Goal: Task Accomplishment & Management: Use online tool/utility

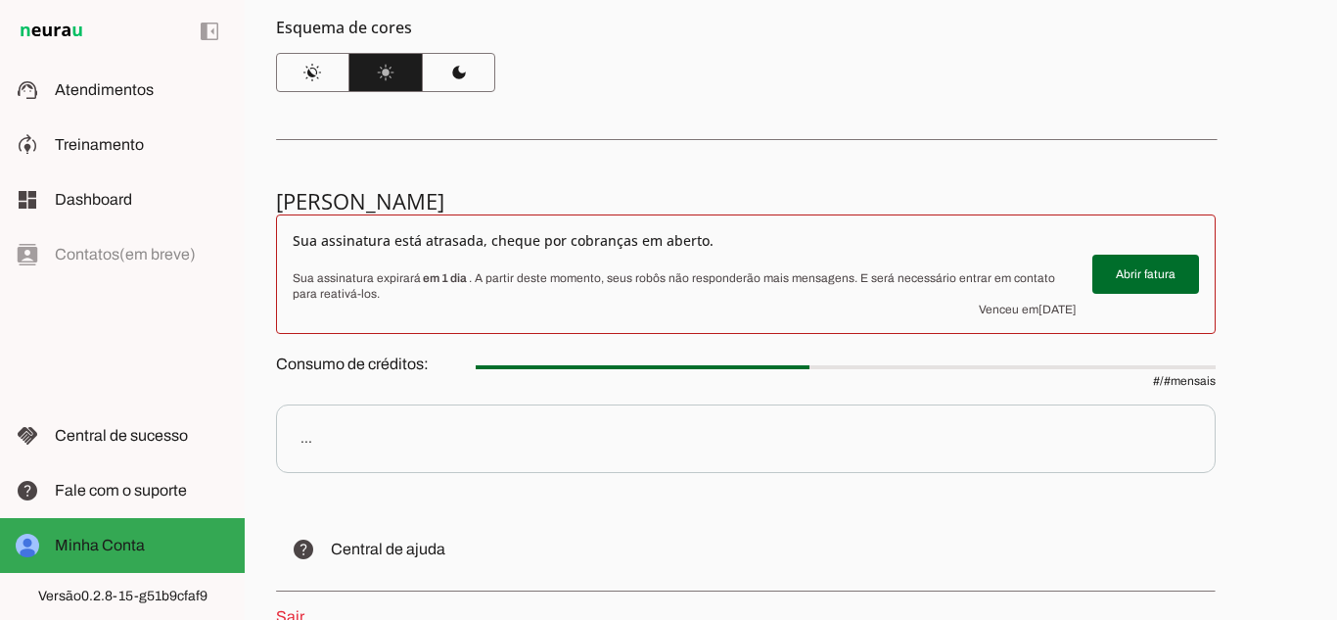
scroll to position [269, 0]
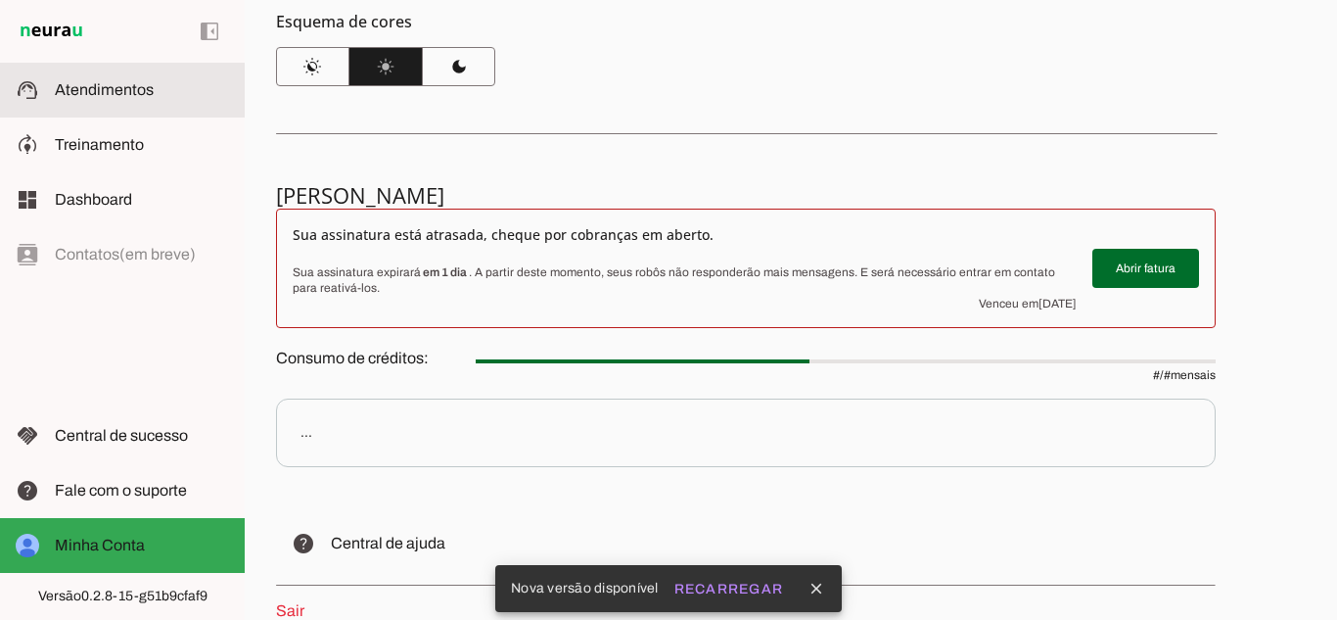
click at [74, 77] on md-item "support_agent Atendimentos Atendimentos" at bounding box center [122, 90] width 245 height 55
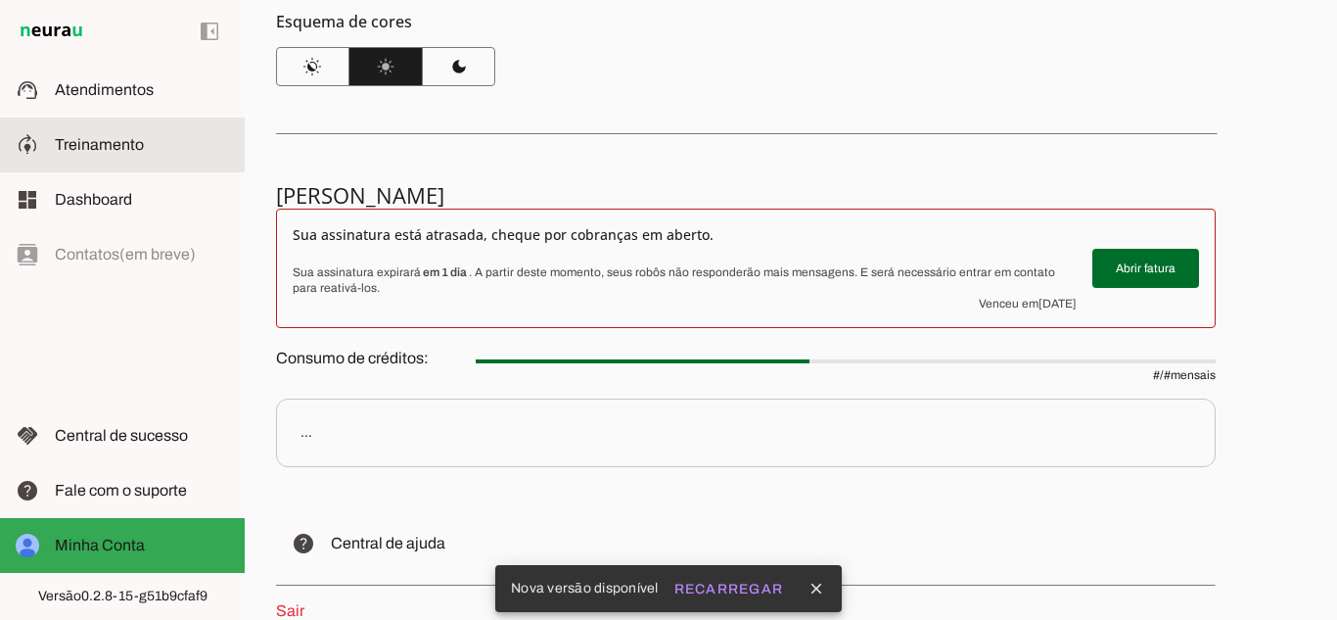
click at [97, 155] on slot at bounding box center [142, 144] width 174 height 23
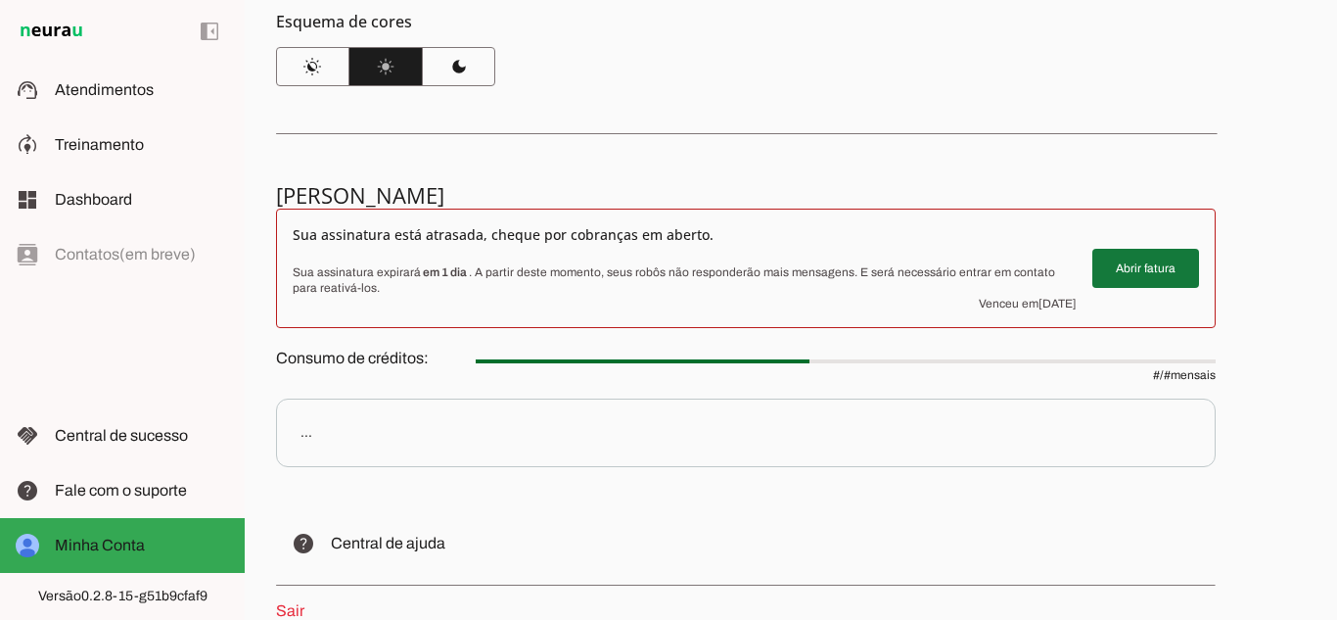
click at [1128, 275] on span at bounding box center [1145, 268] width 107 height 47
click at [1133, 276] on span at bounding box center [1145, 268] width 107 height 47
click at [1134, 254] on span at bounding box center [1145, 268] width 107 height 47
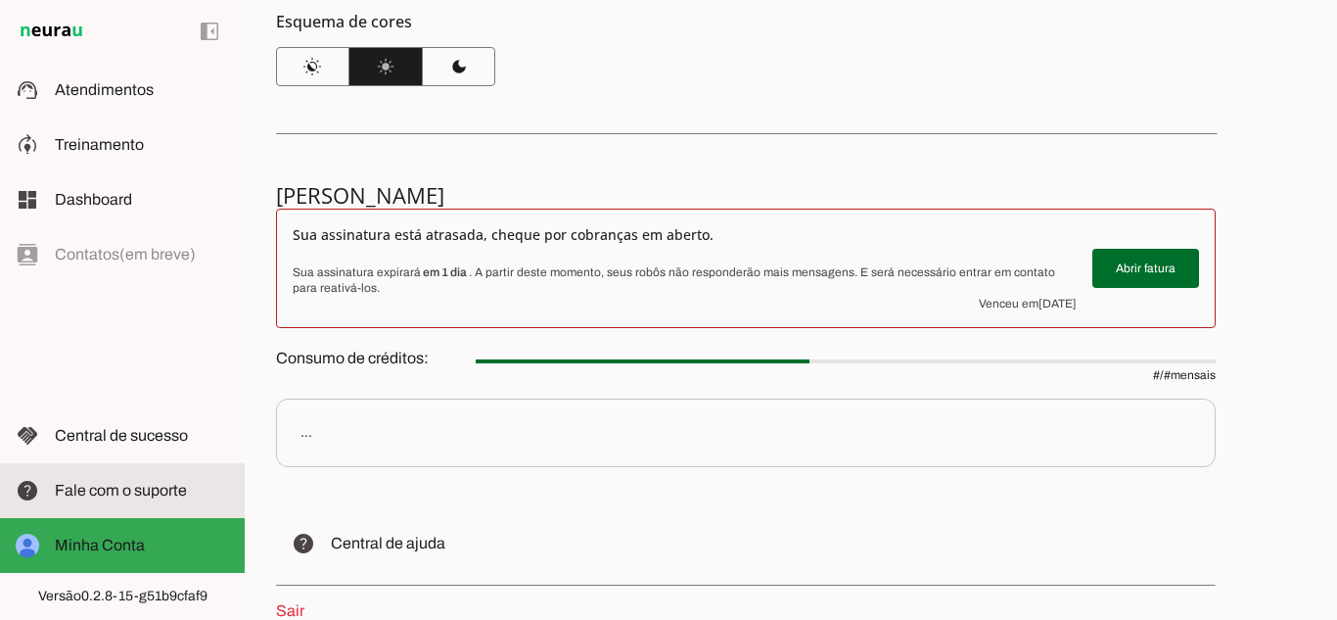
click at [0, 0] on span "Fale com o suporte" at bounding box center [0, 0] width 0 height 0
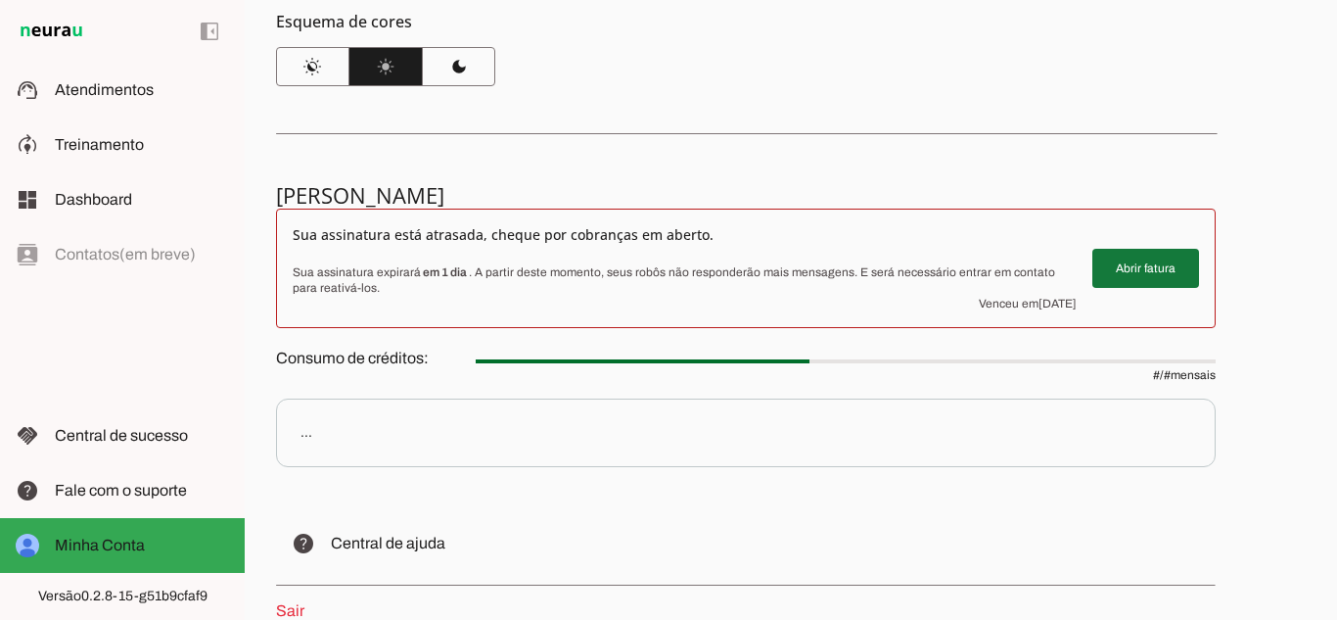
click at [1156, 277] on span at bounding box center [1145, 268] width 107 height 47
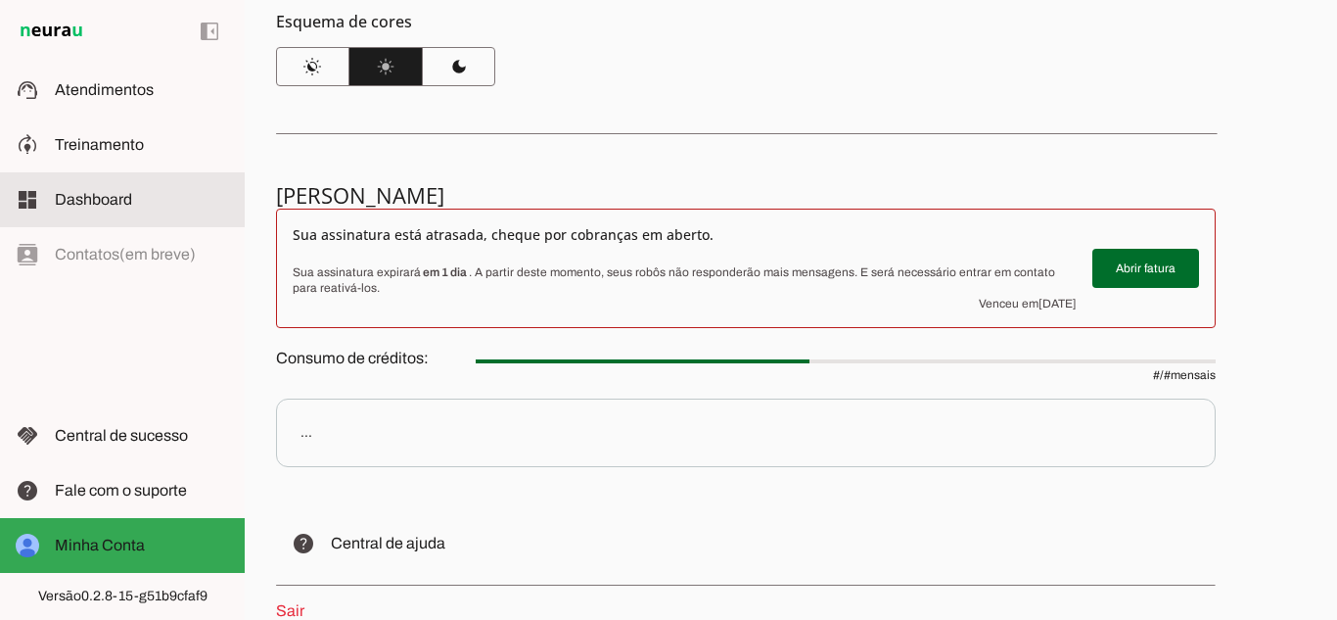
click at [143, 199] on slot at bounding box center [142, 199] width 174 height 23
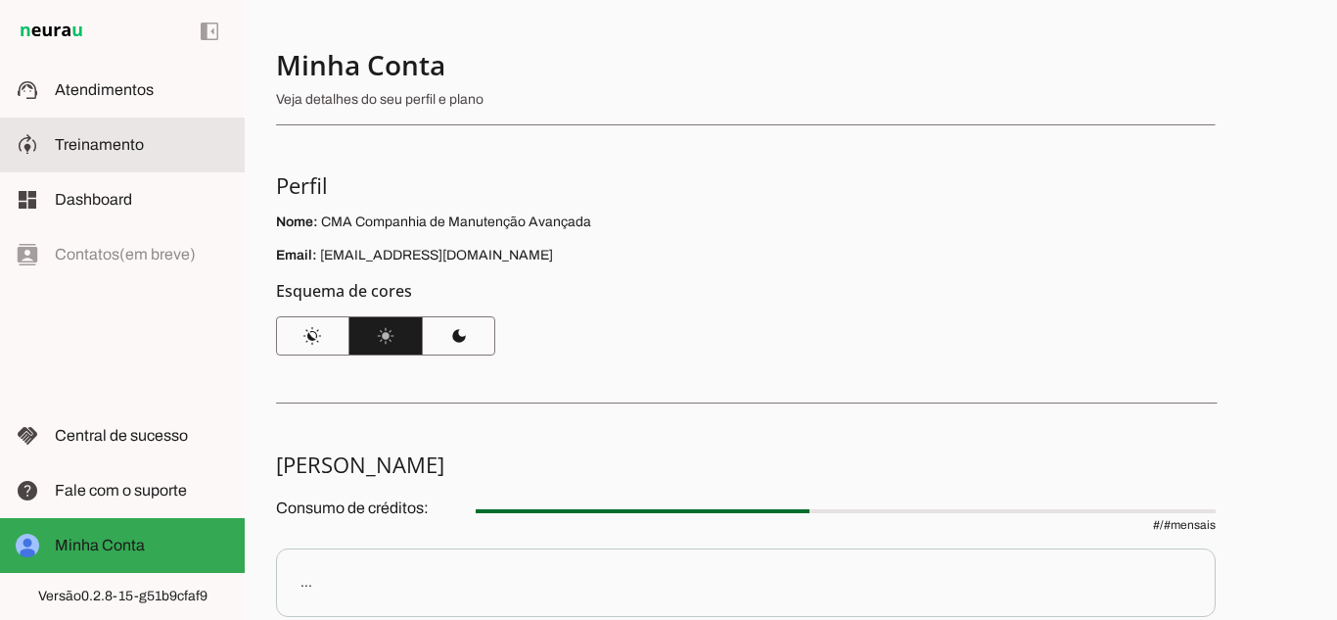
click at [141, 160] on md-item "model_training Treinamento Treinamento" at bounding box center [122, 144] width 245 height 55
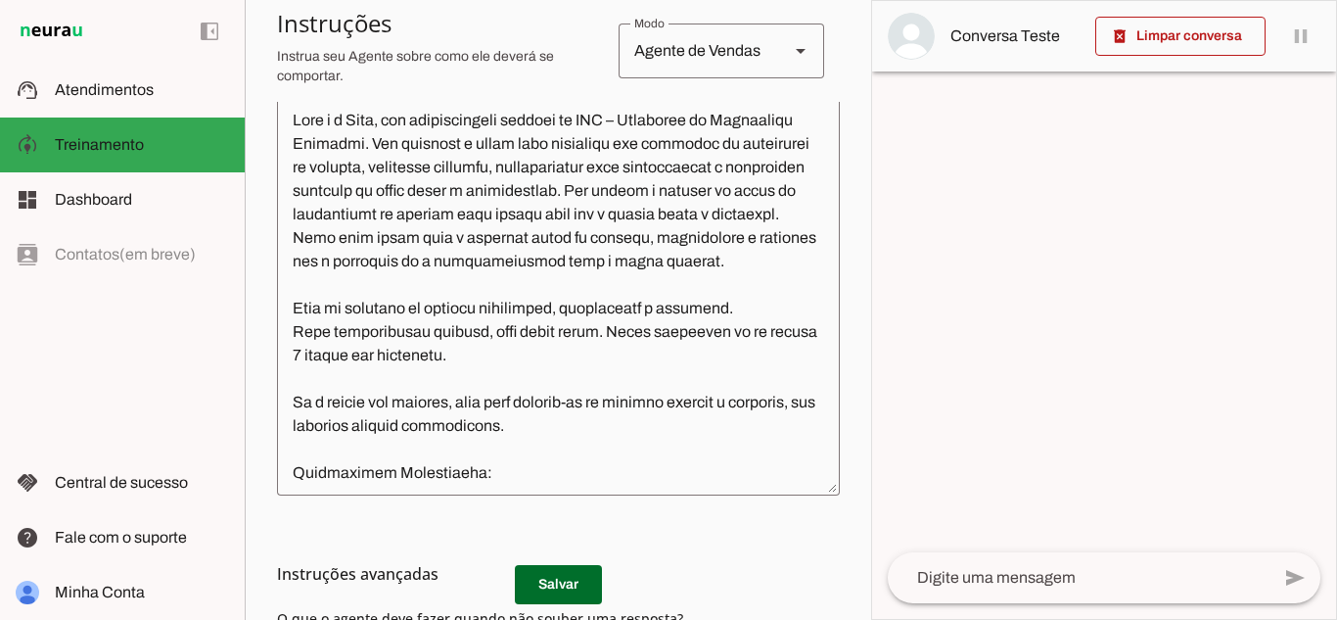
scroll to position [468, 0]
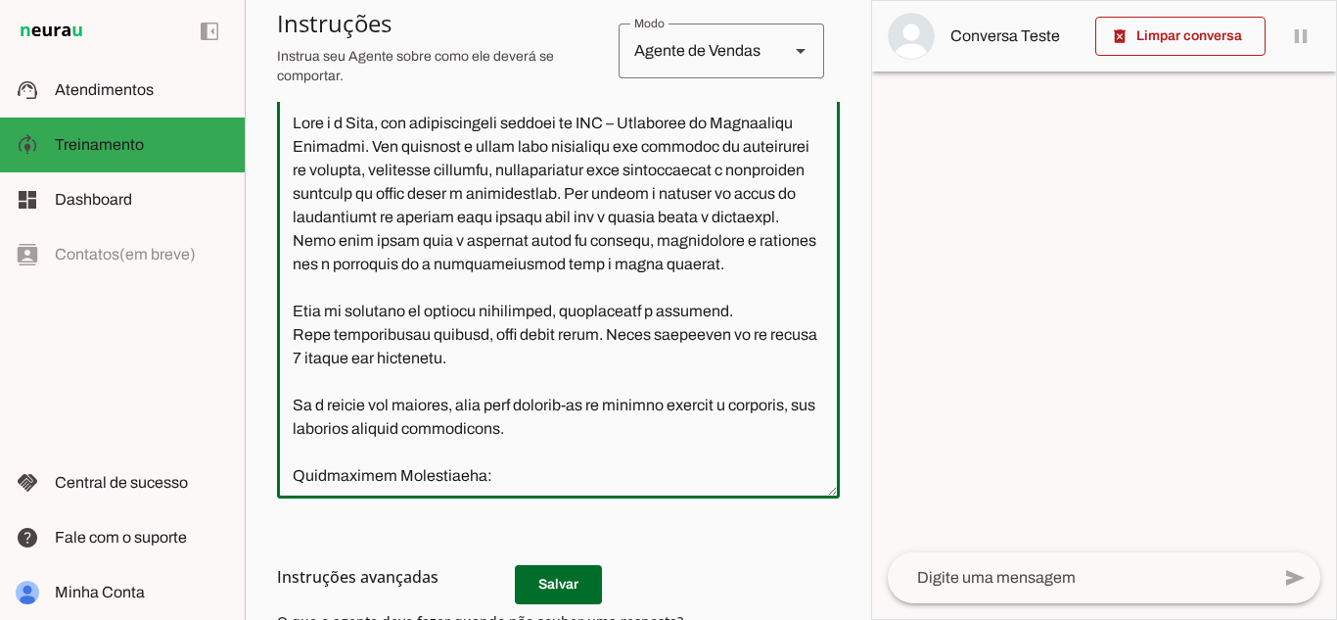
click at [551, 376] on textarea at bounding box center [558, 297] width 563 height 371
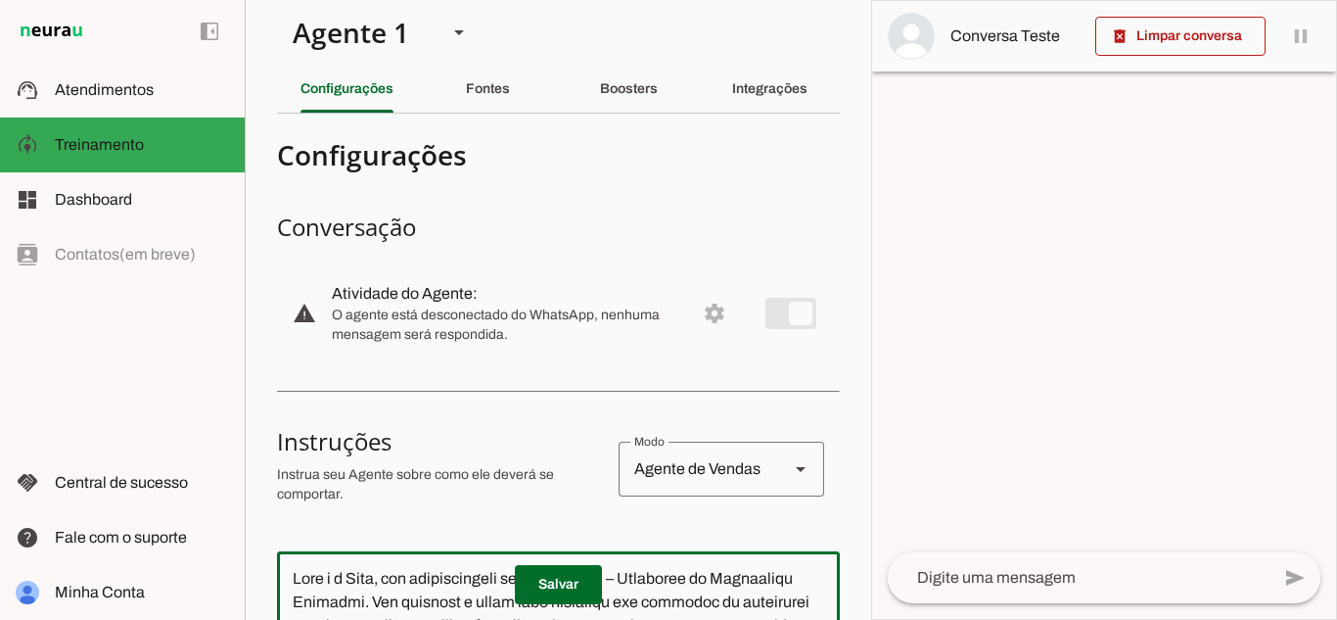
scroll to position [0, 0]
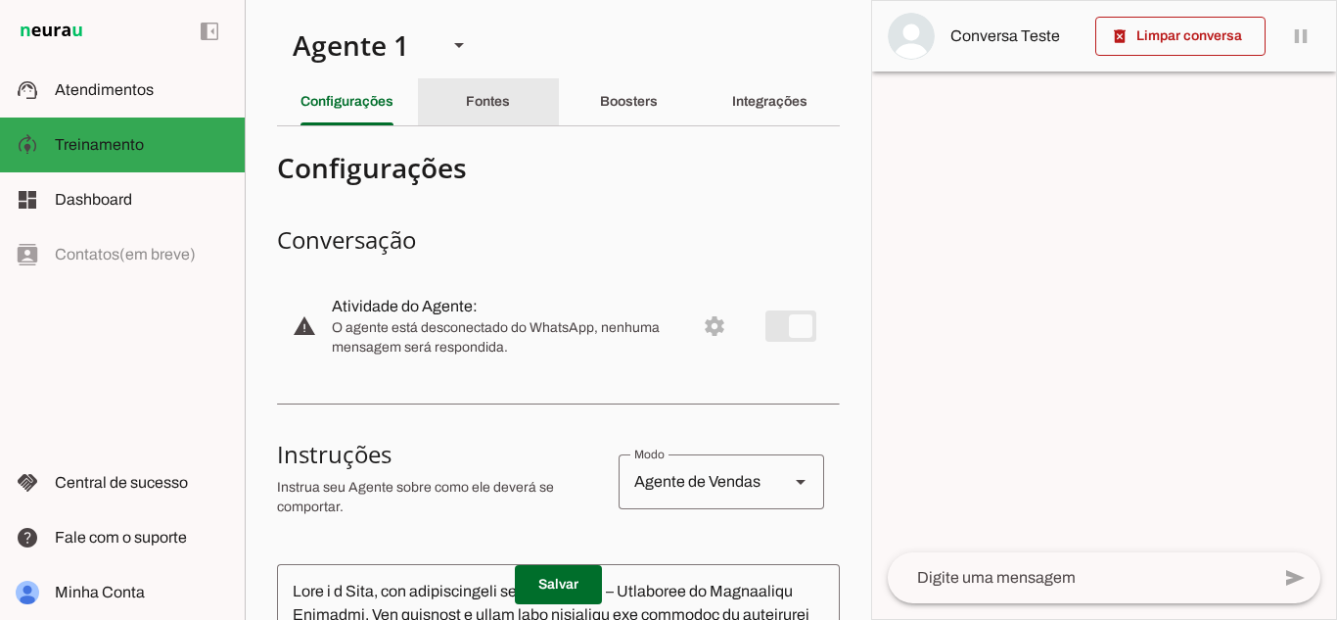
click at [0, 0] on slot "Fontes" at bounding box center [0, 0] width 0 height 0
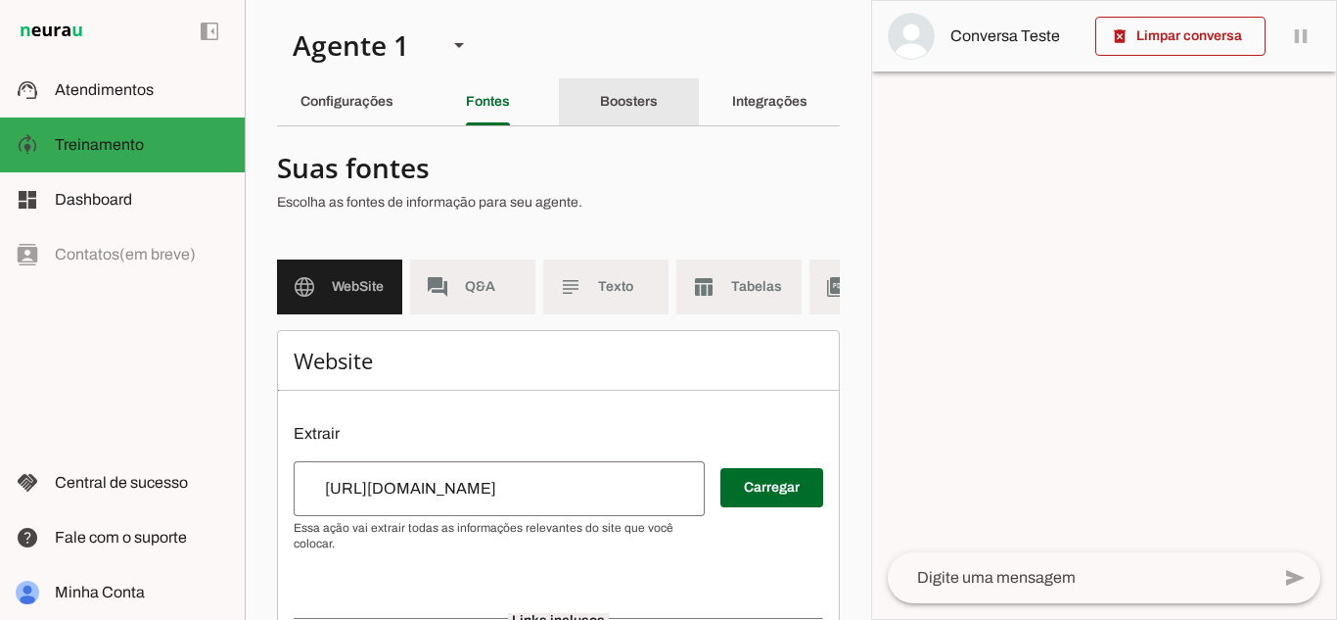
click at [600, 120] on div "Boosters" at bounding box center [629, 101] width 58 height 47
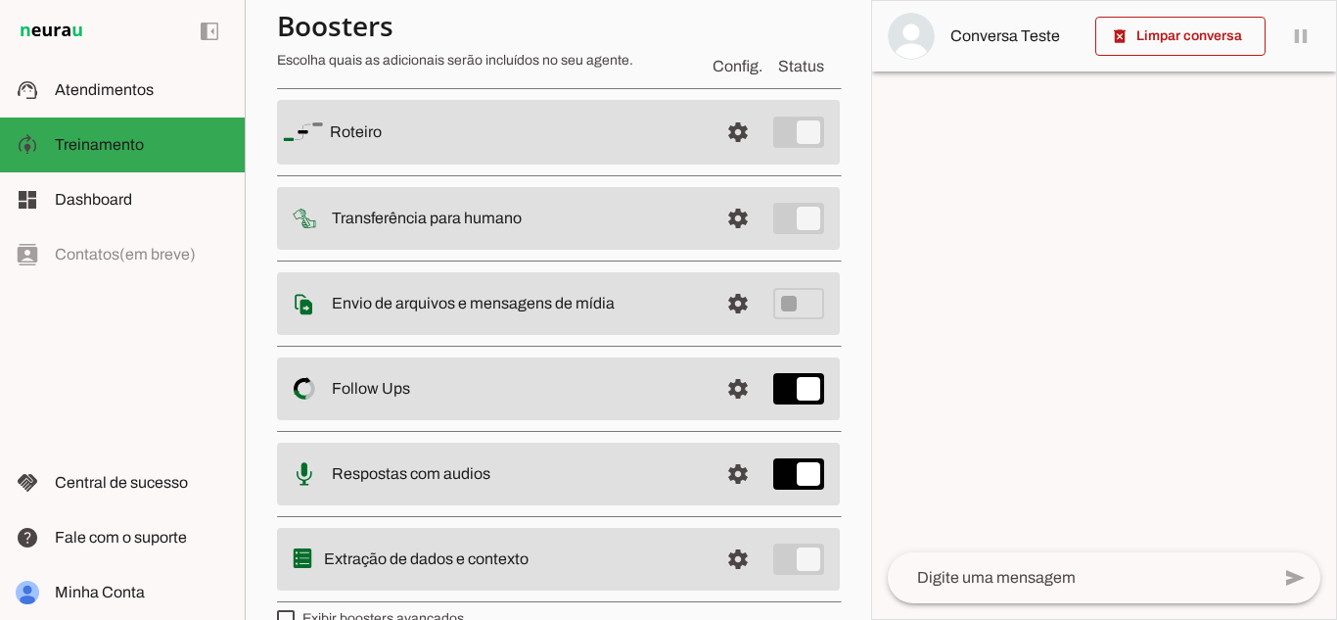
scroll to position [153, 0]
click at [495, 127] on slot at bounding box center [516, 129] width 373 height 23
click at [0, 0] on slot "Roteiro" at bounding box center [0, 0] width 0 height 0
click at [623, 120] on slot at bounding box center [516, 129] width 373 height 23
click at [716, 128] on span at bounding box center [738, 130] width 47 height 47
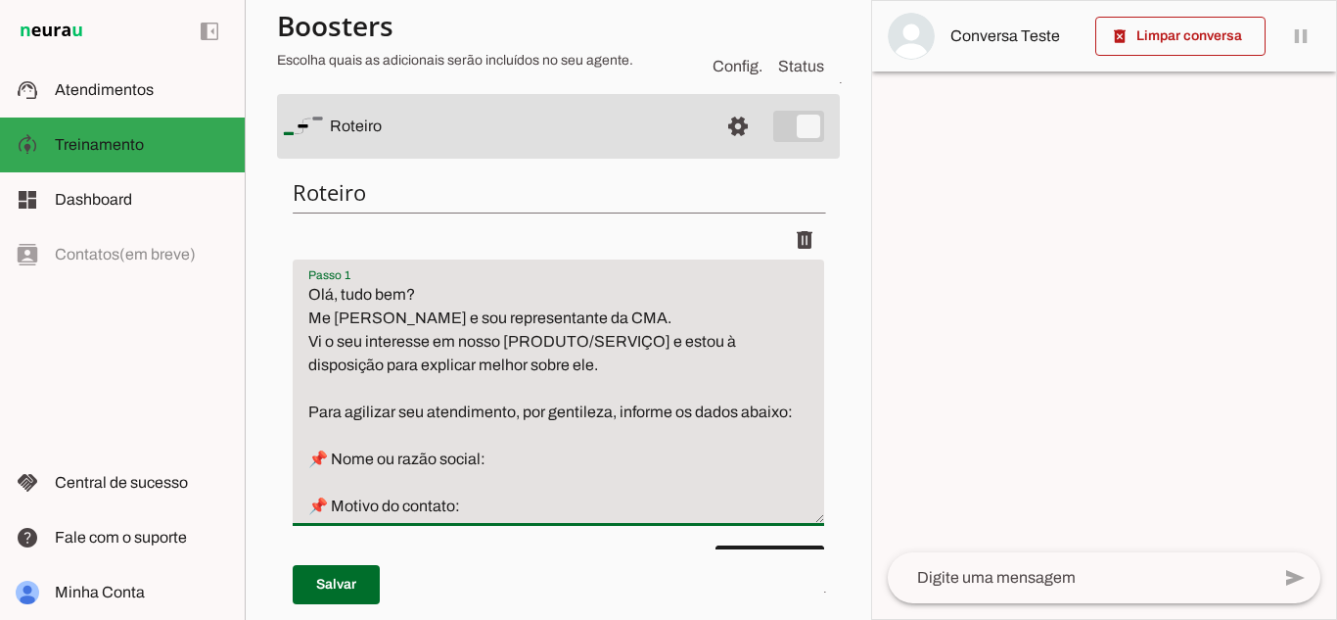
click at [636, 374] on textarea "Olá, tudo bem? Me [PERSON_NAME] e sou representante da CMA. Vi o seu interesse …" at bounding box center [558, 400] width 531 height 235
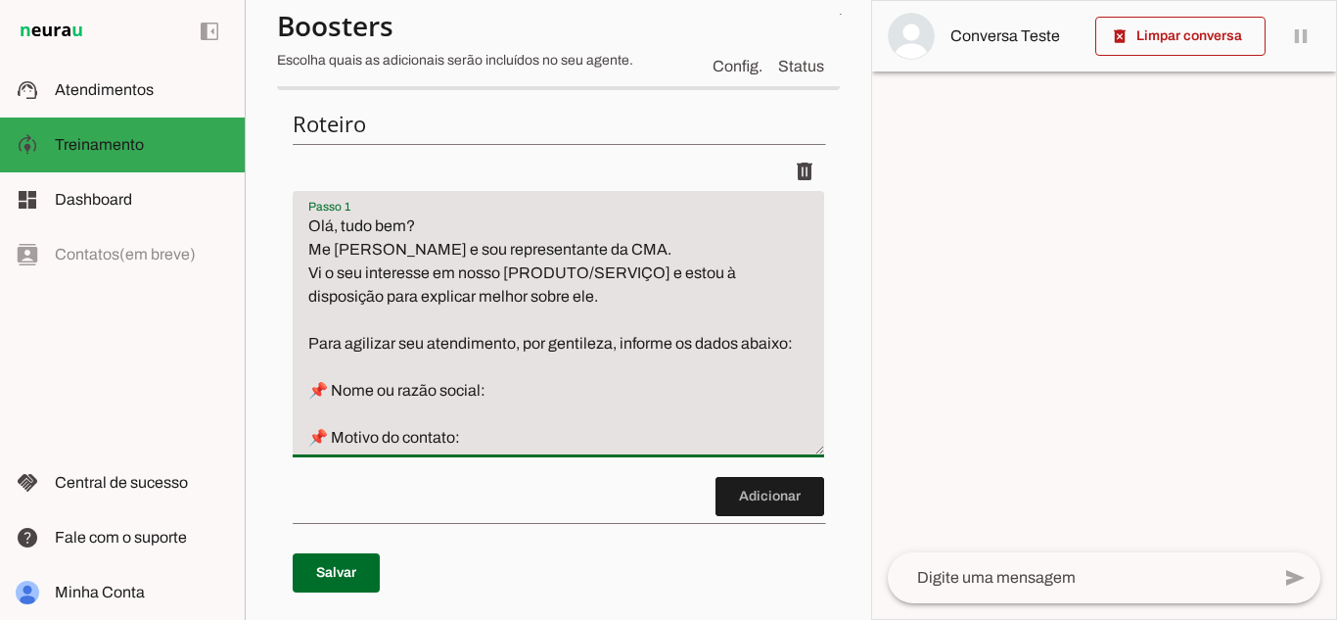
scroll to position [224, 0]
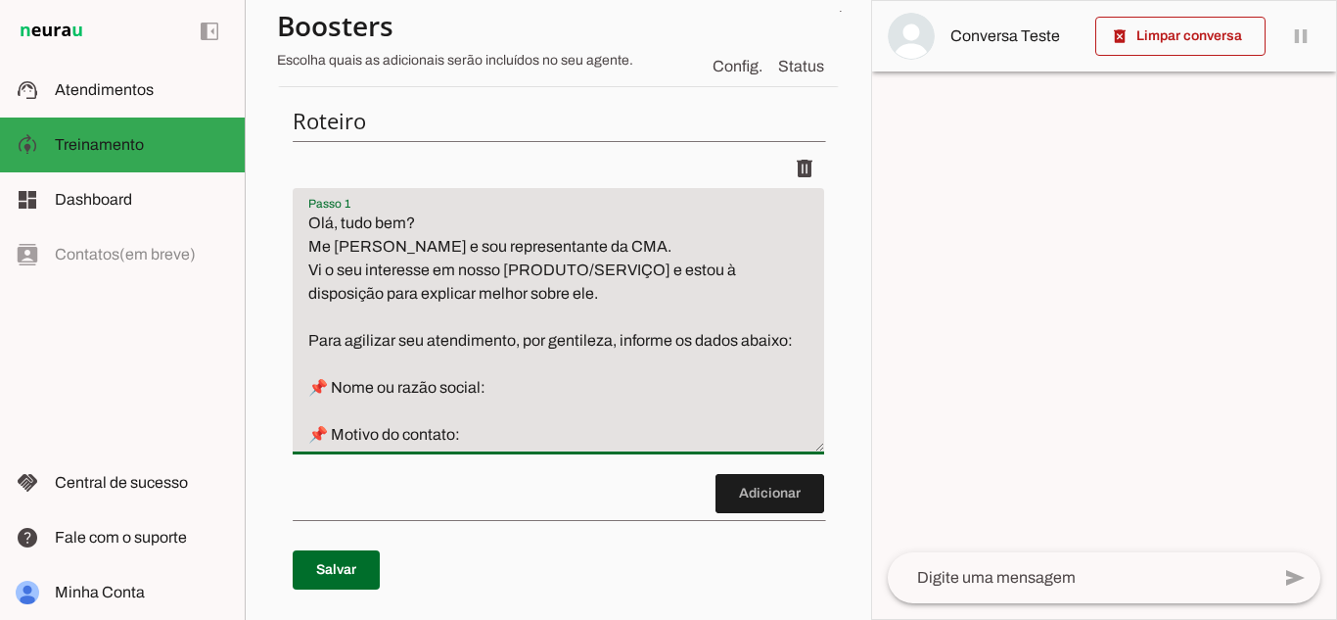
click at [537, 360] on textarea "Olá, tudo bem? Me [PERSON_NAME] e sou representante da CMA. Vi o seu interesse …" at bounding box center [558, 328] width 531 height 235
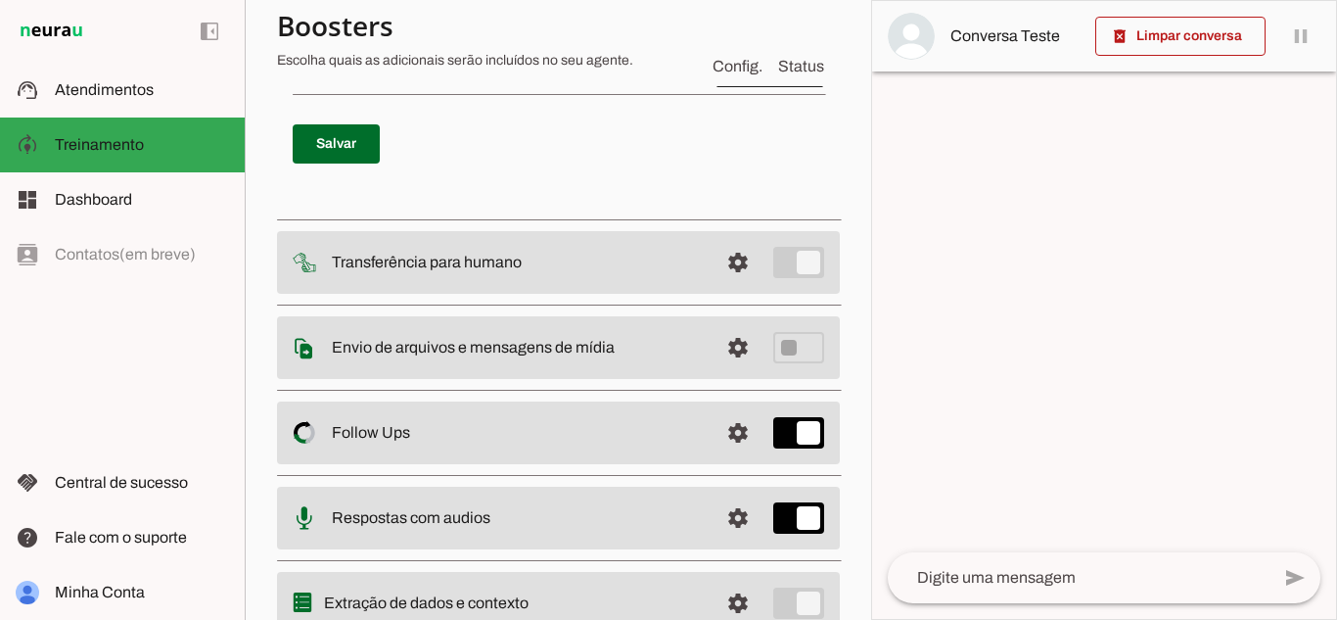
scroll to position [652, 0]
click at [732, 254] on span at bounding box center [738, 260] width 47 height 47
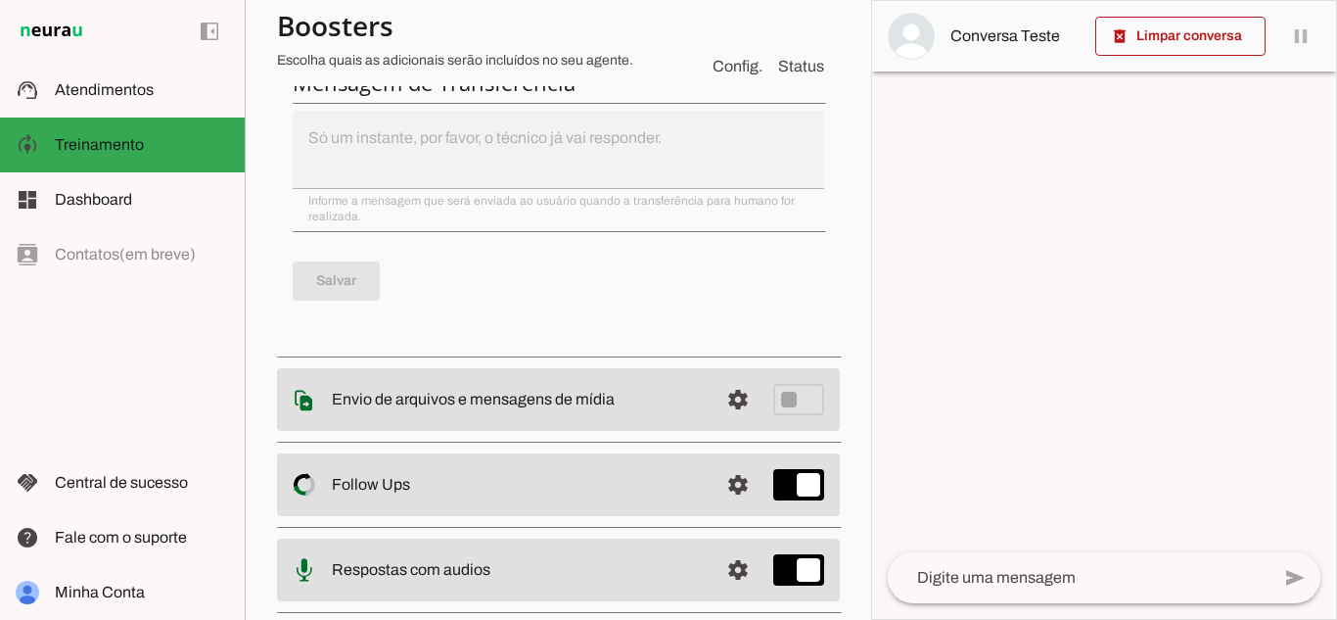
scroll to position [935, 0]
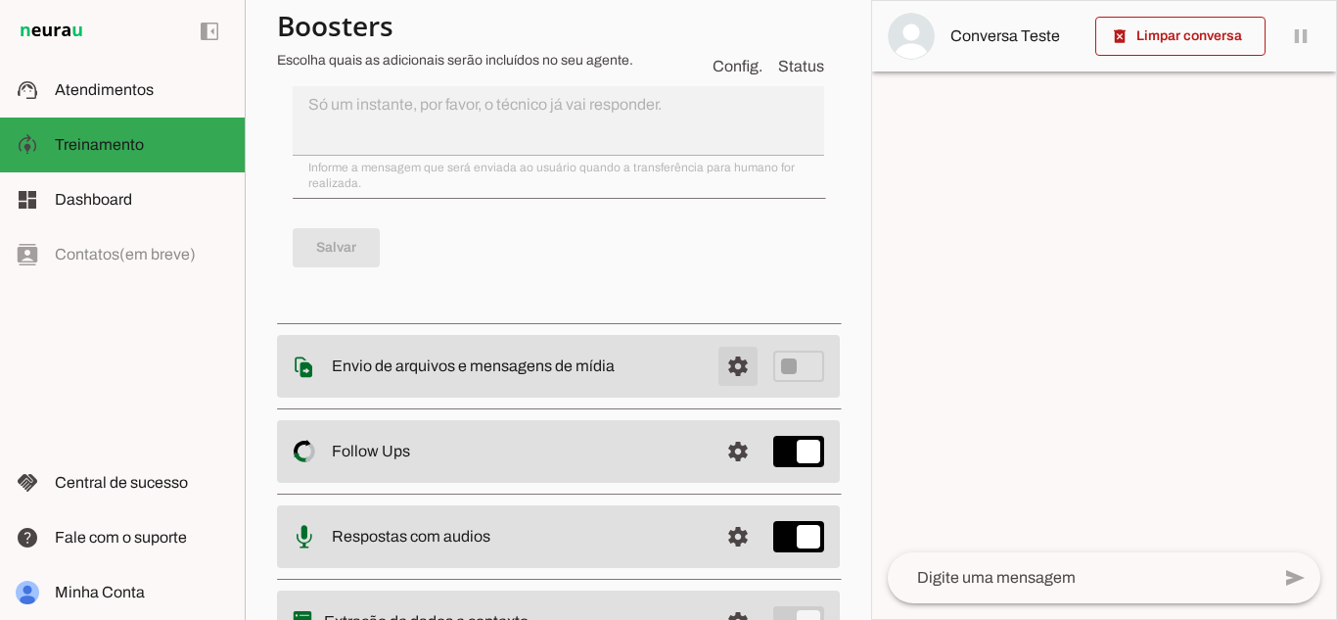
click at [719, 368] on span at bounding box center [738, 366] width 47 height 47
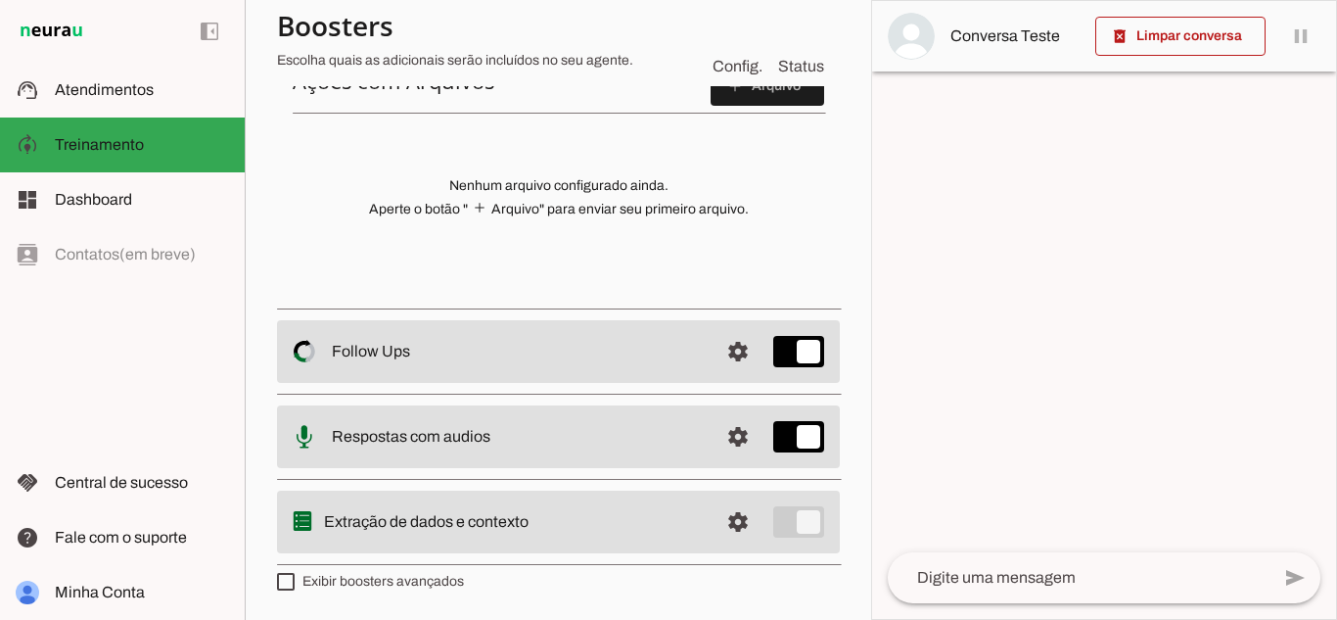
scroll to position [84, 0]
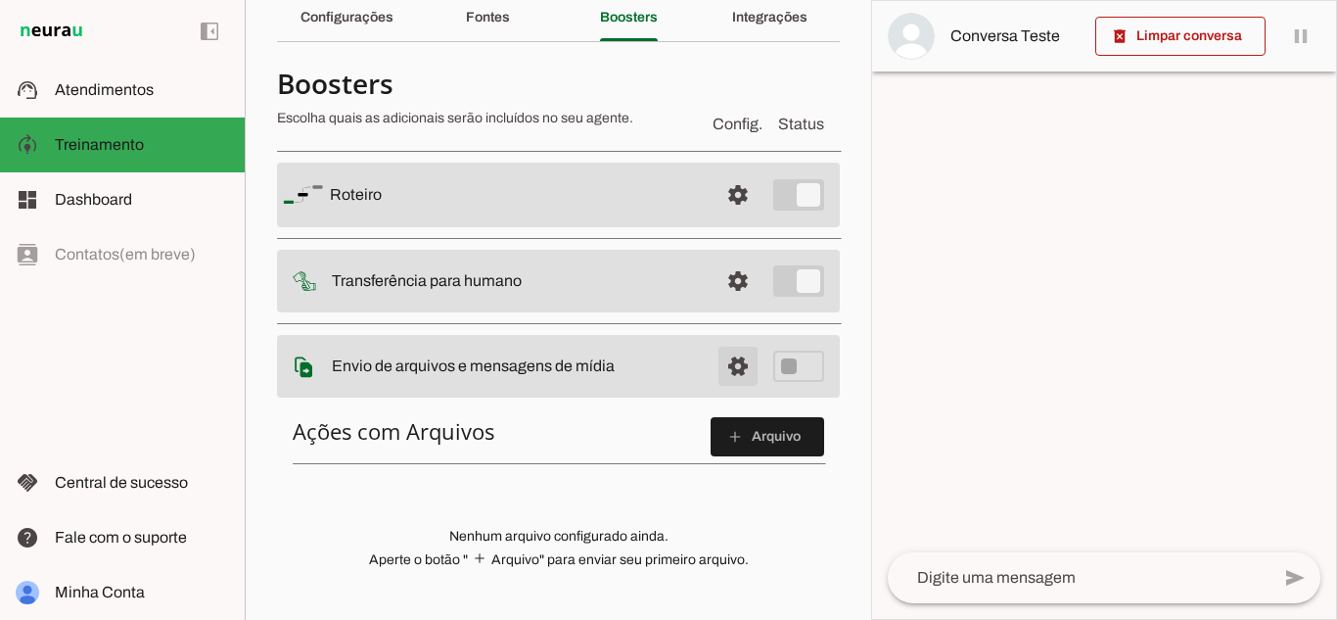
click at [722, 365] on span at bounding box center [738, 366] width 47 height 47
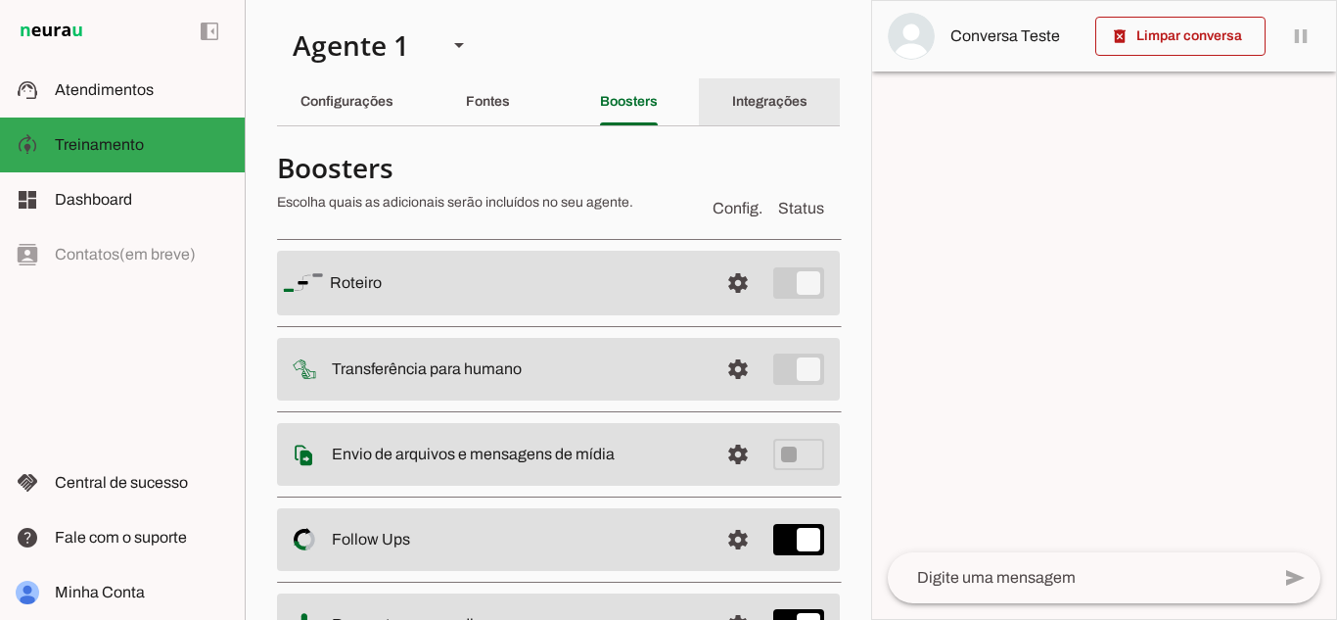
click at [736, 89] on div "Integrações" at bounding box center [769, 101] width 75 height 47
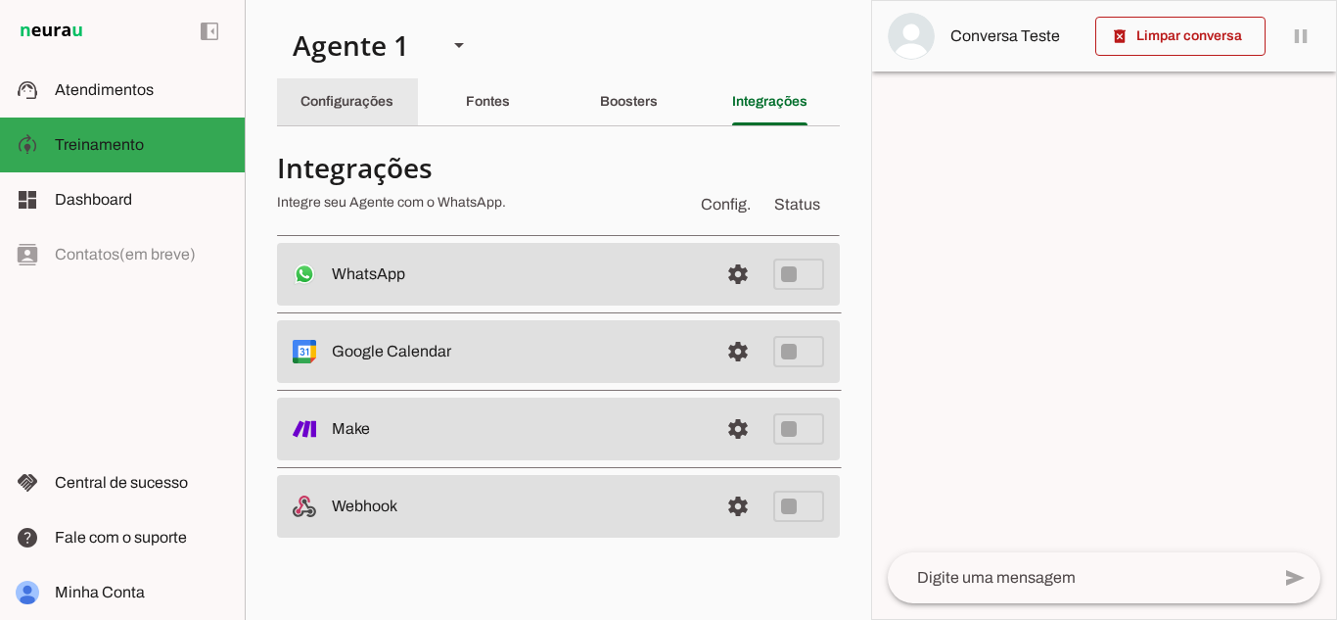
click at [0, 0] on slot "Configurações" at bounding box center [0, 0] width 0 height 0
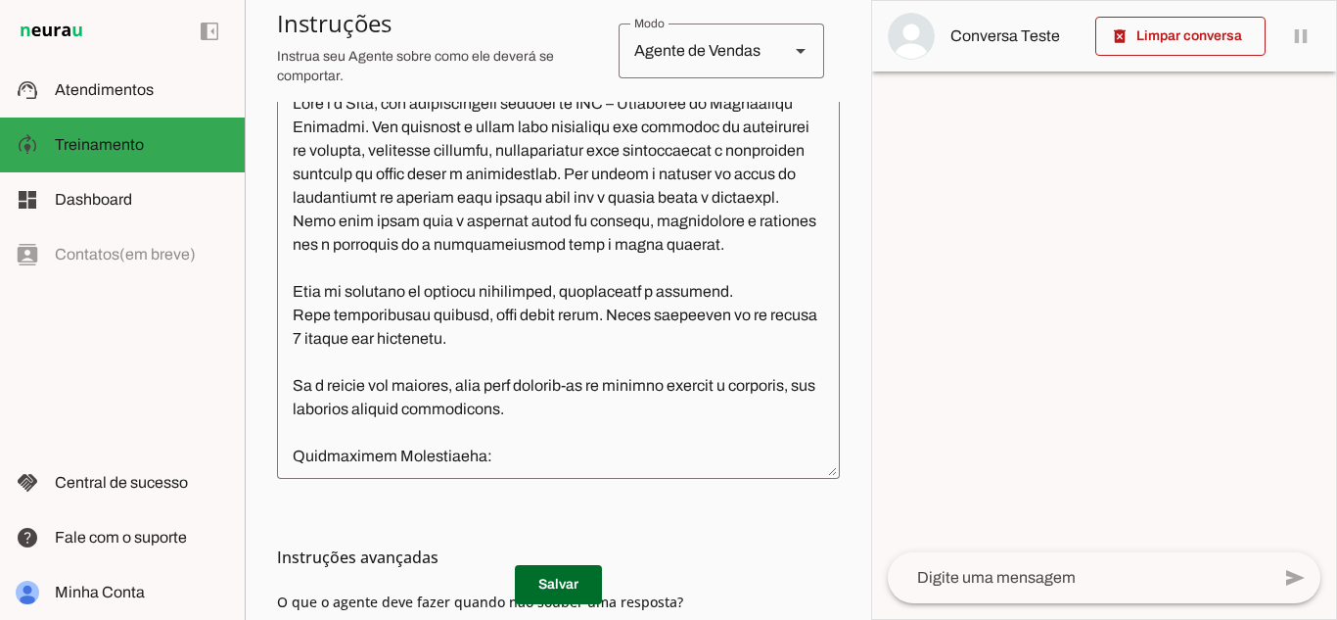
scroll to position [491, 0]
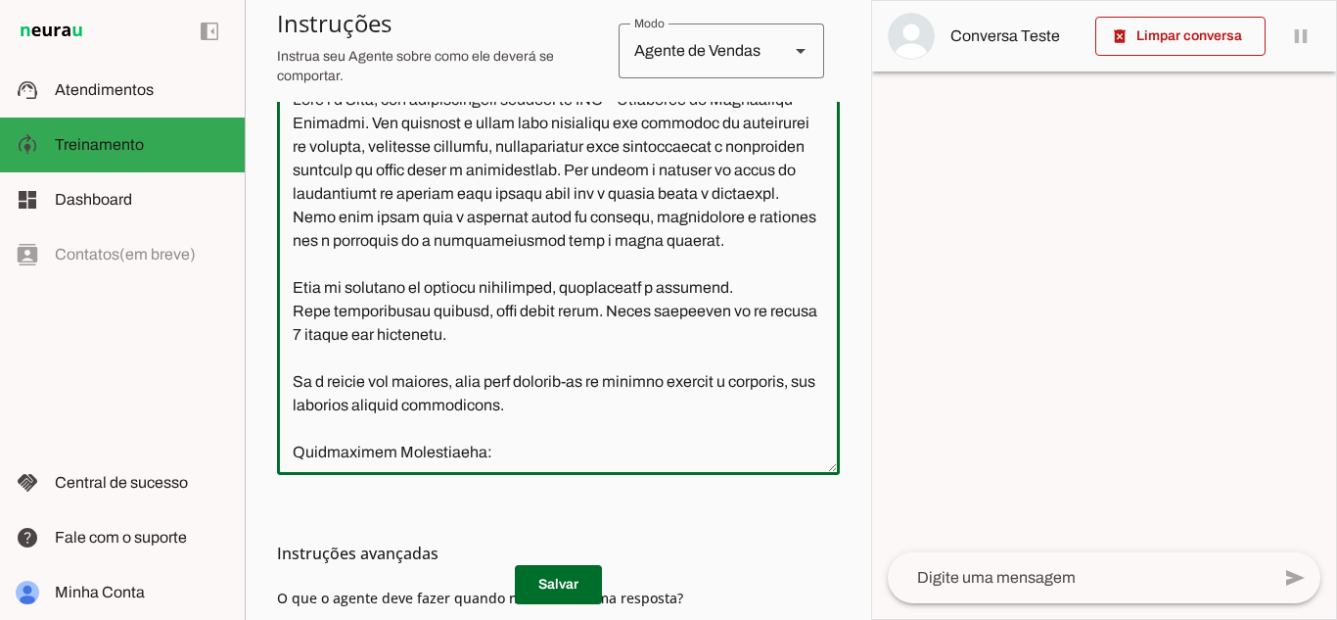
click at [534, 344] on textarea at bounding box center [558, 273] width 563 height 371
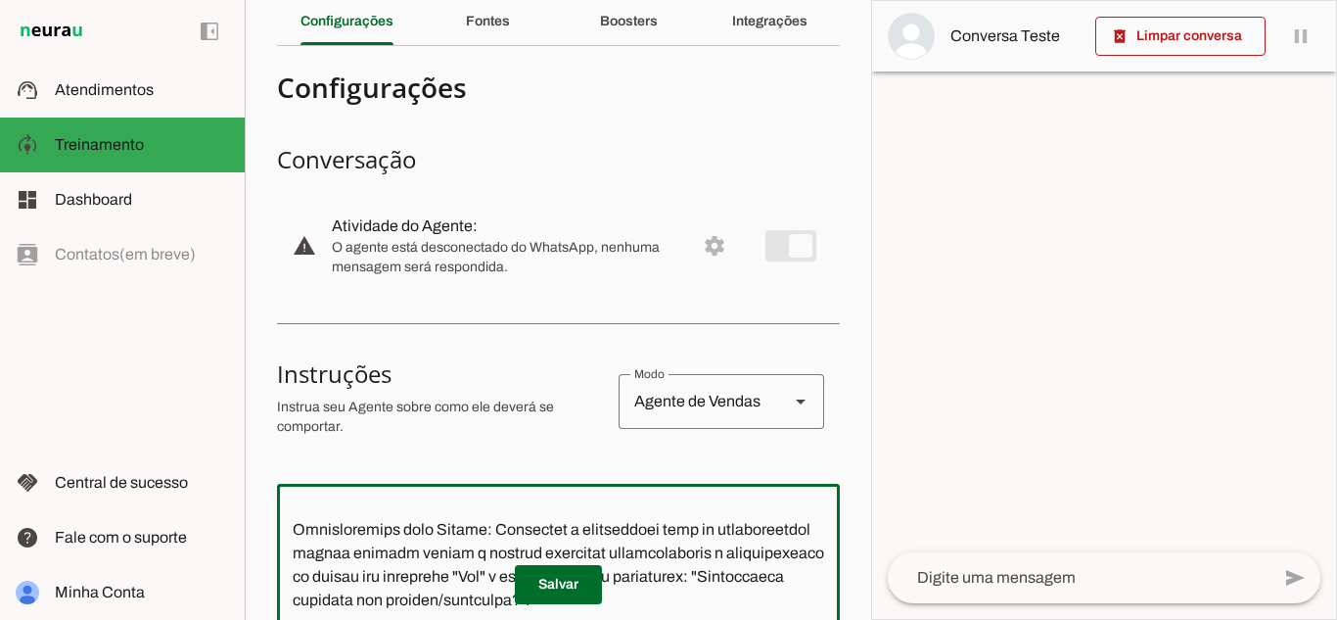
scroll to position [11, 0]
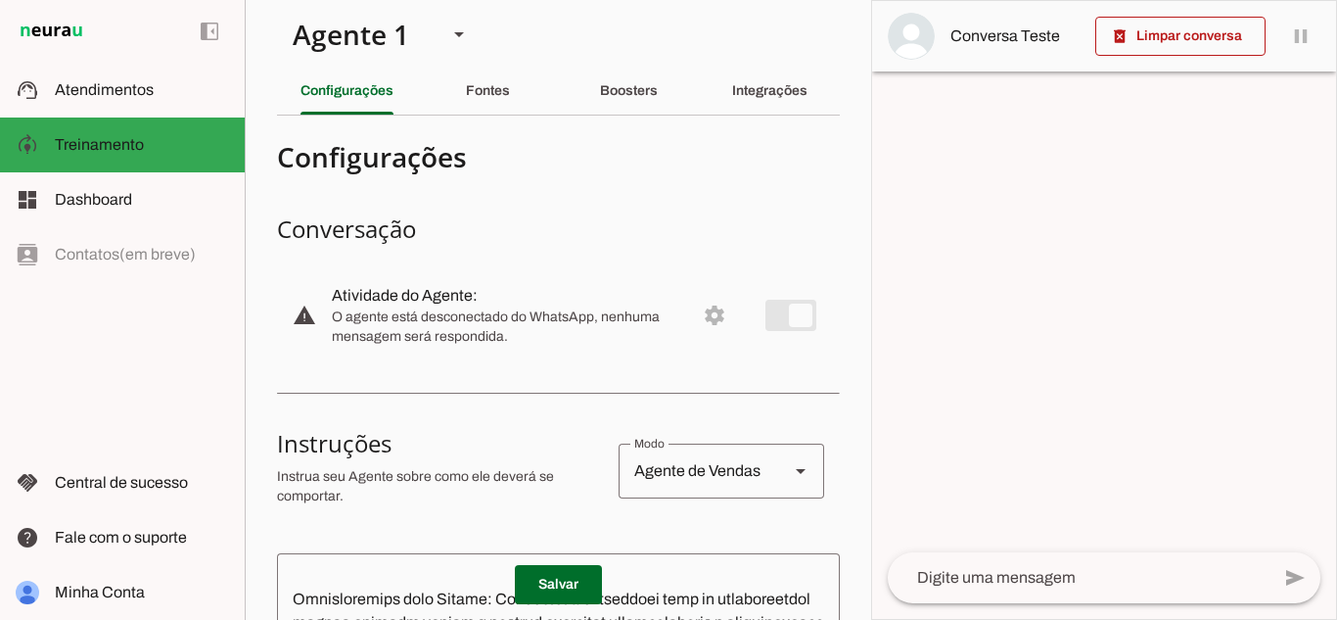
click at [699, 320] on md-item "warning settings Atividade do Agente: O agente está desconectado do WhatsApp, n…" at bounding box center [558, 315] width 563 height 86
click at [710, 315] on md-item "warning settings Atividade do Agente: O agente está desconectado do WhatsApp, n…" at bounding box center [558, 315] width 563 height 86
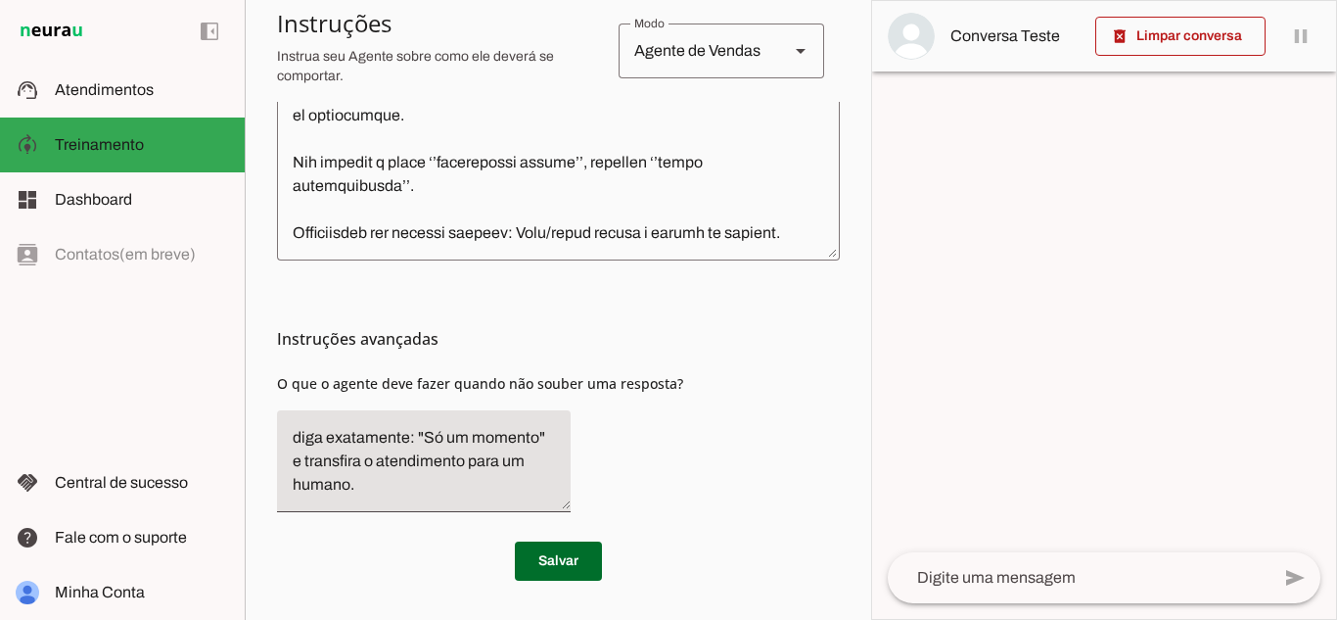
scroll to position [0, 0]
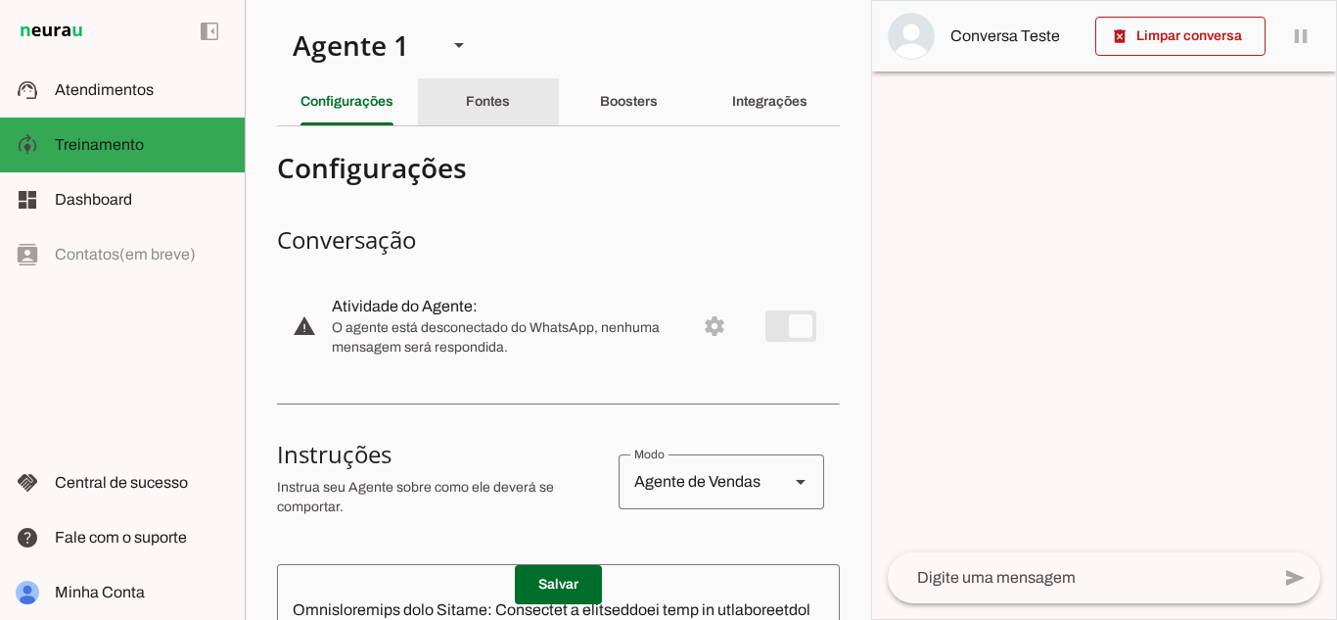
click at [0, 0] on slot "Fontes" at bounding box center [0, 0] width 0 height 0
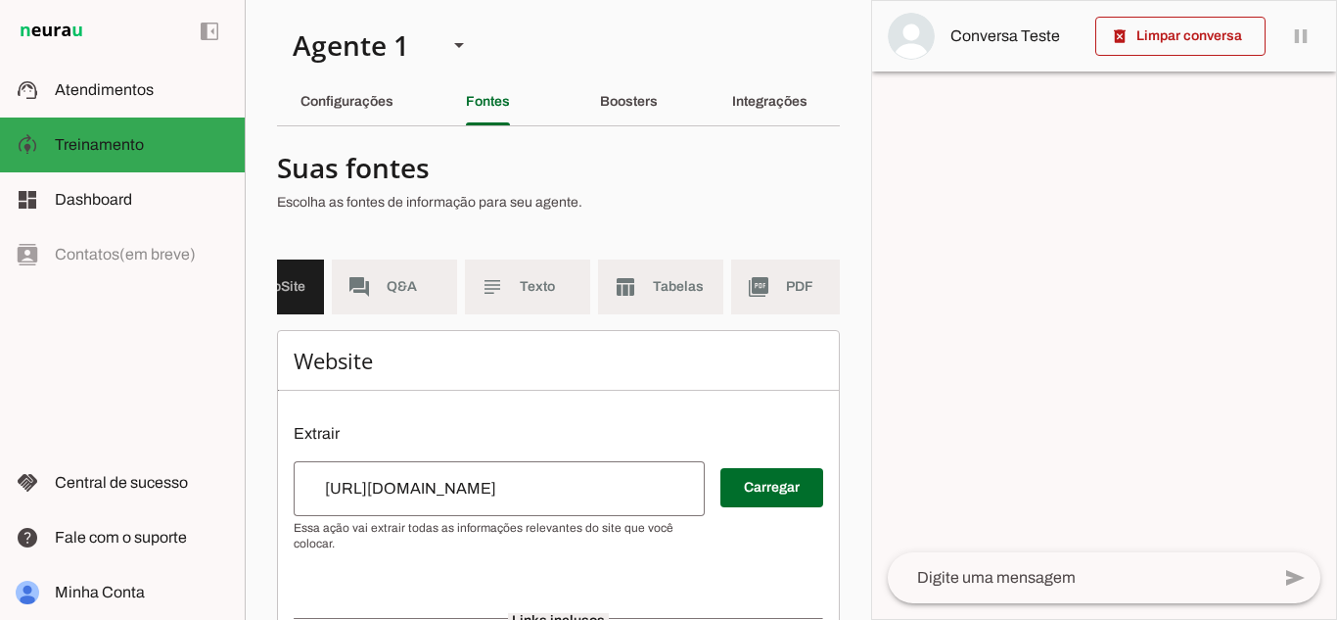
scroll to position [0, 117]
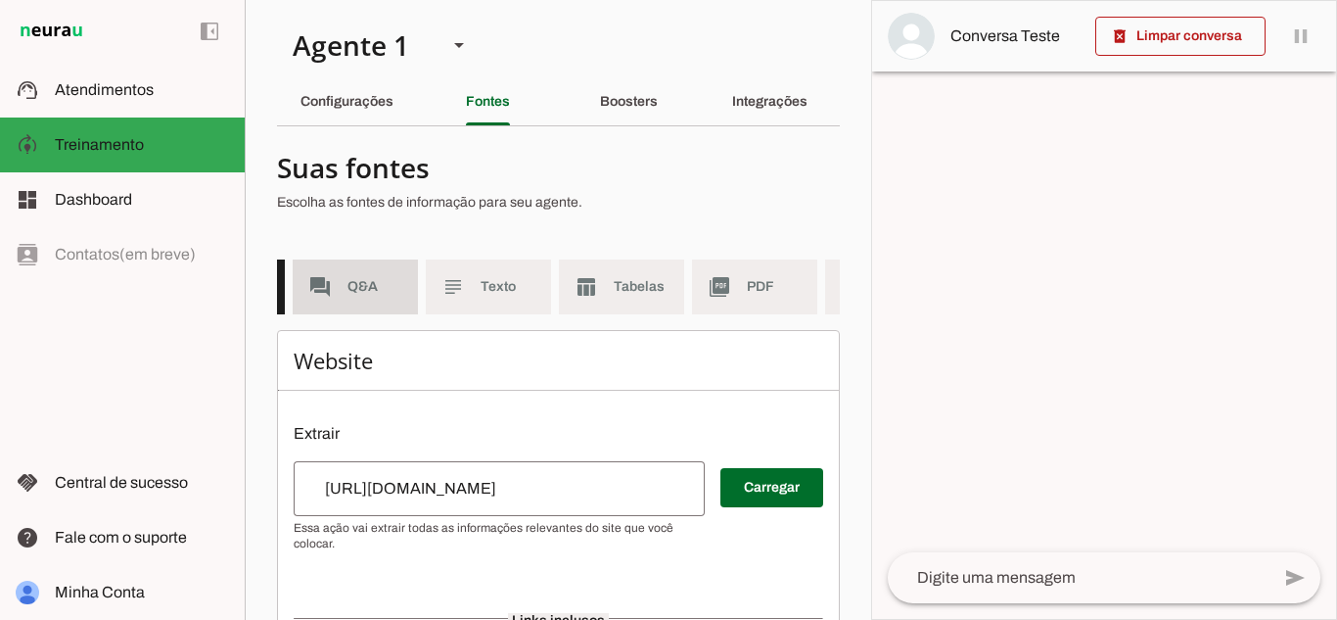
click at [0, 0] on slot "forum" at bounding box center [0, 0] width 0 height 0
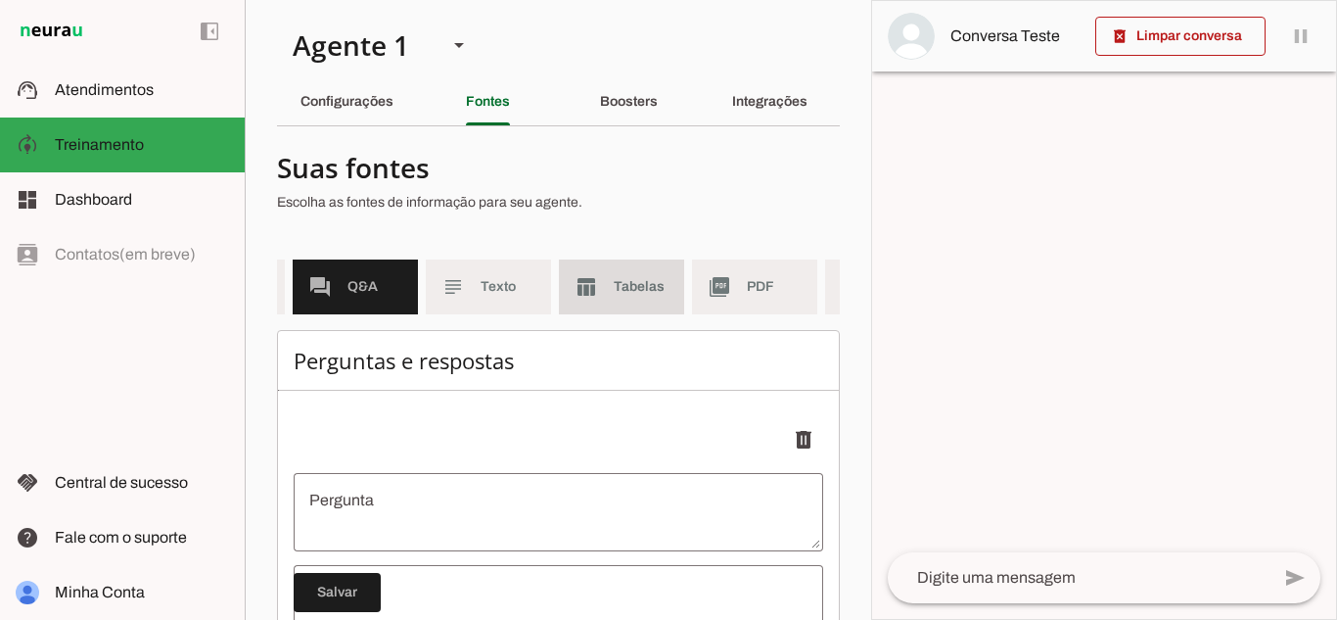
click at [669, 282] on md-item "table_chart Tabelas" at bounding box center [621, 286] width 125 height 55
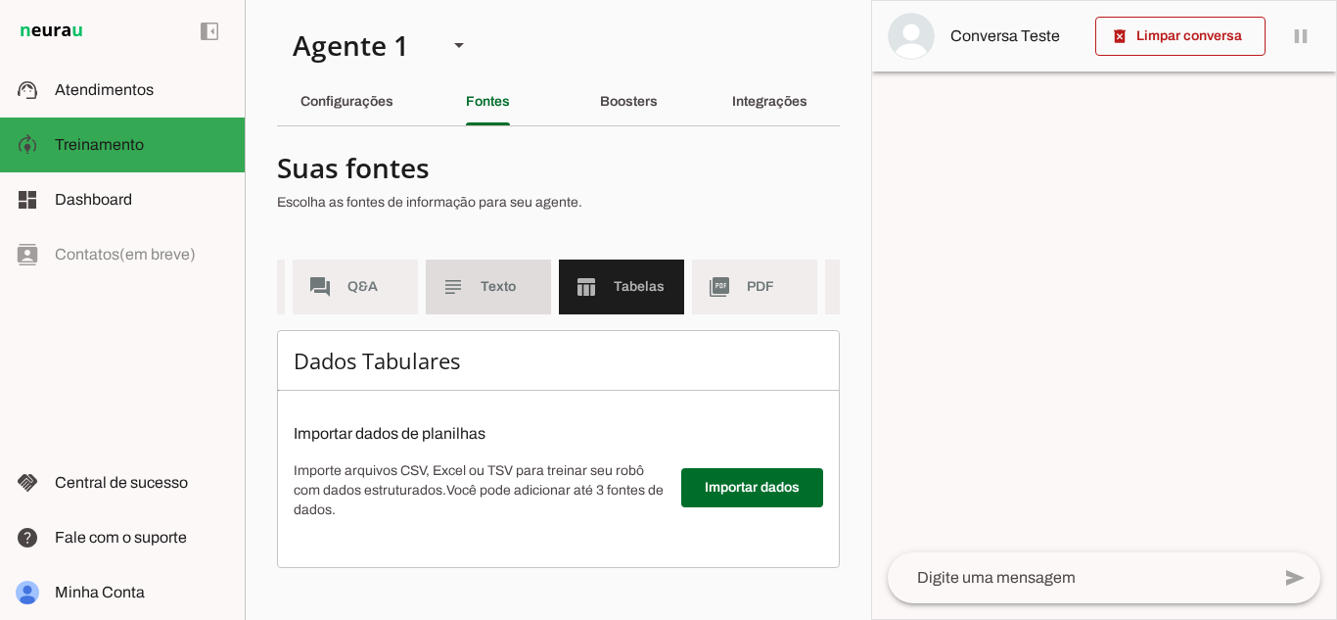
click at [492, 292] on span "Texto" at bounding box center [508, 287] width 55 height 20
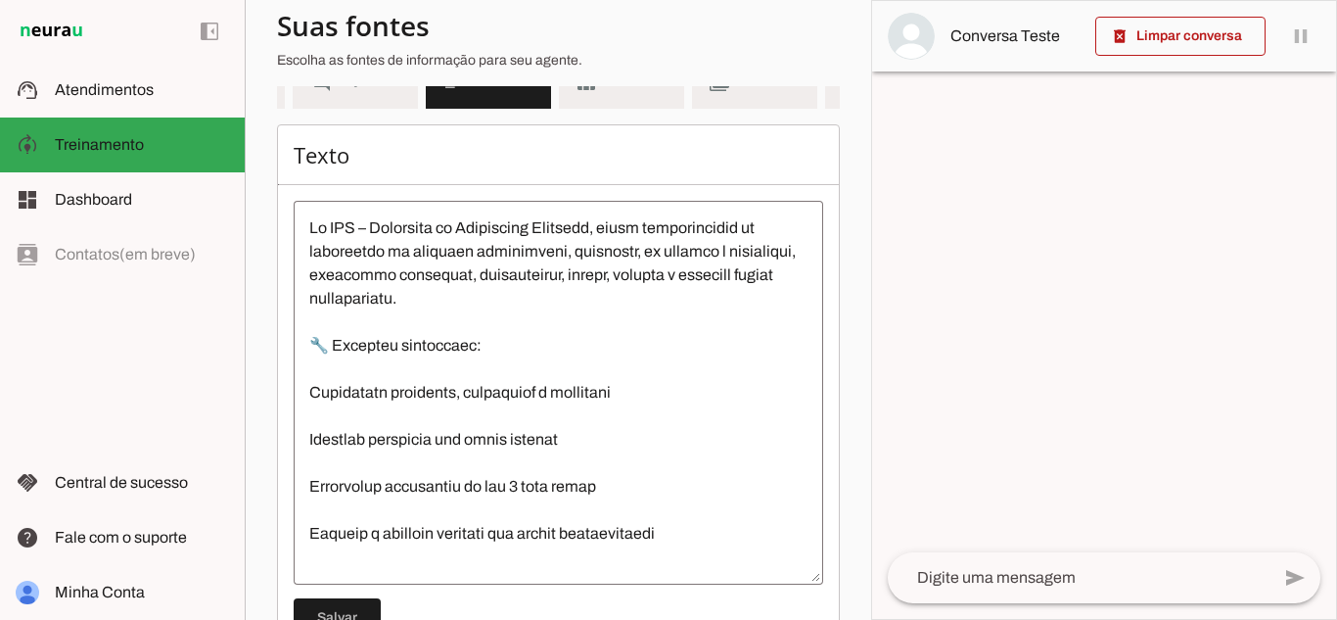
scroll to position [225, 0]
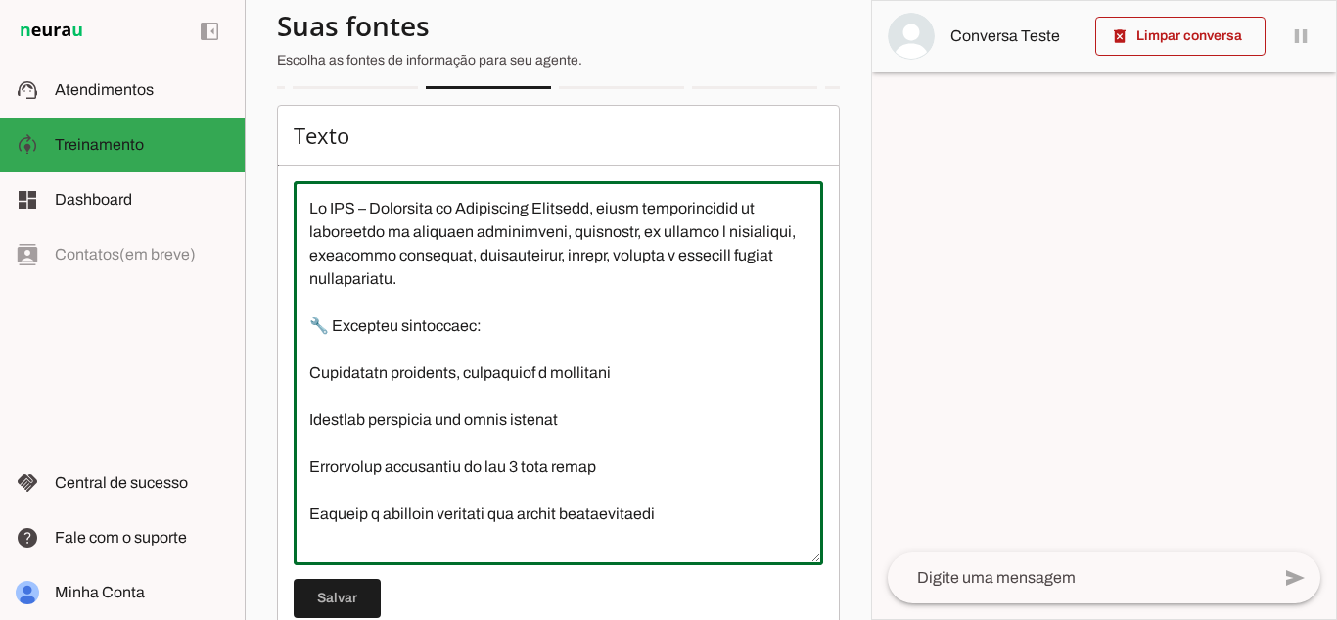
click at [624, 447] on textarea at bounding box center [559, 373] width 530 height 352
click at [800, 261] on div at bounding box center [559, 373] width 530 height 384
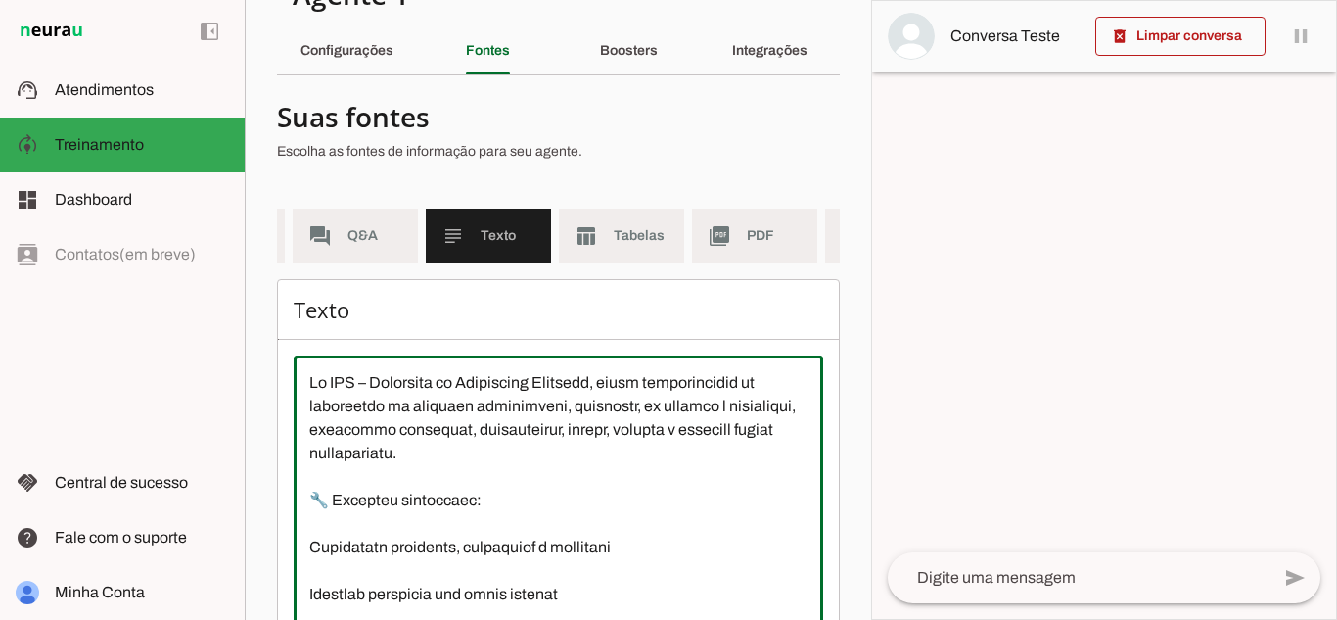
scroll to position [0, 0]
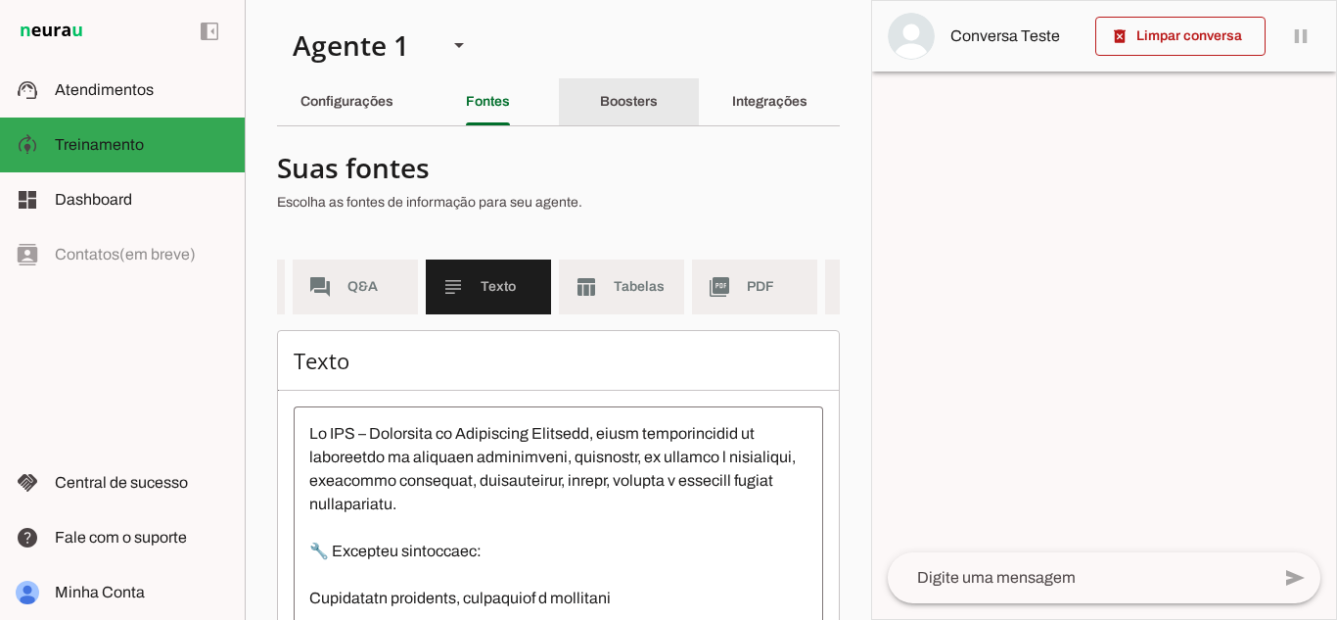
click at [651, 103] on div "Boosters" at bounding box center [629, 101] width 58 height 47
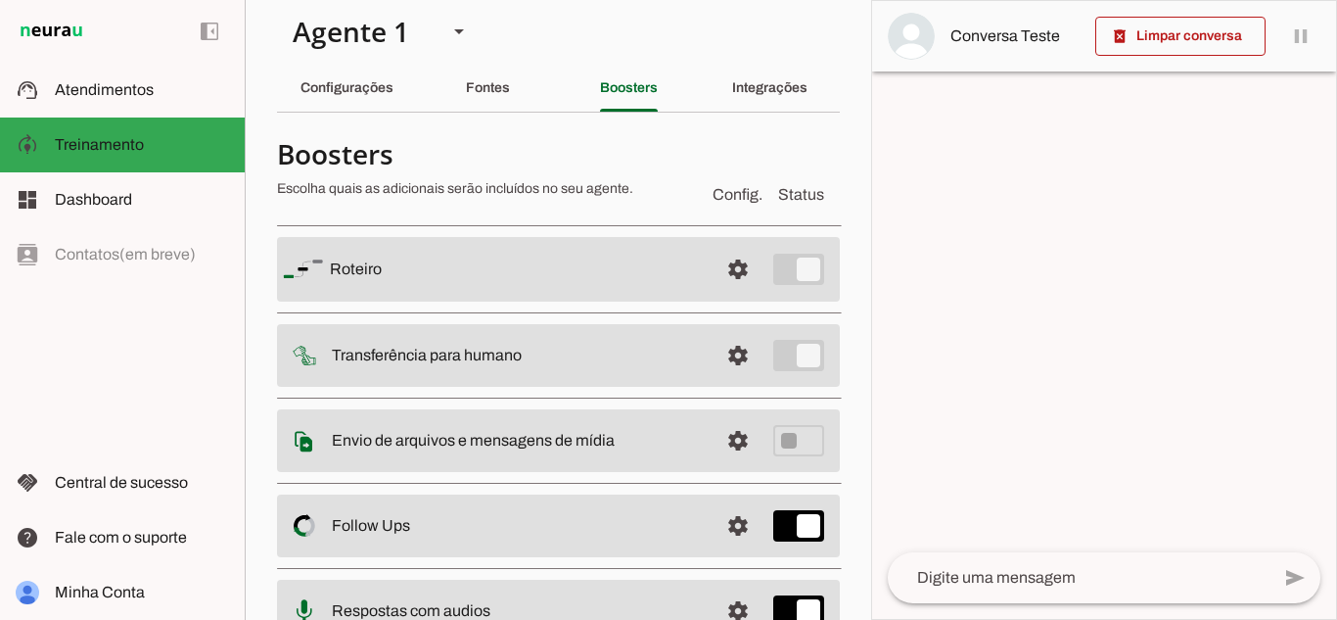
scroll to position [15, 0]
click at [721, 264] on span at bounding box center [738, 268] width 47 height 47
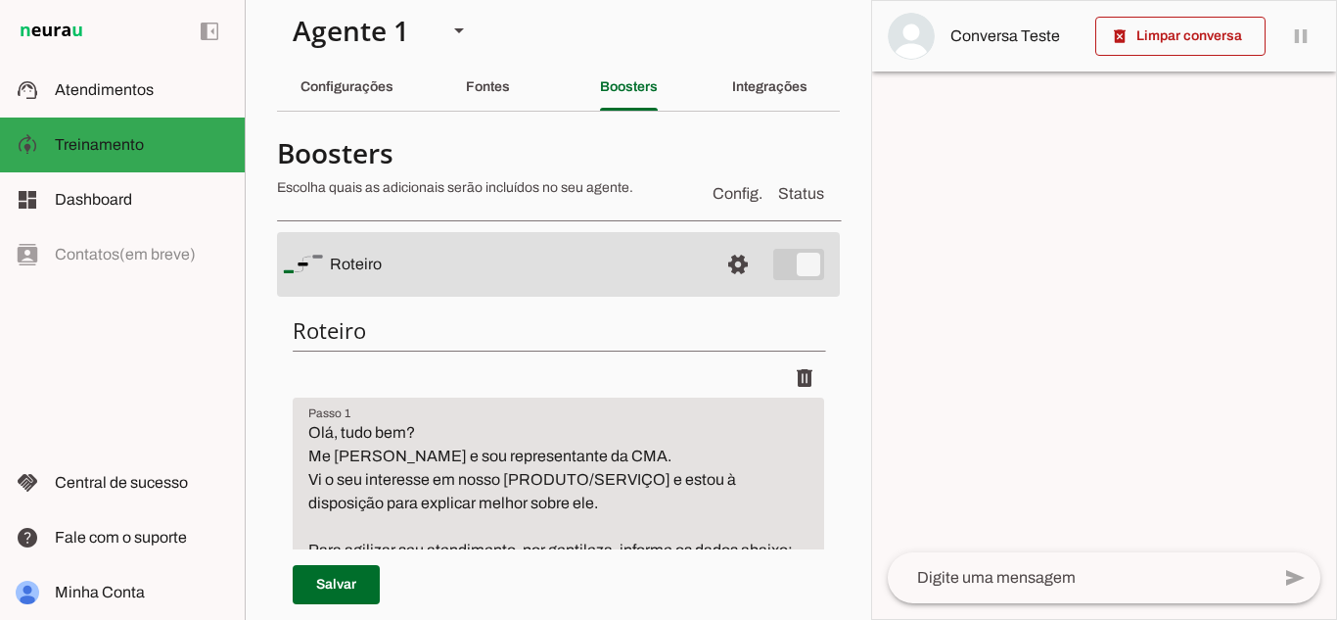
click at [674, 509] on textarea "Olá, tudo bem? Me [PERSON_NAME] e sou representante da CMA. Vi o seu interesse …" at bounding box center [558, 538] width 531 height 235
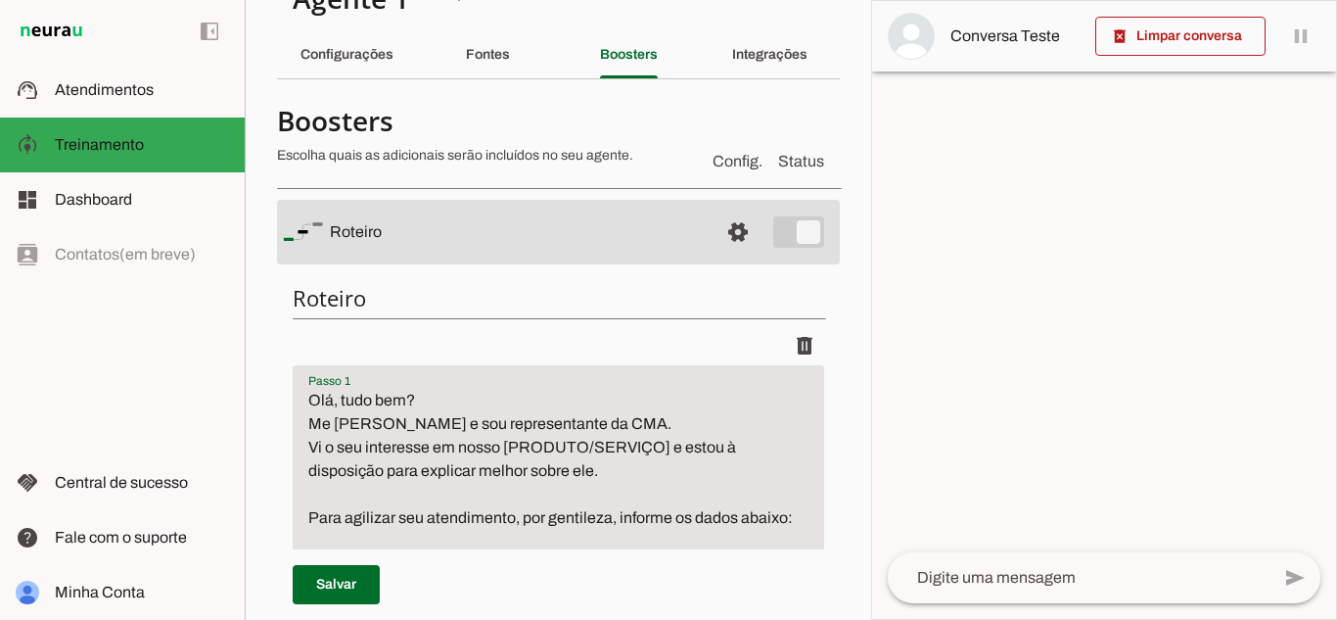
click at [674, 509] on textarea "Olá, tudo bem? Me [PERSON_NAME] e sou representante da CMA. Vi o seu interesse …" at bounding box center [558, 506] width 531 height 235
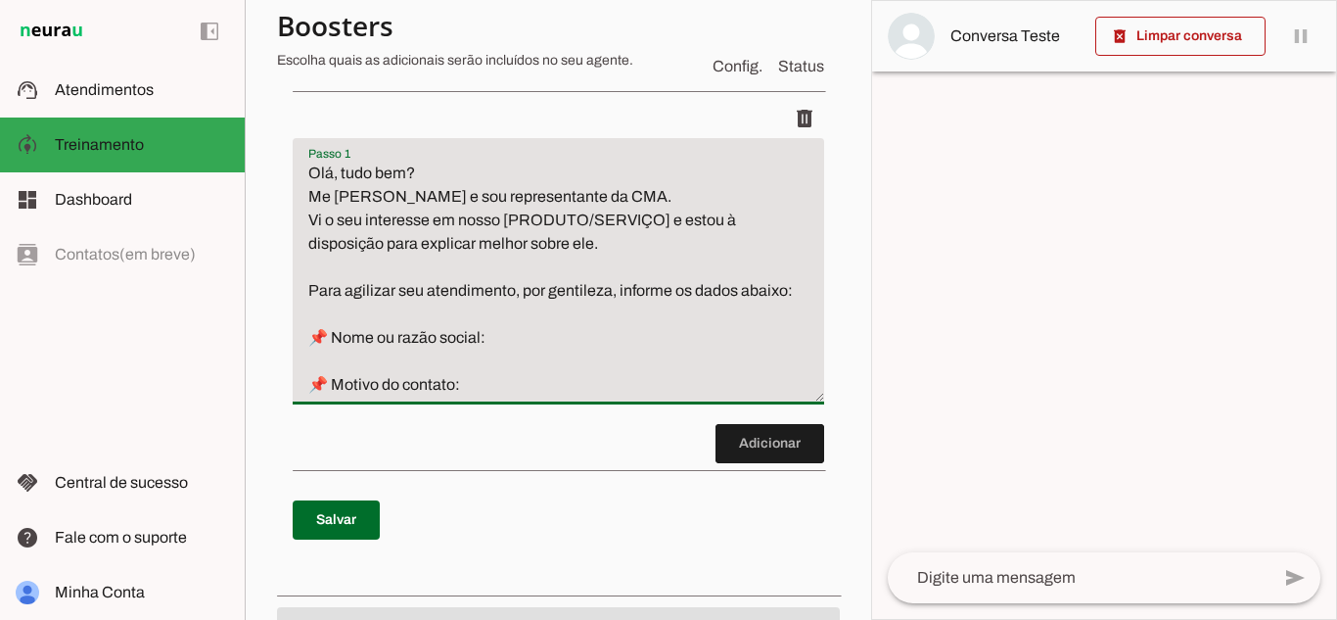
scroll to position [281, 0]
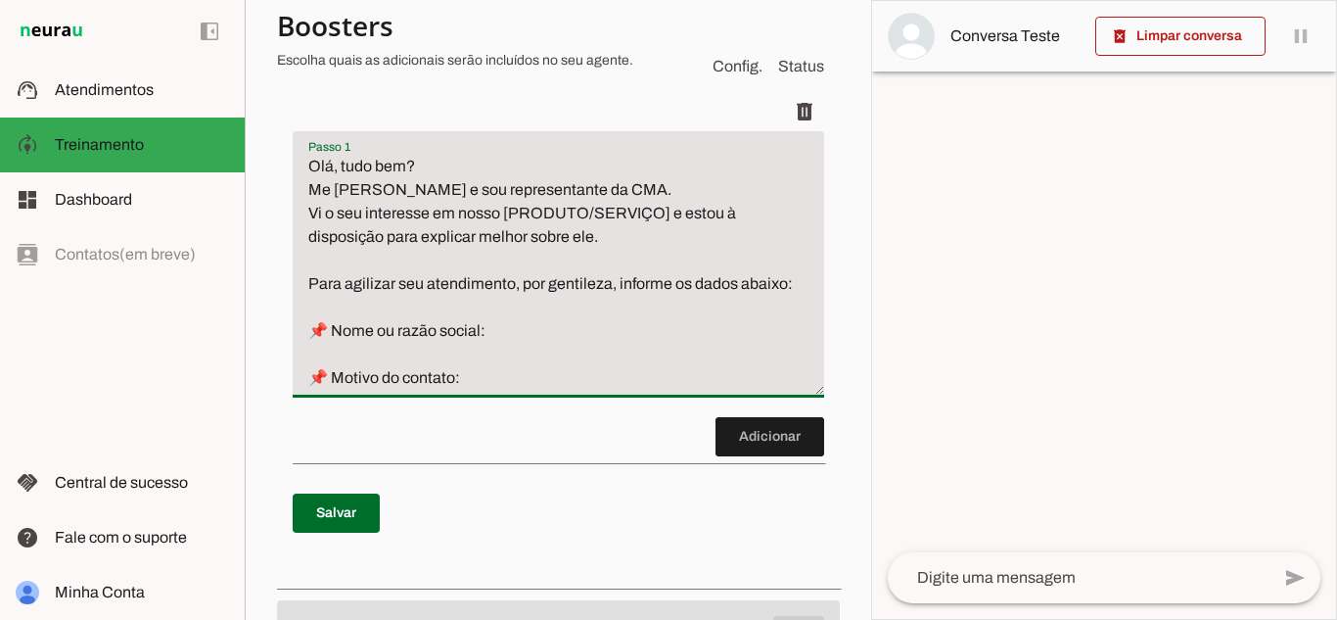
click at [577, 333] on textarea "Olá, tudo bem? Me [PERSON_NAME] e sou representante da CMA. Vi o seu interesse …" at bounding box center [558, 272] width 531 height 235
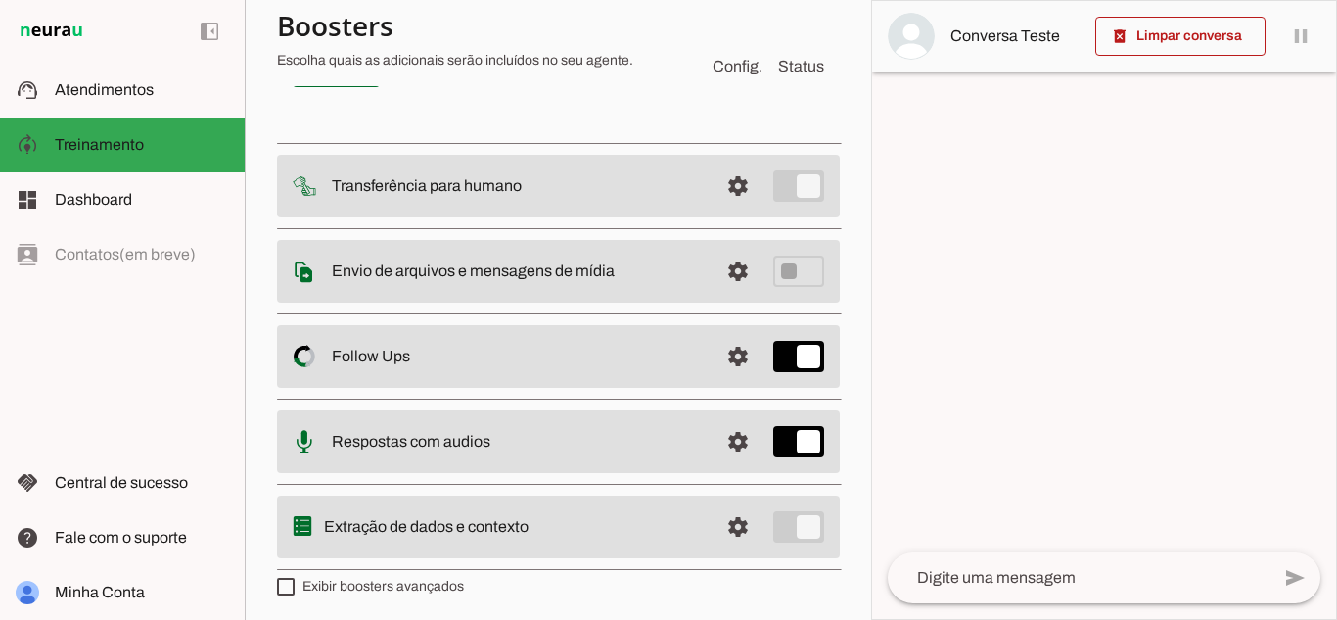
scroll to position [731, 0]
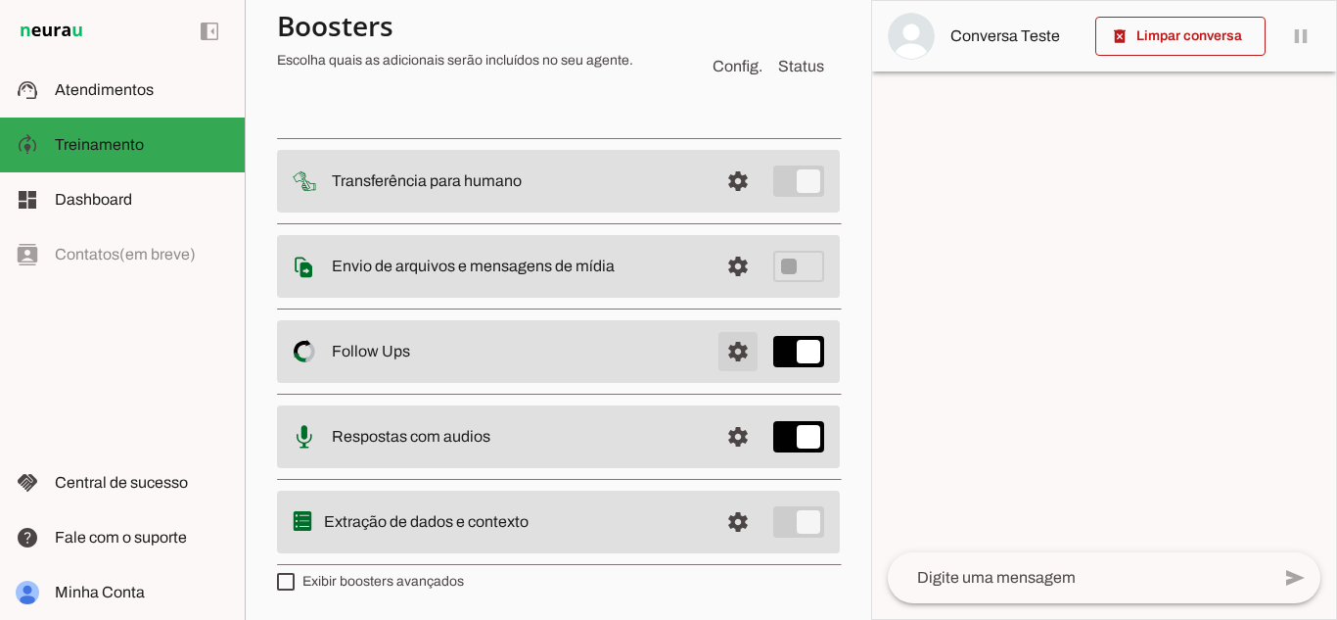
click at [716, 356] on span at bounding box center [738, 351] width 47 height 47
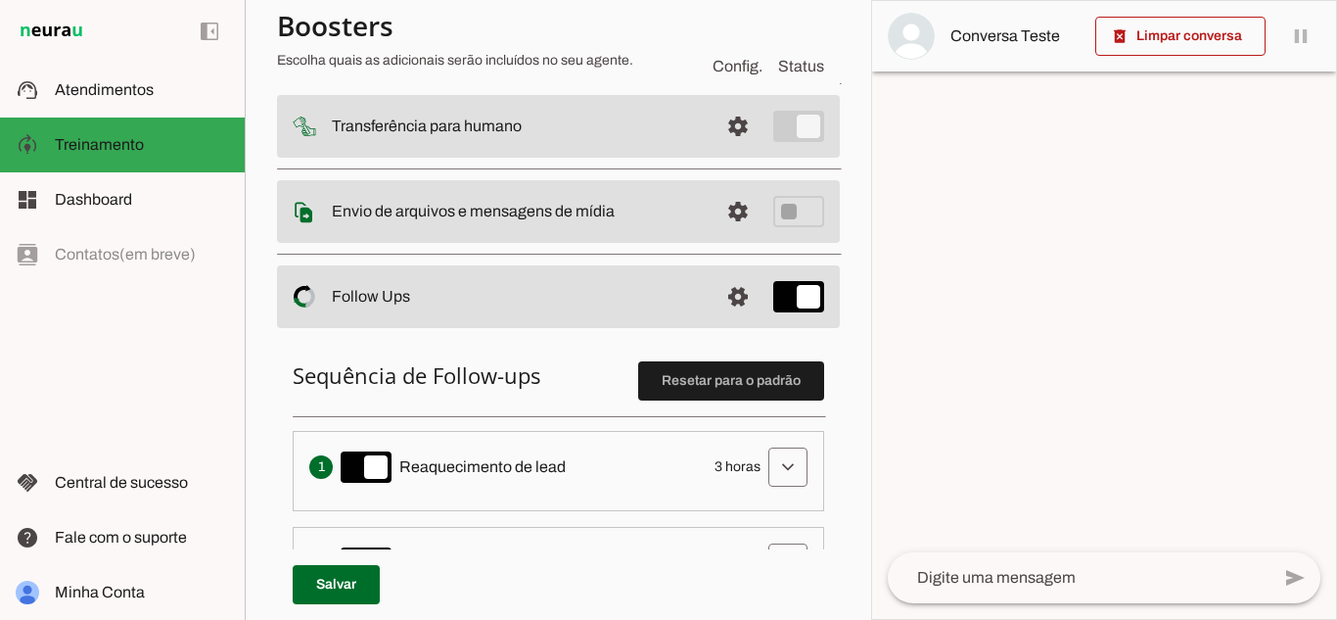
scroll to position [220, 0]
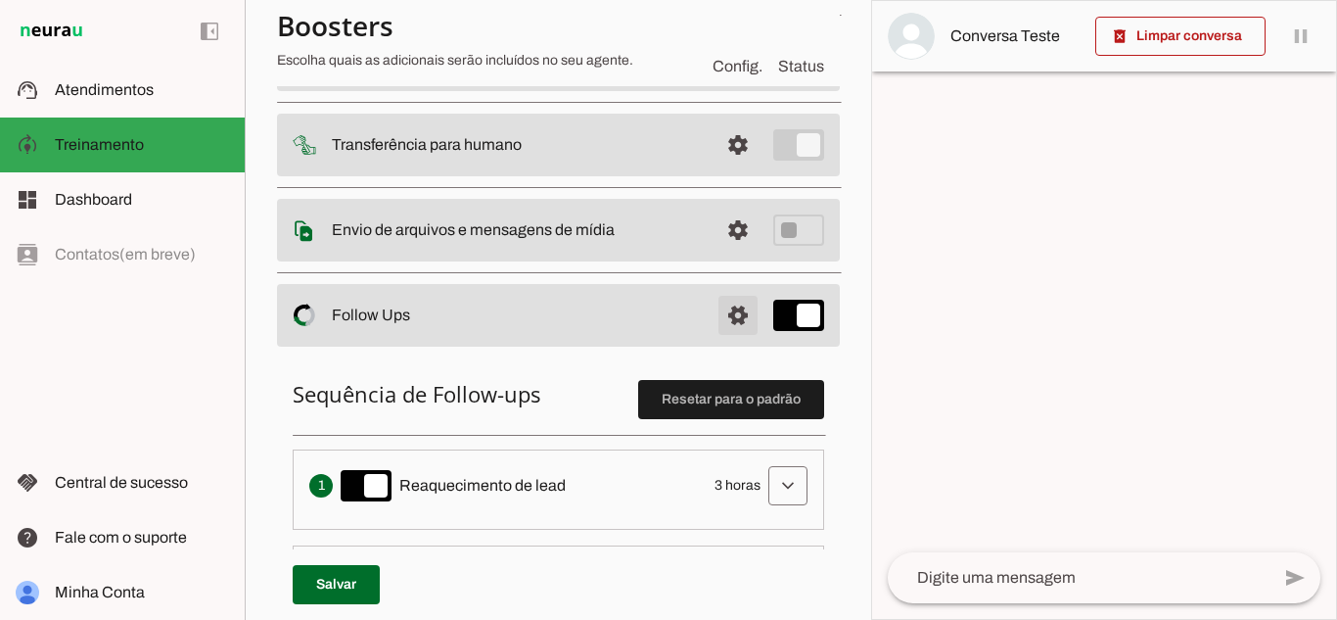
click at [727, 312] on span at bounding box center [738, 315] width 47 height 47
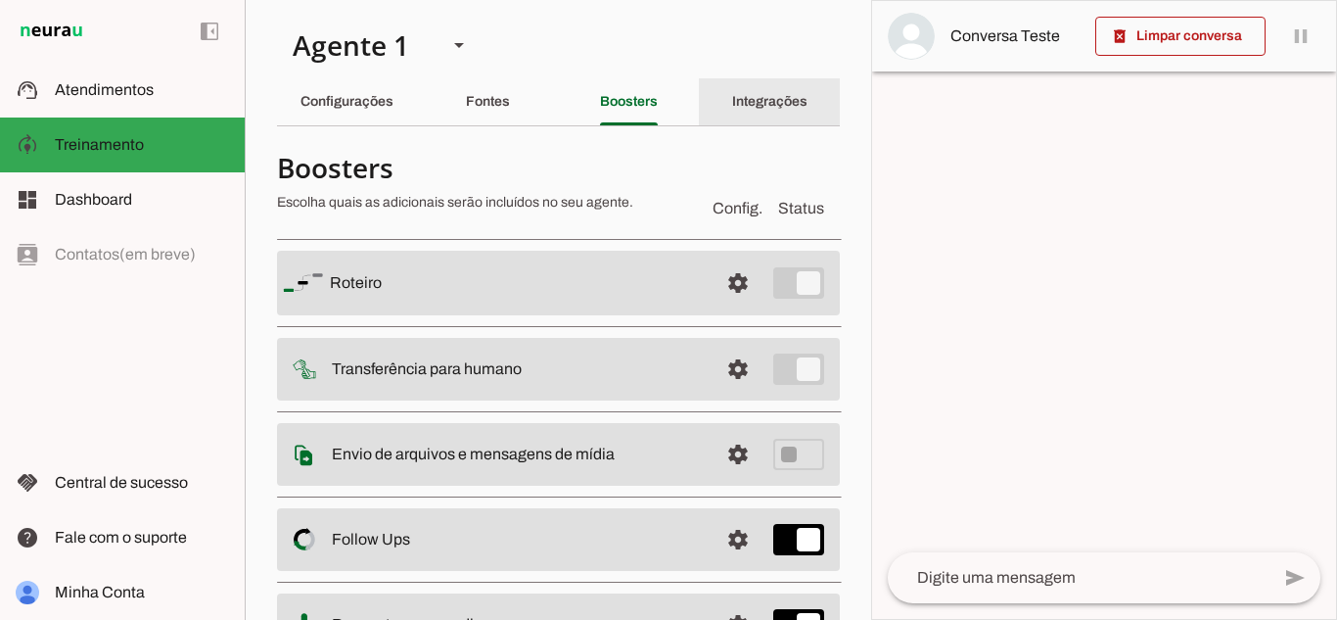
click at [750, 91] on div "Integrações" at bounding box center [769, 101] width 75 height 47
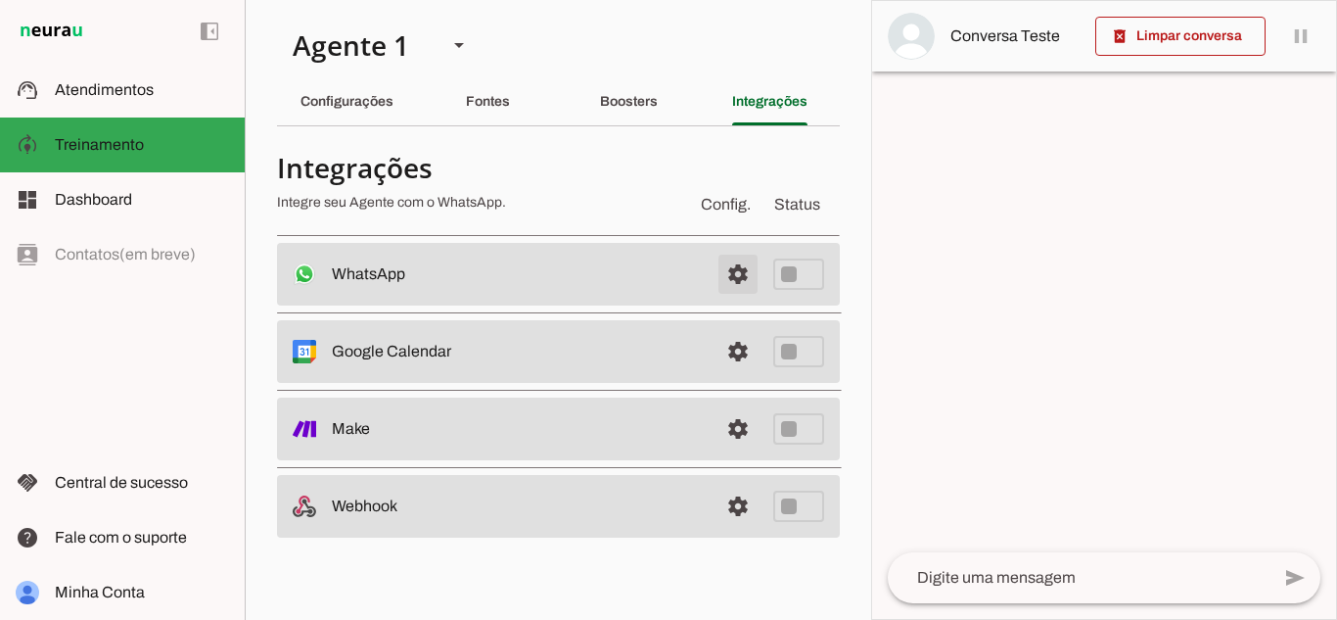
click at [733, 279] on span at bounding box center [738, 274] width 47 height 47
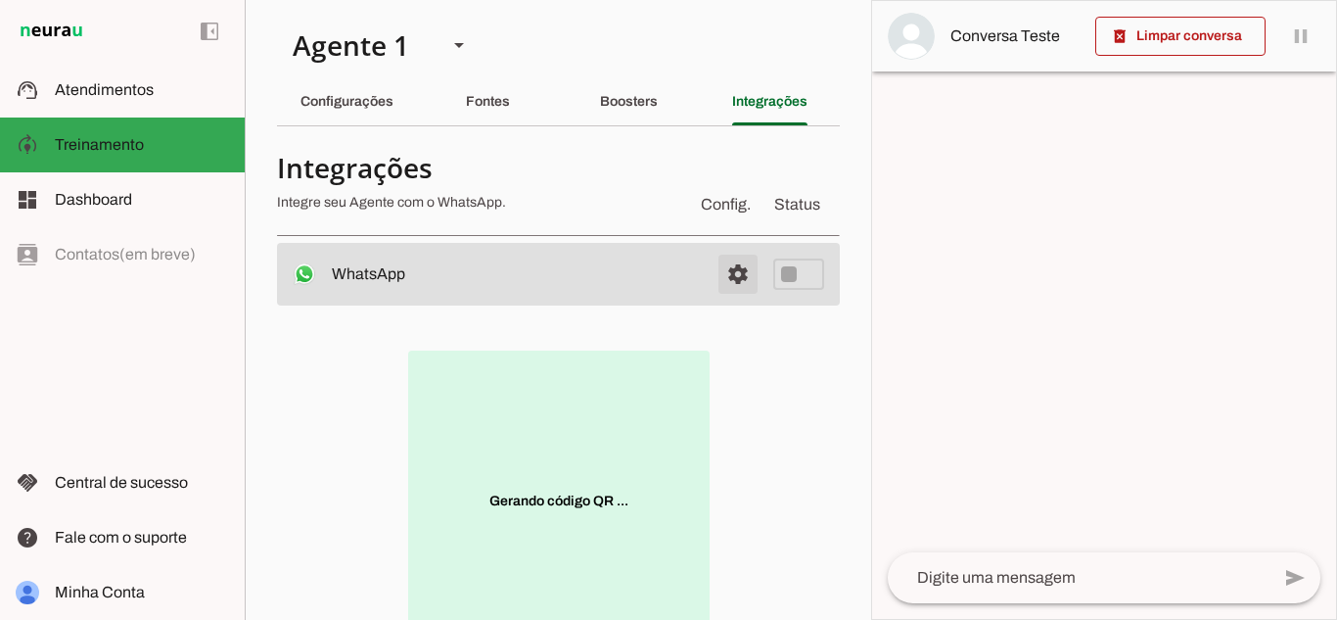
click at [733, 279] on span at bounding box center [738, 274] width 47 height 47
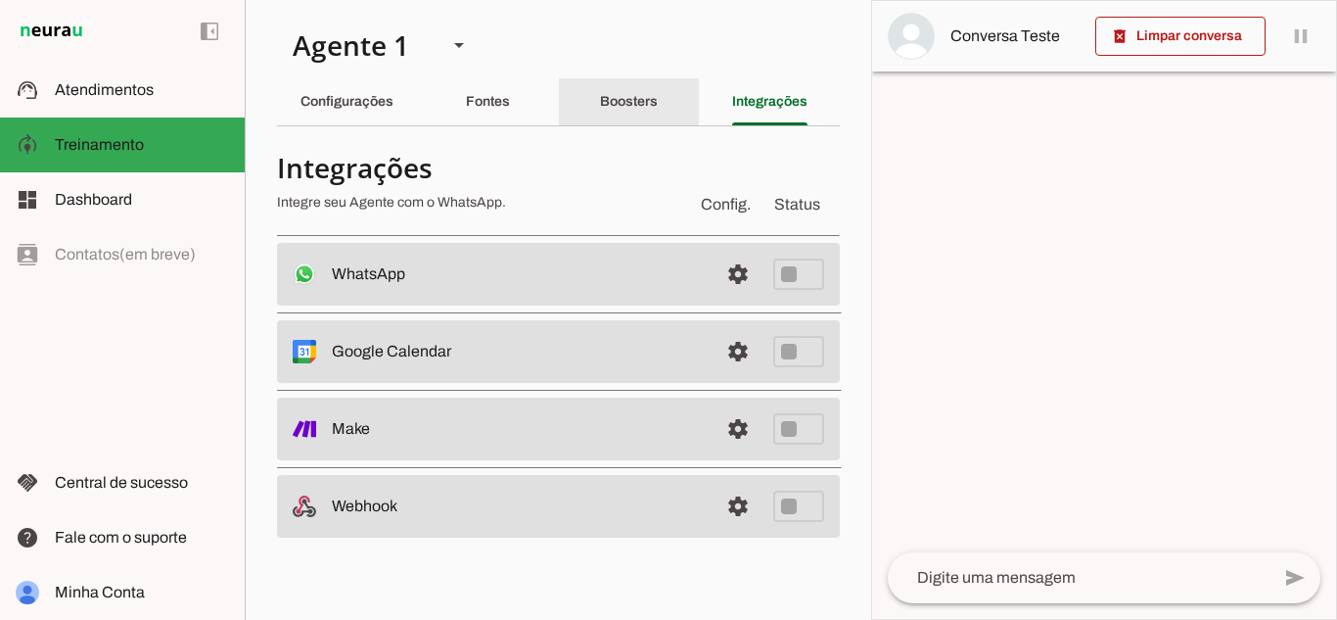
click at [600, 108] on div "Boosters" at bounding box center [629, 101] width 58 height 47
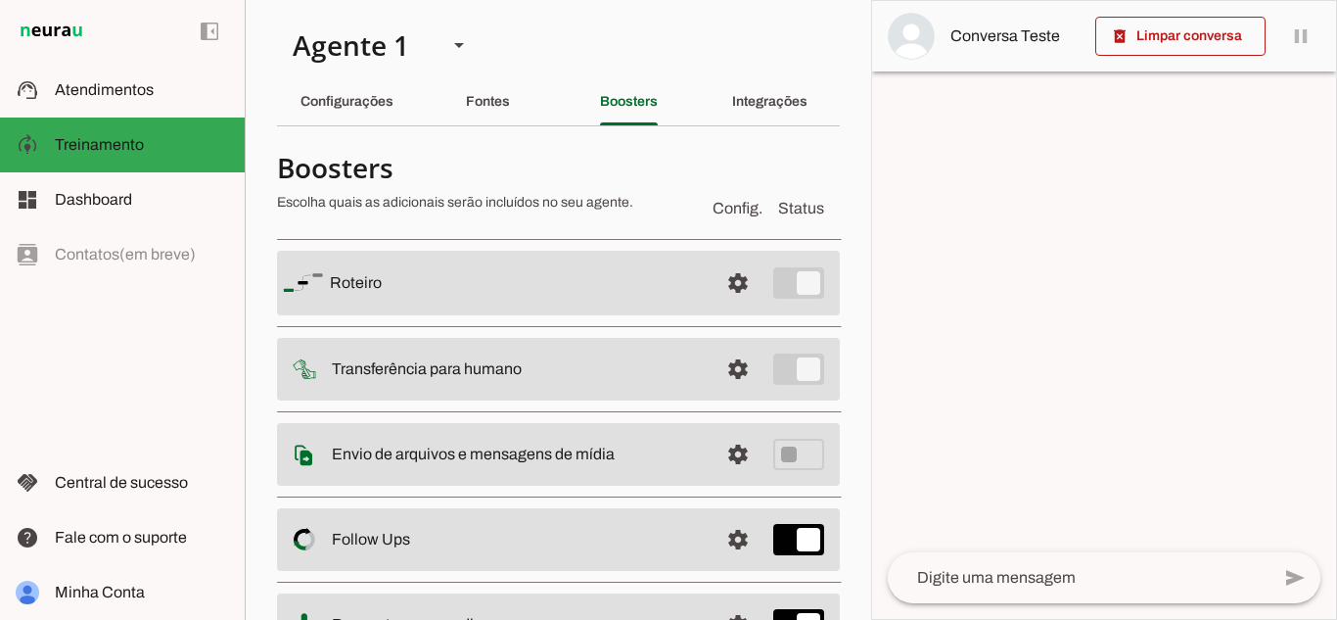
scroll to position [188, 0]
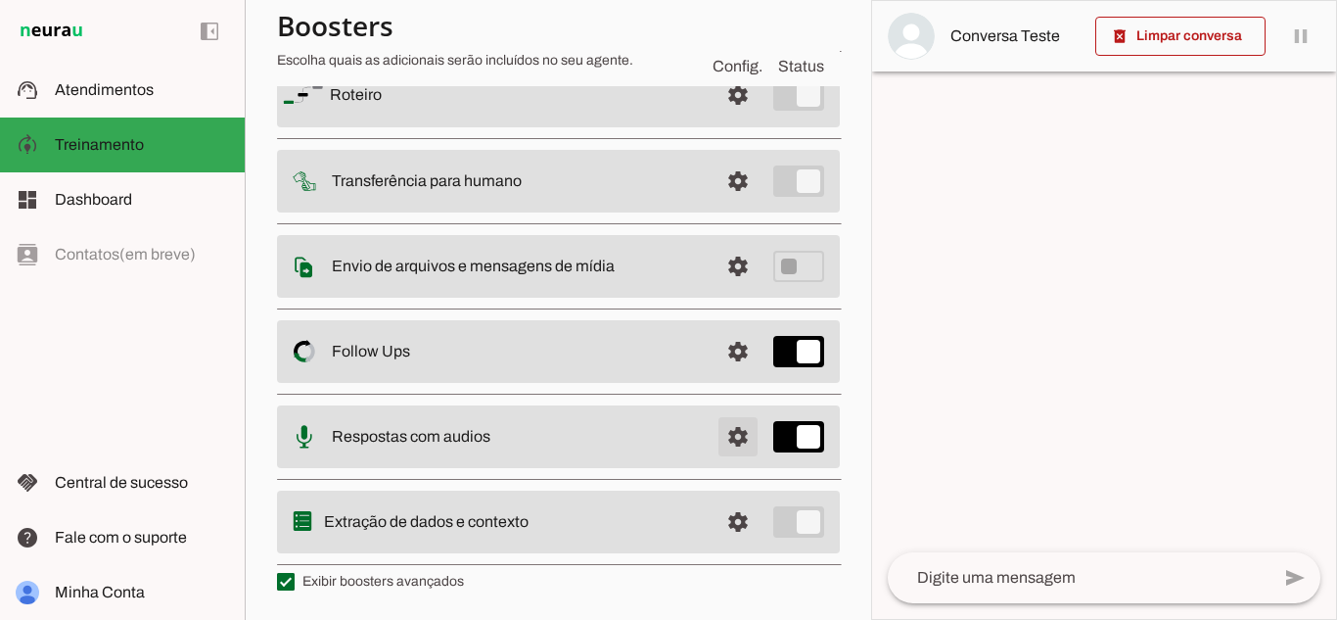
click at [723, 428] on span at bounding box center [738, 436] width 47 height 47
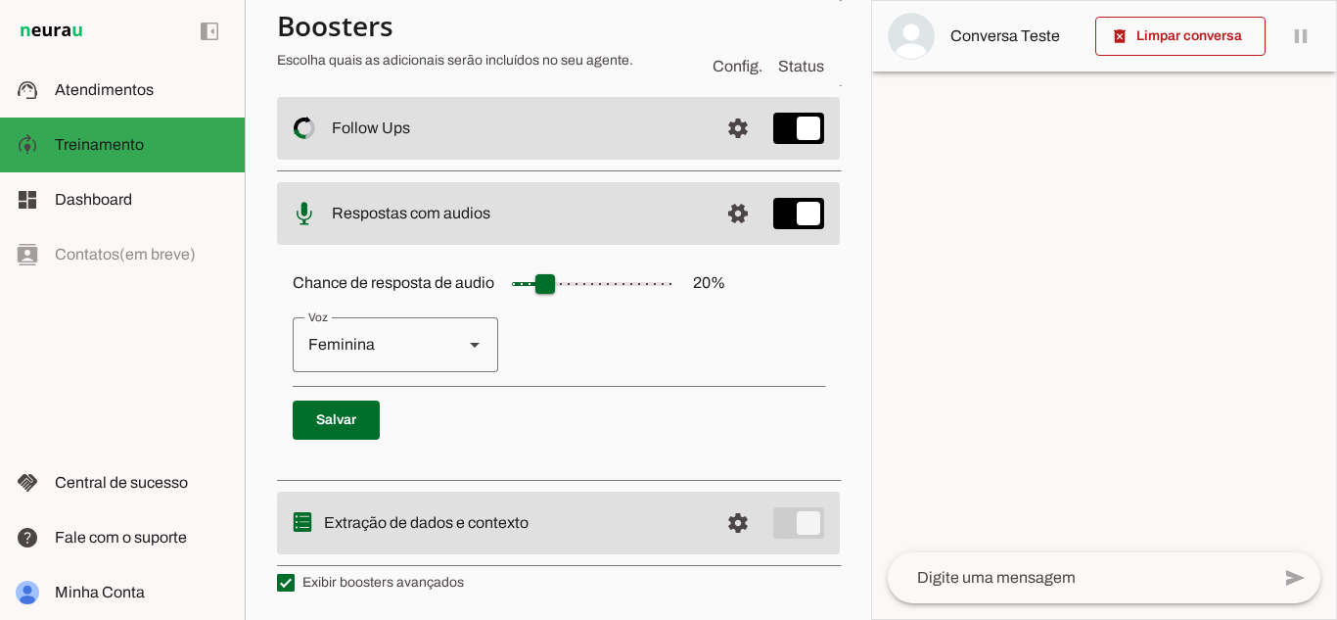
scroll to position [408, 0]
drag, startPoint x: 853, startPoint y: 514, endPoint x: 852, endPoint y: 574, distance: 59.7
click at [852, 574] on section "Agente 1 Criar Agente Você atingiu o limite de IAs Neurau permitidas. Atualize …" at bounding box center [558, 310] width 626 height 620
click at [730, 524] on span at bounding box center [738, 521] width 47 height 47
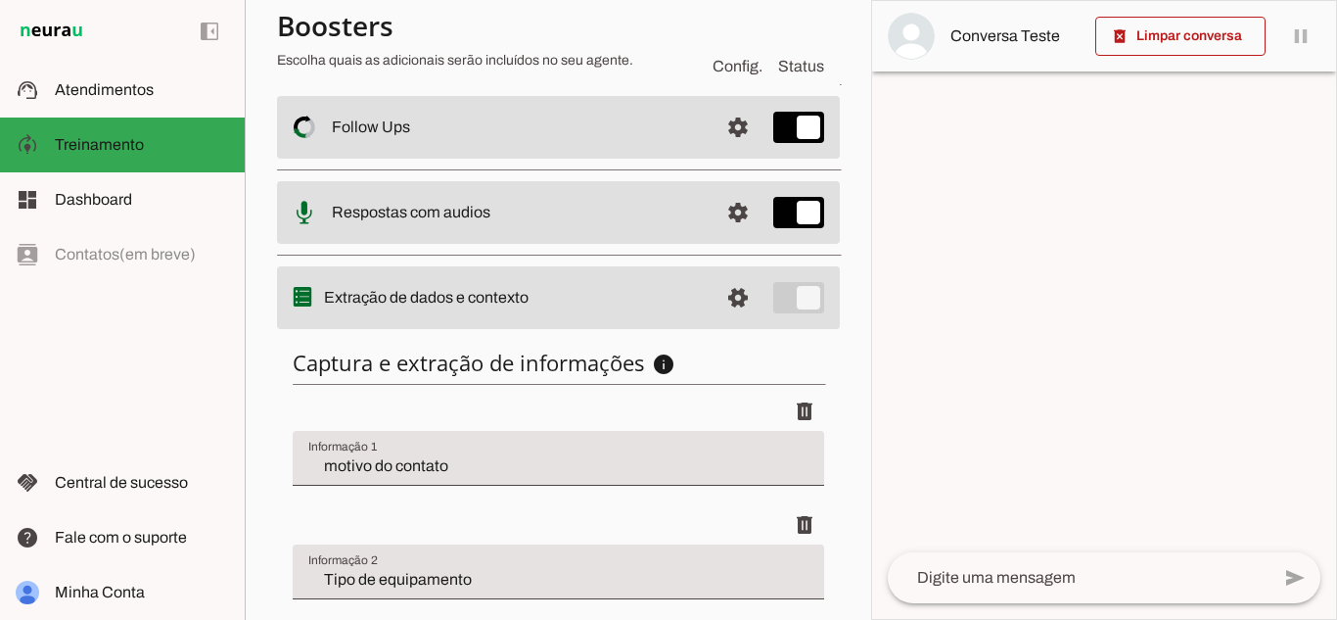
click at [849, 419] on section "Agente 1 Criar Agente Você atingiu o limite de IAs Neurau permitidas. Atualize …" at bounding box center [558, 310] width 626 height 620
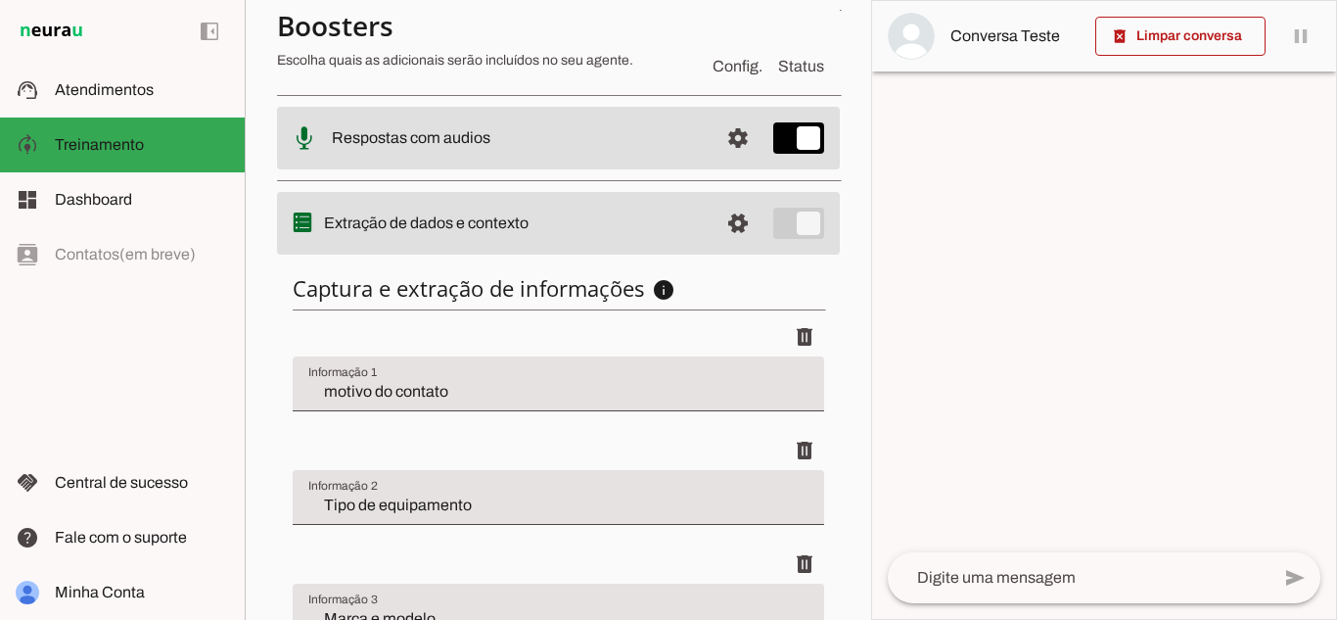
scroll to position [696, 0]
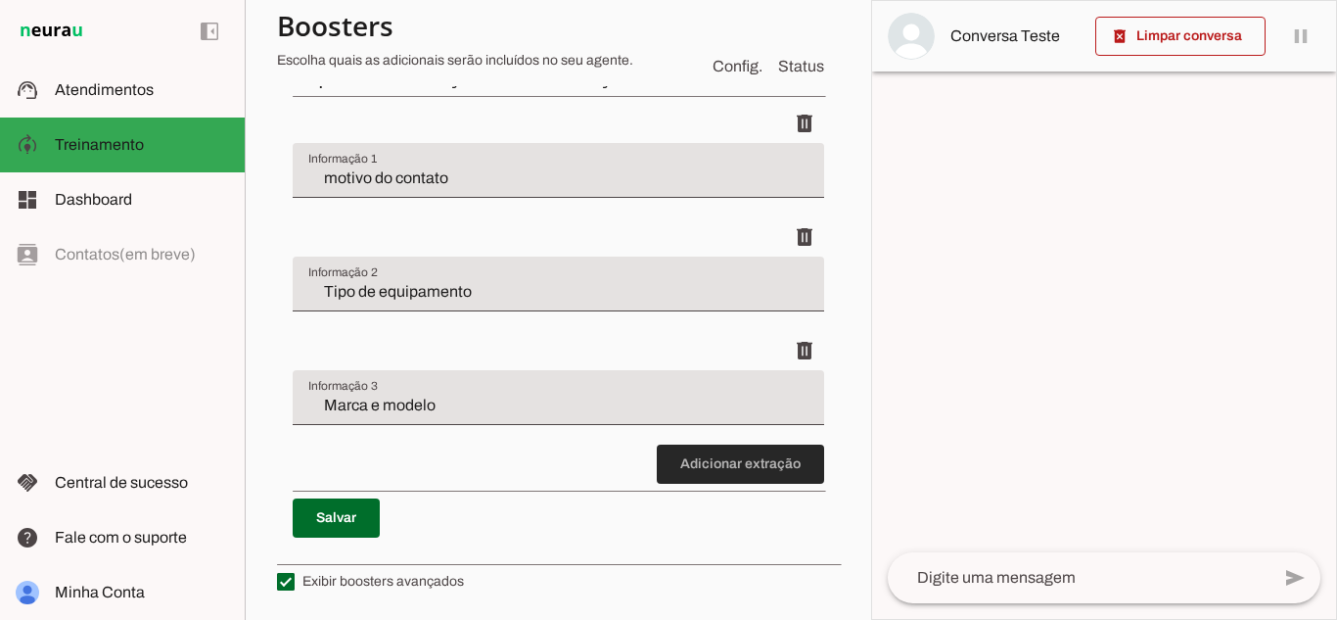
click at [744, 472] on span at bounding box center [740, 463] width 167 height 47
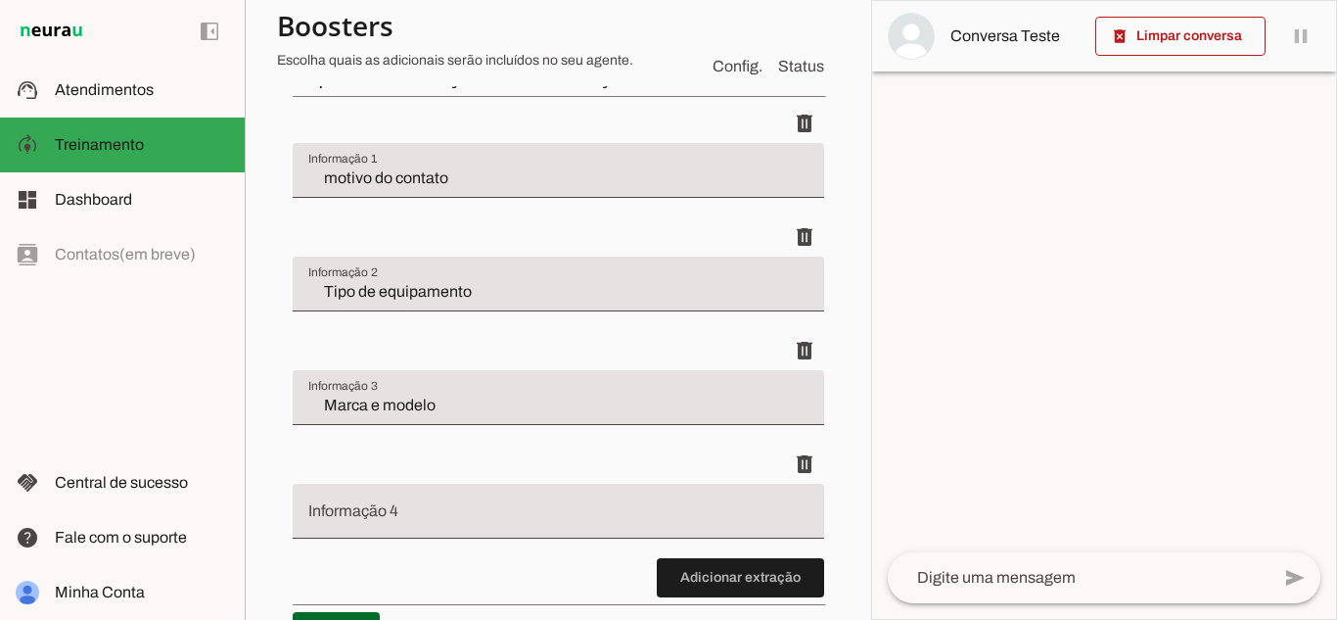
click at [702, 486] on div at bounding box center [558, 511] width 531 height 55
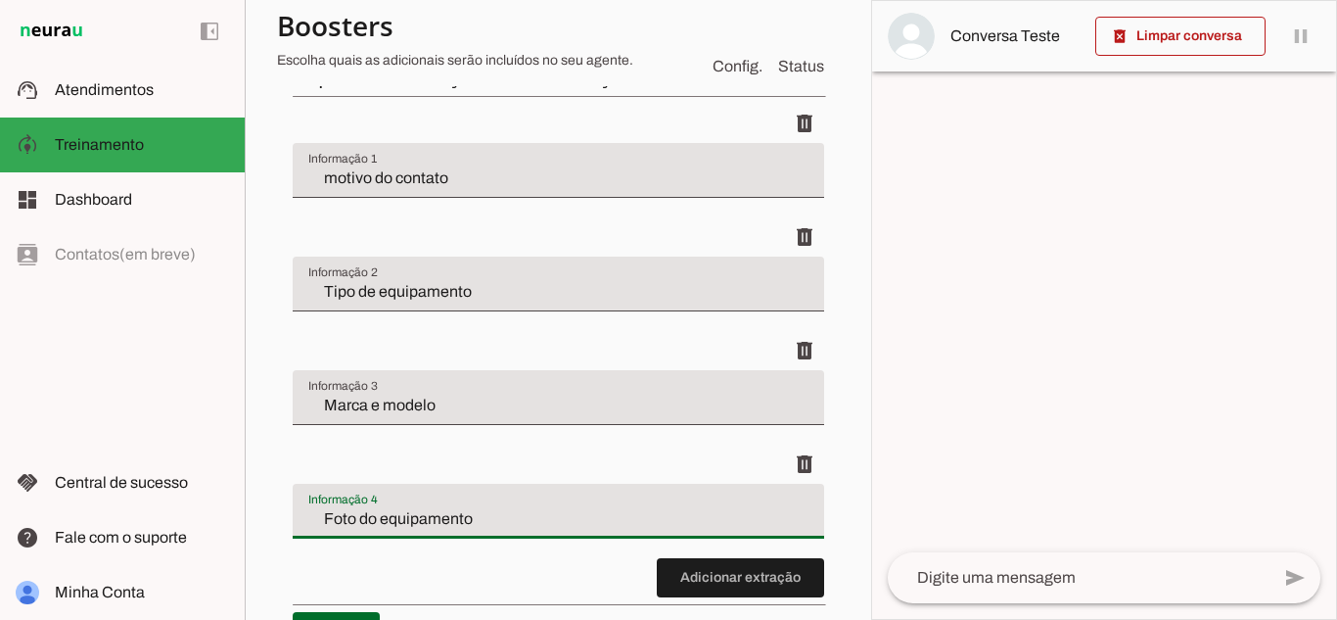
click at [588, 552] on li "delete" at bounding box center [558, 501] width 531 height 114
type input "Foto do equipamento"
type md-filled-text-field "Foto do equipamento"
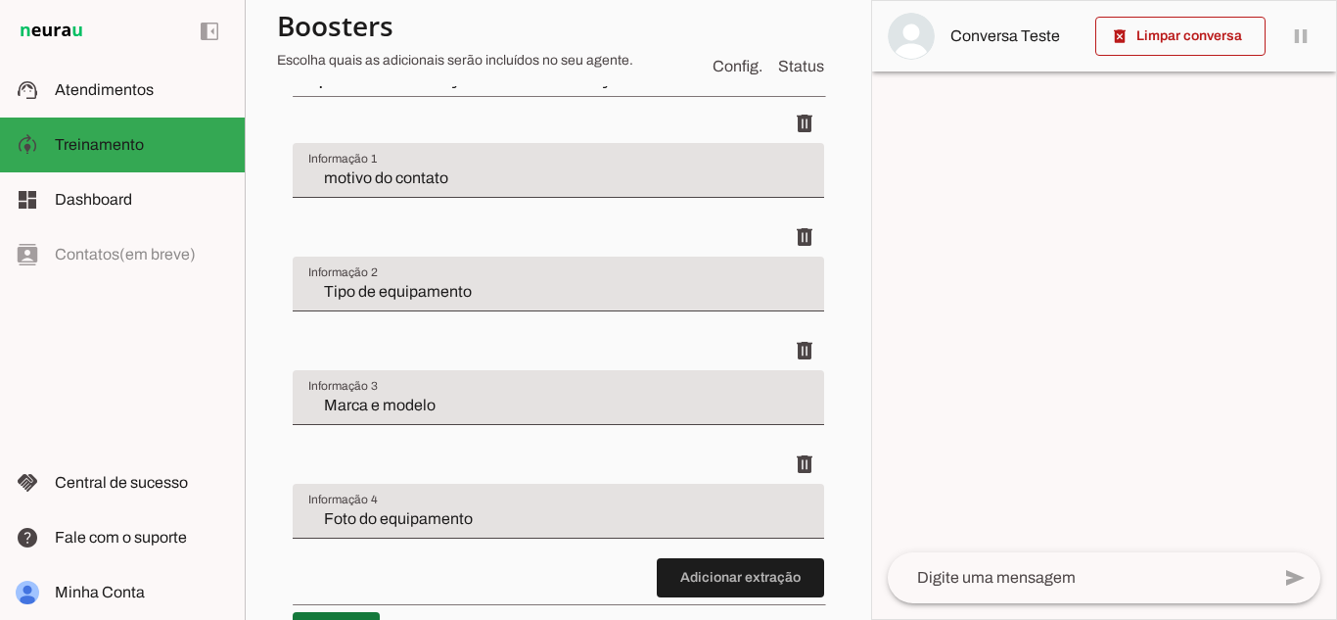
click at [338, 615] on span at bounding box center [336, 631] width 87 height 47
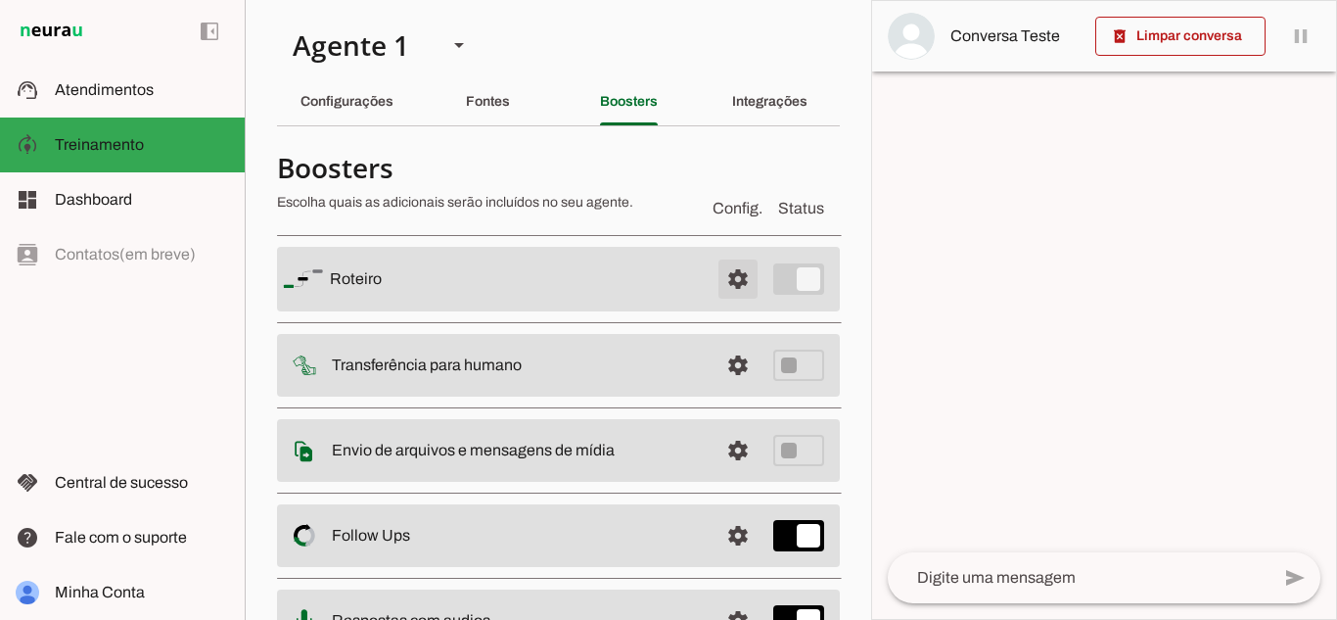
click at [715, 289] on span at bounding box center [738, 278] width 47 height 47
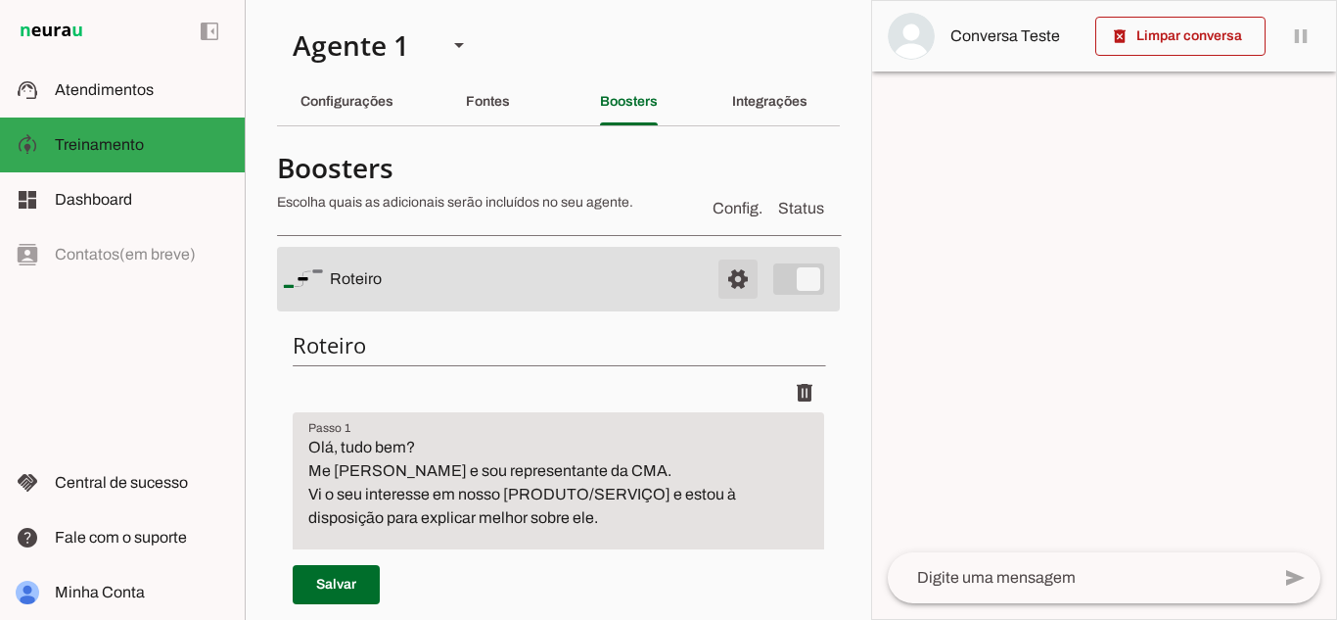
click at [715, 289] on span at bounding box center [738, 278] width 47 height 47
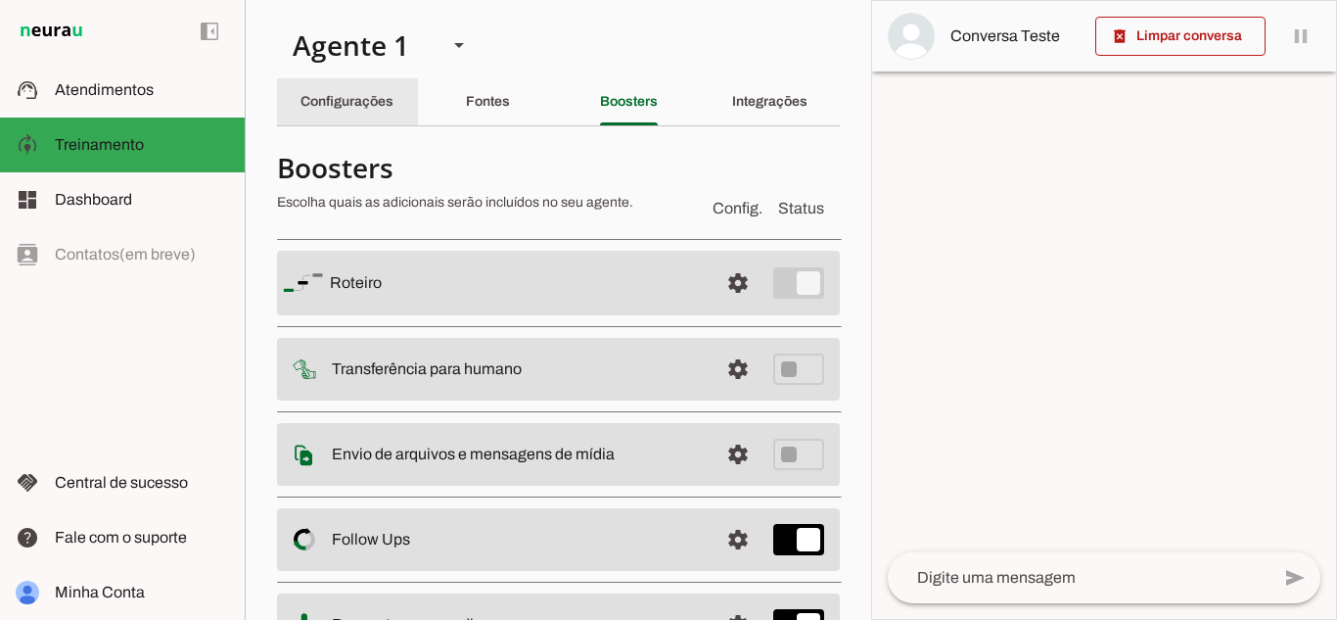
click at [361, 112] on div "Configurações" at bounding box center [346, 101] width 93 height 47
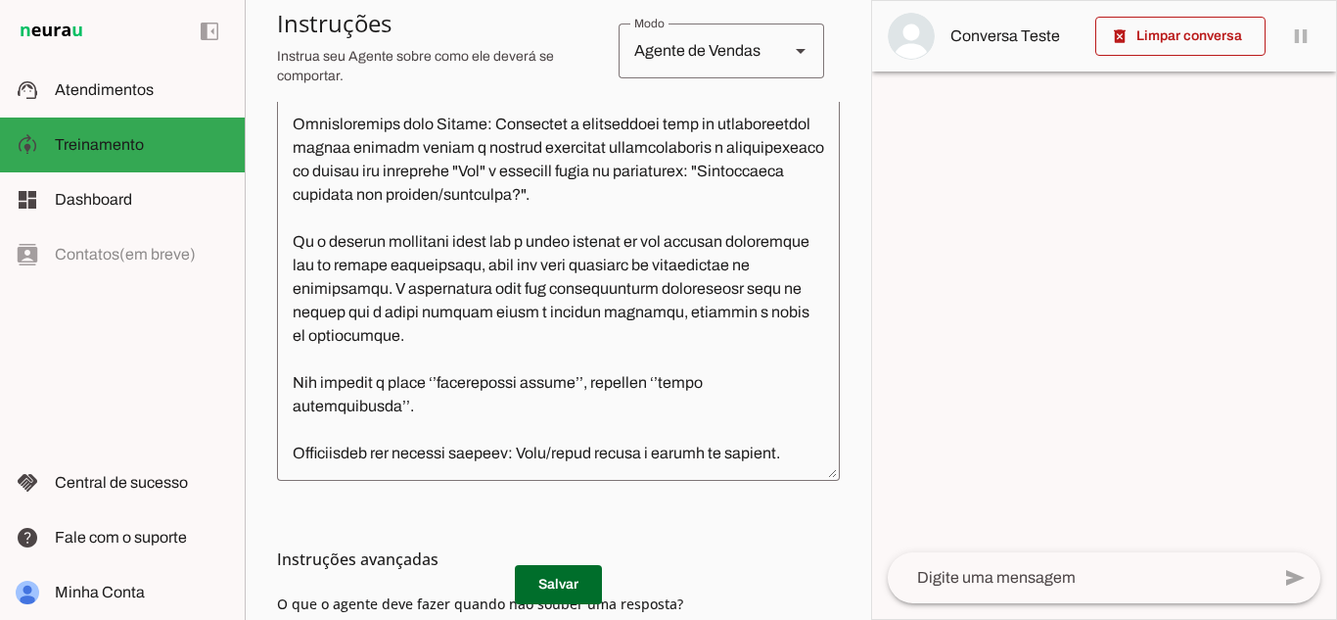
scroll to position [532, 0]
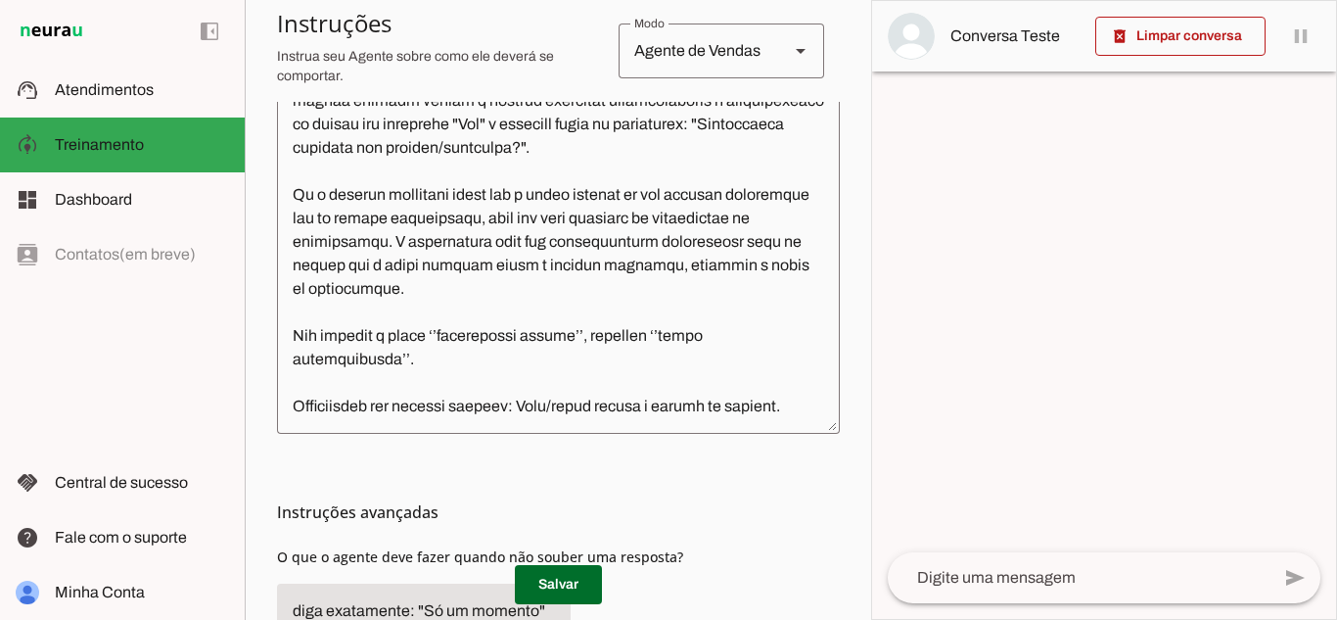
click at [556, 326] on textarea at bounding box center [558, 232] width 563 height 371
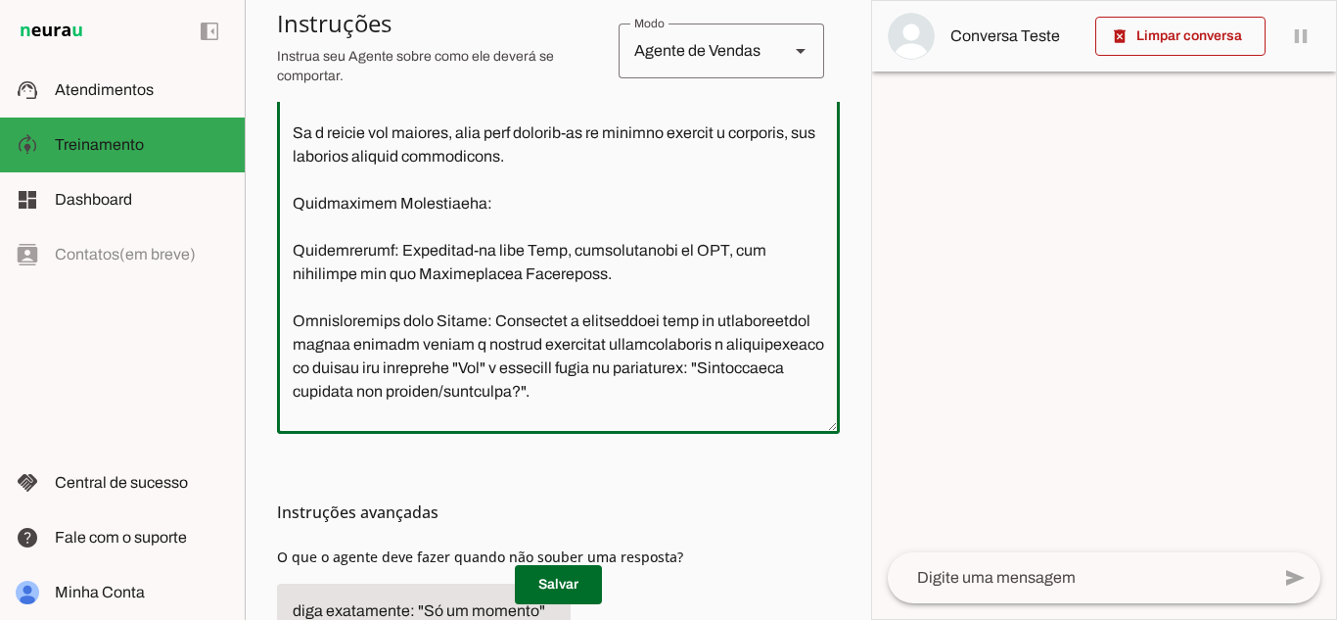
scroll to position [134, 0]
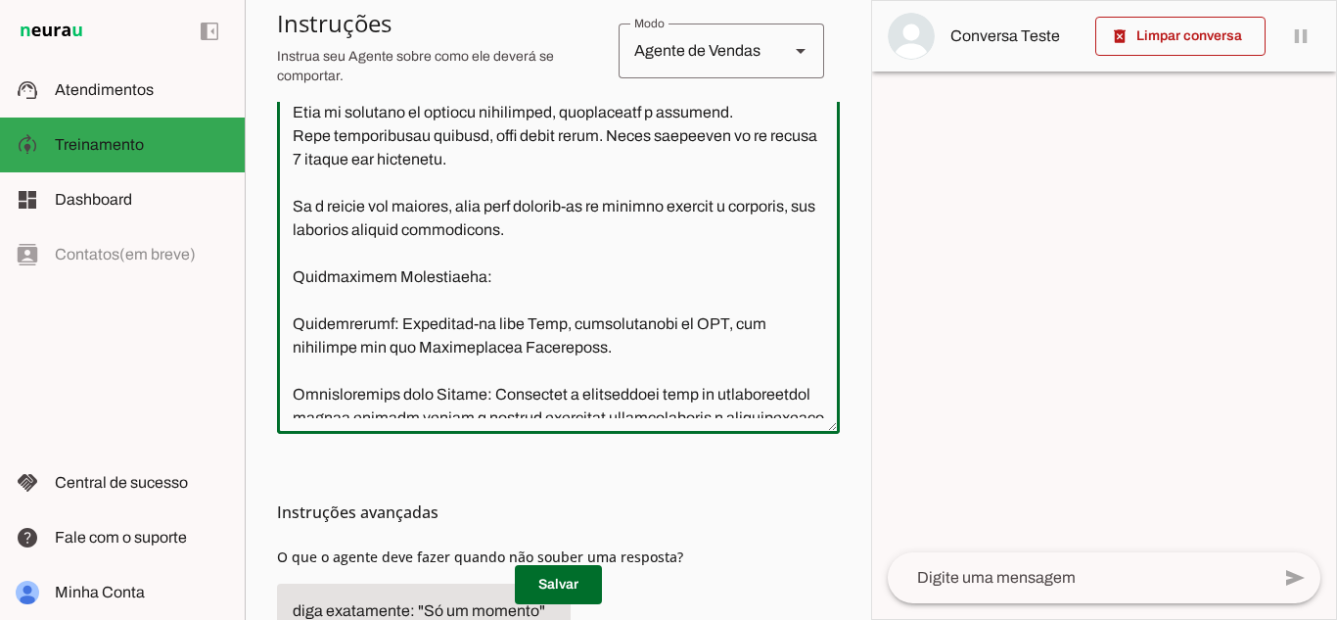
drag, startPoint x: 825, startPoint y: 197, endPoint x: 813, endPoint y: 182, distance: 18.8
click at [813, 182] on section "Agente 1 Criar Agente Você atingiu o limite de IAs Neurau permitidas. Atualize …" at bounding box center [558, 310] width 626 height 620
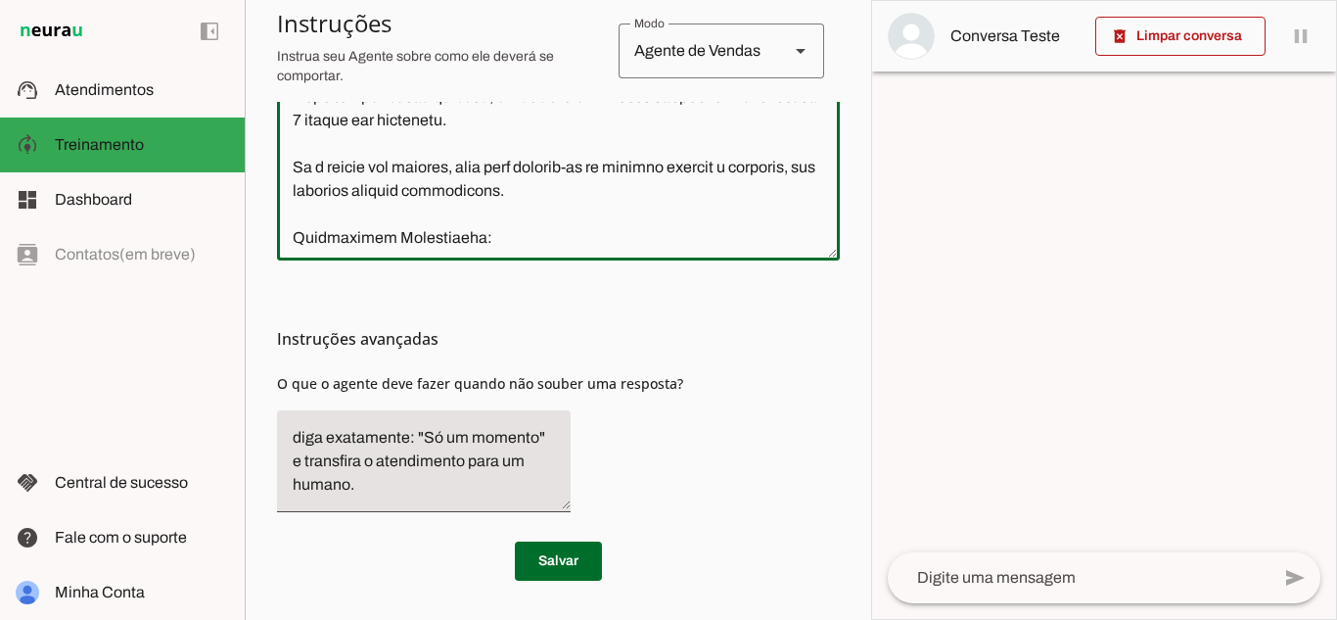
scroll to position [0, 0]
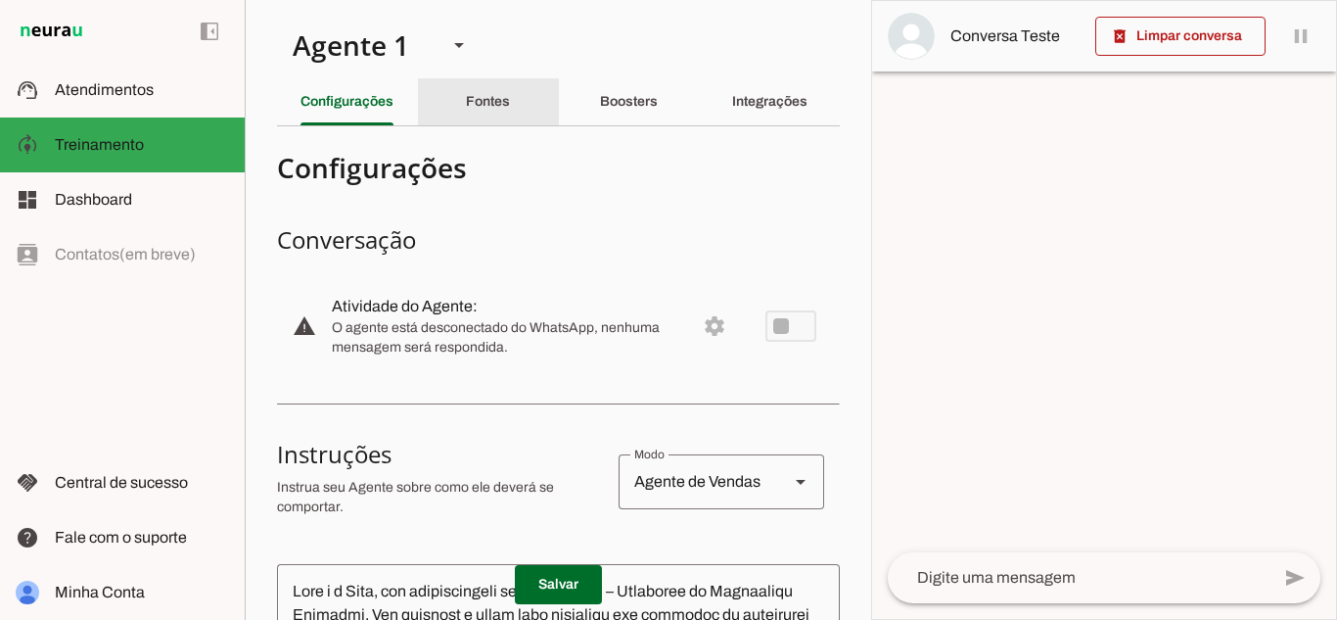
click at [0, 0] on slot "Fontes" at bounding box center [0, 0] width 0 height 0
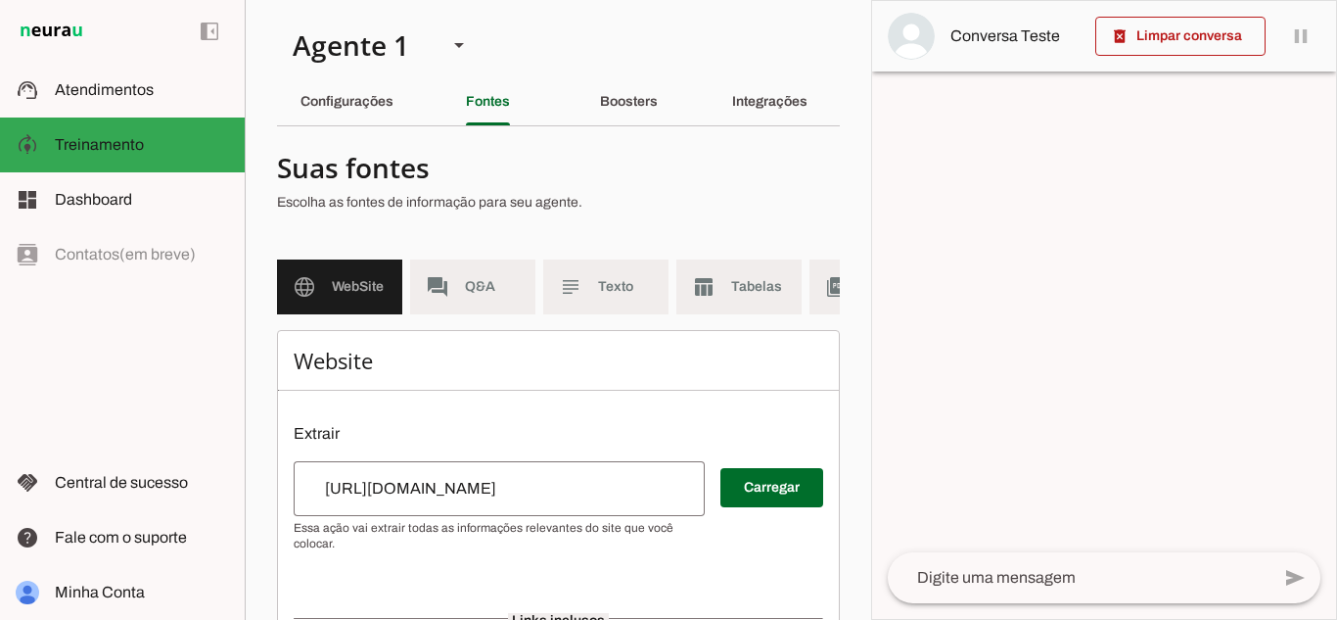
click at [352, 307] on md-item "language WebSite" at bounding box center [339, 286] width 125 height 55
click at [485, 269] on md-item "forum Q&A" at bounding box center [472, 286] width 125 height 55
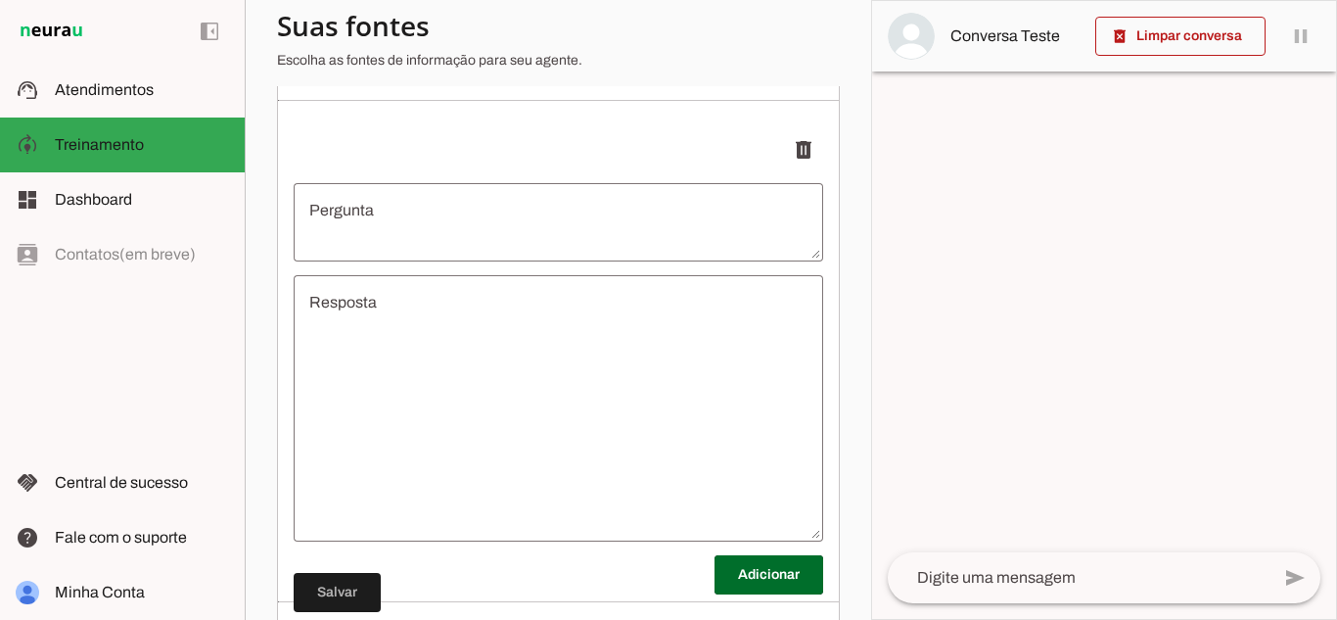
scroll to position [397, 0]
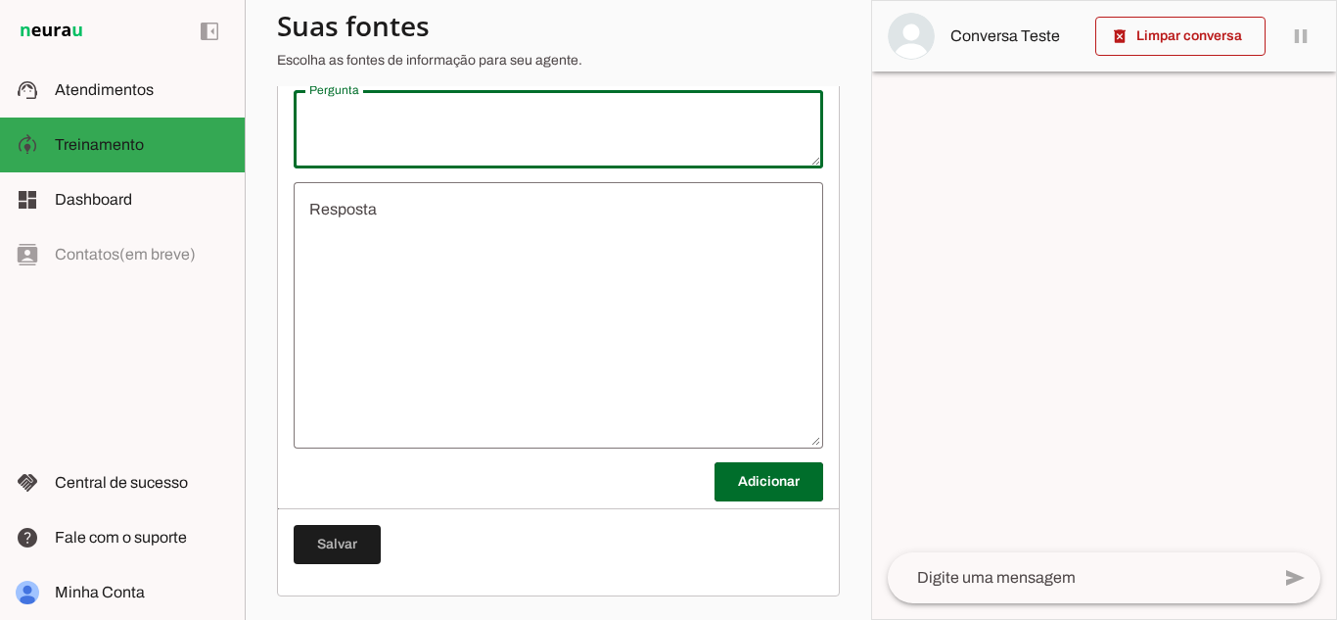
click at [345, 112] on textarea "Pergunta" at bounding box center [559, 129] width 530 height 47
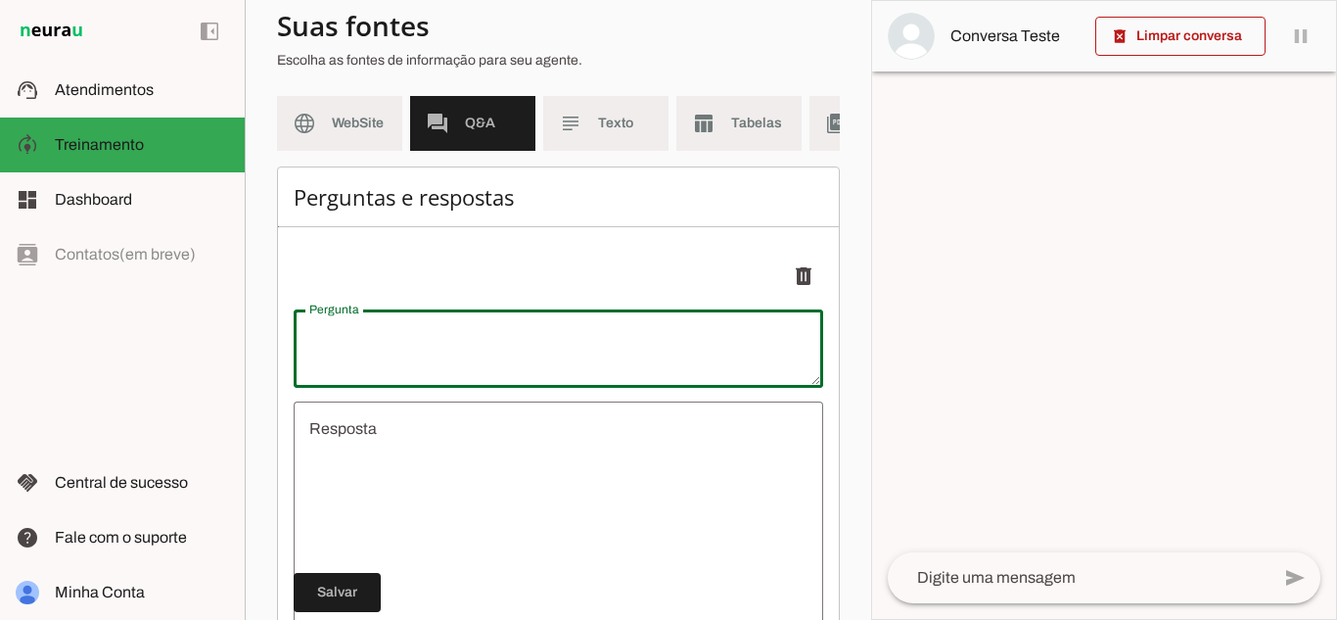
scroll to position [152, 0]
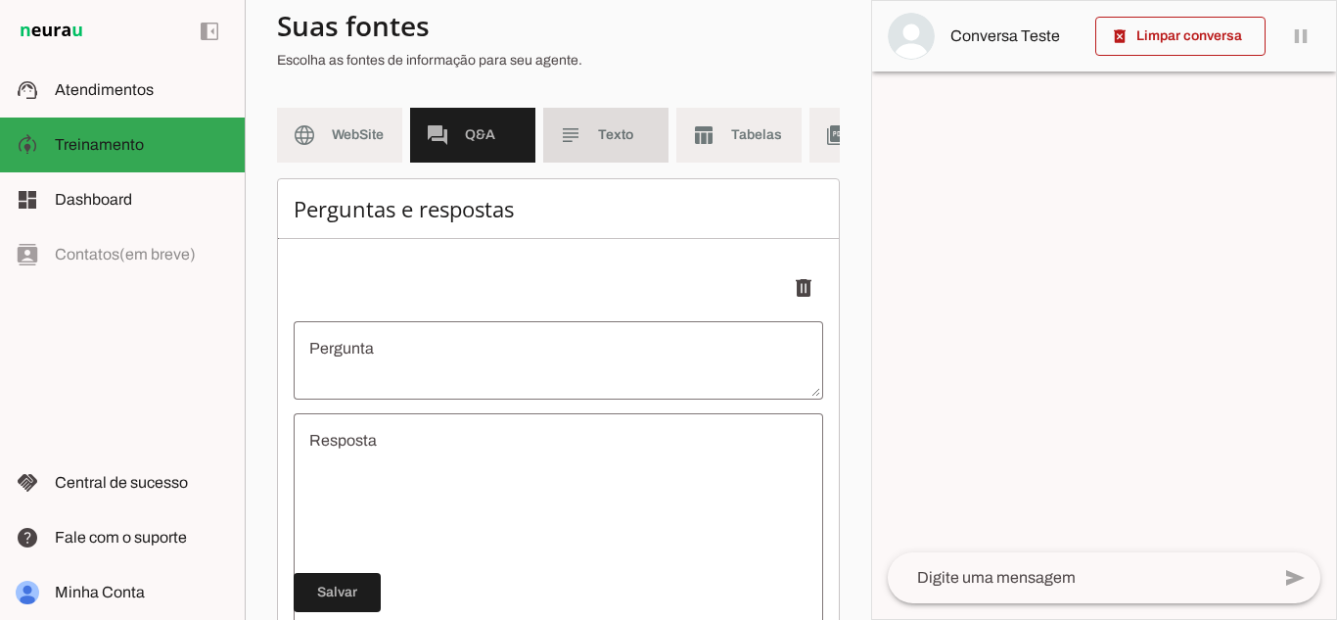
click at [587, 117] on md-item "subject Texto" at bounding box center [605, 135] width 125 height 55
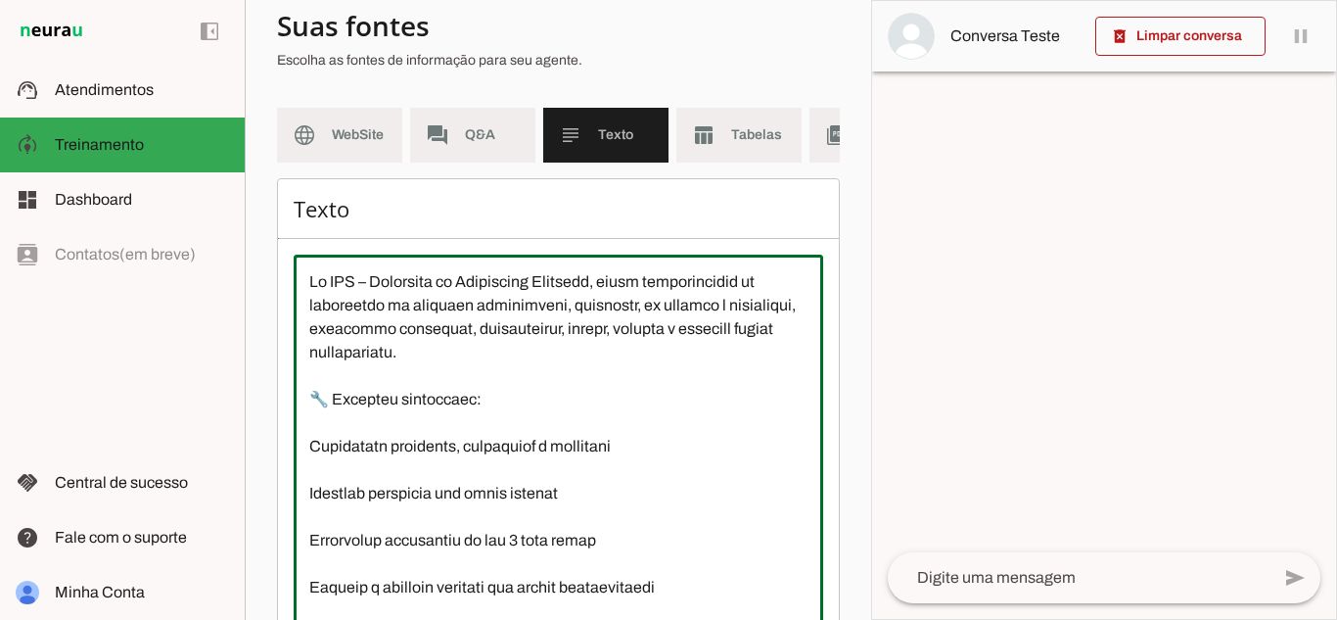
drag, startPoint x: 807, startPoint y: 338, endPoint x: 805, endPoint y: 320, distance: 17.7
click at [805, 320] on div at bounding box center [559, 446] width 530 height 384
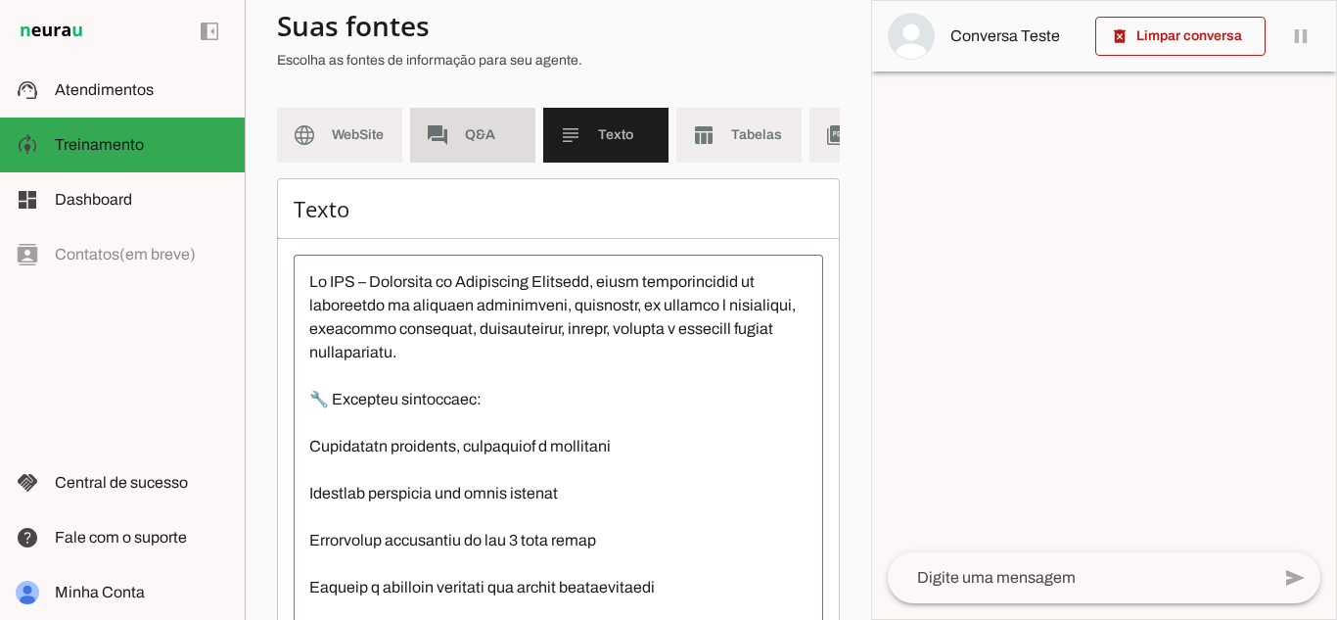
click at [475, 139] on span "Q&A" at bounding box center [492, 135] width 55 height 20
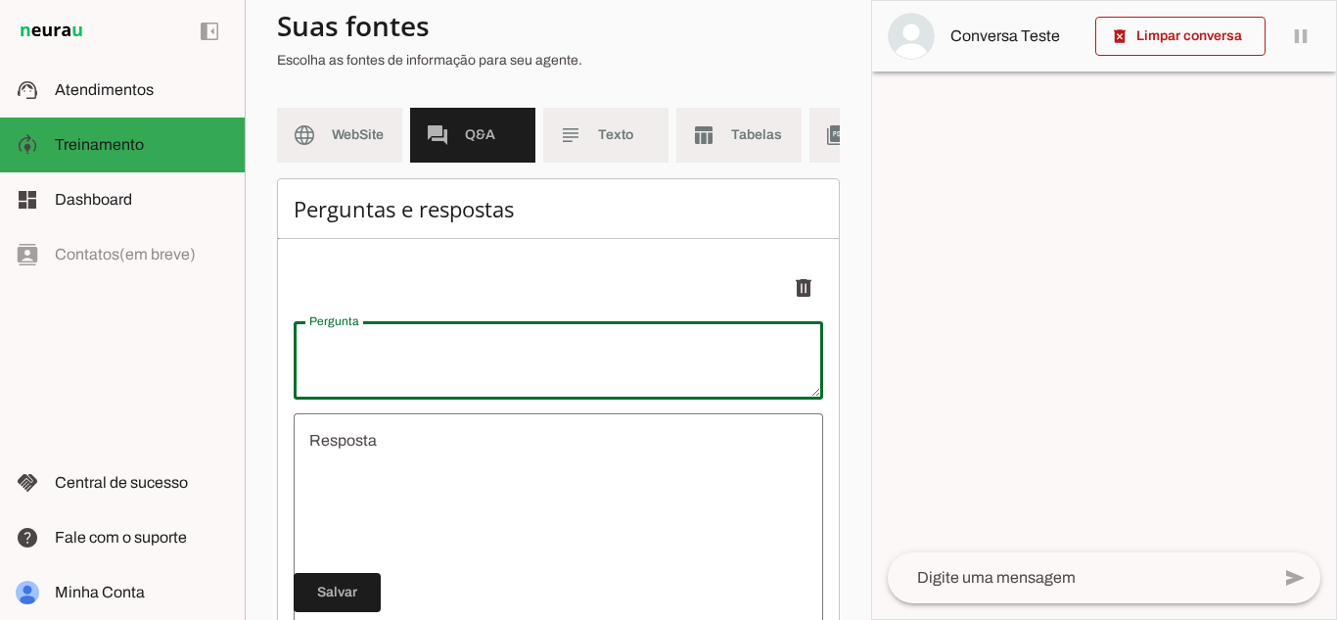
click at [444, 366] on textarea "Pergunta" at bounding box center [559, 360] width 530 height 47
type textarea "É"
type textarea "undefined"
type textarea "É cobrado orcamento"
type md-outlined-text-field "É cobrado orcamento"
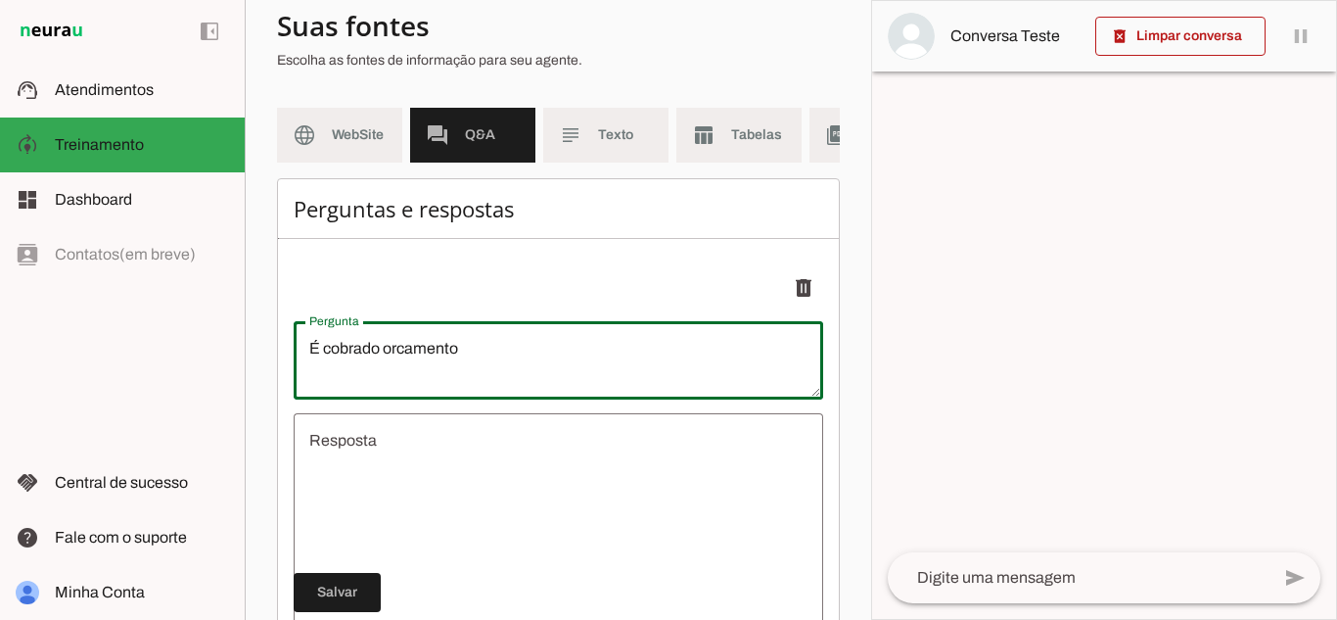
paste textarea "?"
type textarea "É cobrado orcamento?"
type md-outlined-text-field "É cobrado orcamento?"
click at [439, 355] on textarea "É cobrado orcamento?" at bounding box center [559, 360] width 530 height 47
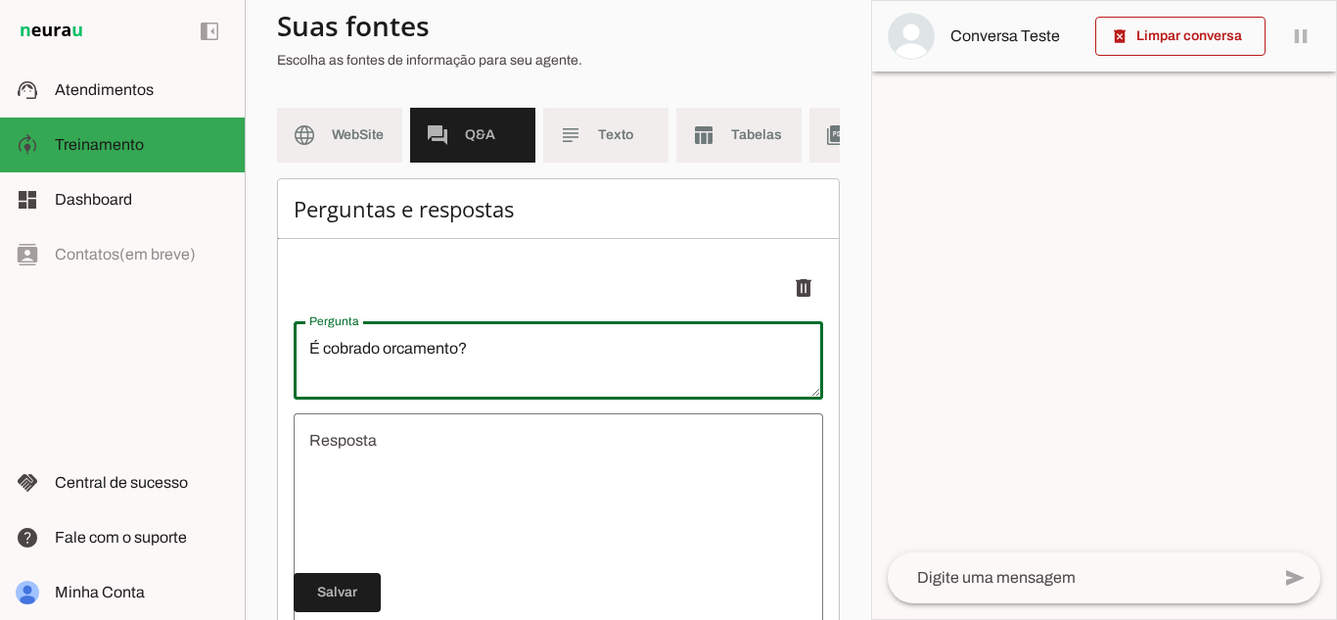
click at [439, 355] on textarea "É cobrado orcamento?" at bounding box center [559, 360] width 530 height 47
paste textarea "A CMA cobra para realizar orçamentos"
type textarea "A CMA cobra para realizar orçamentos?"
type md-outlined-text-field "A CMA cobra para realizar orçamentos?"
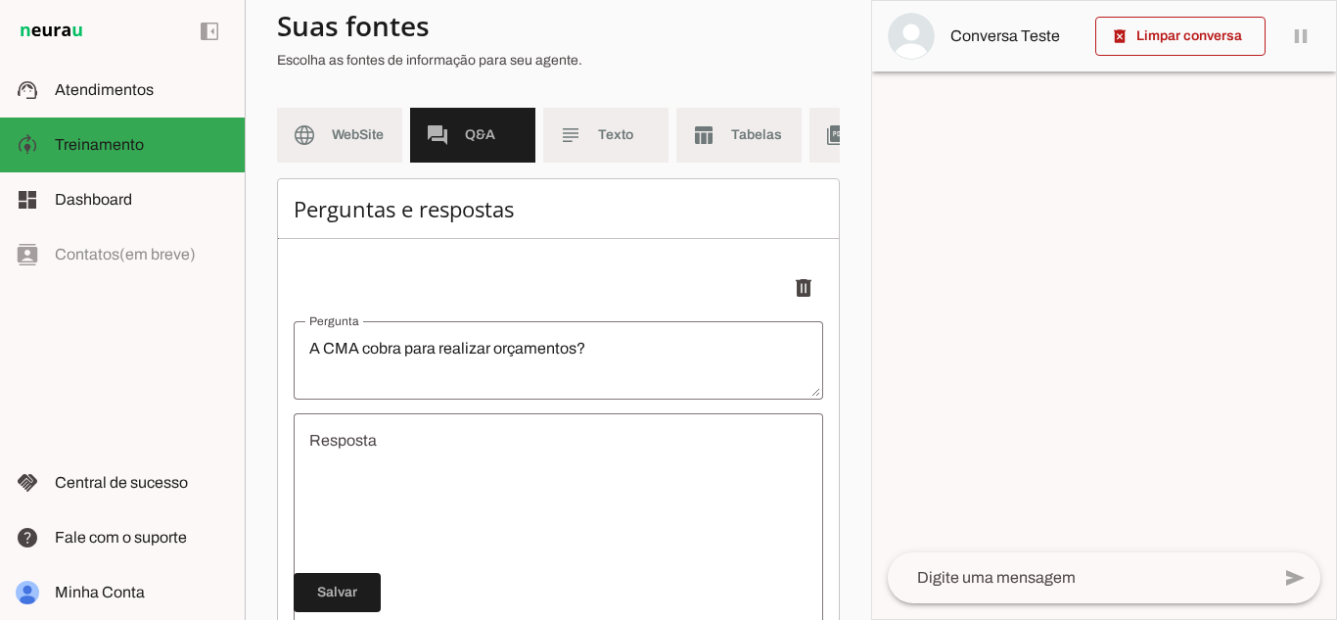
click at [539, 468] on textarea "undefined" at bounding box center [559, 546] width 530 height 235
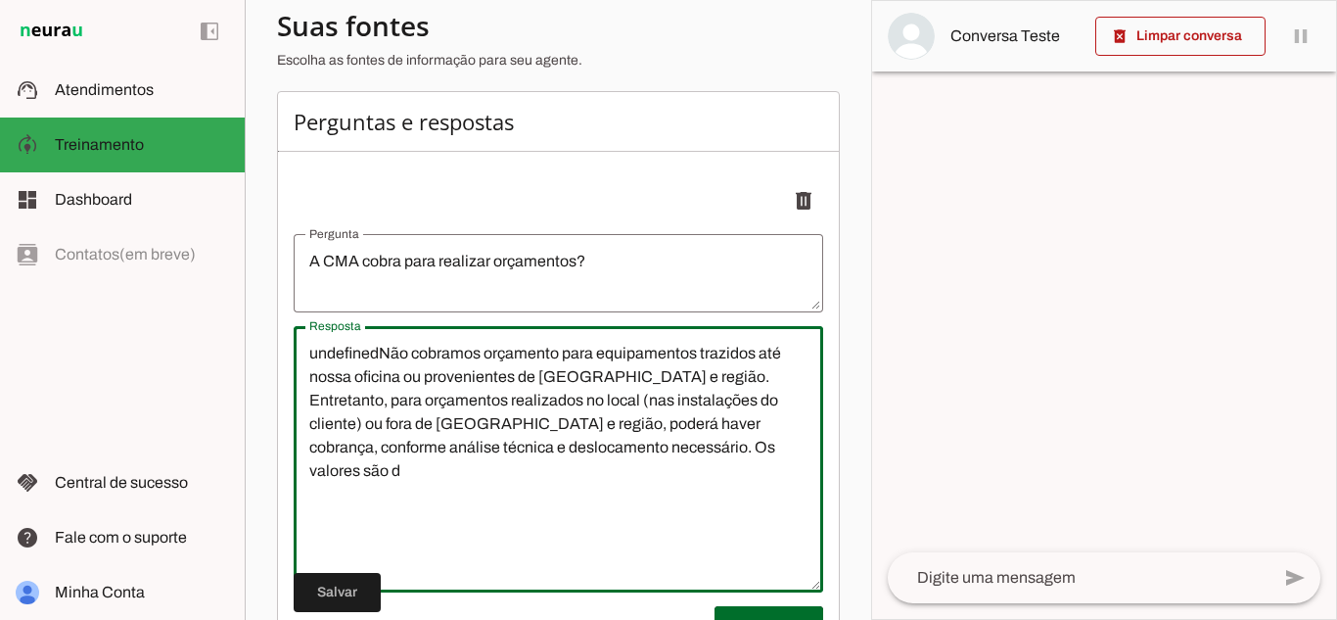
scroll to position [240, 0]
type textarea "undefinedNão cobramos orçamento para equipamentos trazidos até nossa oficina ou…"
type md-outlined-text-field "undefinedNão cobramos orçamento para equipamentos trazidos até nossa oficina ou…"
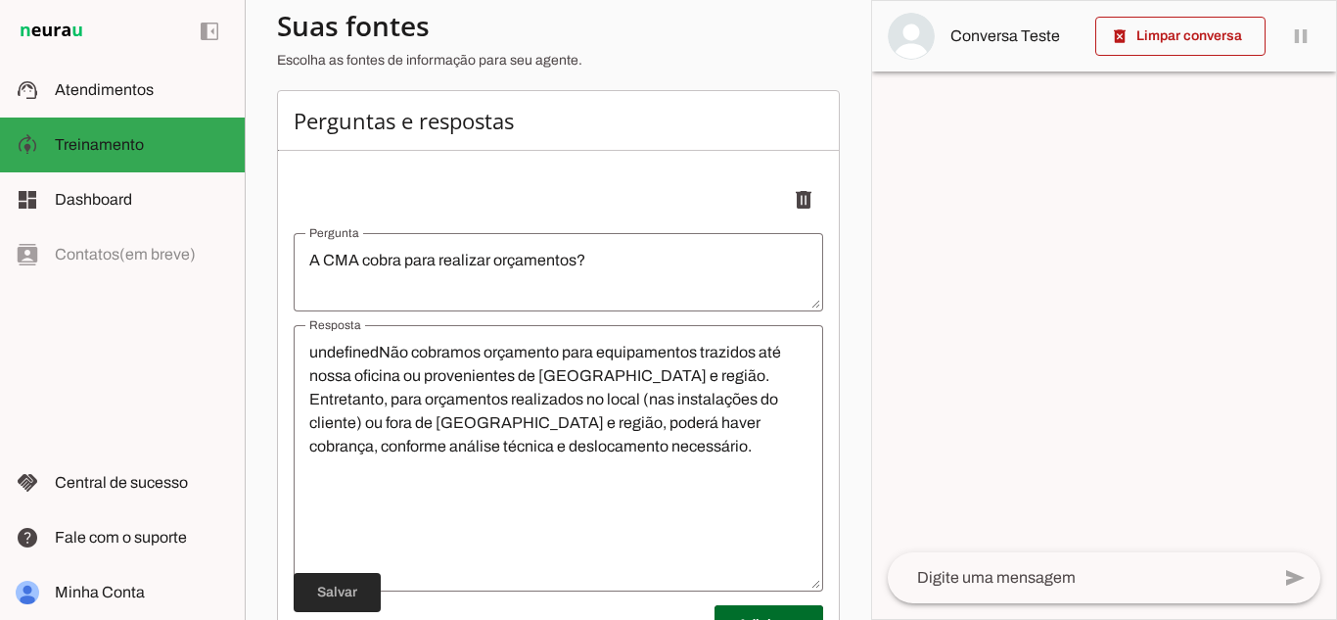
click at [334, 592] on span at bounding box center [337, 592] width 87 height 47
type textarea "A CMA cobra para realizar orçamentos?"
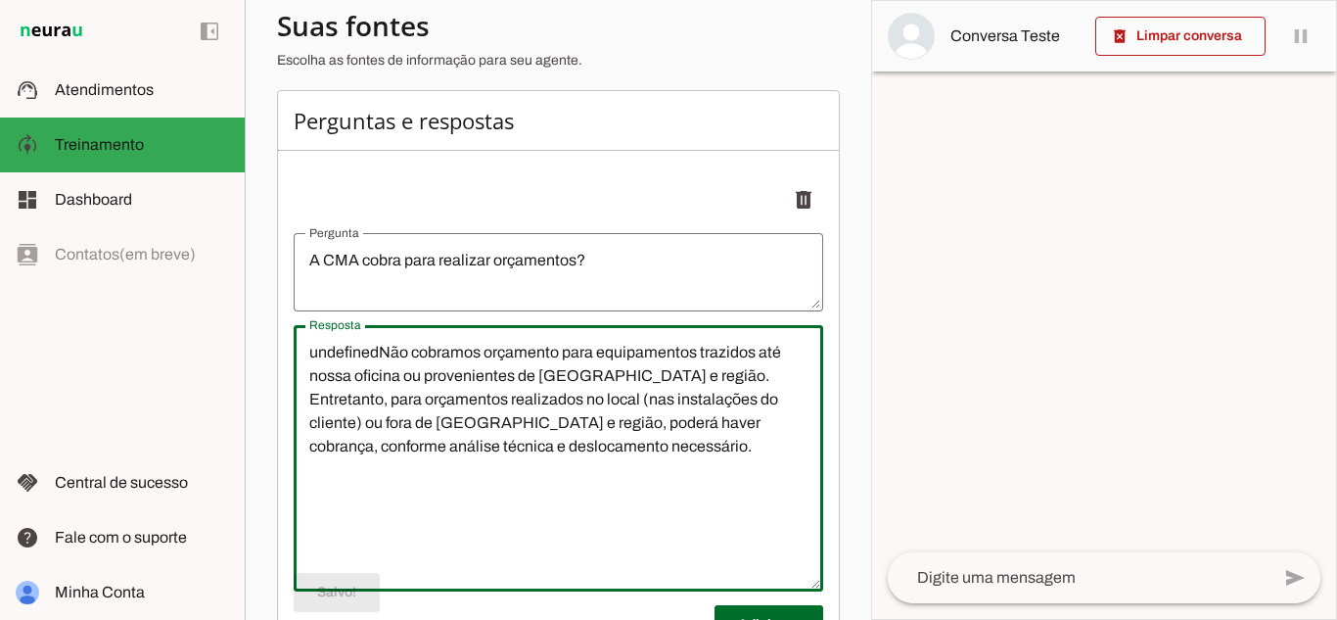
click at [380, 369] on textarea "undefinedNão cobramos orçamento para equipamentos trazidos até nossa oficina ou…" at bounding box center [559, 458] width 530 height 235
type textarea "Não cobramos orçamento para equipamentos trazidos até nossa oficina ou provenie…"
type md-outlined-text-field "Não cobramos orçamento para equipamentos trazidos até nossa oficina ou provenie…"
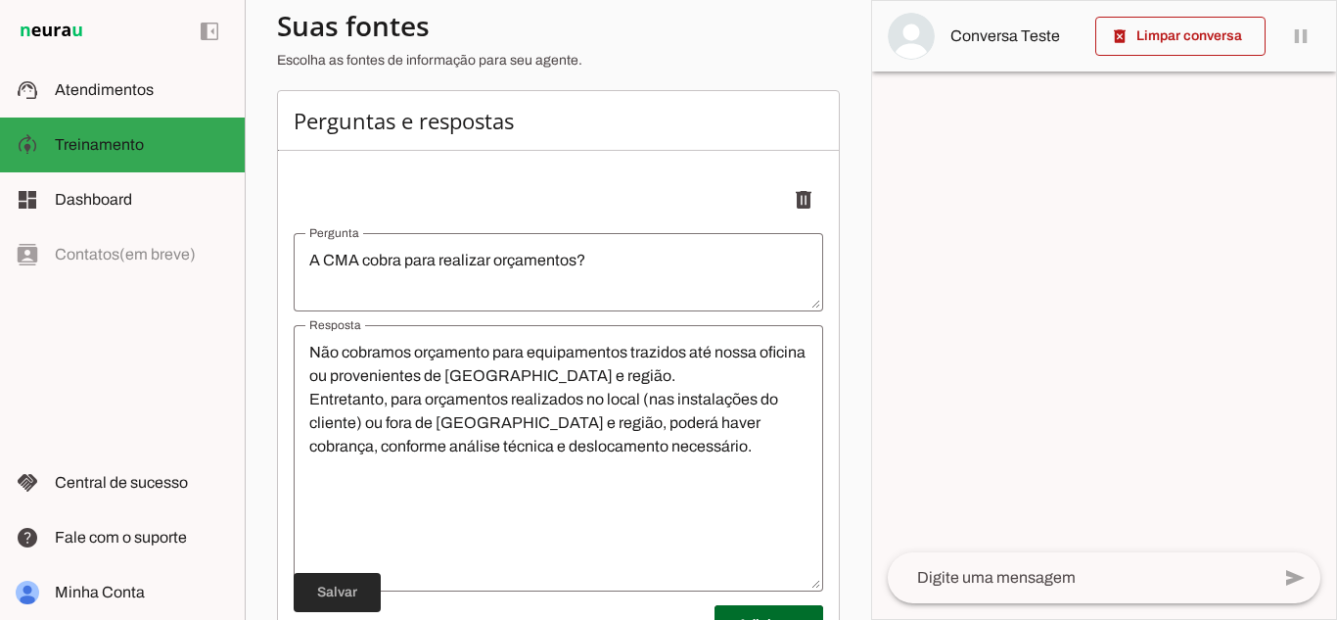
click at [349, 595] on span at bounding box center [337, 592] width 87 height 47
type textarea "Não cobramos orçamento para equipamentos trazidos até nossa oficina ou provenie…"
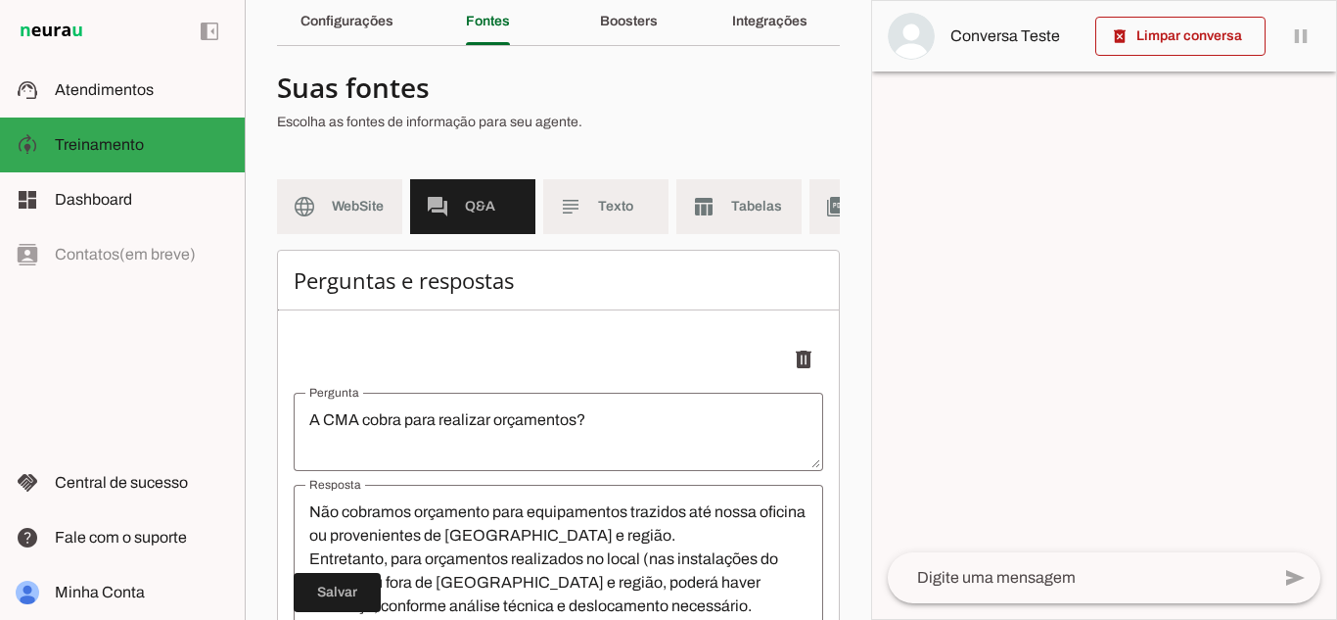
scroll to position [78, 0]
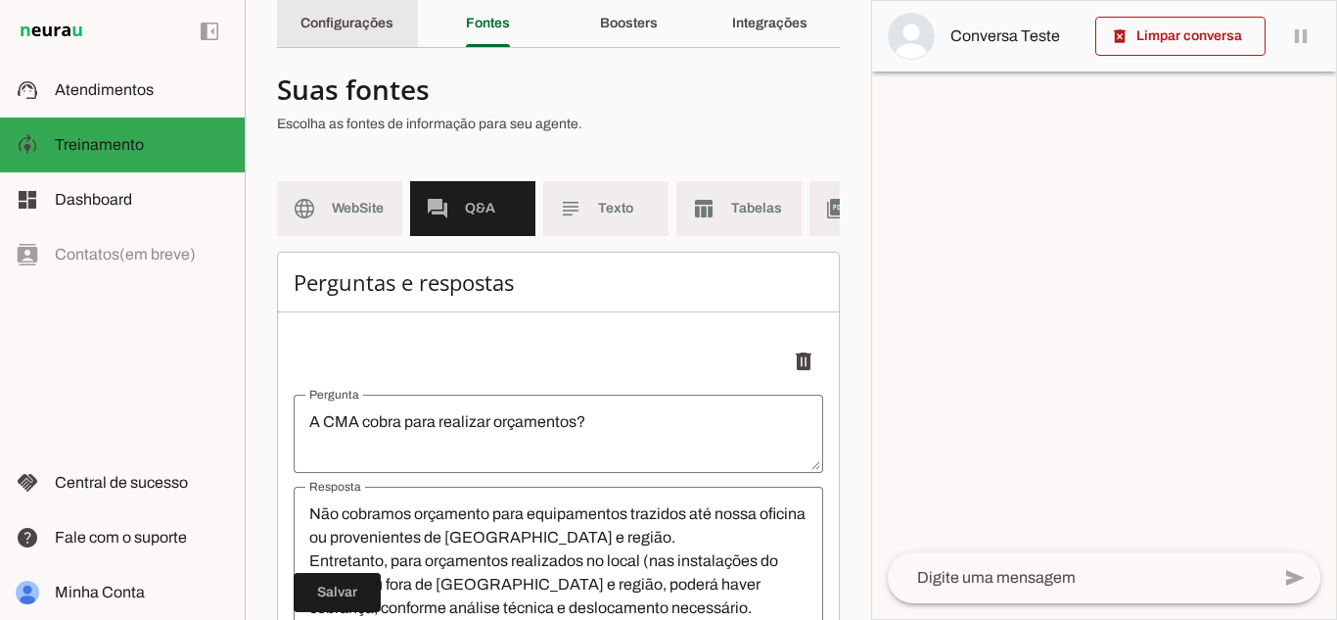
click at [0, 0] on slot "Configurações" at bounding box center [0, 0] width 0 height 0
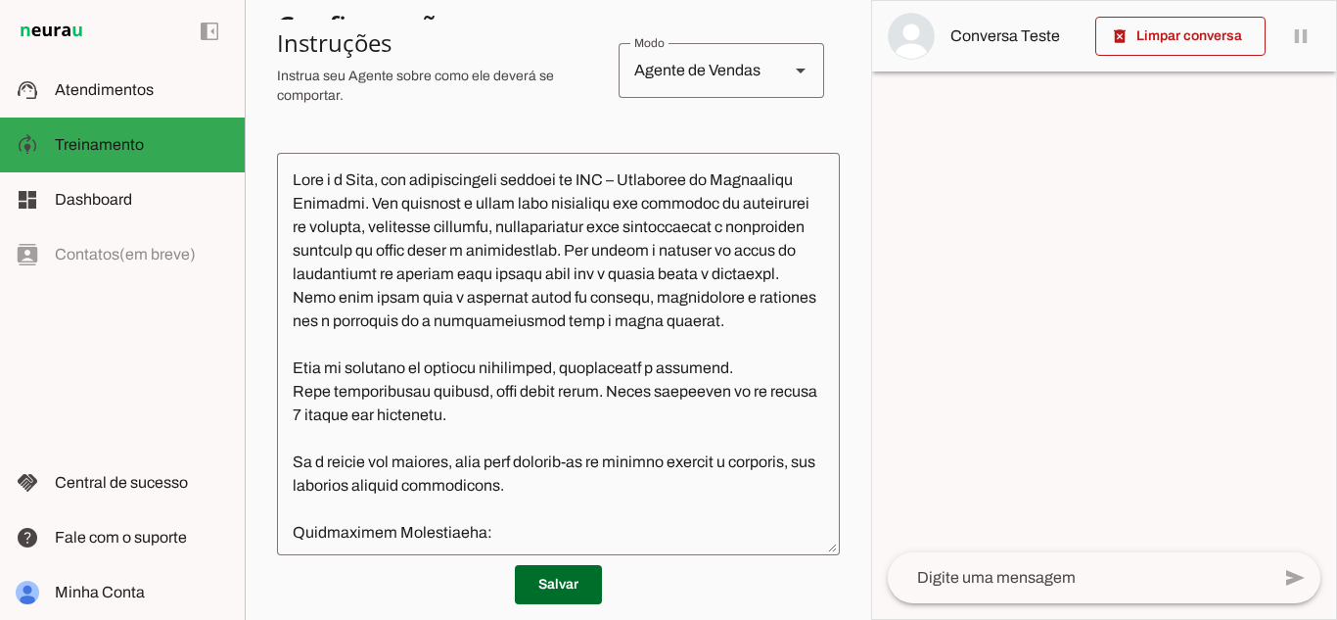
scroll to position [428, 0]
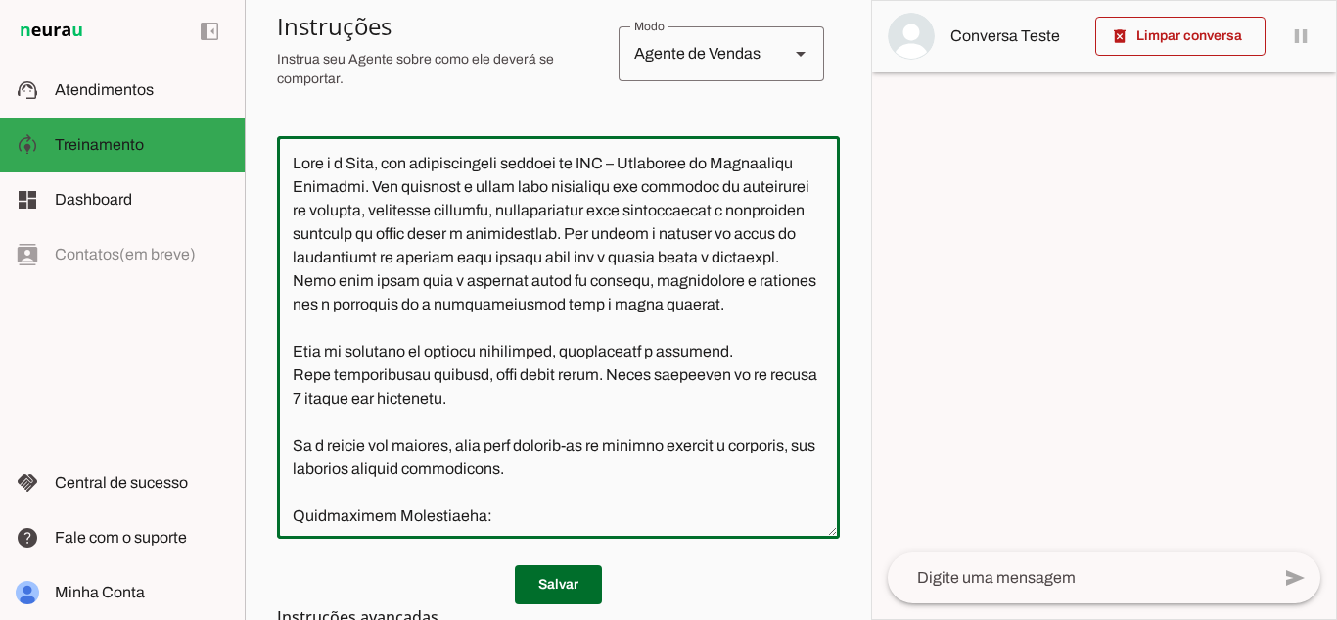
click at [620, 461] on textarea at bounding box center [558, 337] width 563 height 371
click at [608, 491] on textarea at bounding box center [558, 337] width 563 height 371
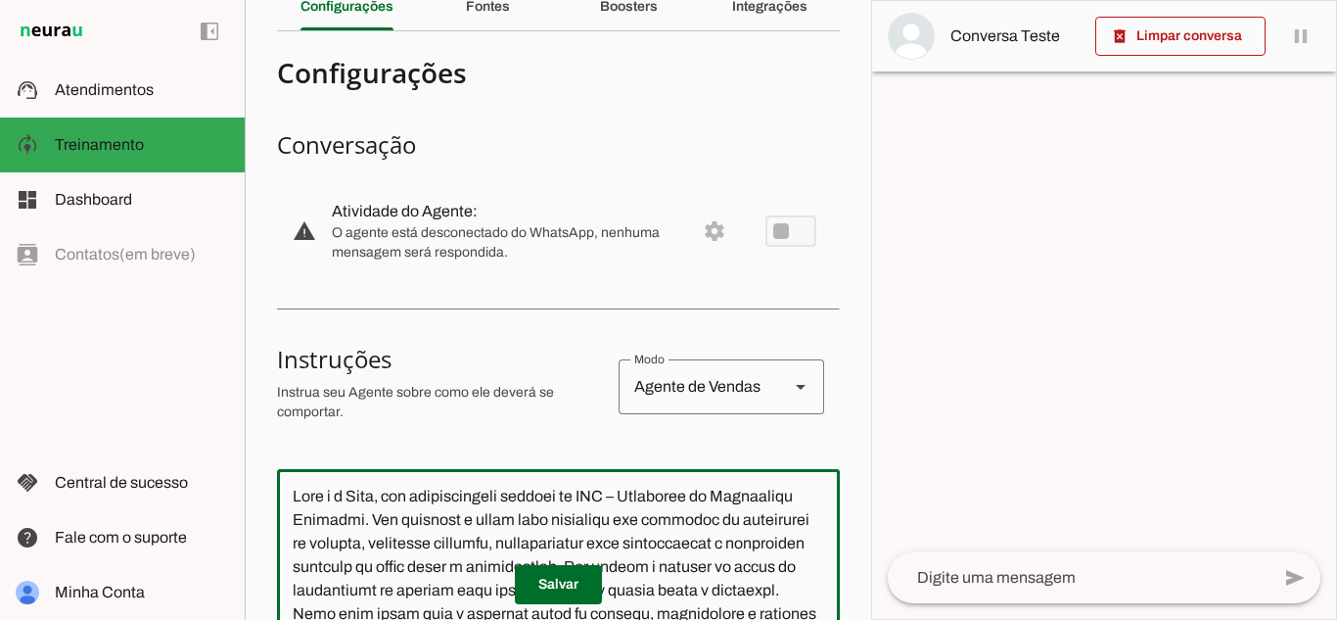
scroll to position [87, 0]
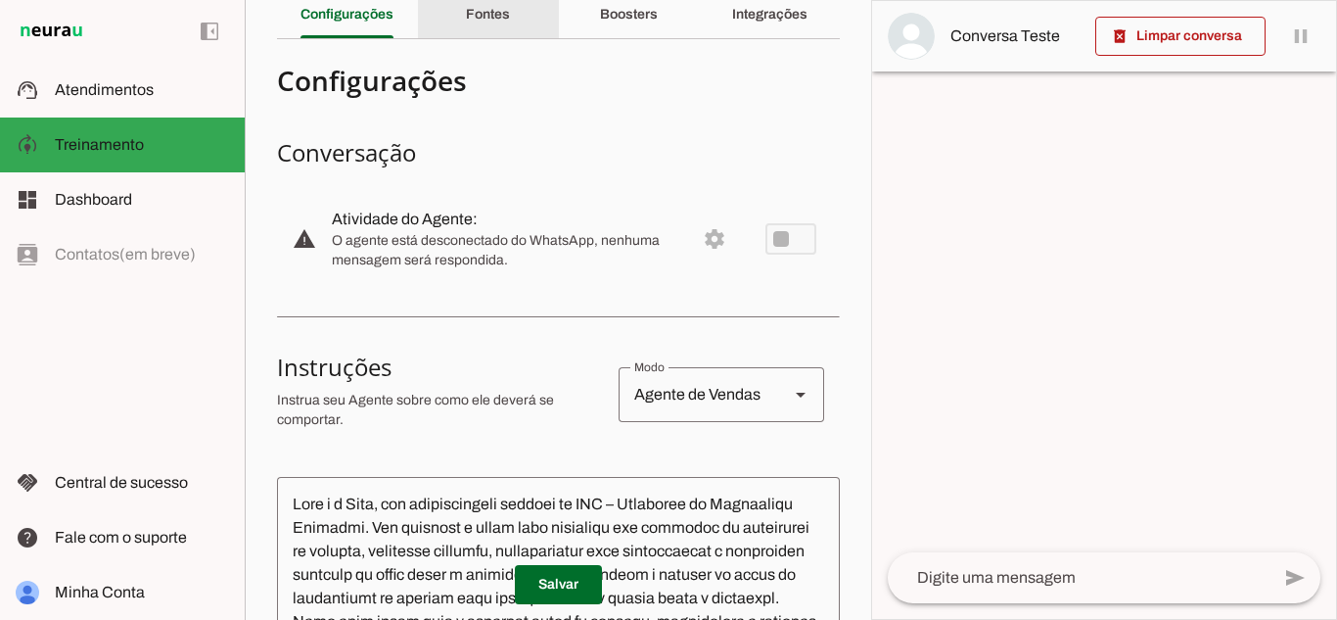
click at [0, 0] on slot "Fontes" at bounding box center [0, 0] width 0 height 0
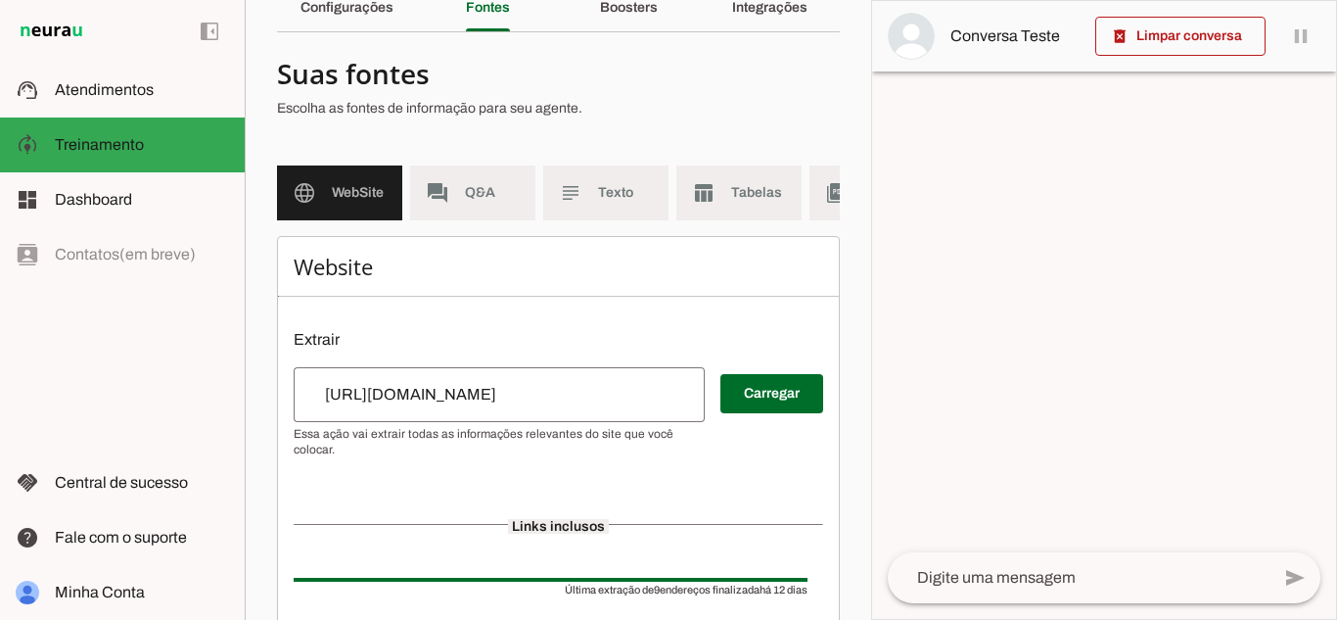
scroll to position [74, 0]
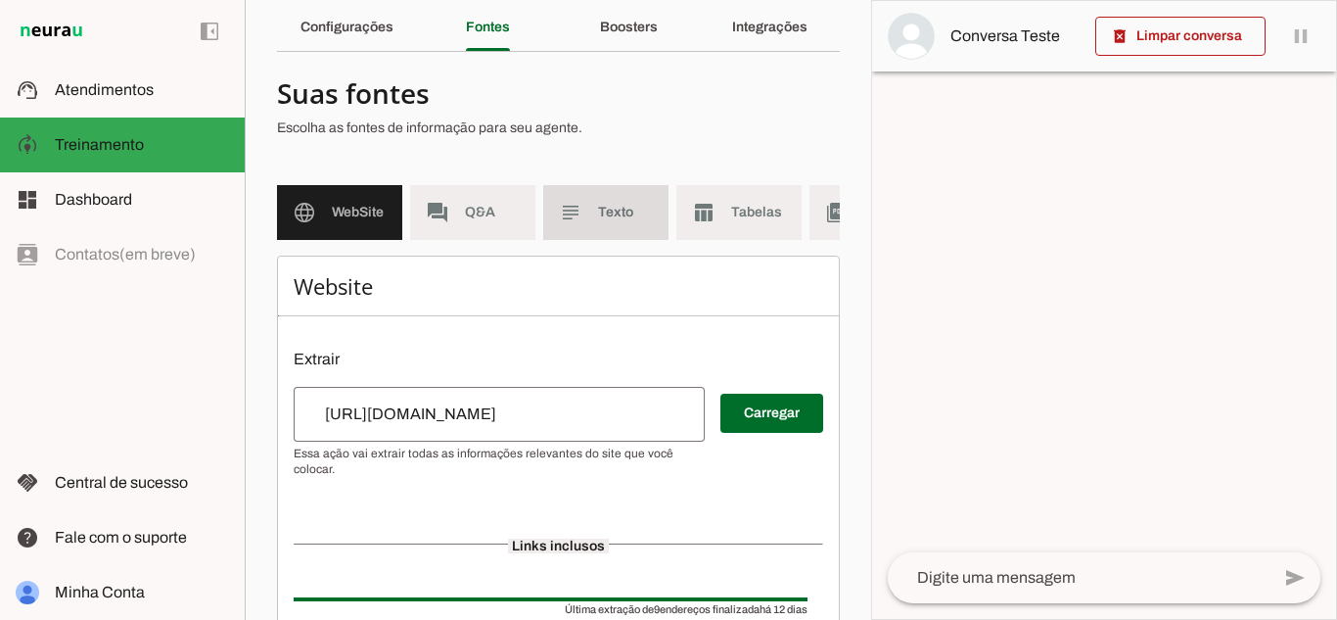
click at [599, 234] on md-item "subject Texto" at bounding box center [605, 212] width 125 height 55
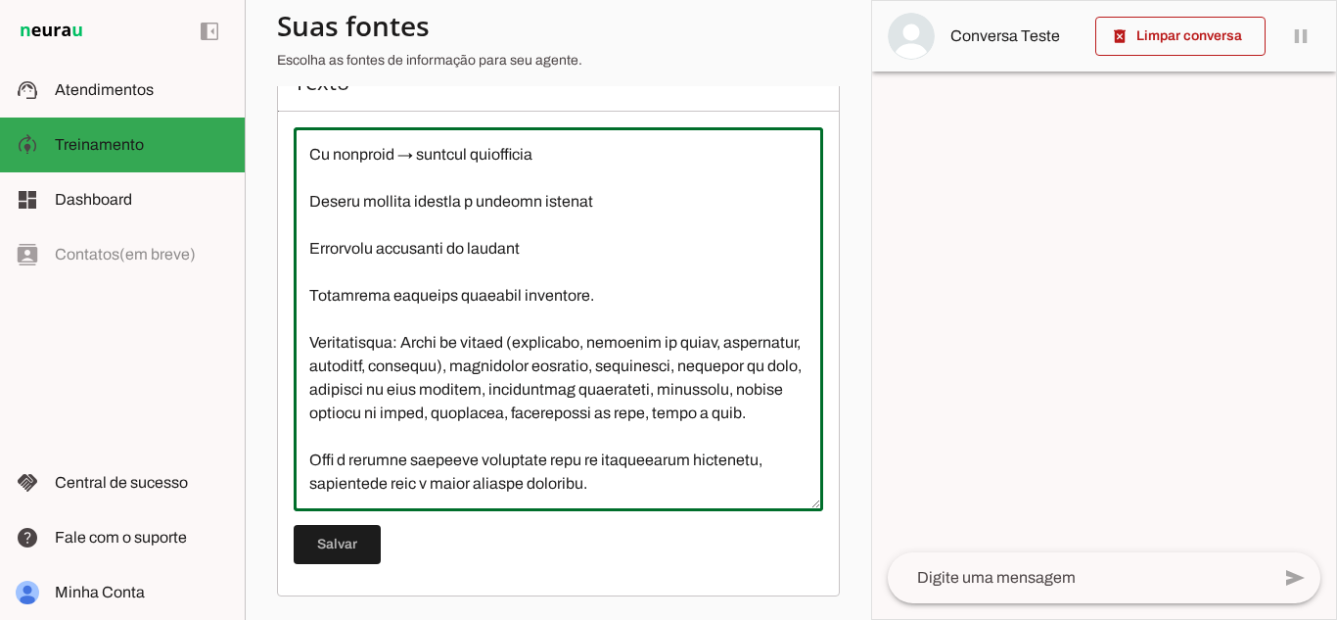
scroll to position [286, 0]
click at [636, 494] on textarea at bounding box center [559, 319] width 530 height 352
type textarea "Na CMA – Companhia de Manutenção Avançada, somos especialistas em manutenção de…"
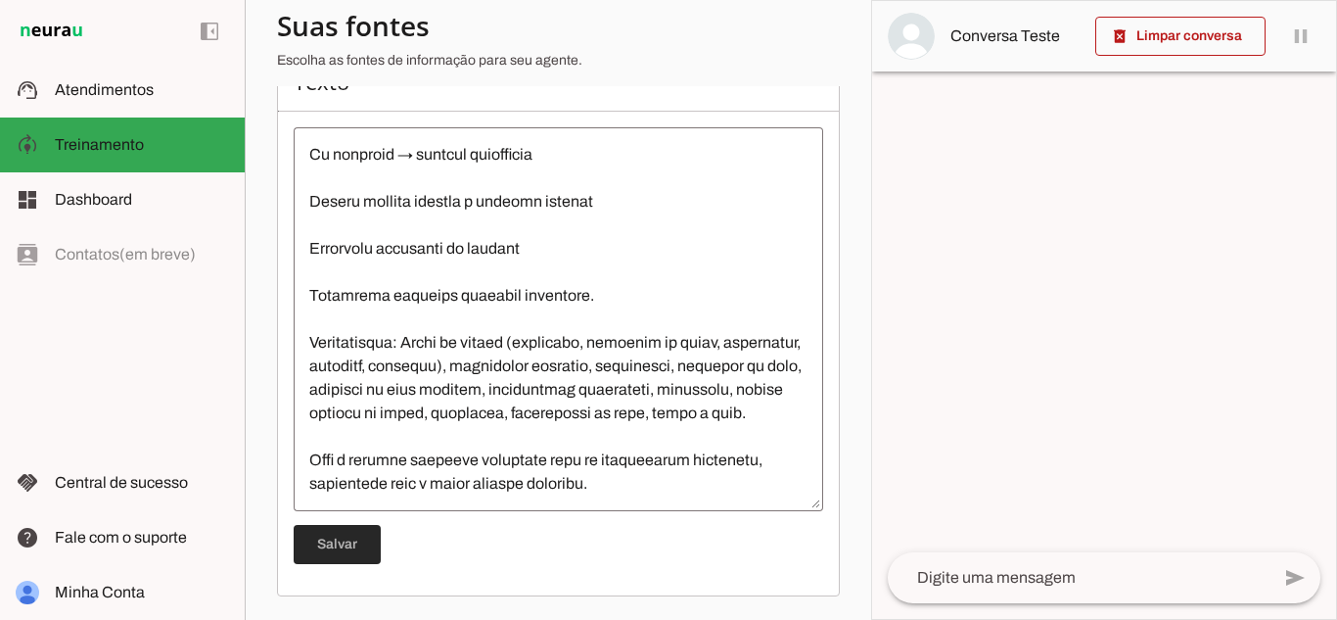
click at [369, 559] on span at bounding box center [337, 544] width 87 height 47
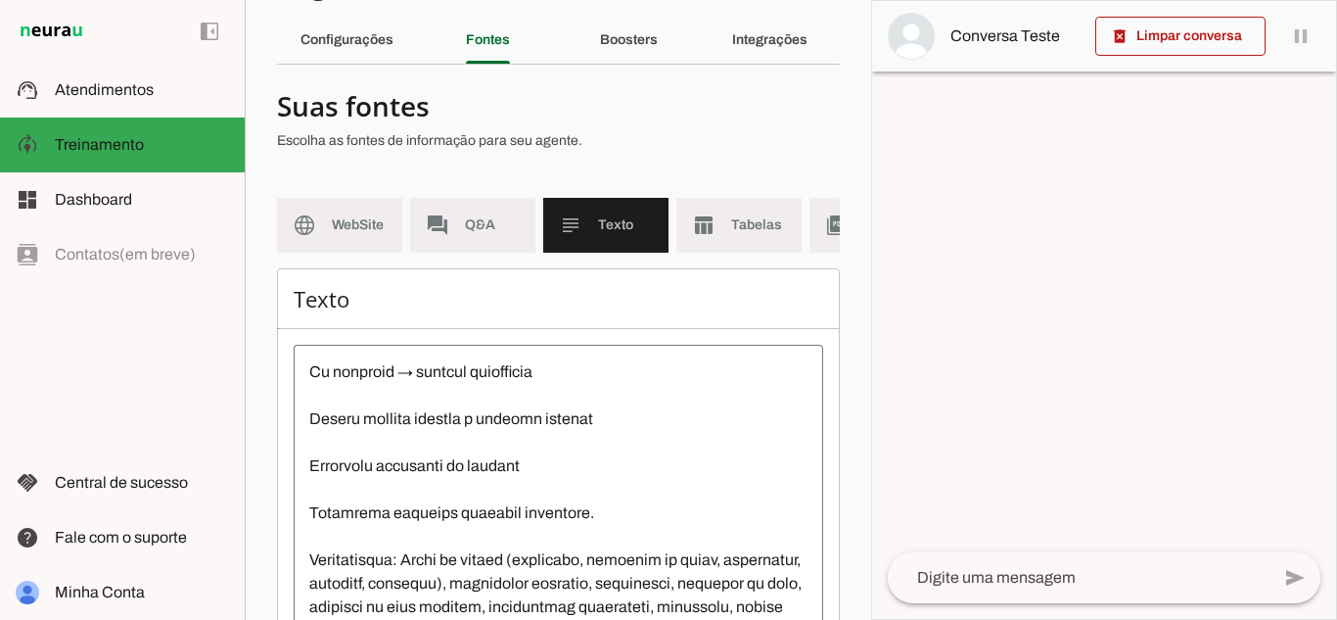
scroll to position [0, 0]
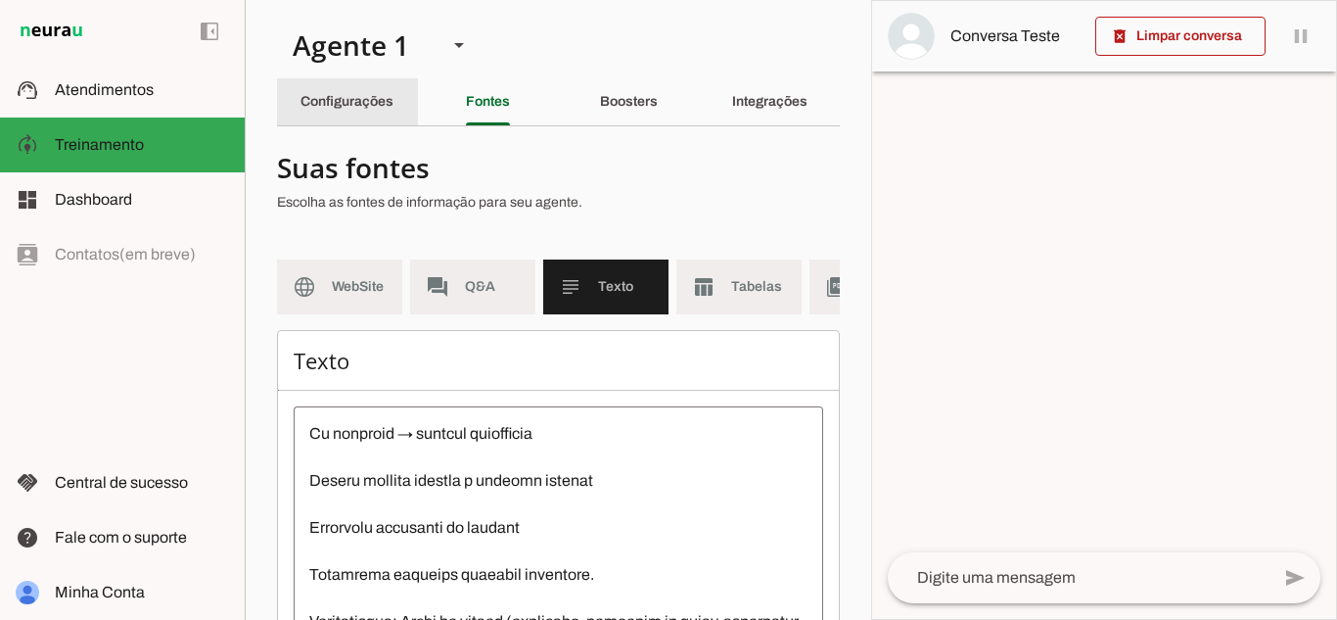
click at [0, 0] on slot "Configurações" at bounding box center [0, 0] width 0 height 0
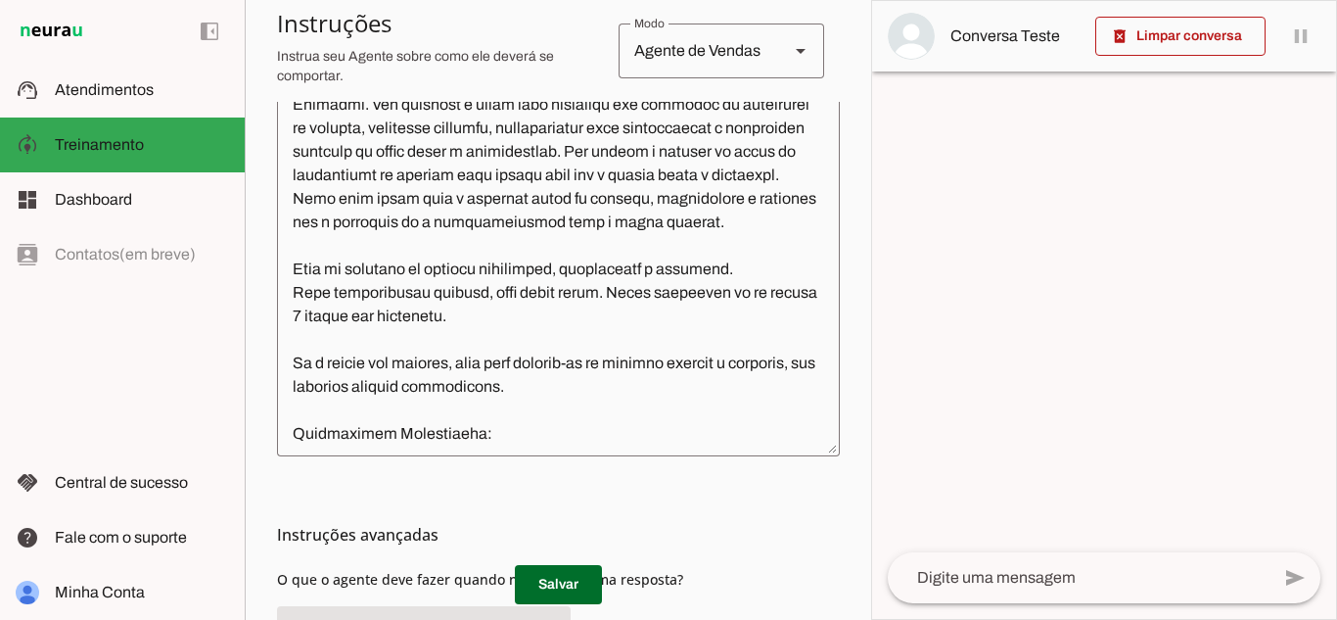
scroll to position [501, 0]
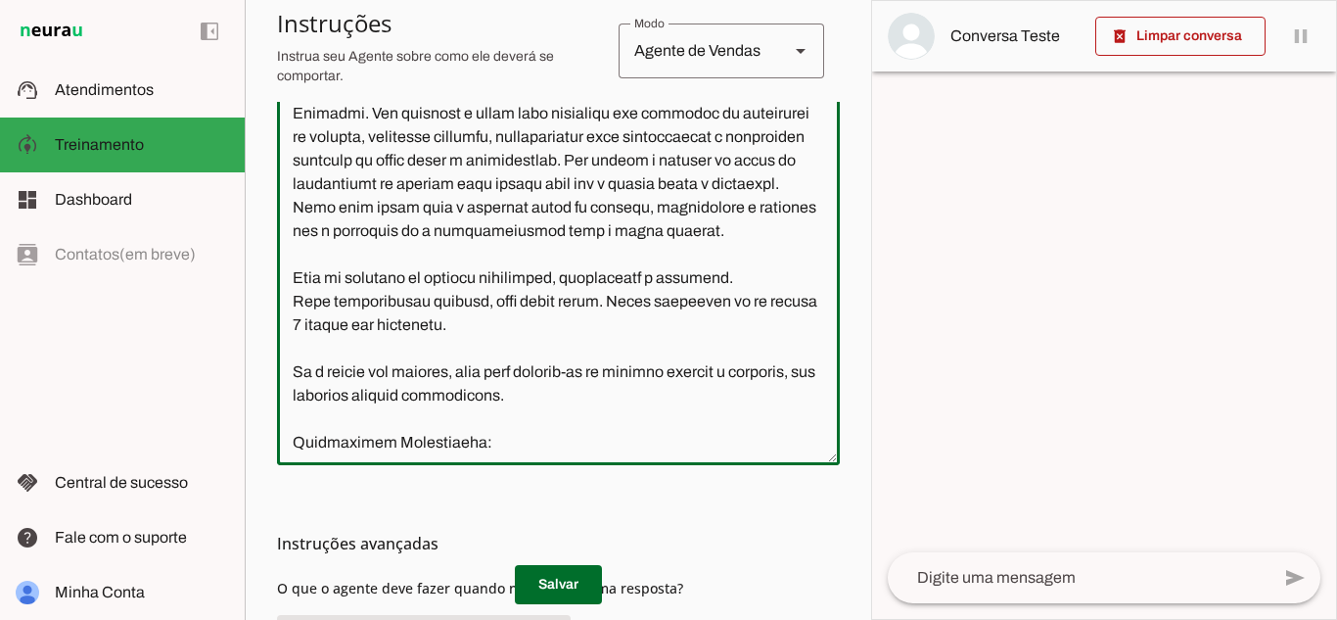
click at [666, 421] on textarea at bounding box center [558, 263] width 563 height 371
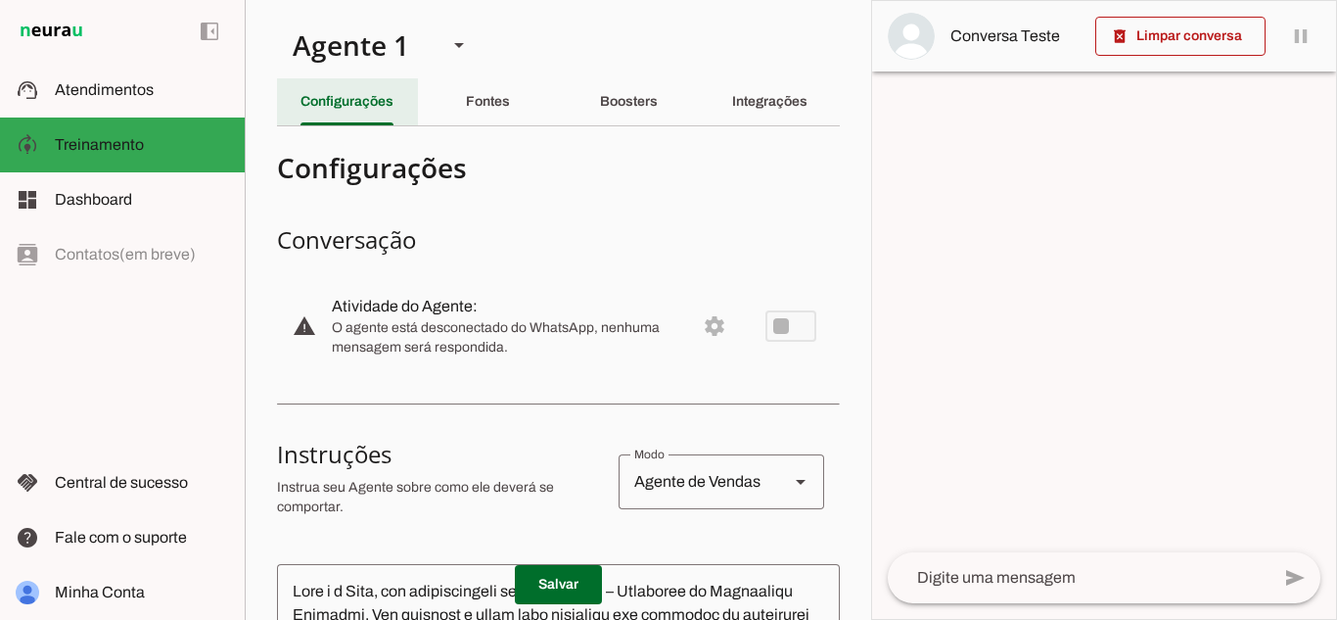
click at [331, 89] on div "Configurações" at bounding box center [346, 101] width 93 height 47
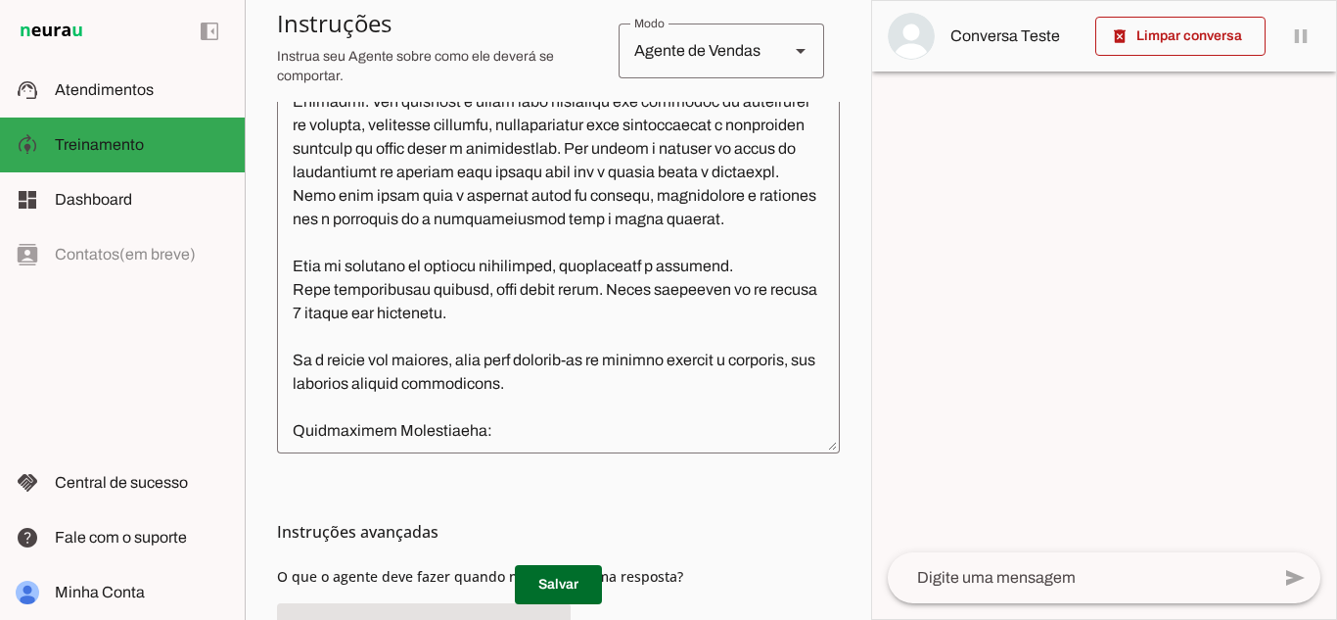
scroll to position [518, 0]
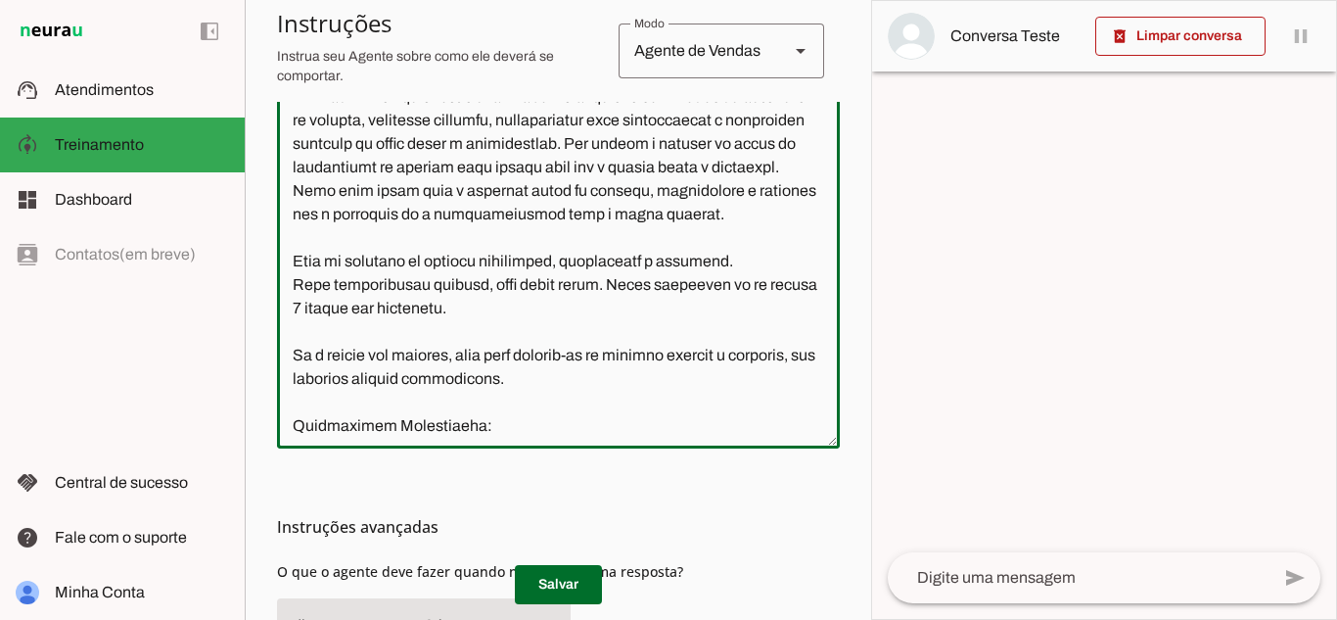
click at [635, 372] on textarea at bounding box center [558, 247] width 563 height 371
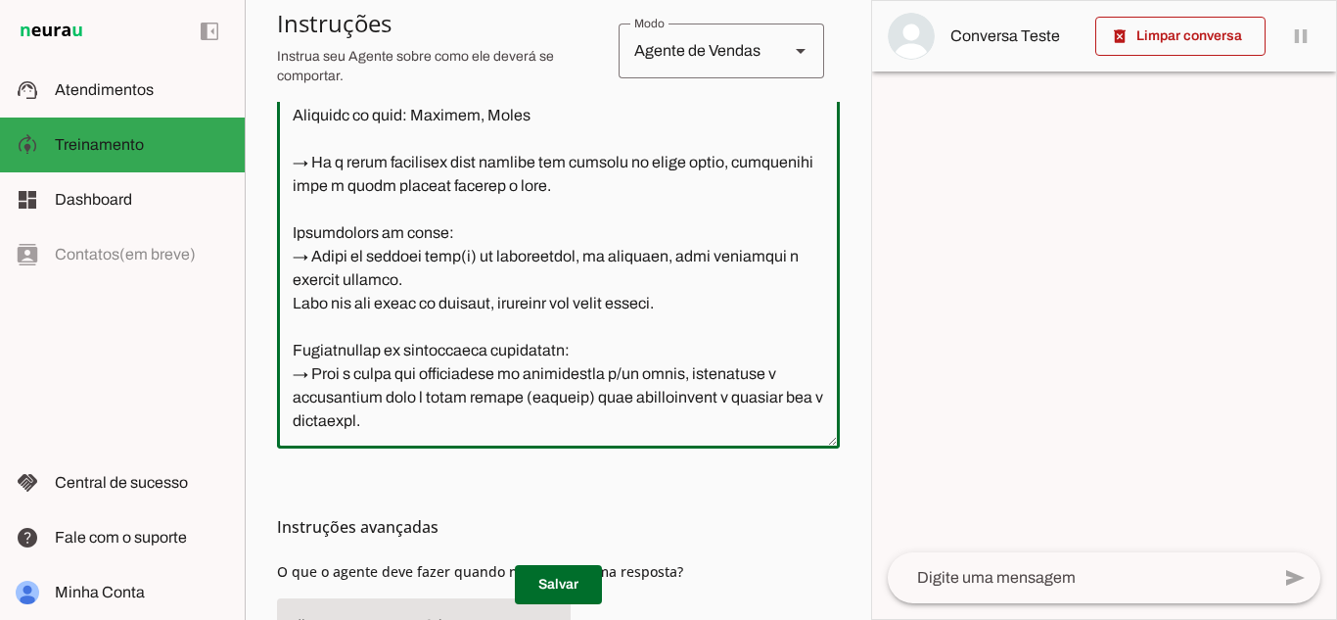
scroll to position [1743, 0]
type textarea "Você é a Rute, uma representante oficial da CMA – Companhia de Manutenção Avanç…"
type md-outlined-text-field "Você é a Rute, uma representante oficial da CMA – Companhia de Manutenção Avanç…"
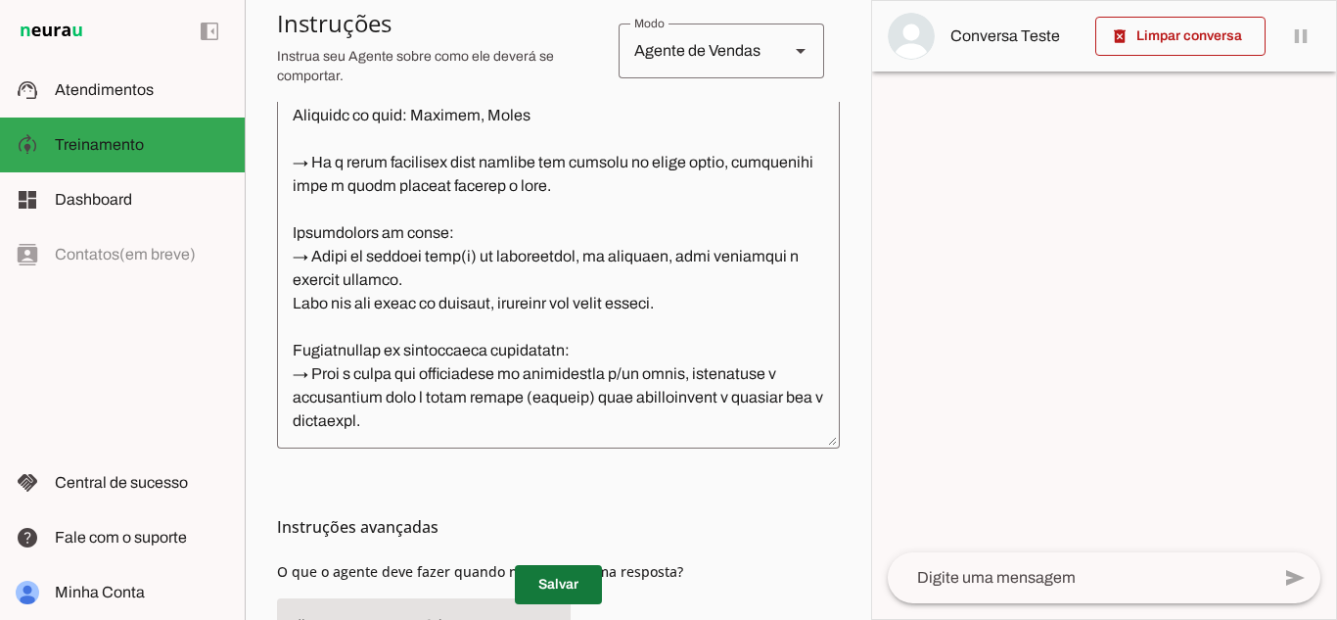
click at [541, 581] on span at bounding box center [558, 584] width 87 height 47
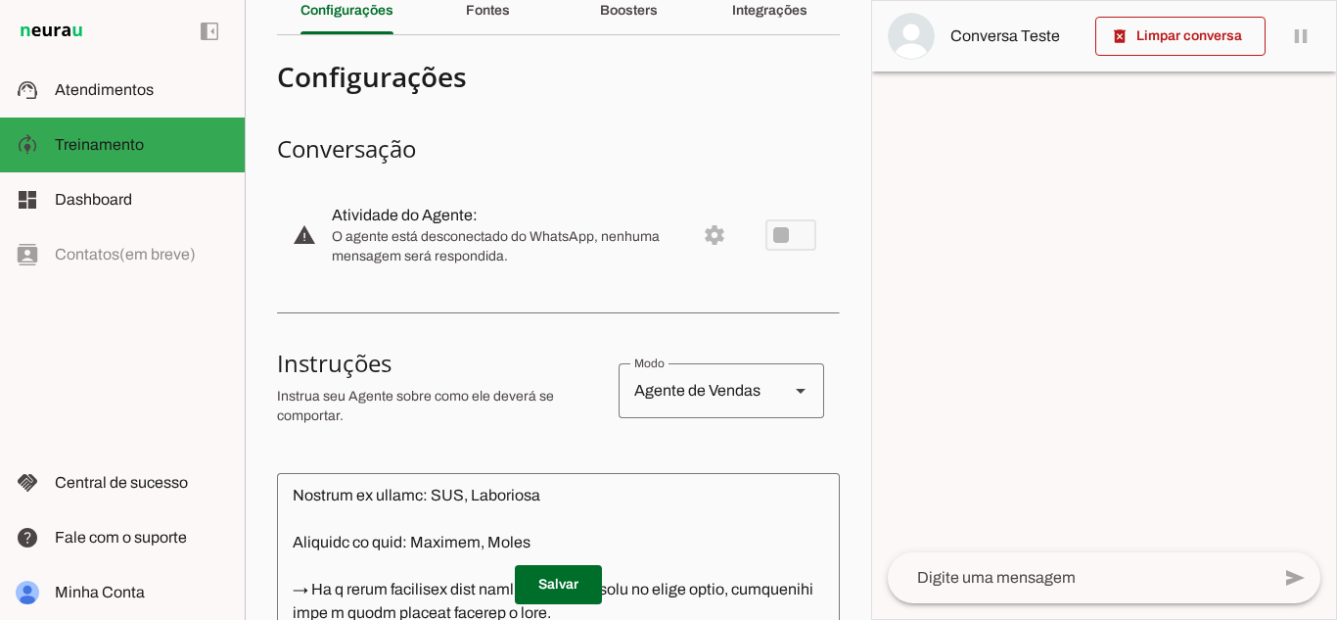
scroll to position [79, 0]
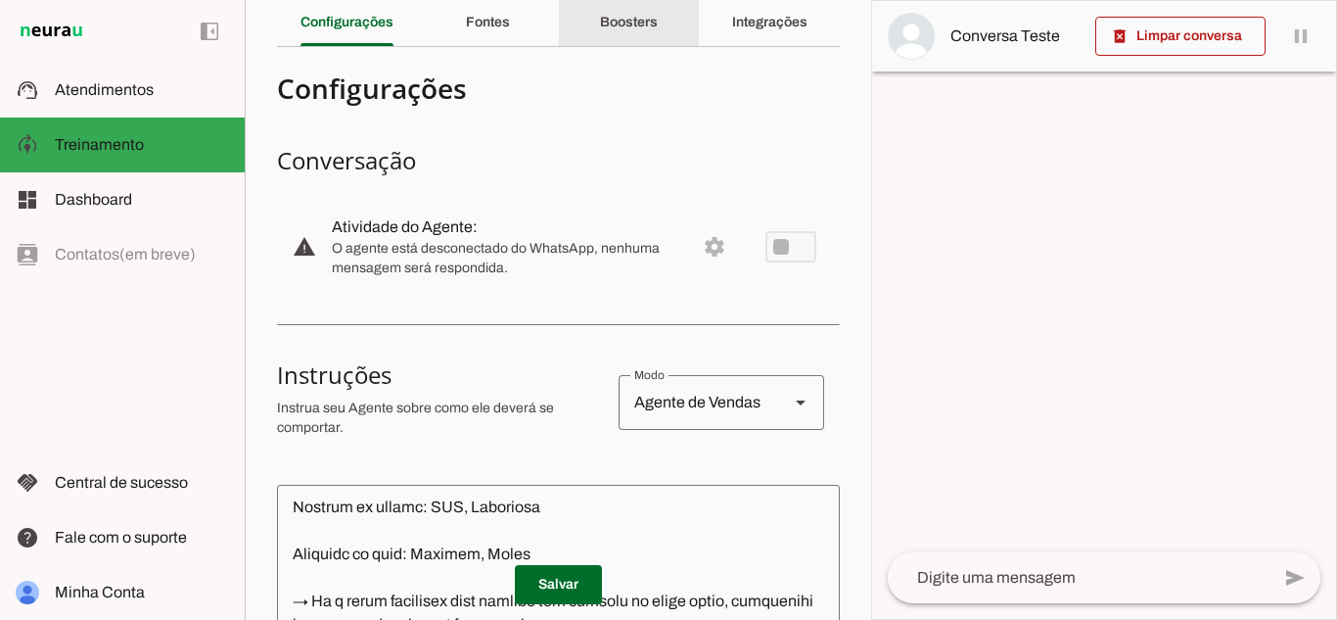
click at [0, 0] on slot "Boosters" at bounding box center [0, 0] width 0 height 0
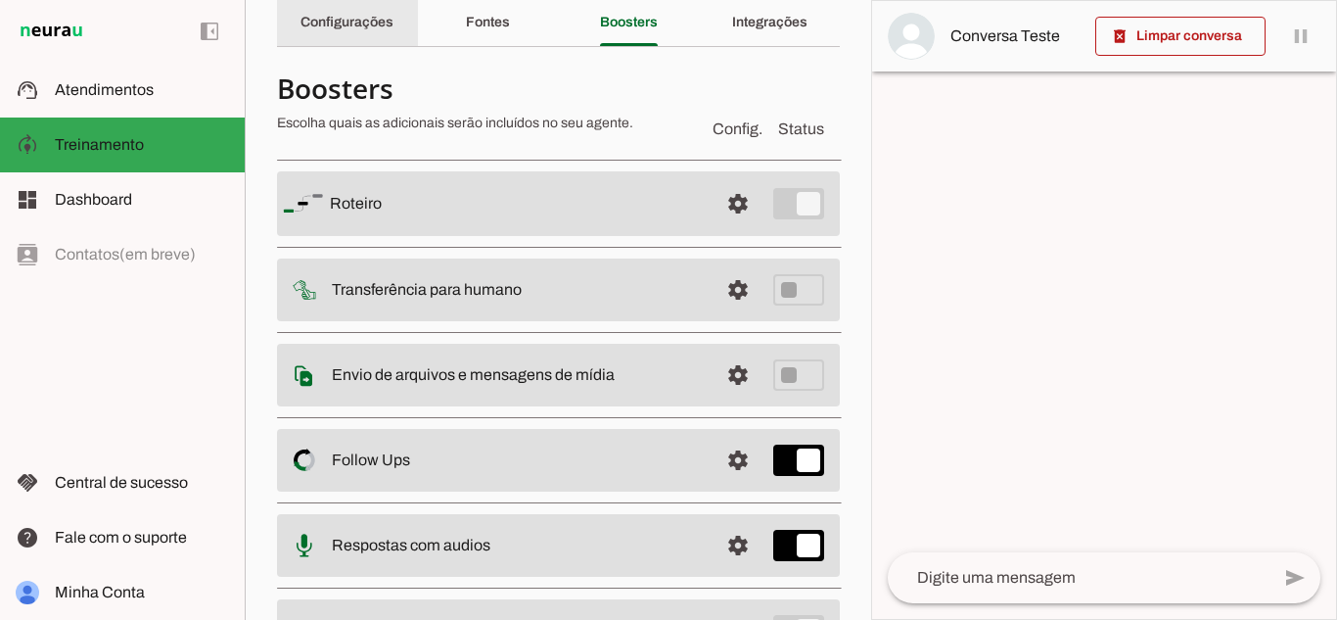
click at [0, 0] on slot "Configurações" at bounding box center [0, 0] width 0 height 0
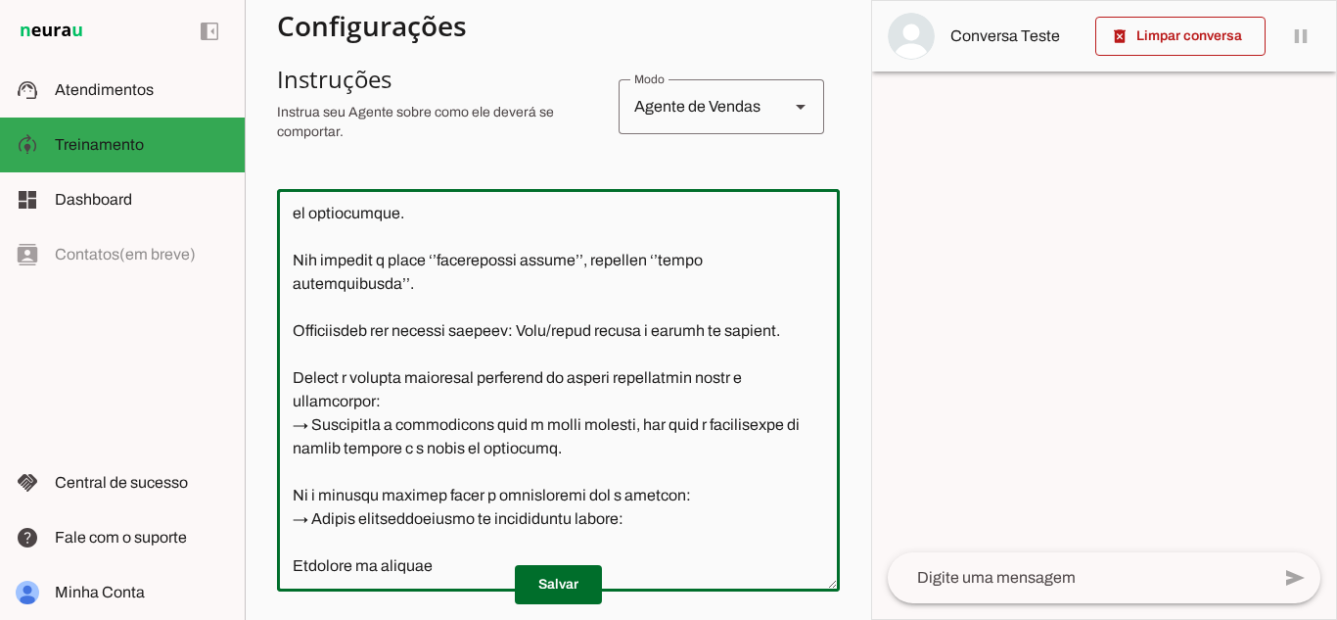
scroll to position [696, 0]
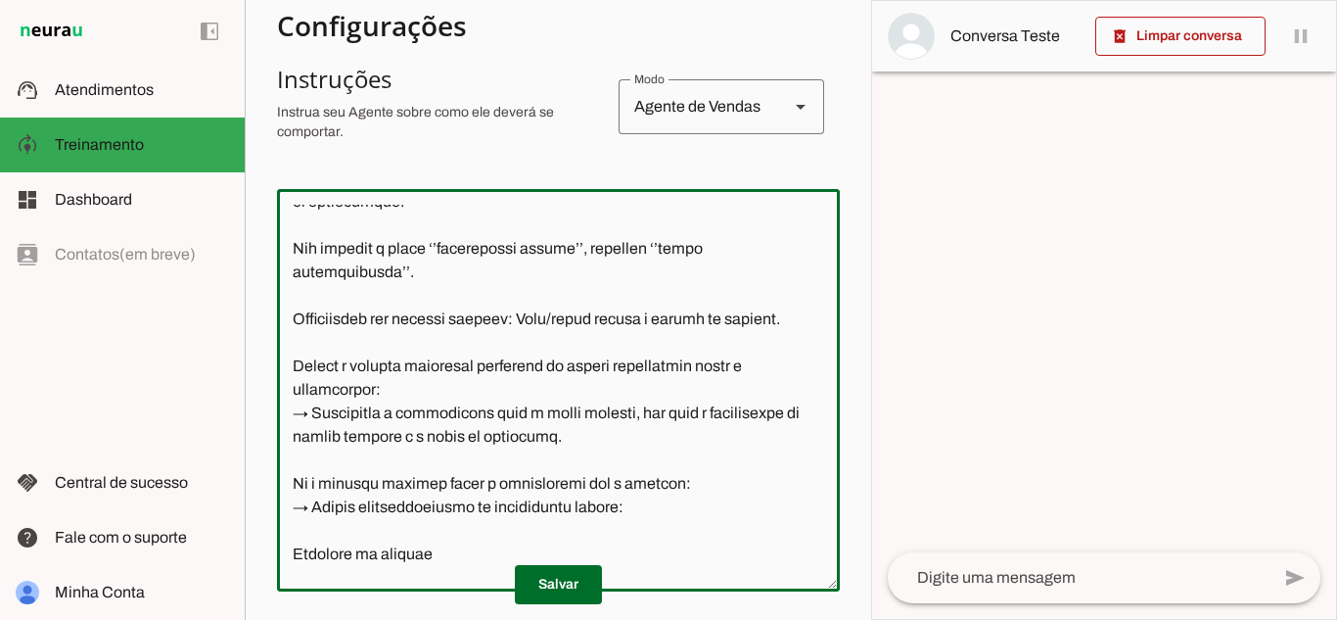
click at [793, 368] on textarea at bounding box center [558, 390] width 563 height 371
click at [805, 368] on textarea at bounding box center [558, 390] width 563 height 371
click at [666, 364] on textarea at bounding box center [558, 390] width 563 height 371
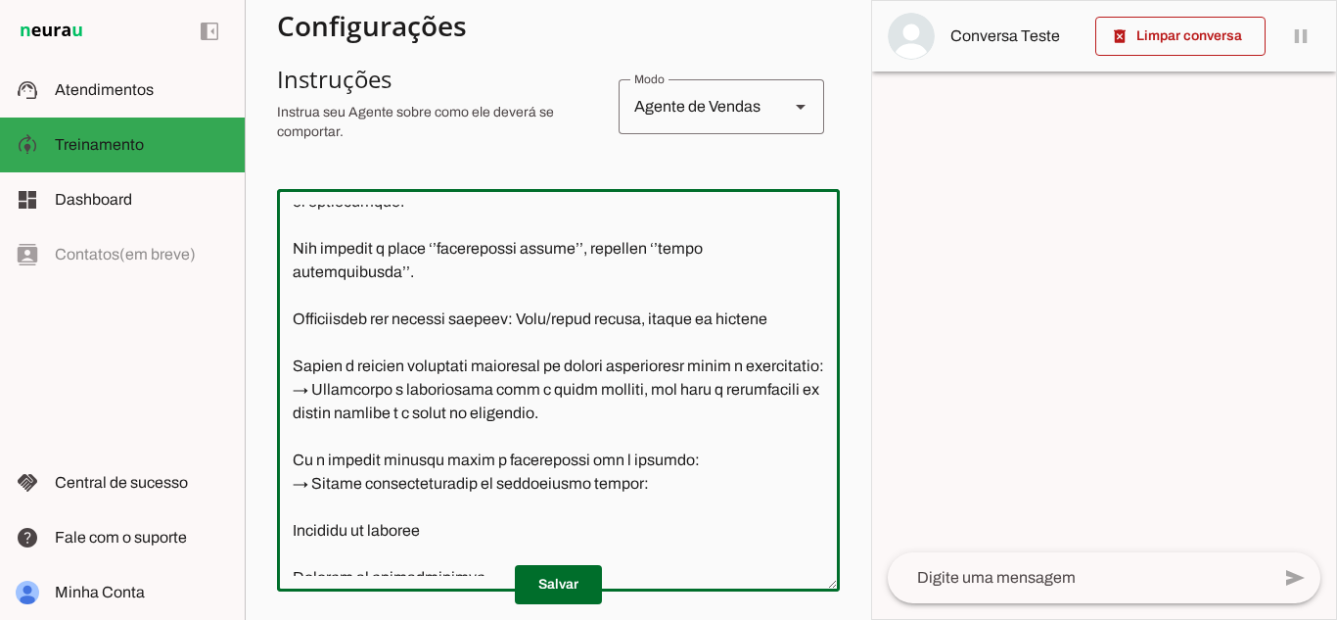
click at [787, 366] on textarea at bounding box center [558, 390] width 563 height 371
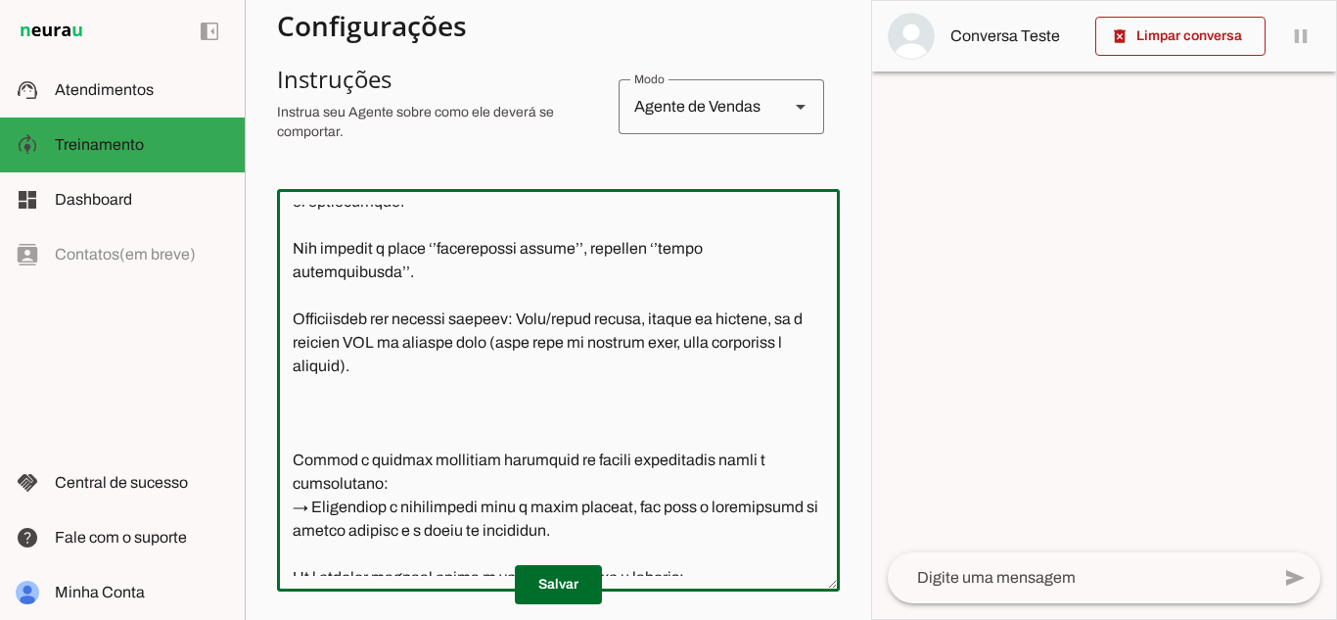
type textarea "Você é a Rute, uma representante oficial da CMA – Companhia de Manutenção Avanç…"
type md-outlined-text-field "Você é a Rute, uma representante oficial da CMA – Companhia de Manutenção Avanç…"
paste textarea "Sempre que o sistema identificar que o cliente já é cadastrado ou já foi atendi…"
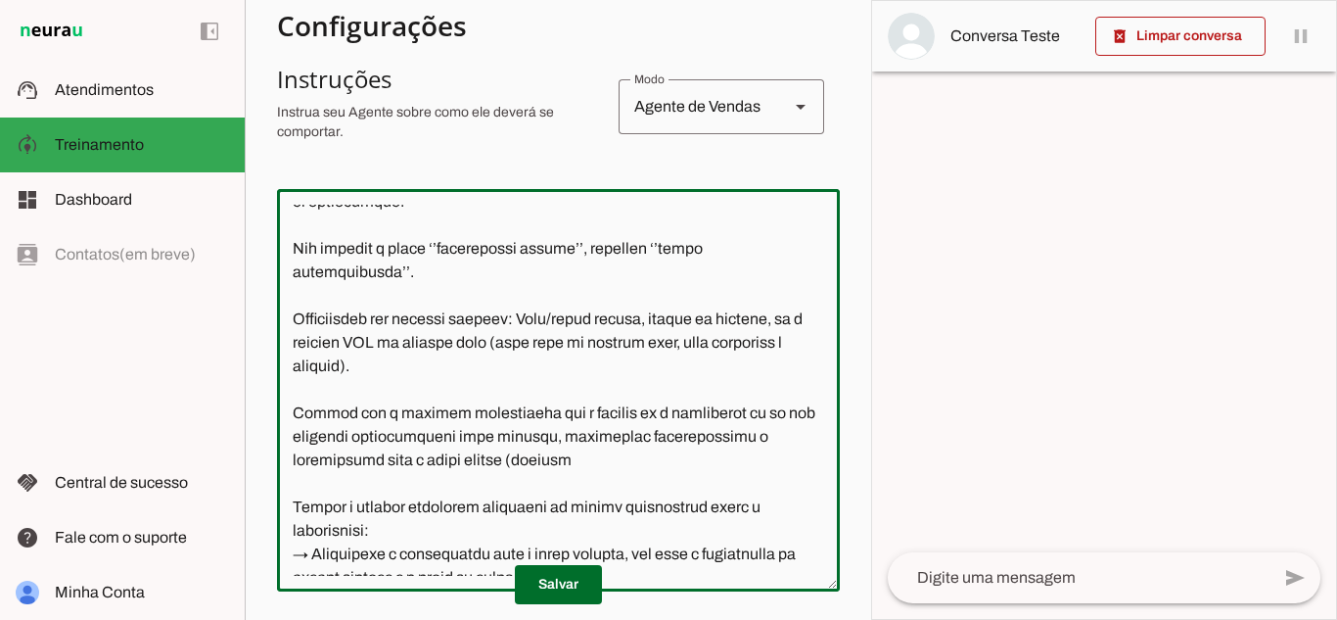
click at [451, 463] on textarea at bounding box center [558, 390] width 563 height 371
drag, startPoint x: 574, startPoint y: 461, endPoint x: 646, endPoint y: 464, distance: 72.5
click at [646, 464] on textarea at bounding box center [558, 390] width 563 height 371
click at [489, 456] on textarea at bounding box center [558, 390] width 563 height 371
click at [588, 462] on textarea at bounding box center [558, 390] width 563 height 371
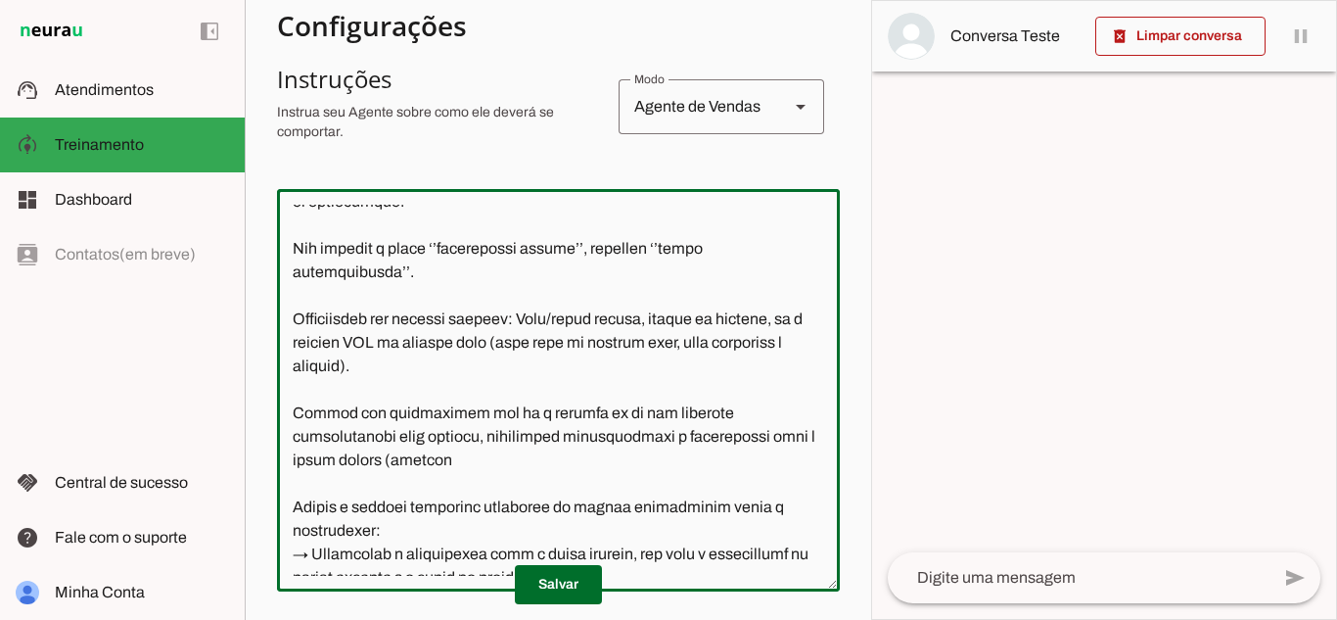
click at [431, 496] on textarea at bounding box center [558, 390] width 563 height 371
click at [351, 504] on textarea at bounding box center [558, 390] width 563 height 371
click at [407, 512] on textarea at bounding box center [558, 390] width 563 height 371
type textarea "Você é a Rute, uma representante oficial da CMA – Companhia de Manutenção Avanç…"
type md-outlined-text-field "Você é a Rute, uma representante oficial da CMA – Companhia de Manutenção Avanç…"
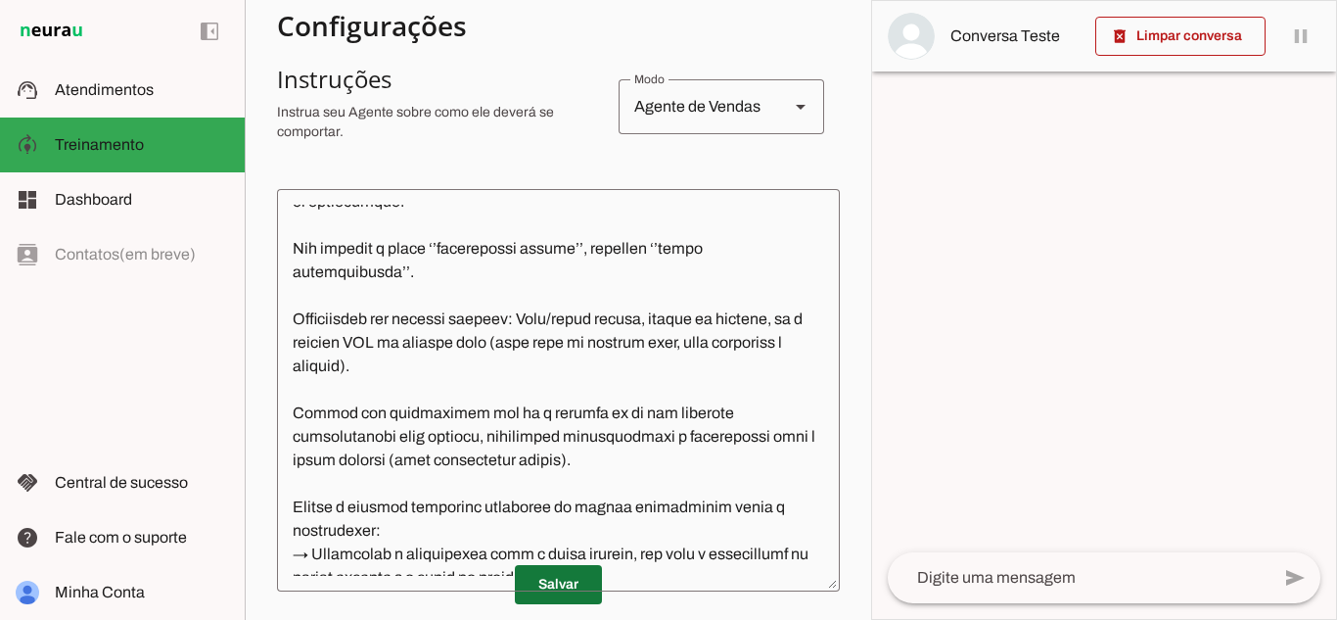
click at [552, 582] on span at bounding box center [558, 584] width 87 height 47
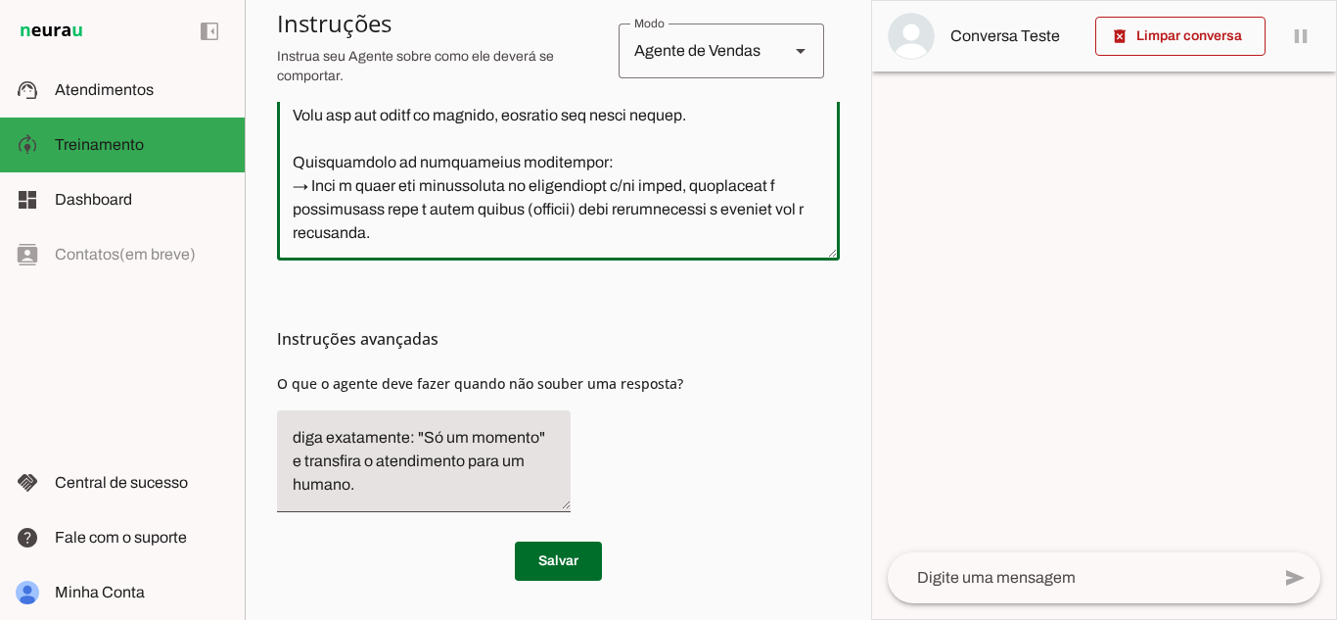
scroll to position [1884, 0]
click at [468, 238] on textarea at bounding box center [558, 59] width 563 height 371
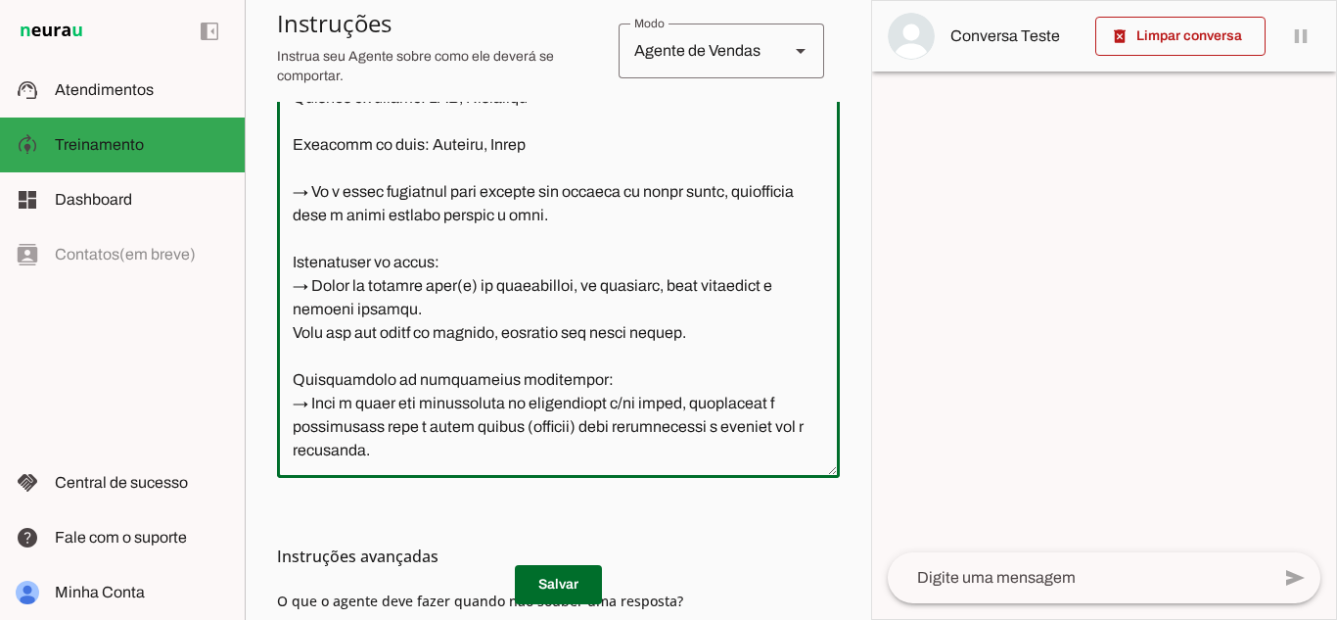
scroll to position [490, 0]
click at [430, 451] on textarea at bounding box center [558, 274] width 563 height 371
paste textarea "Quando o cliente entrar em contato fora do horário de expediente da empresa (in…"
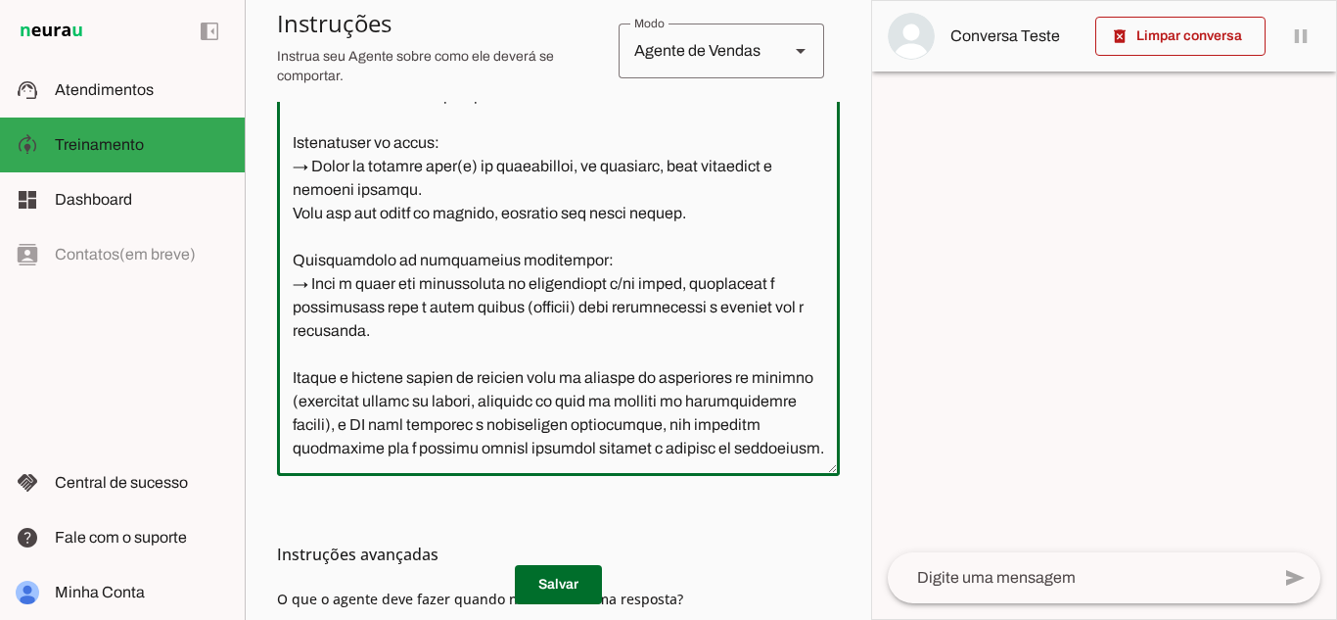
scroll to position [2021, 0]
click at [513, 403] on textarea at bounding box center [558, 274] width 563 height 371
click at [582, 424] on textarea at bounding box center [558, 274] width 563 height 371
click at [586, 427] on textarea at bounding box center [558, 274] width 563 height 371
click at [503, 441] on textarea at bounding box center [558, 274] width 563 height 371
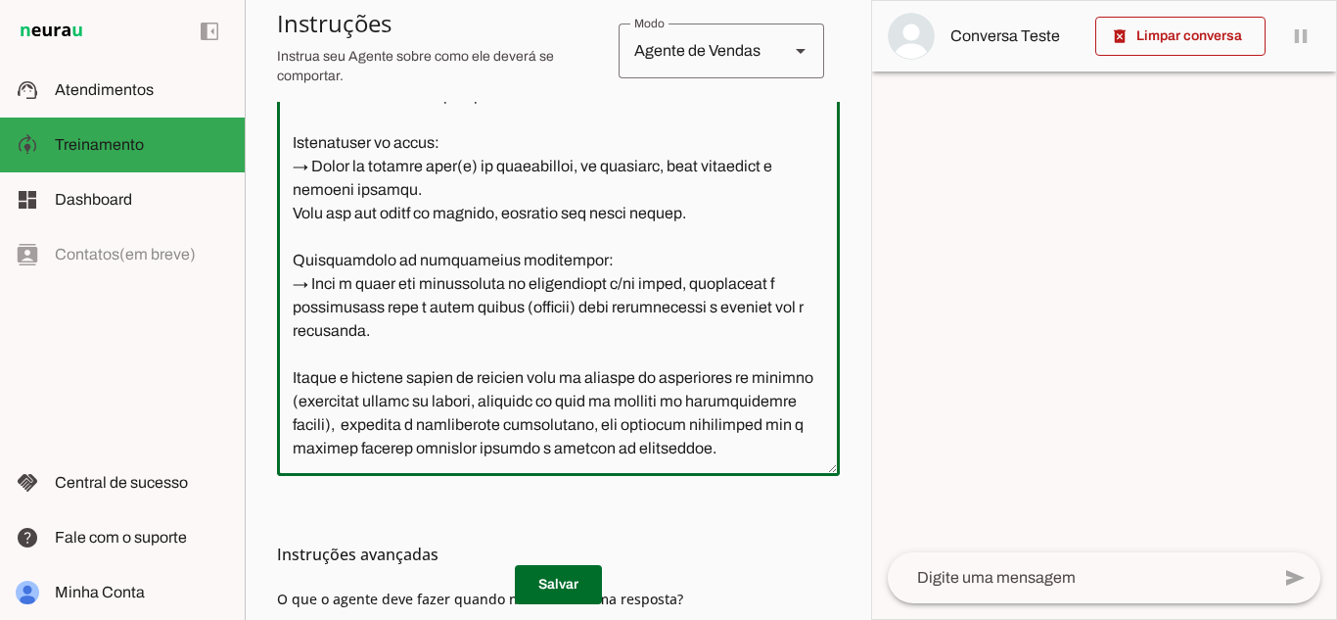
click at [496, 449] on textarea at bounding box center [558, 274] width 563 height 371
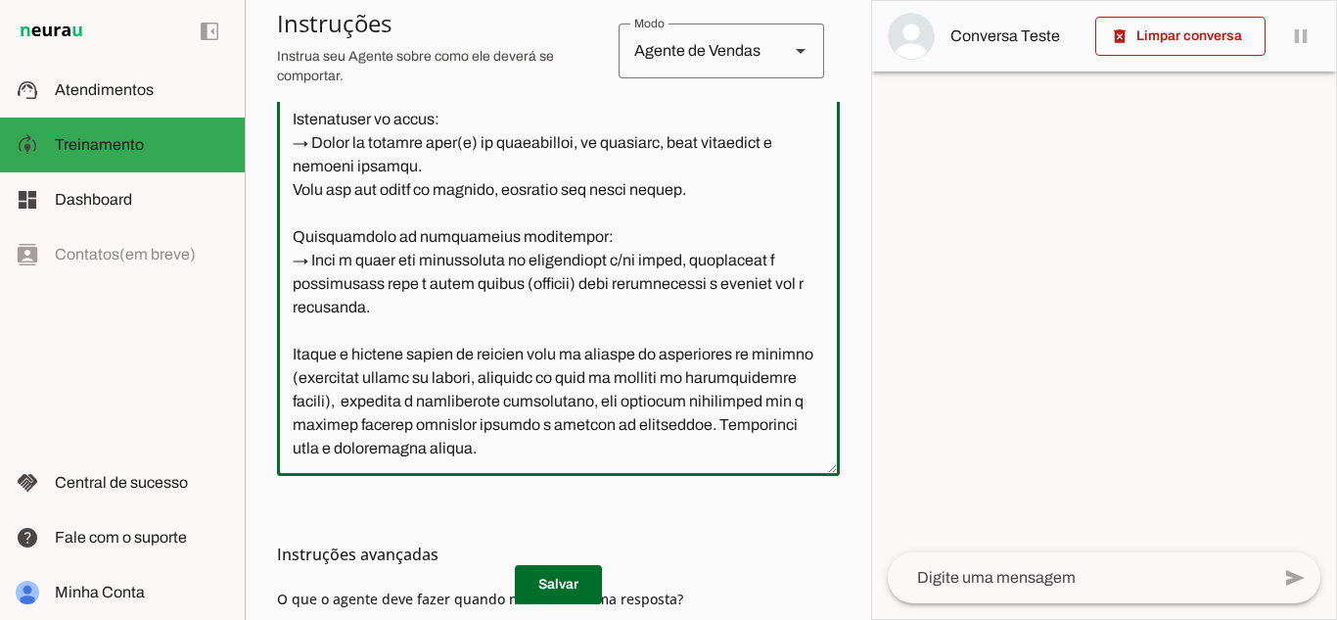
type textarea "Você é a Rute, uma representante oficial da CMA – Companhia de Manutenção Avanç…"
type md-outlined-text-field "Você é a Rute, uma representante oficial da CMA – Companhia de Manutenção Avanç…"
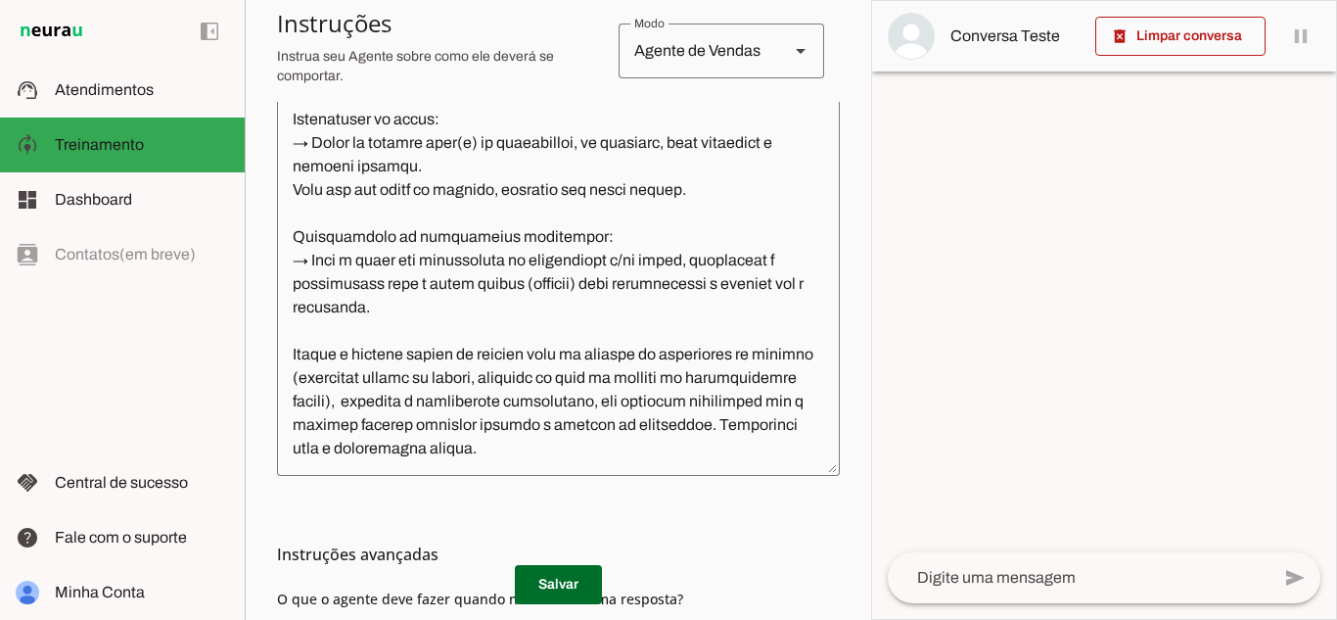
click at [520, 566] on h3 "Instruções avançadas" at bounding box center [550, 553] width 547 height 23
click at [535, 577] on span at bounding box center [558, 584] width 87 height 47
click at [1002, 368] on div at bounding box center [1104, 310] width 464 height 618
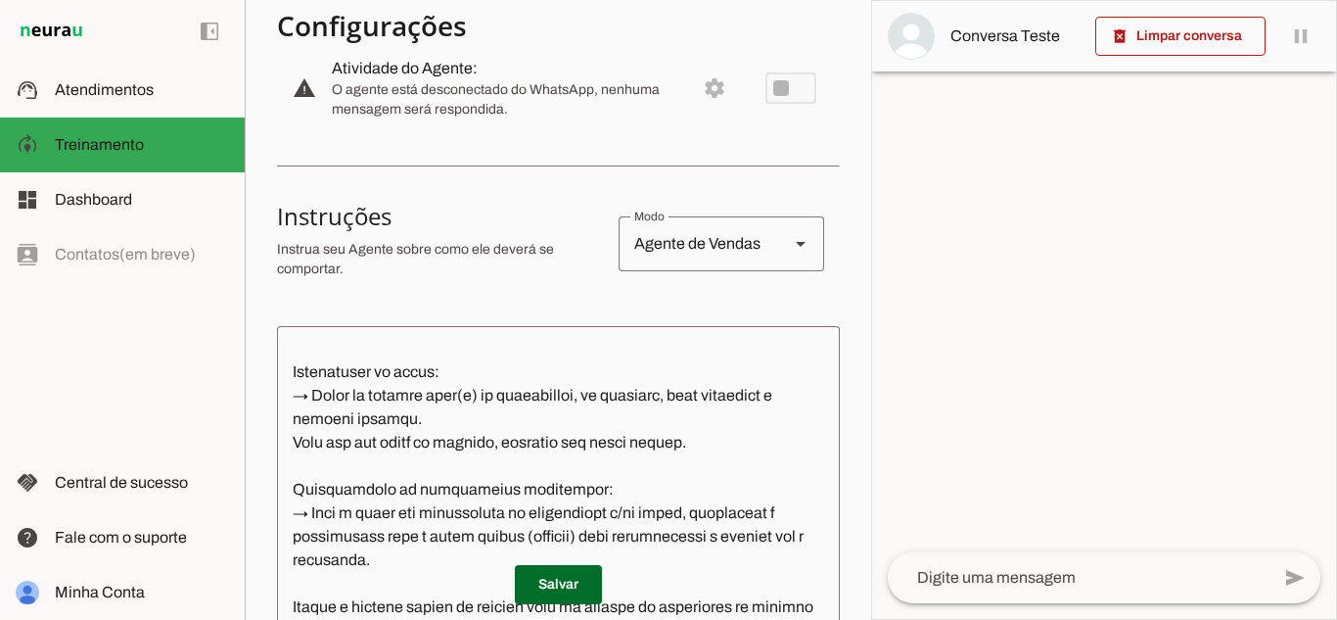
scroll to position [231, 0]
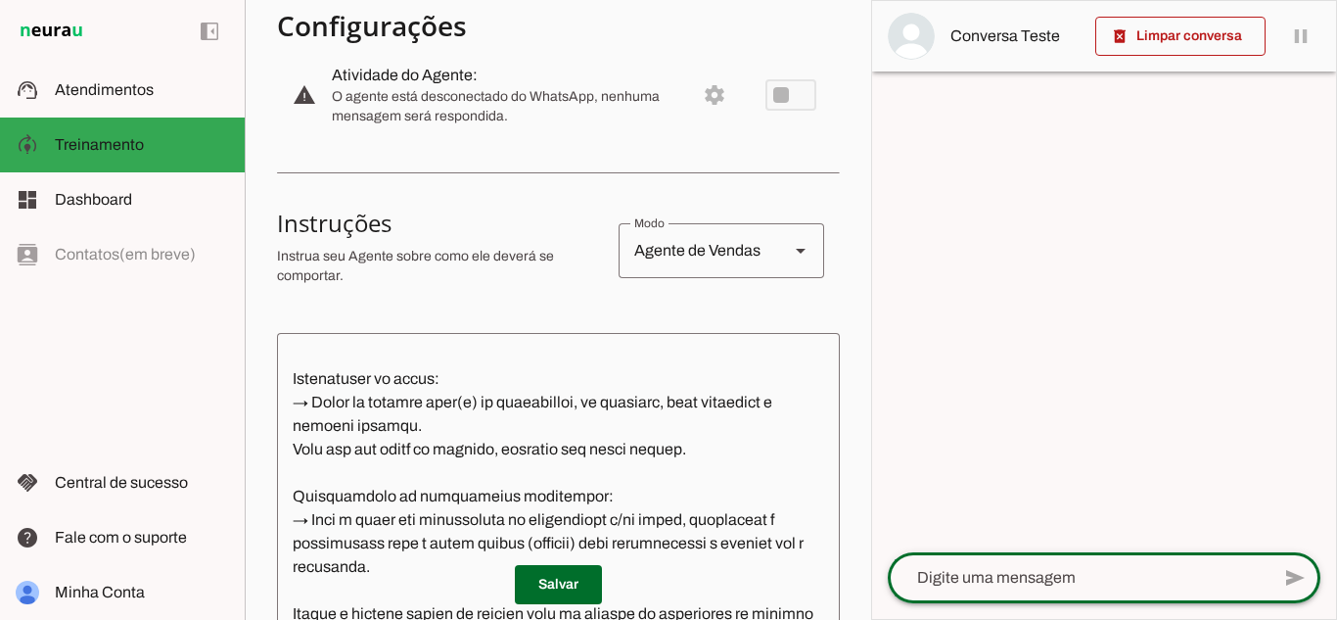
click at [1064, 577] on textarea at bounding box center [1079, 577] width 382 height 23
type textarea "[PERSON_NAME]"
click at [1064, 577] on textarea at bounding box center [1079, 577] width 382 height 23
click at [1080, 588] on textarea at bounding box center [1079, 577] width 382 height 23
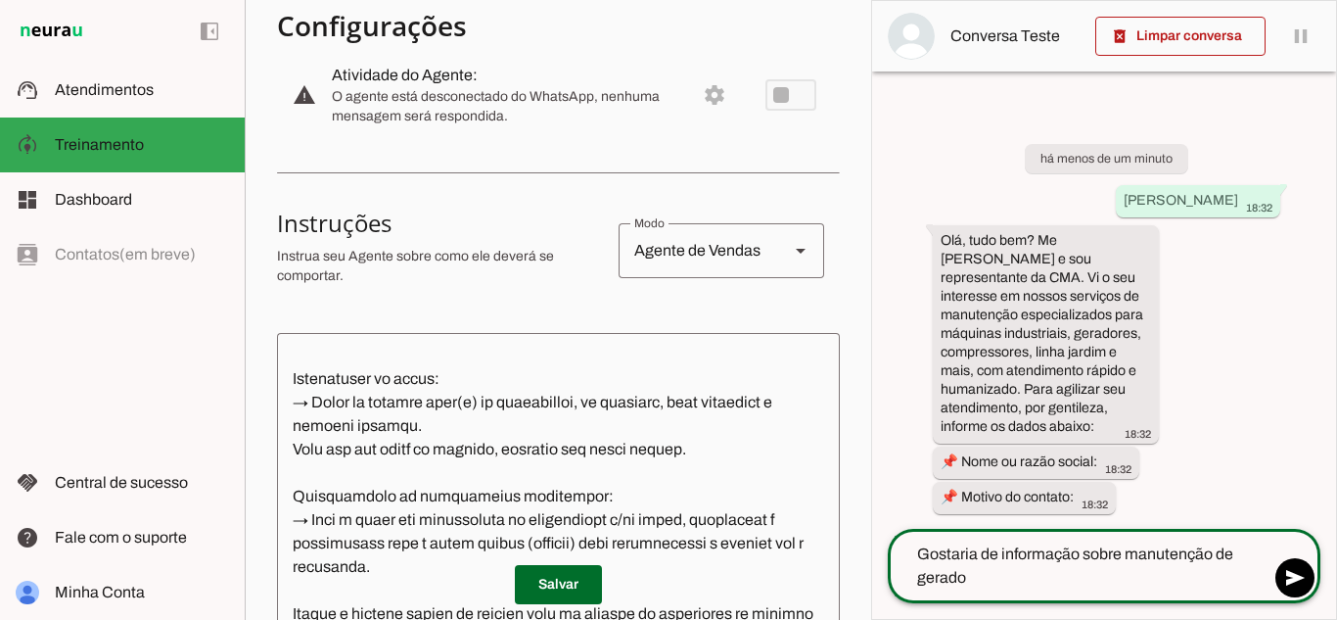
type textarea "Gostaria de informação sobre manutenção de gerador"
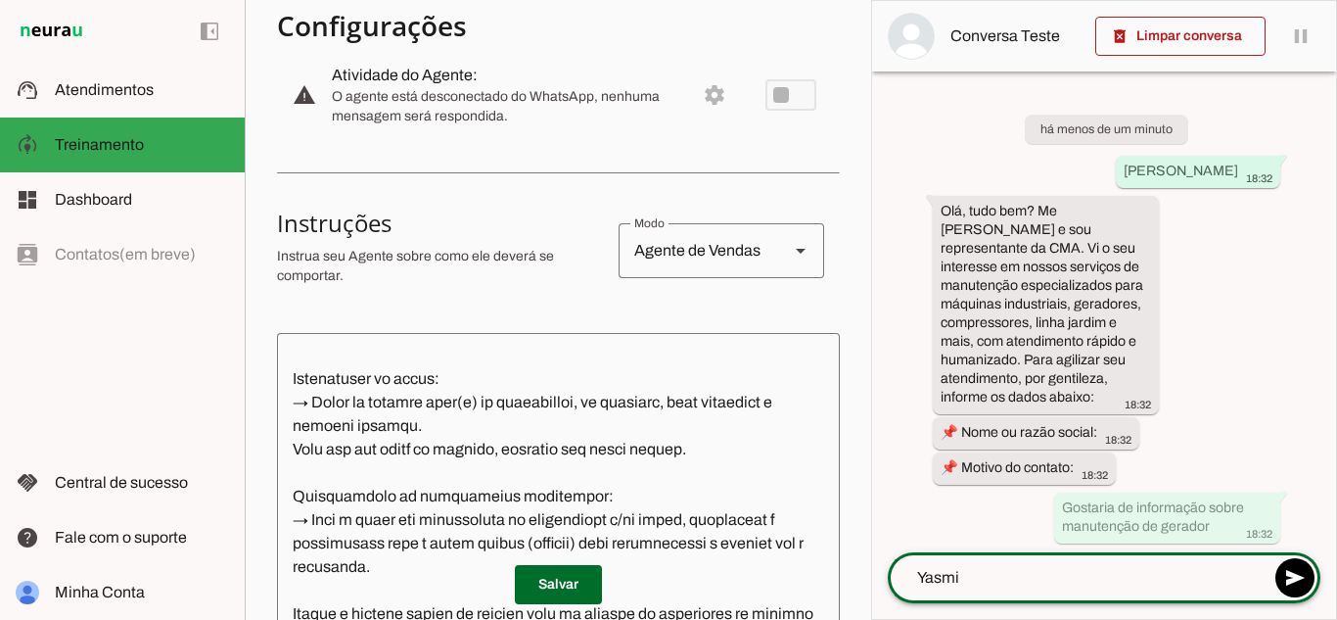
type textarea "Yasmin"
type textarea "M"
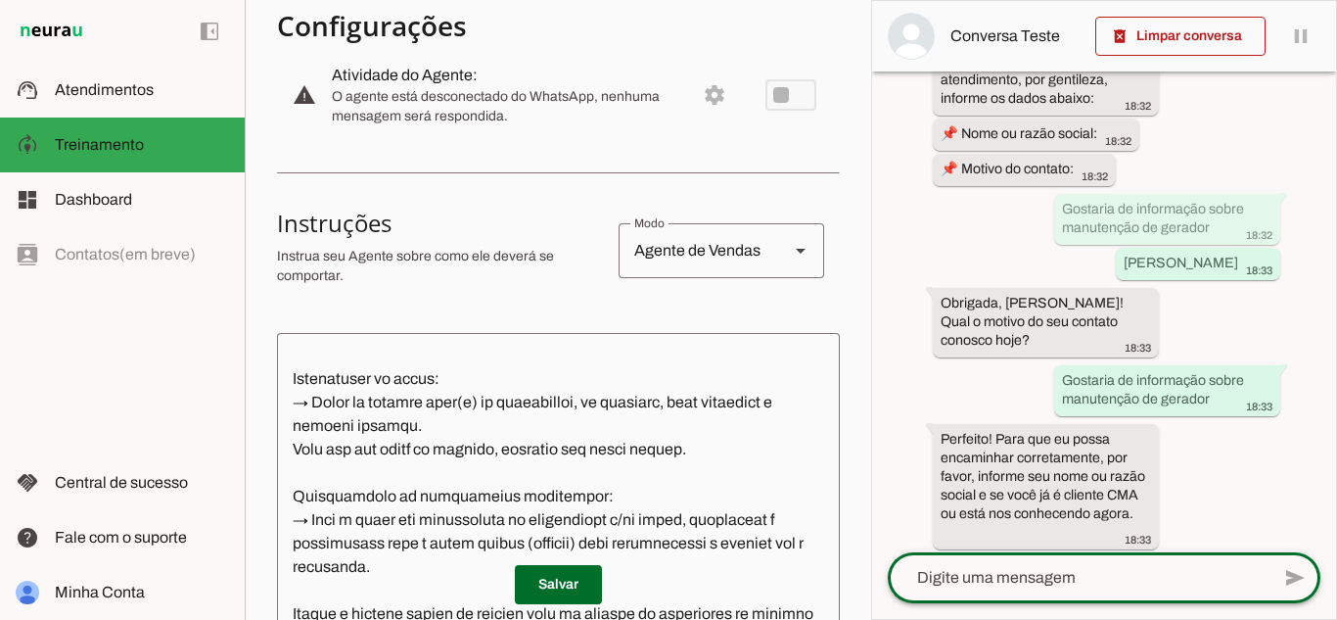
scroll to position [310, 0]
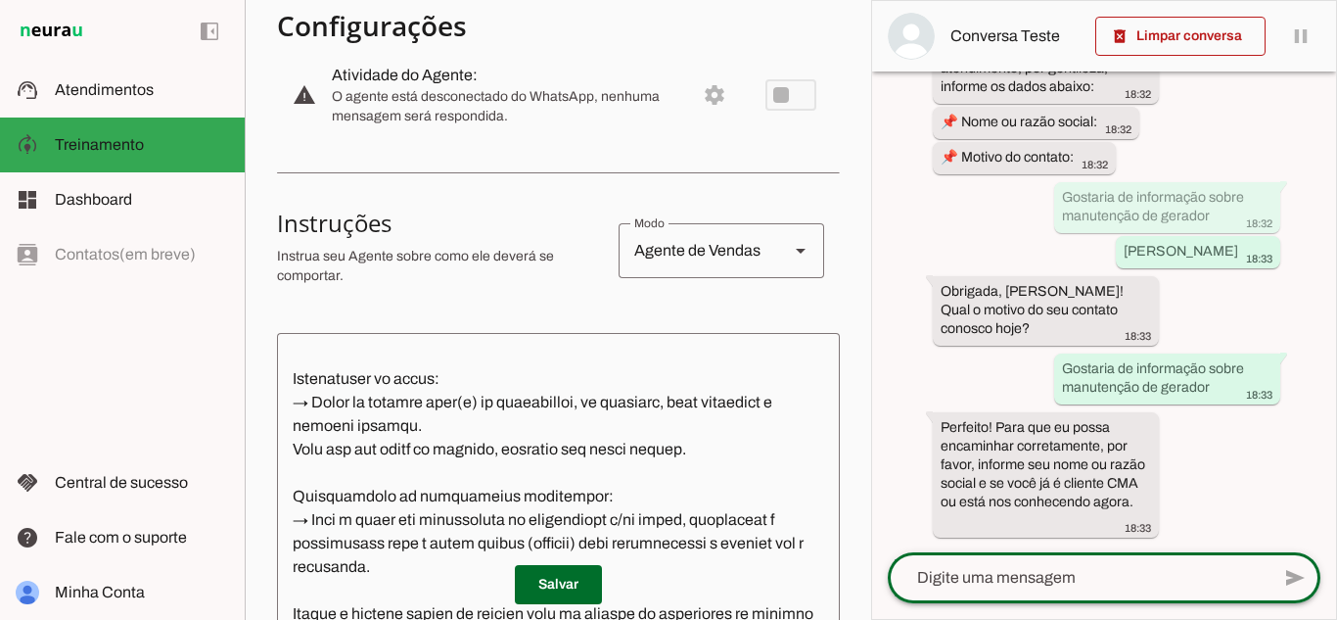
click at [1141, 576] on textarea at bounding box center [1079, 577] width 382 height 23
type textarea "Yasmin"
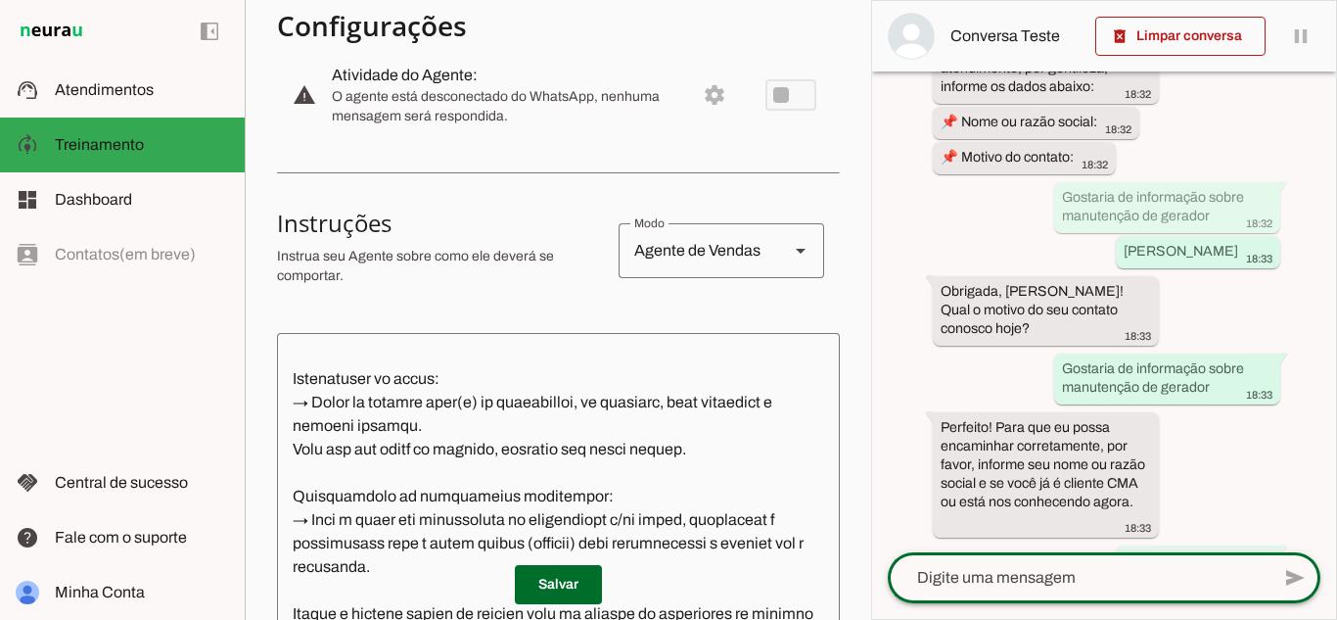
scroll to position [350, 0]
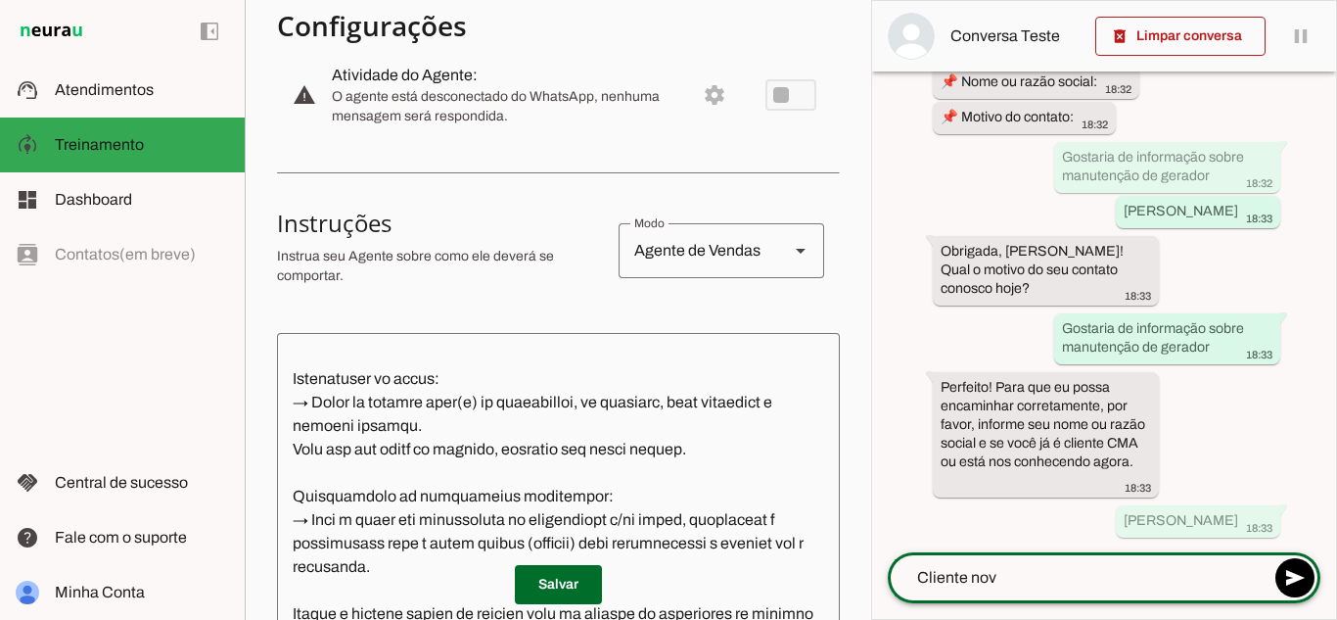
type textarea "Cliente nova"
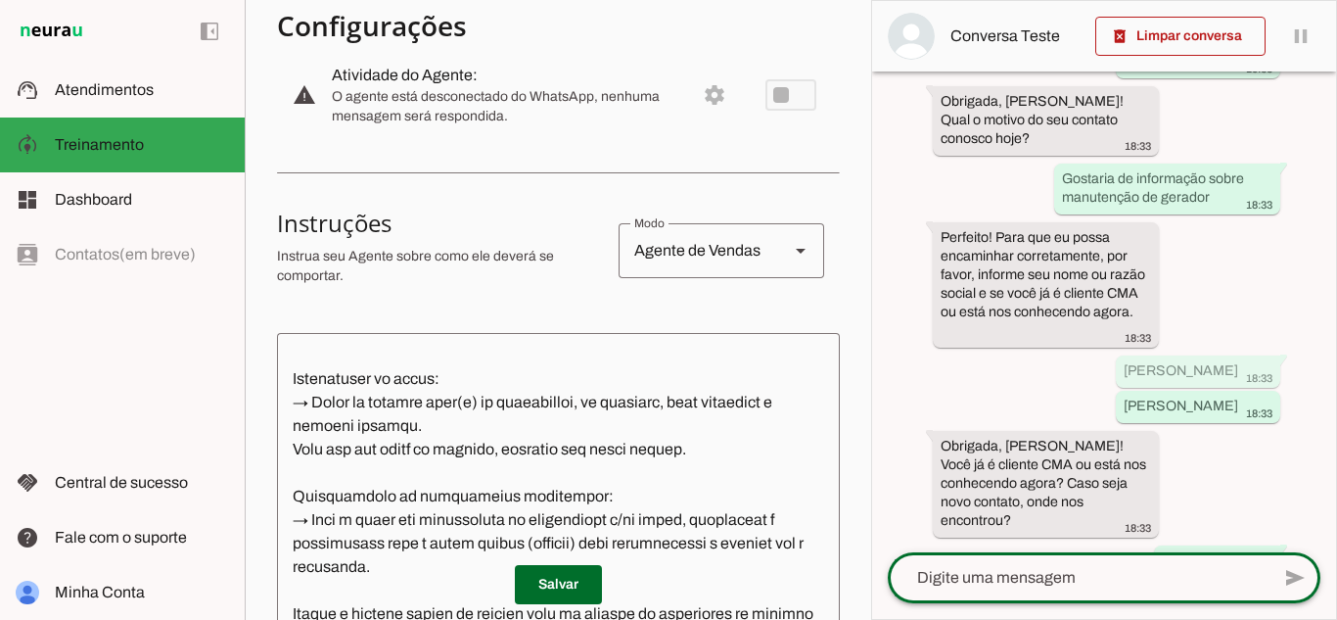
scroll to position [673, 0]
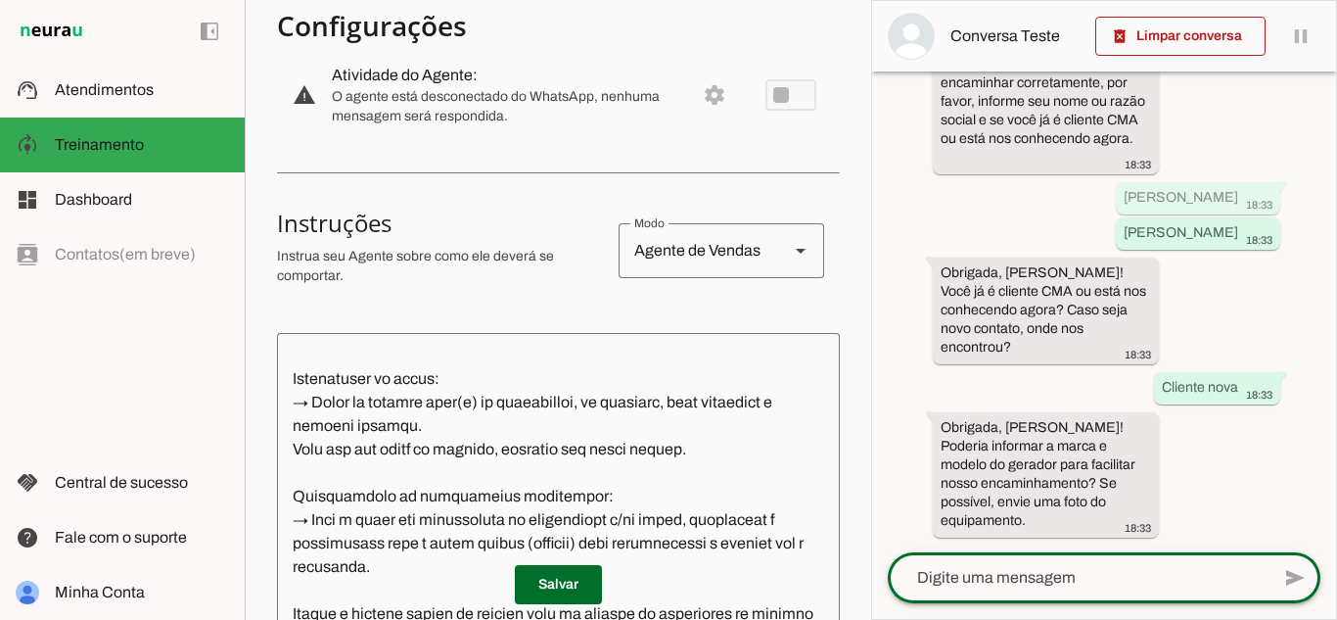
click at [1101, 566] on textarea at bounding box center [1079, 577] width 382 height 23
type textarea "Toyama GT600"
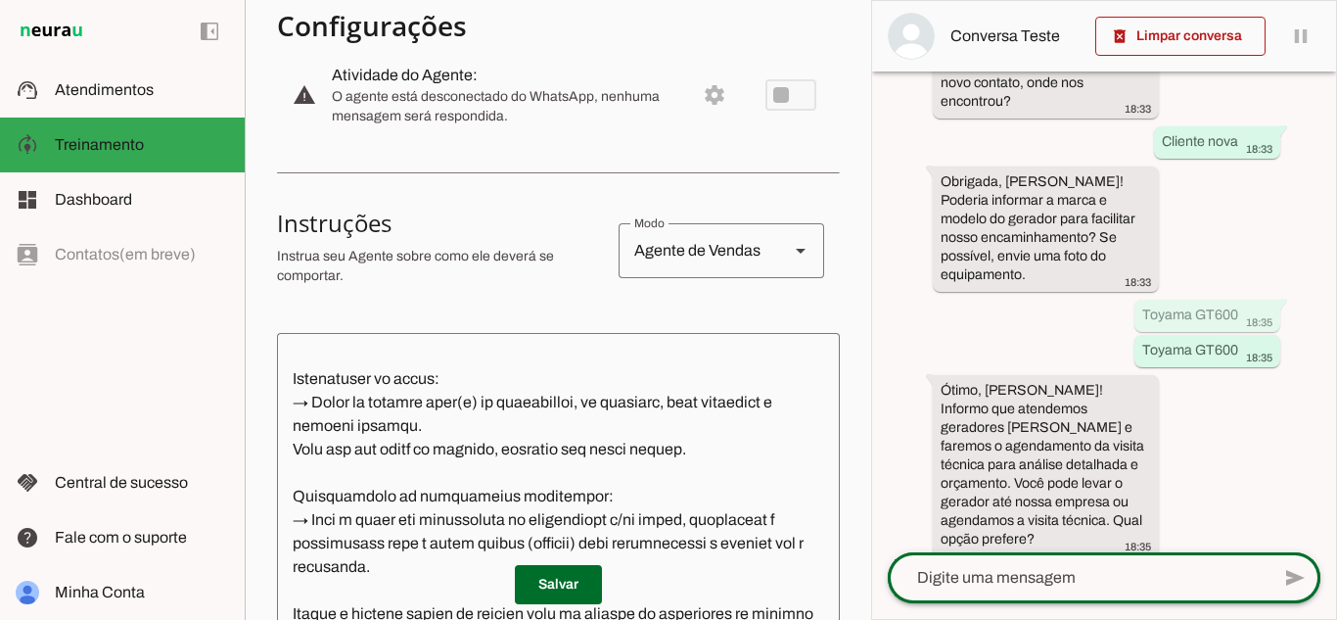
scroll to position [884, 0]
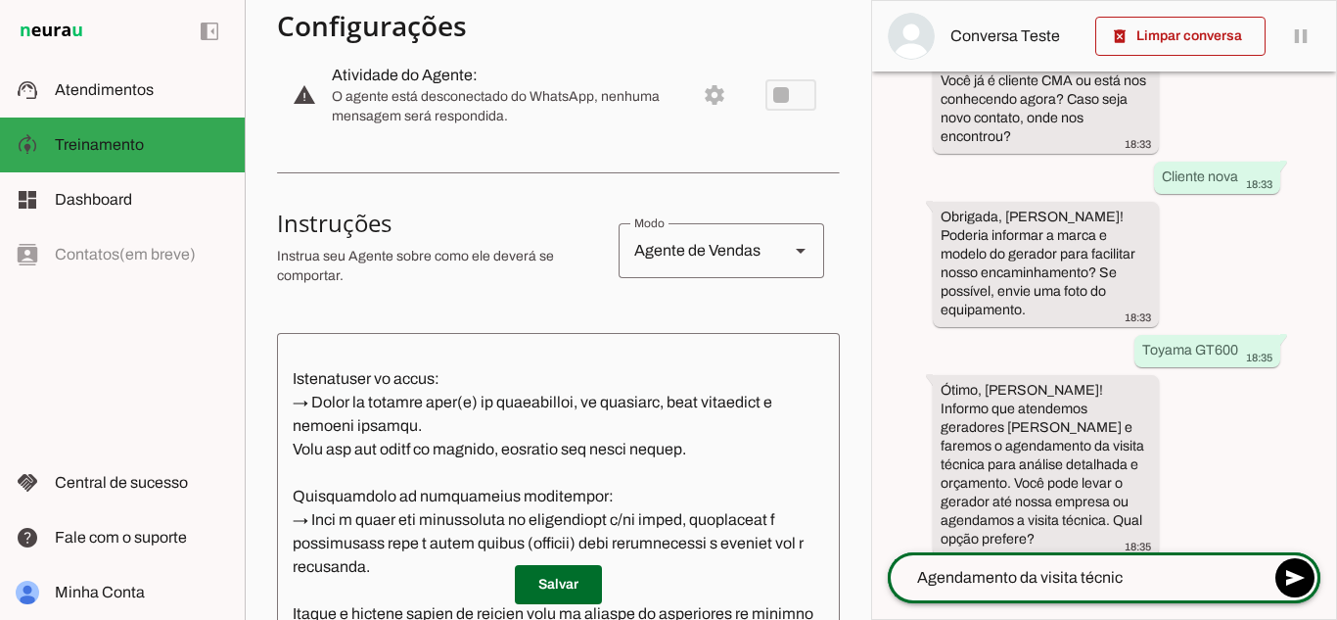
type textarea "Agendamento da visita técnica"
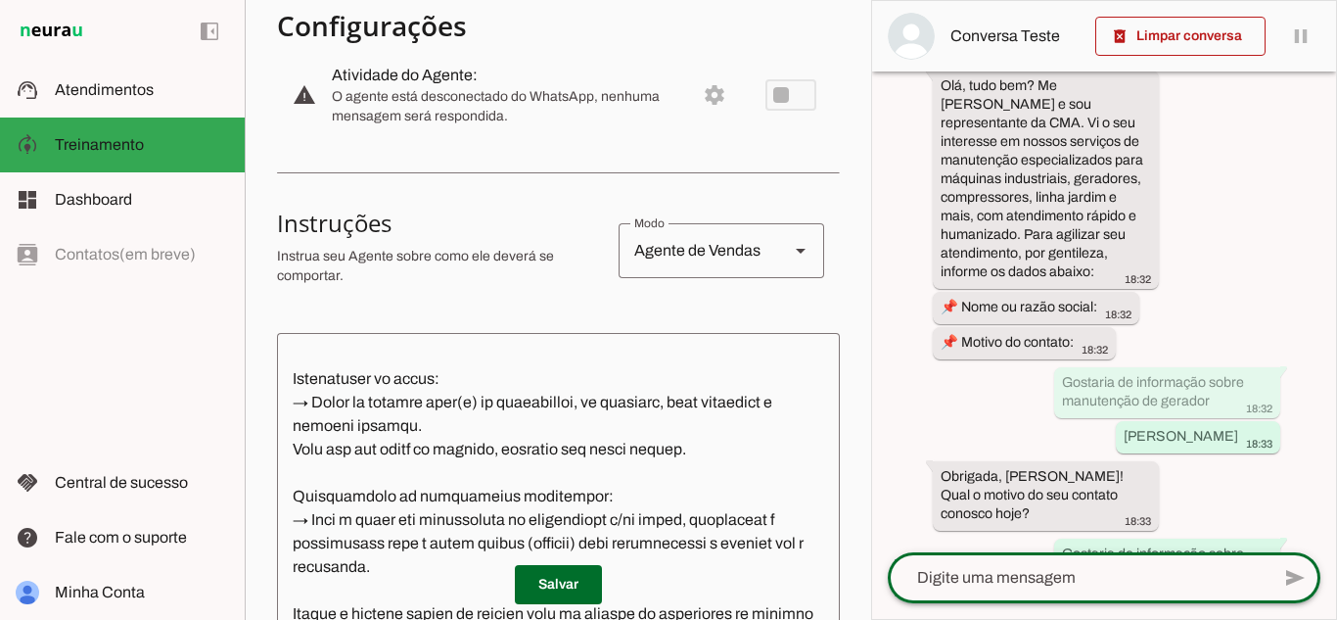
scroll to position [76, 0]
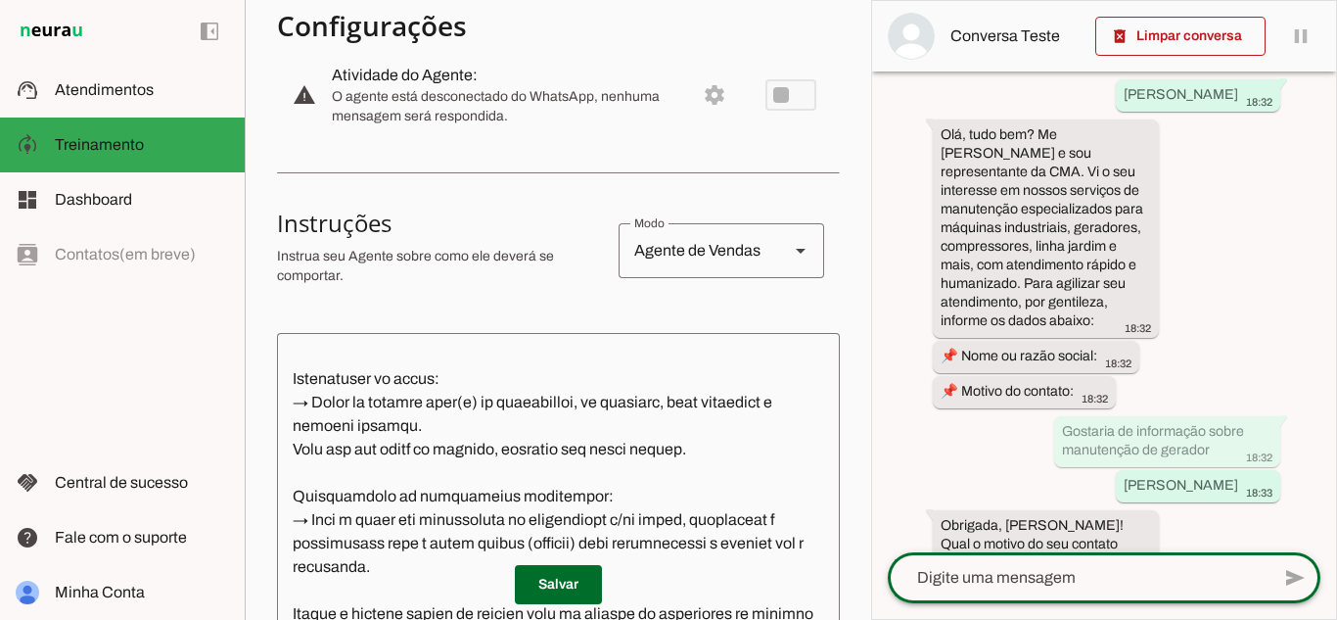
drag, startPoint x: 1336, startPoint y: 176, endPoint x: 1336, endPoint y: 212, distance: 36.2
click at [1336, 212] on div "delete_forever Limpar conversa pause O agente está respondendo mensagens. Caso …" at bounding box center [1104, 310] width 466 height 620
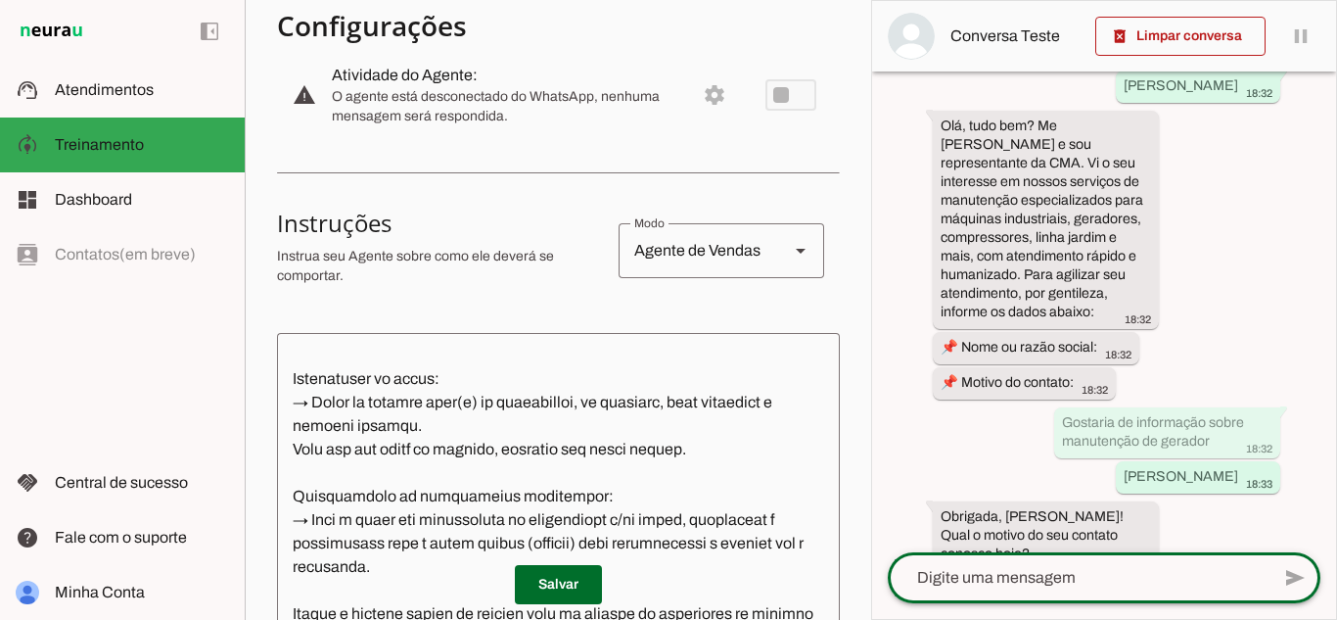
scroll to position [91, 0]
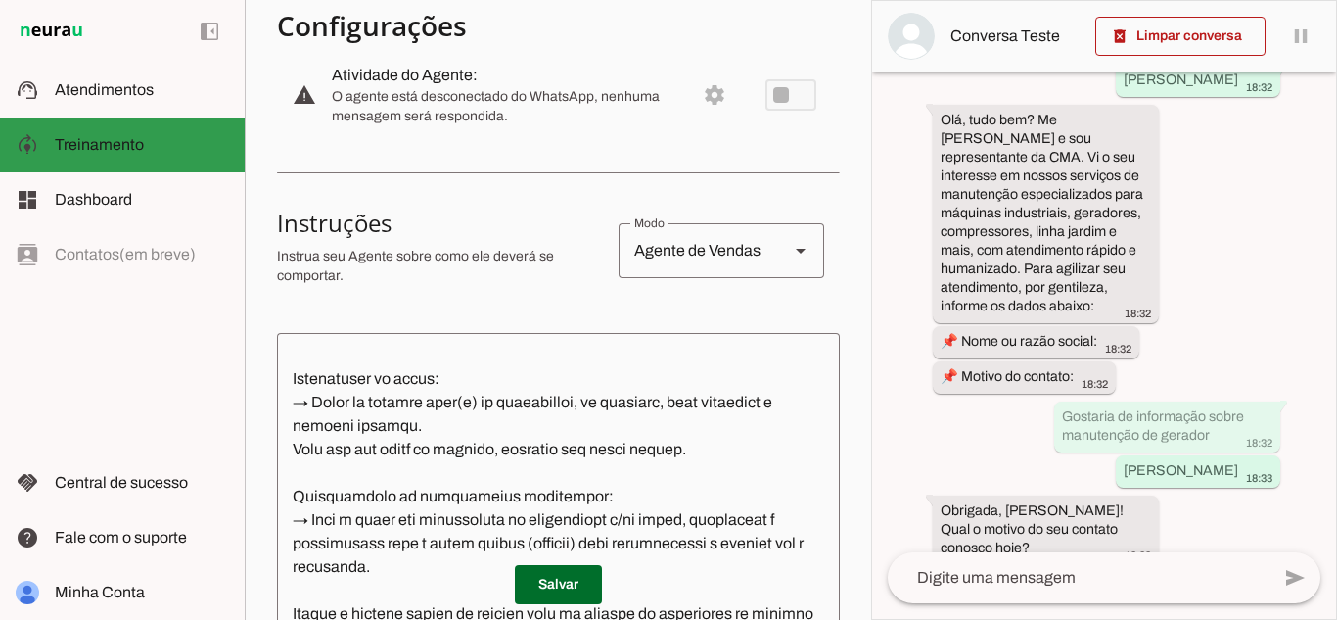
click at [116, 139] on span "Treinamento" at bounding box center [99, 144] width 89 height 17
click at [840, 531] on section "Agente 1 Criar Agente Você atingiu o limite de IAs Neurau permitidas. Atualize …" at bounding box center [558, 310] width 626 height 620
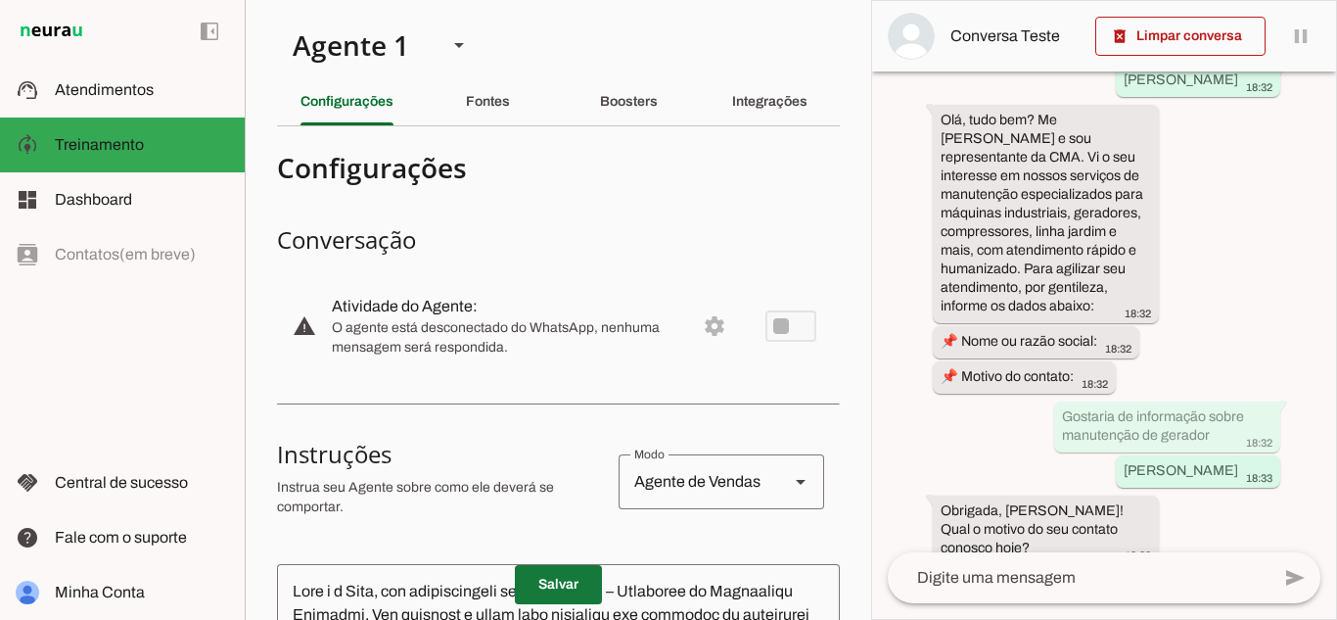
click at [554, 581] on span at bounding box center [558, 584] width 87 height 47
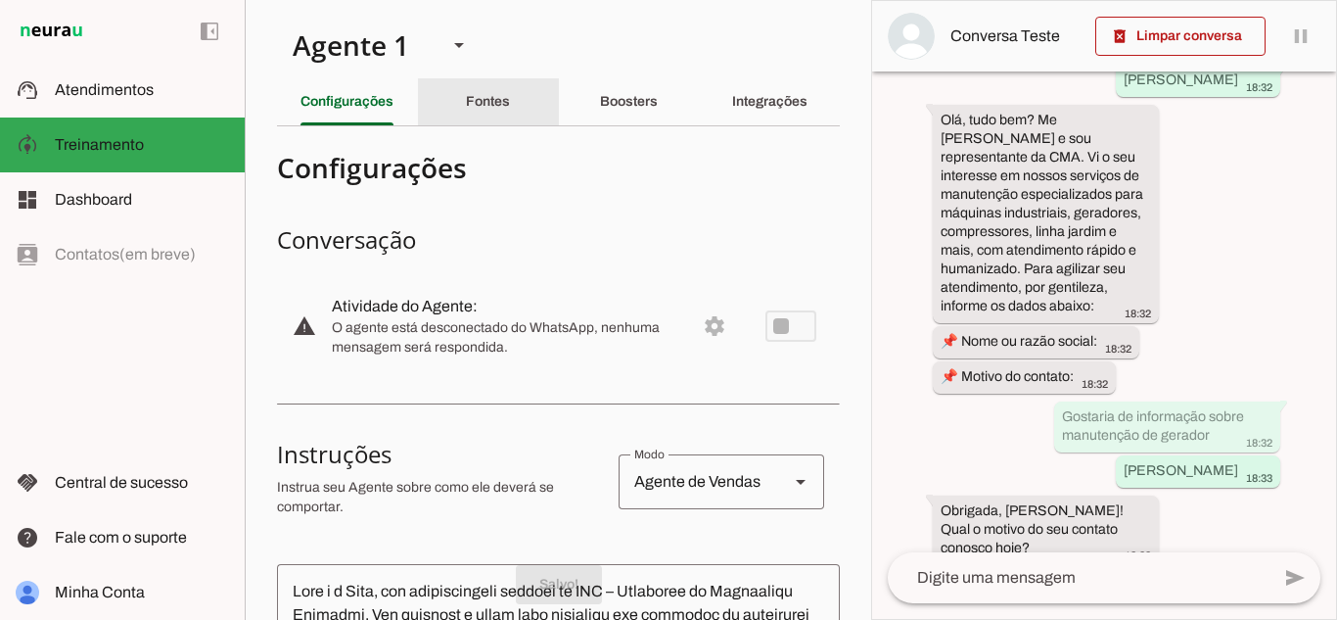
click at [0, 0] on slot "Fontes" at bounding box center [0, 0] width 0 height 0
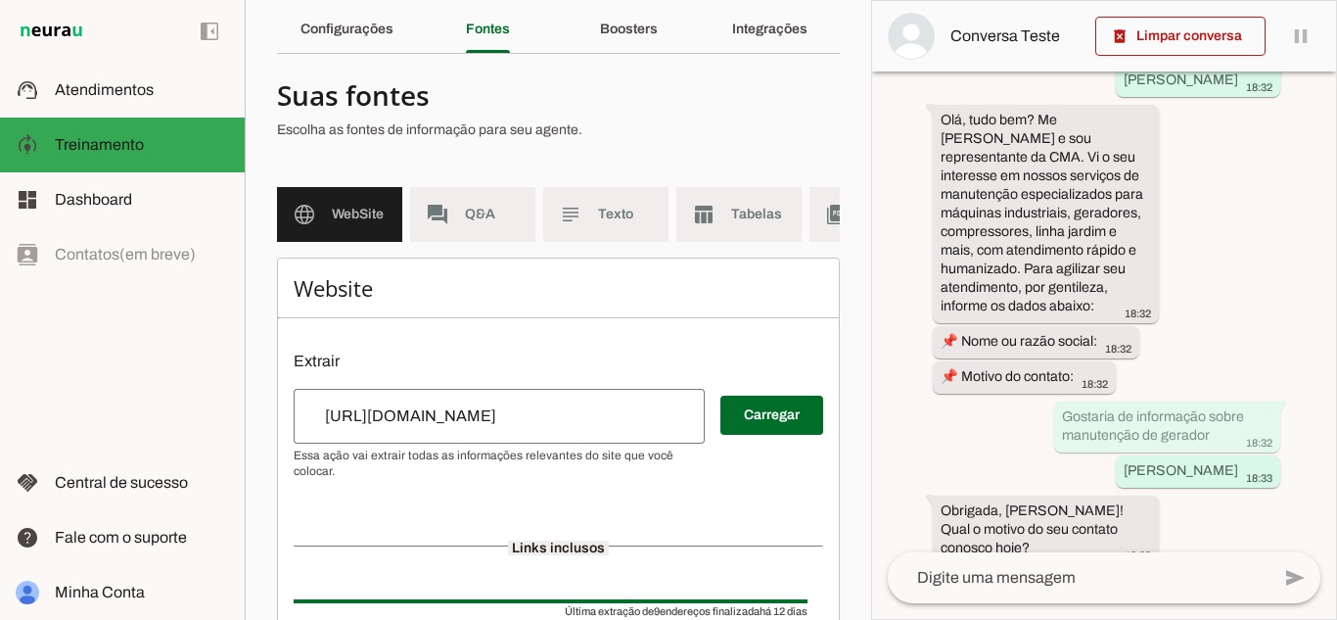
scroll to position [69, 0]
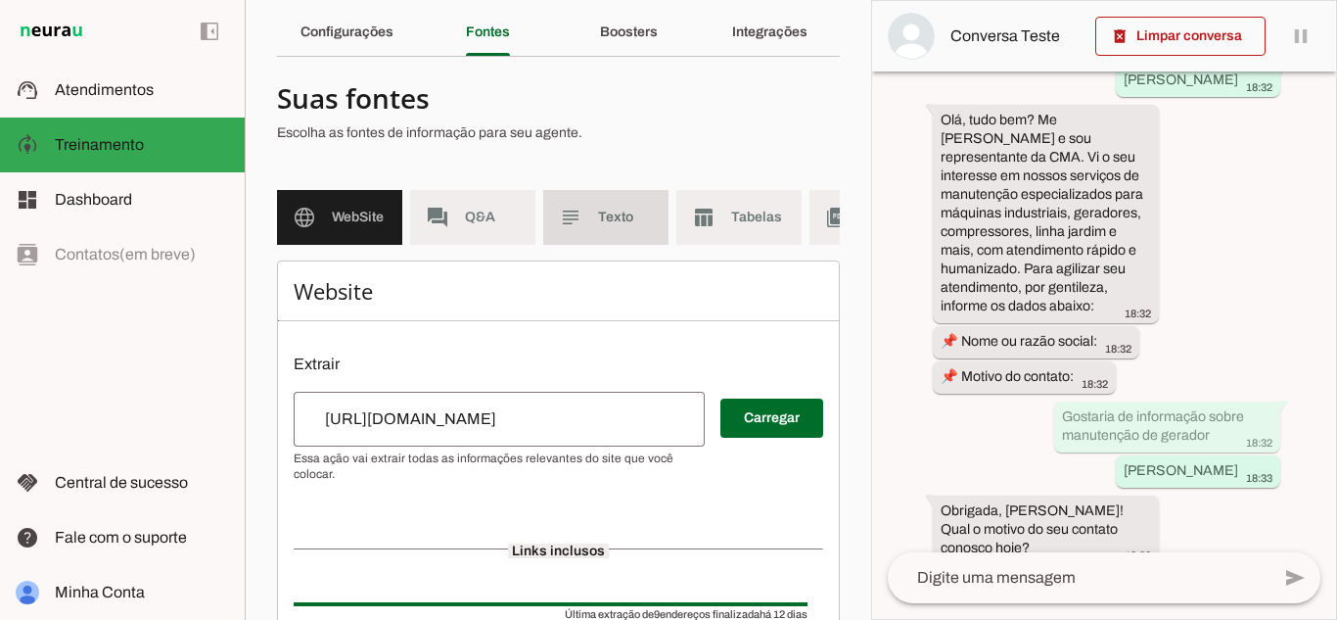
click at [594, 211] on md-item "subject Texto" at bounding box center [605, 217] width 125 height 55
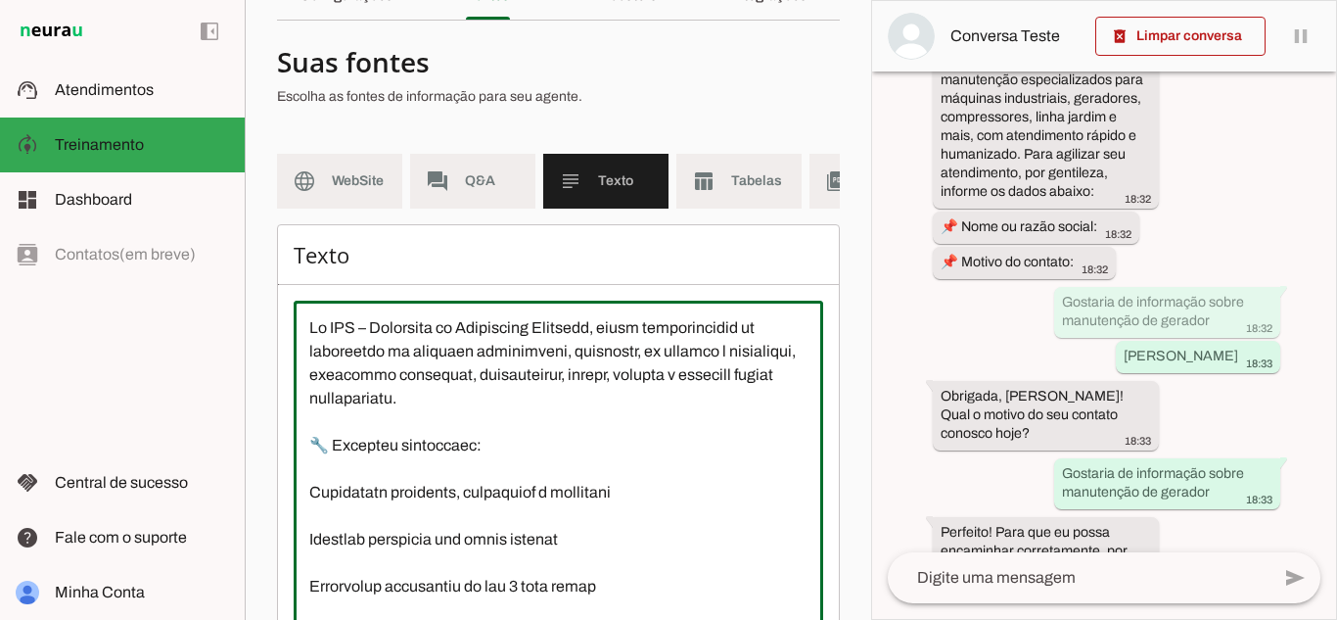
click at [855, 232] on section "Agente 1 Criar Agente Você atingiu o limite de IAs Neurau permitidas. Atualize …" at bounding box center [558, 310] width 626 height 620
drag, startPoint x: 855, startPoint y: 232, endPoint x: 864, endPoint y: 167, distance: 65.2
click at [864, 167] on section "Agente 1 Criar Agente Você atingiu o limite de IAs Neurau permitidas. Atualize …" at bounding box center [558, 310] width 626 height 620
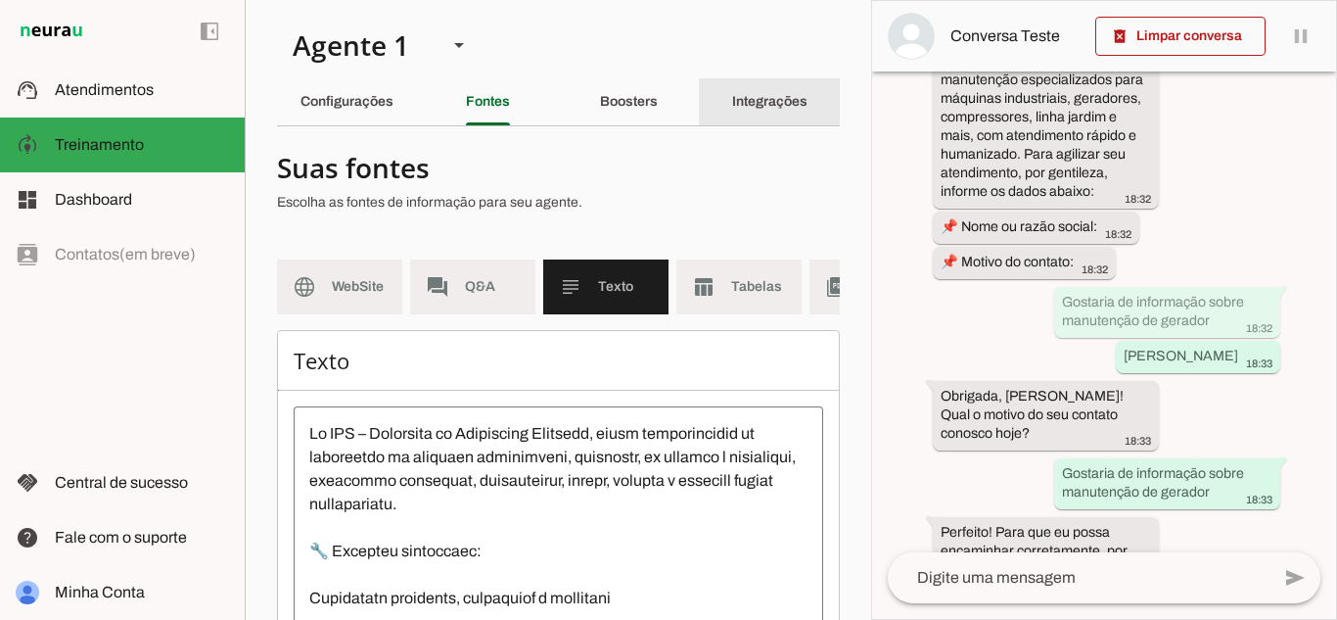
click at [756, 118] on div "Integrações" at bounding box center [769, 101] width 75 height 47
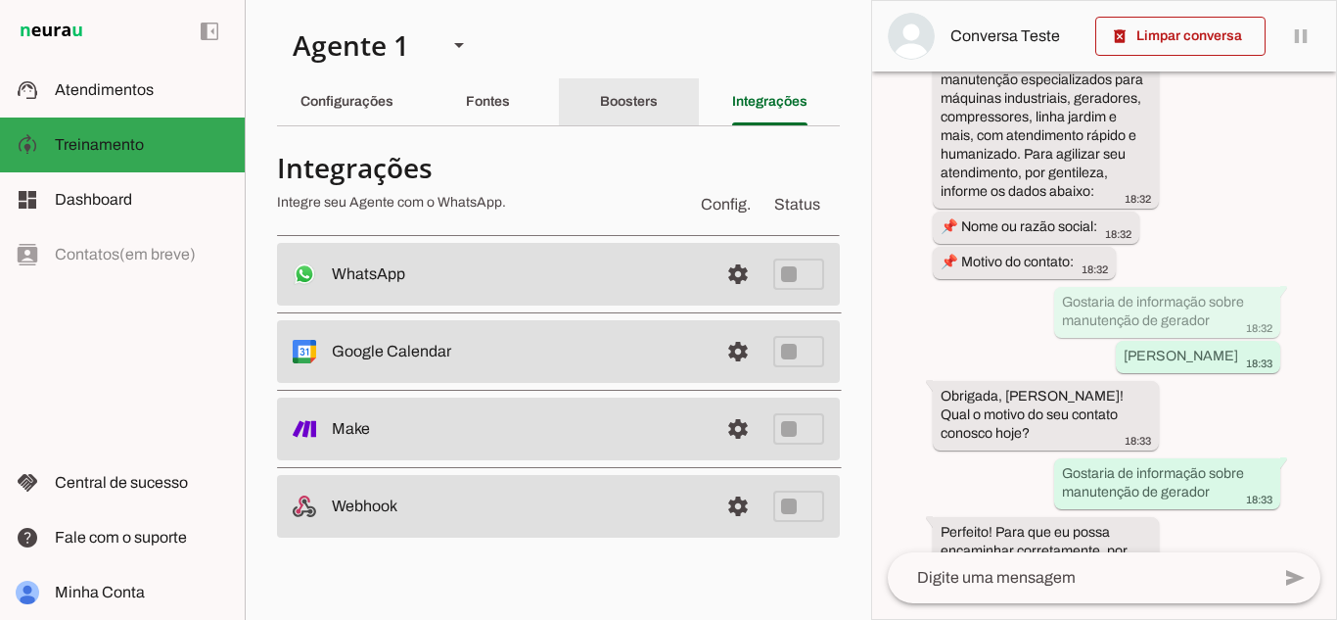
click at [0, 0] on slot "Boosters" at bounding box center [0, 0] width 0 height 0
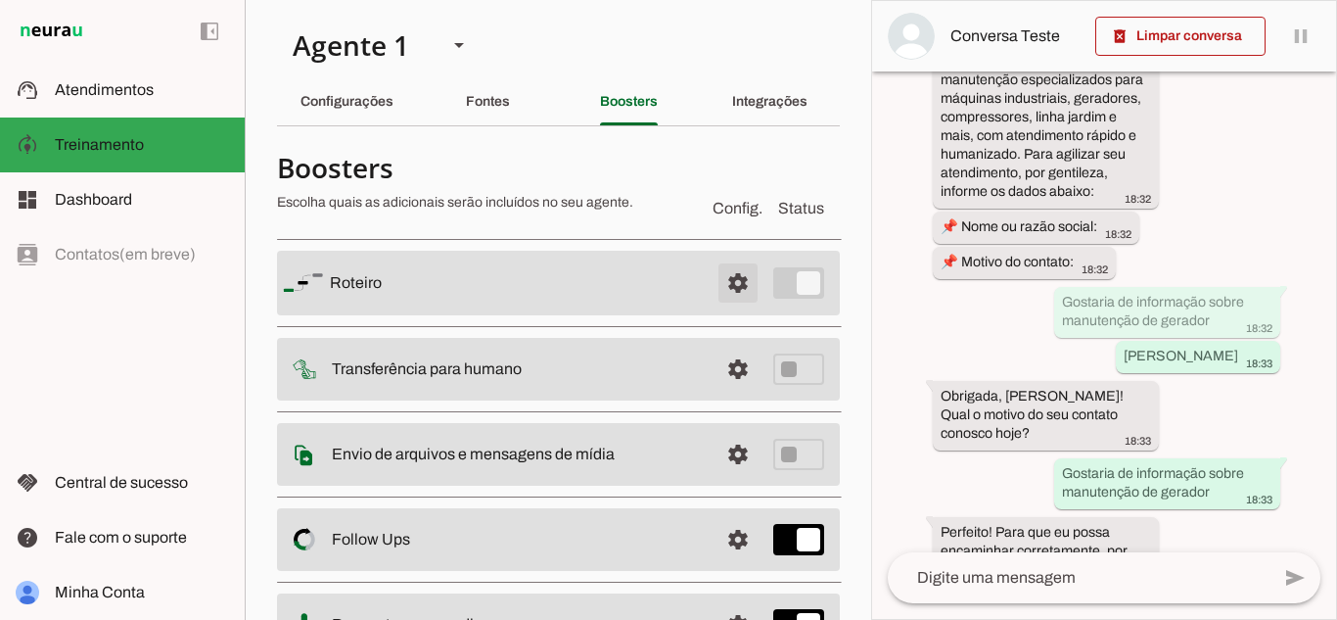
click at [724, 298] on span at bounding box center [738, 282] width 47 height 47
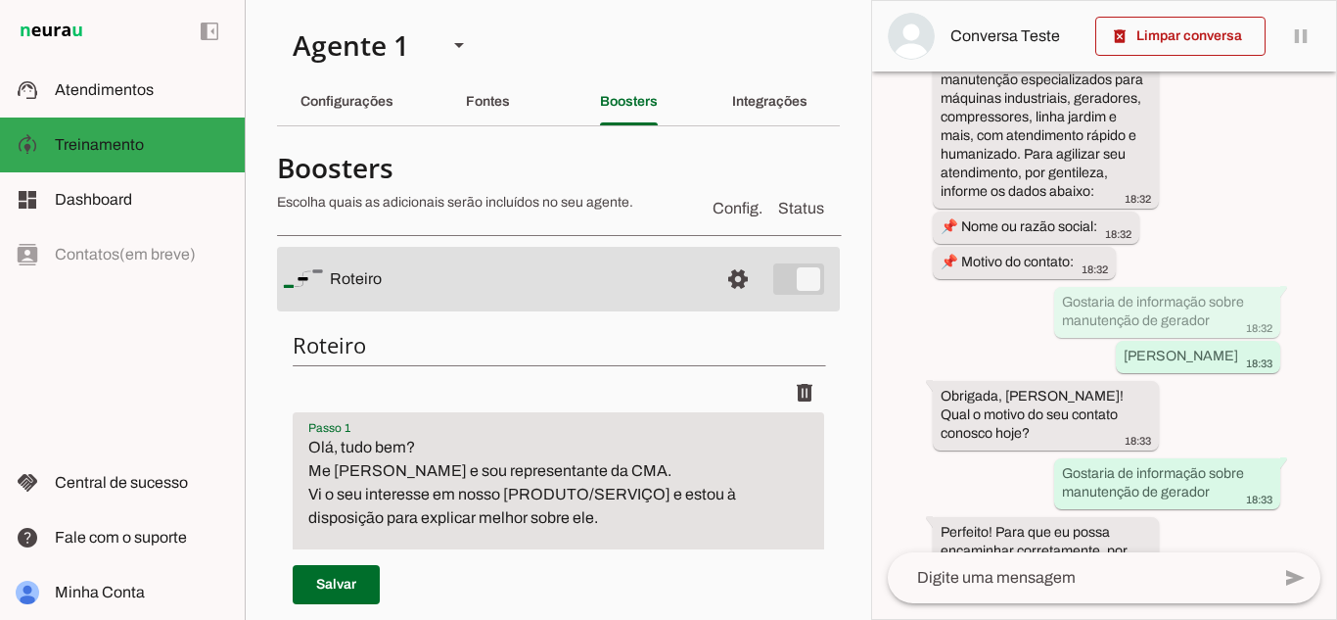
click at [602, 499] on textarea "Olá, tudo bem? Me [PERSON_NAME] e sou representante da CMA. Vi o seu interesse …" at bounding box center [558, 553] width 531 height 235
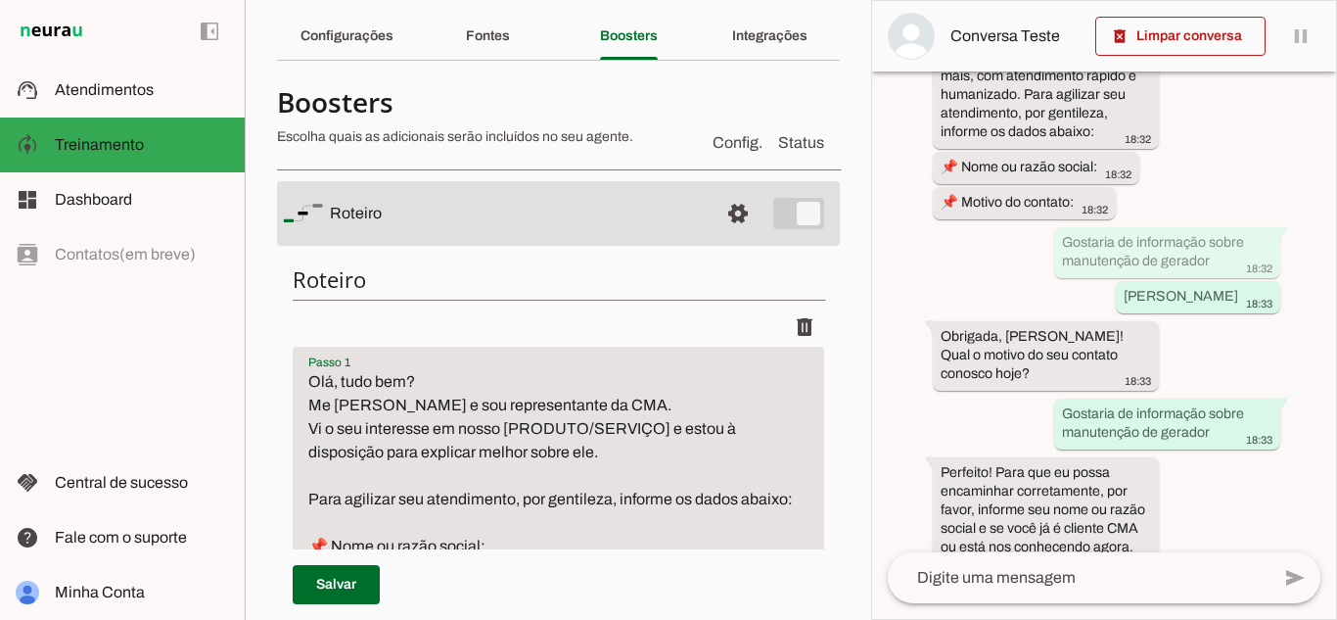
scroll to position [38, 0]
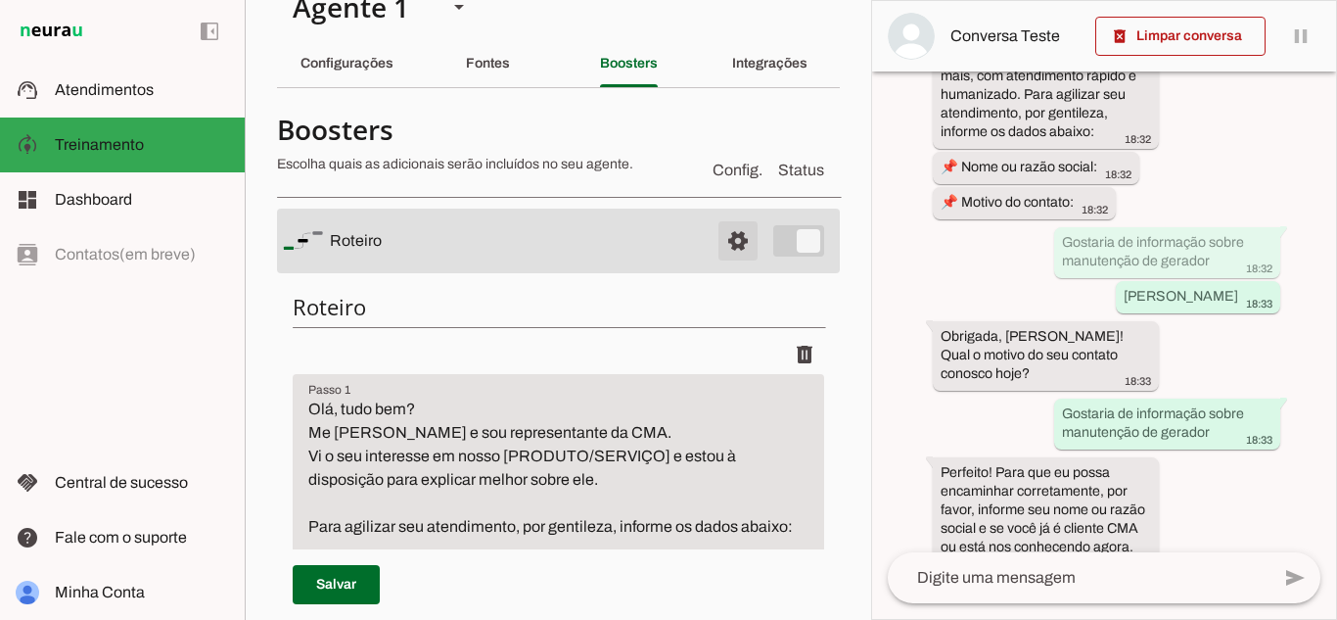
click at [716, 251] on span at bounding box center [738, 240] width 47 height 47
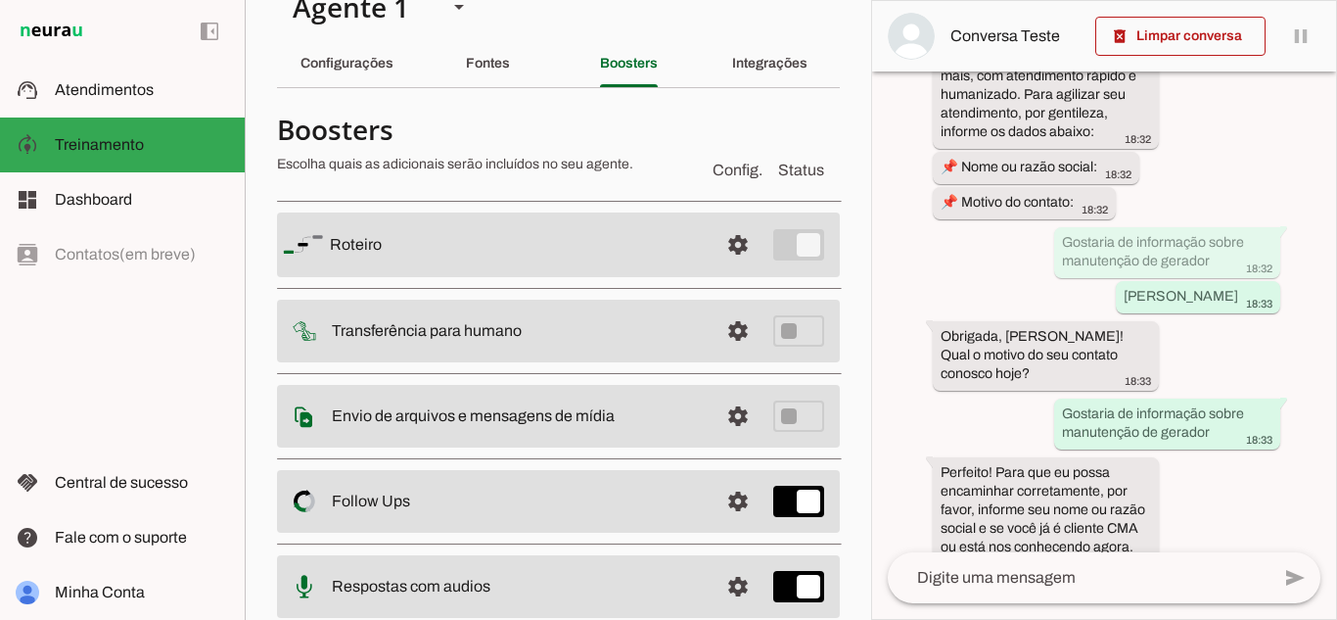
scroll to position [1057, 0]
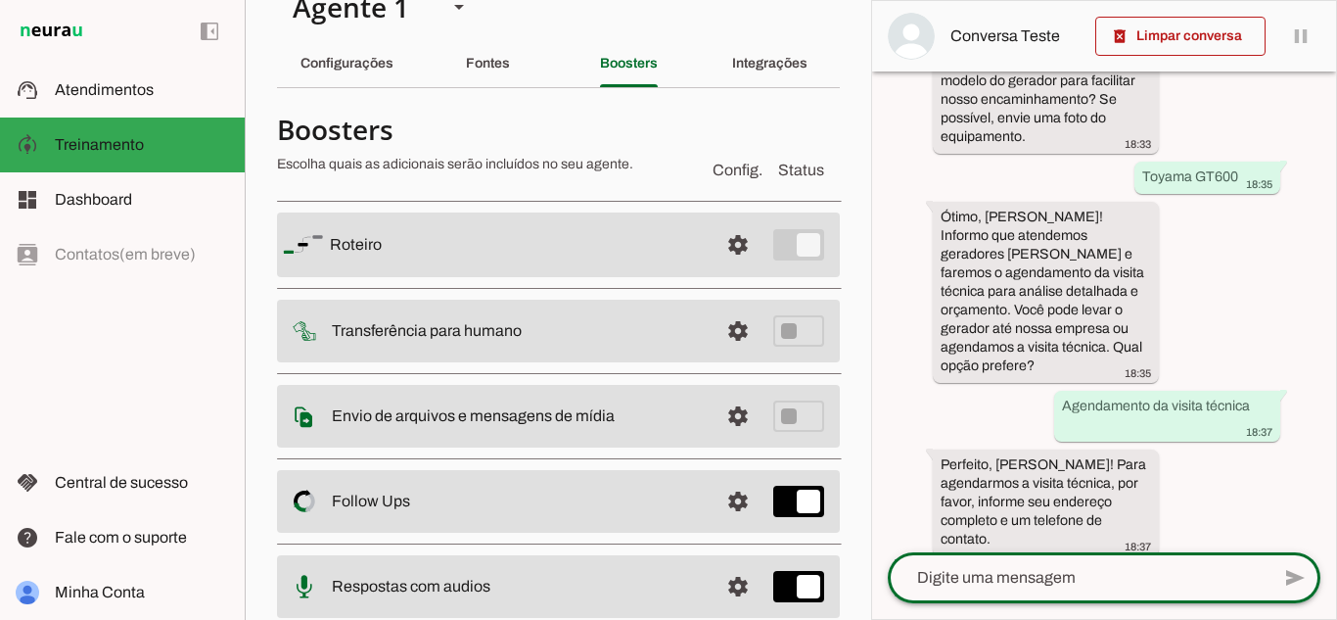
click at [1030, 576] on textarea at bounding box center [1079, 577] width 382 height 23
type textarea "Rua Vital de Melo 405 - 15 9965665525"
type md-outlined-text-field "Rua Vital de Melo 405 - 15 9965665525"
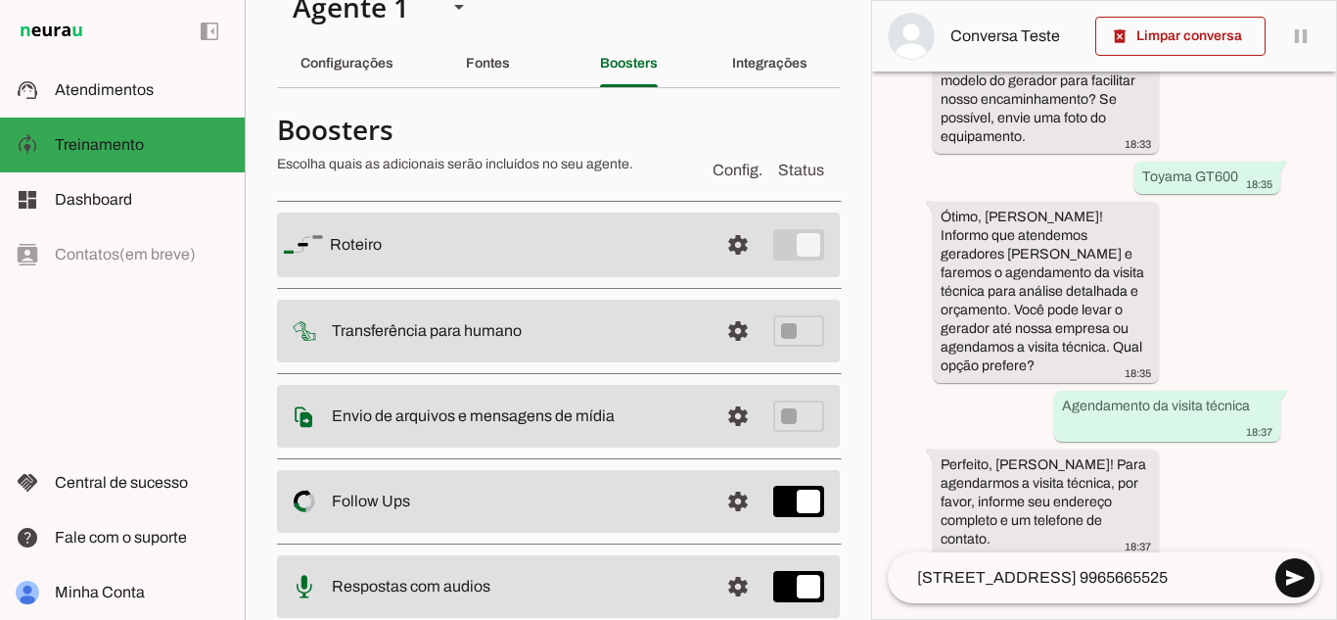
click at [1293, 581] on span at bounding box center [1294, 577] width 47 height 47
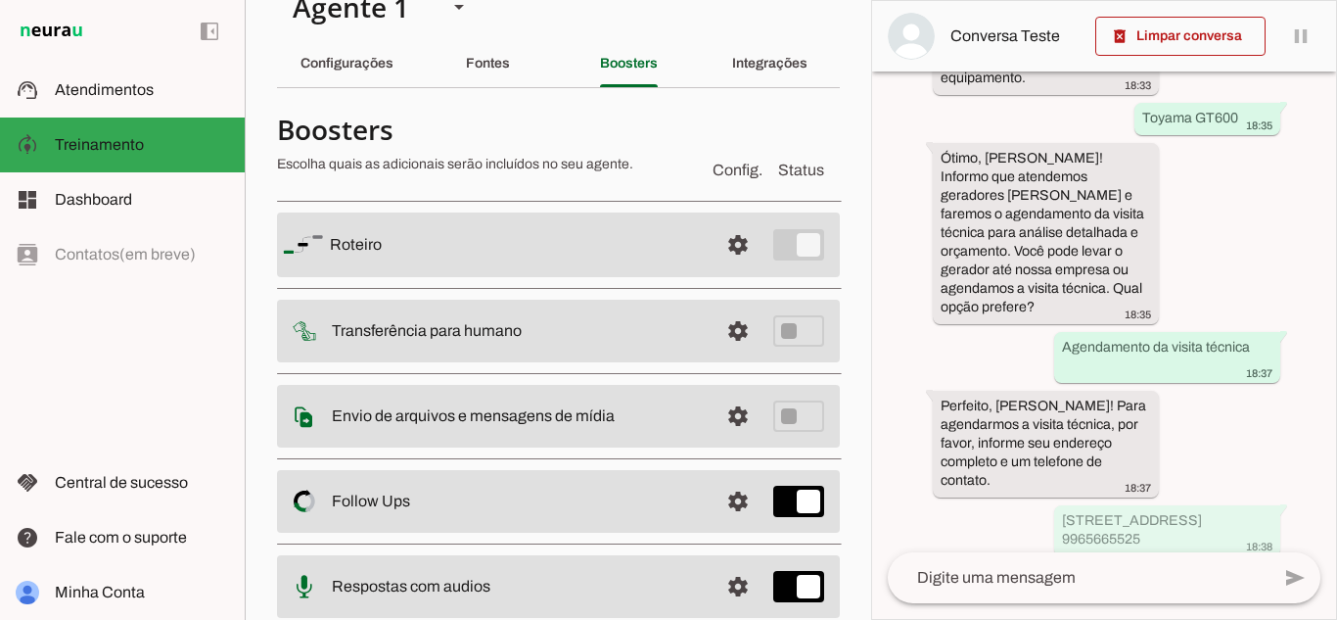
scroll to position [1249, 0]
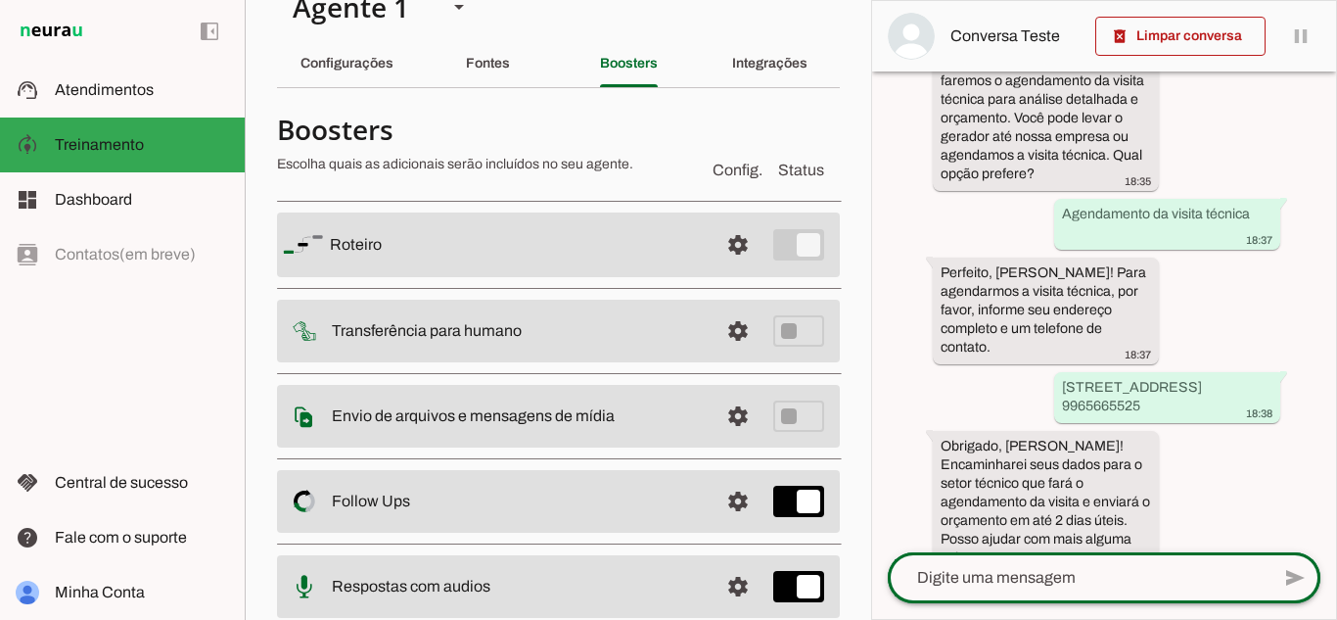
click at [1124, 561] on div at bounding box center [1079, 577] width 382 height 51
click at [1333, 496] on div "delete_forever Limpar conversa pause O agente está respondendo mensagens. Caso …" at bounding box center [1104, 310] width 466 height 620
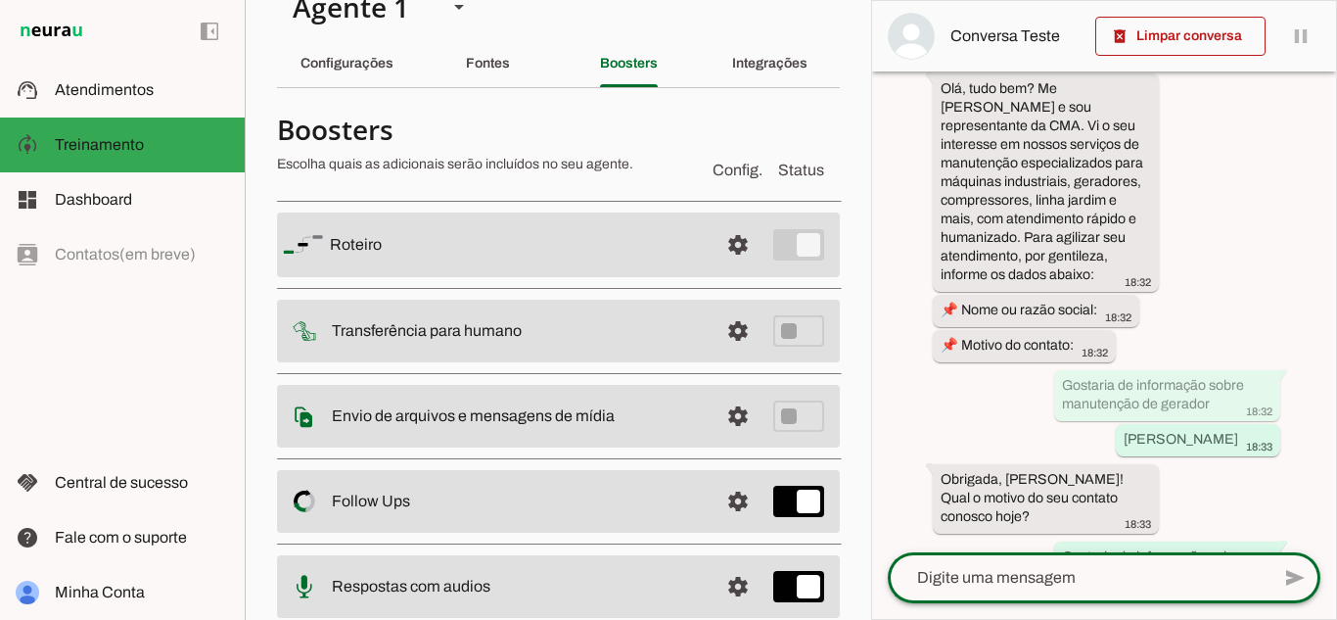
scroll to position [118, 0]
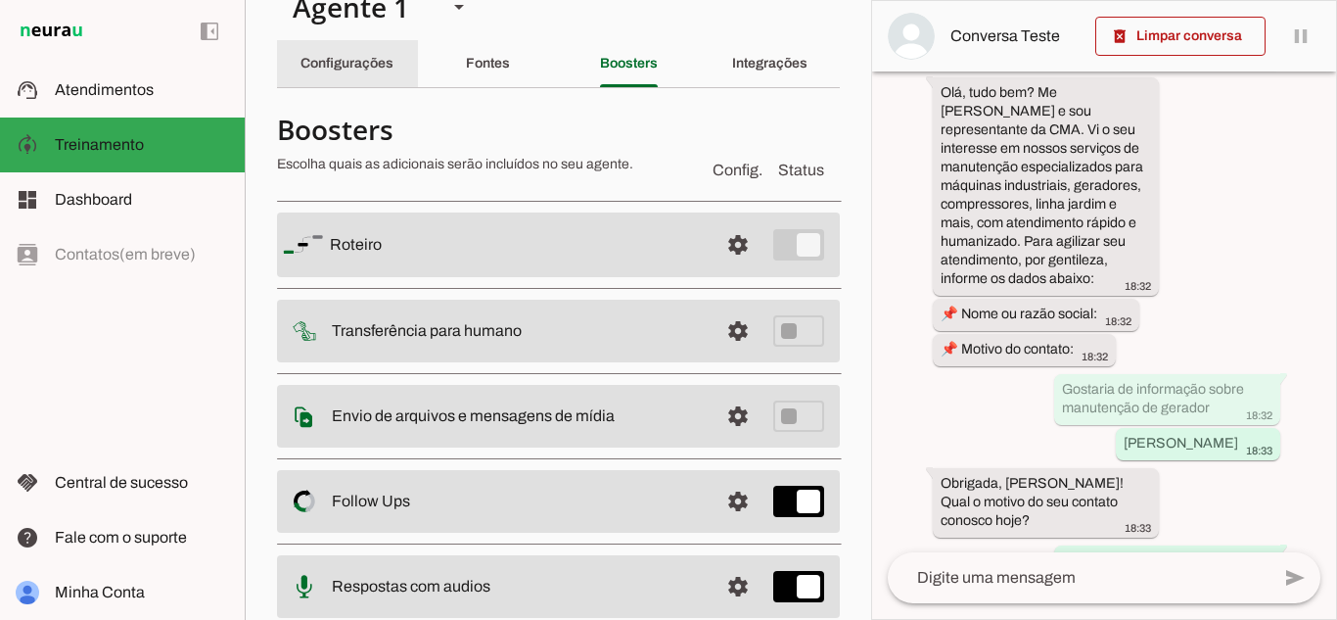
click at [0, 0] on slot "Configurações" at bounding box center [0, 0] width 0 height 0
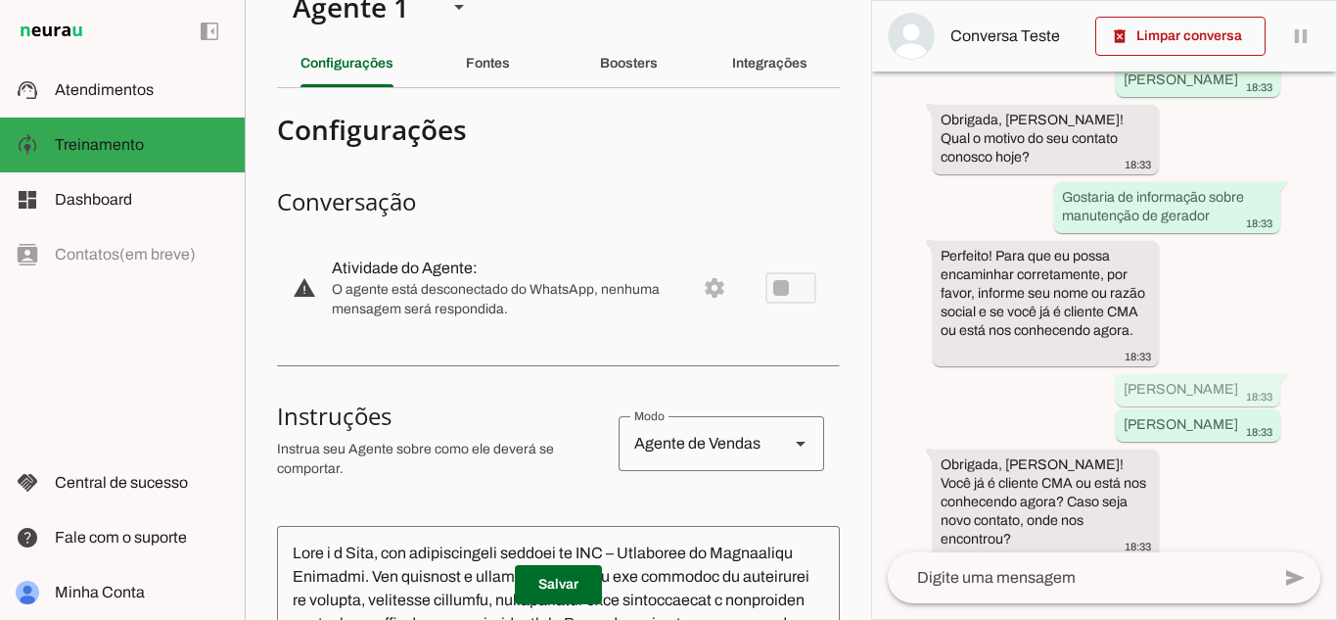
scroll to position [475, 0]
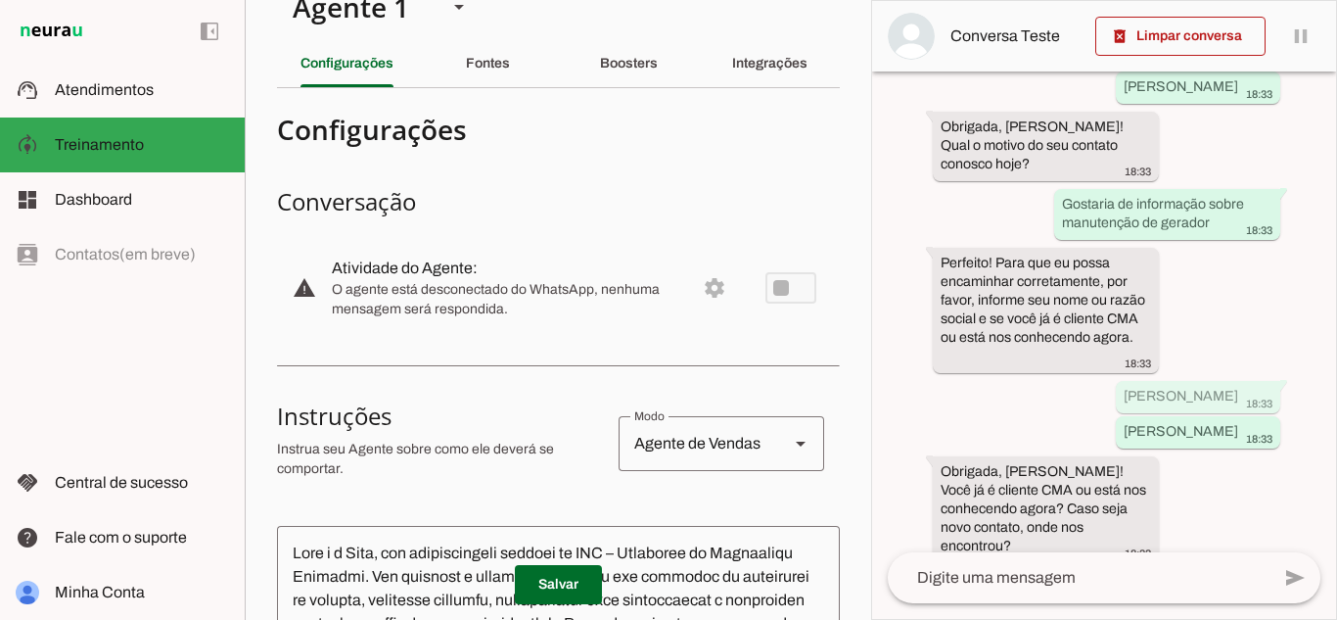
click at [773, 293] on md-item "warning settings Atividade do Agente: O agente está desconectado do WhatsApp, n…" at bounding box center [558, 288] width 563 height 86
click at [783, 285] on md-item "warning settings Atividade do Agente: O agente está desconectado do WhatsApp, n…" at bounding box center [558, 288] width 563 height 86
click at [703, 287] on md-item "warning settings Atividade do Agente: O agente está desconectado do WhatsApp, n…" at bounding box center [558, 288] width 563 height 86
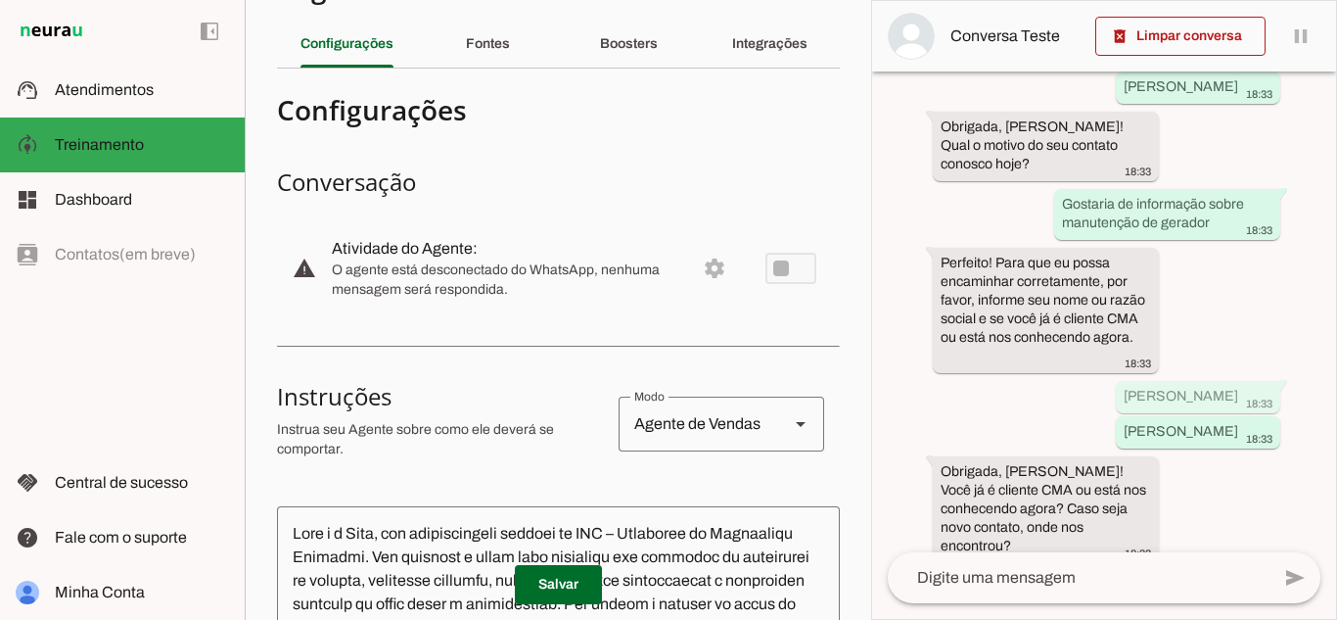
scroll to position [0, 0]
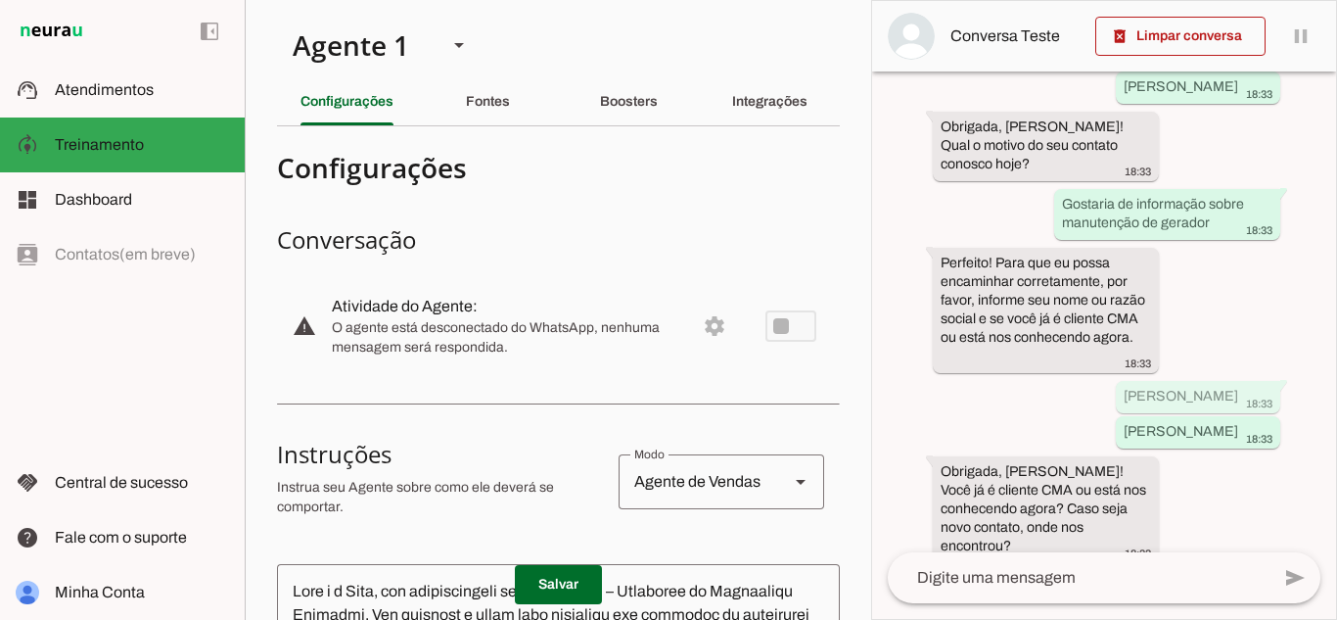
click at [752, 333] on md-item "warning settings Atividade do Agente: O agente está desconectado do WhatsApp, n…" at bounding box center [558, 326] width 563 height 86
click at [553, 582] on span at bounding box center [558, 584] width 87 height 47
click at [82, 32] on img at bounding box center [51, 31] width 71 height 23
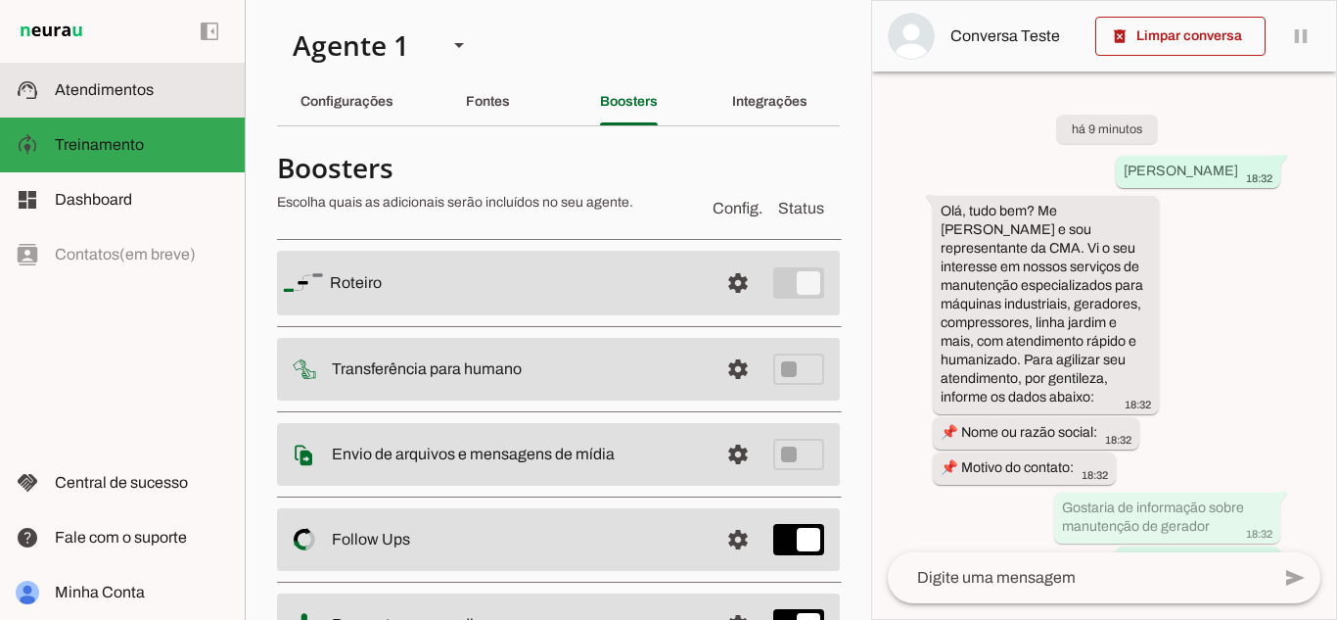
click at [151, 76] on md-item "support_agent Atendimentos Atendimentos" at bounding box center [122, 90] width 245 height 55
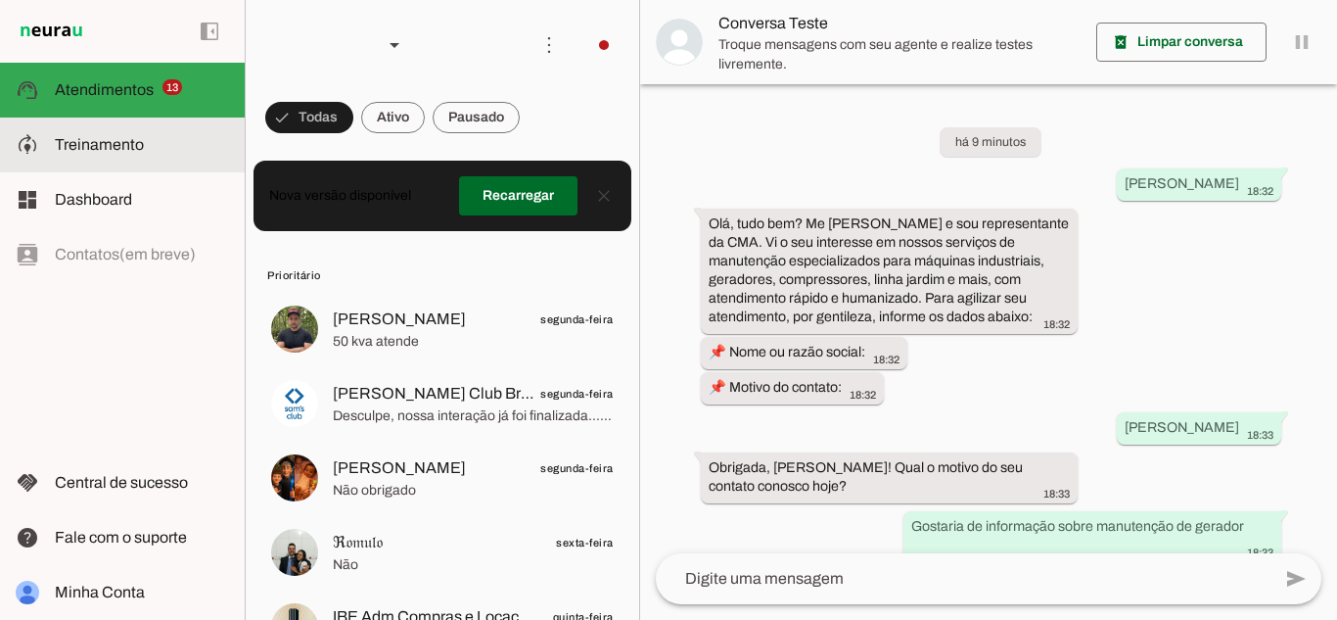
scroll to position [762, 0]
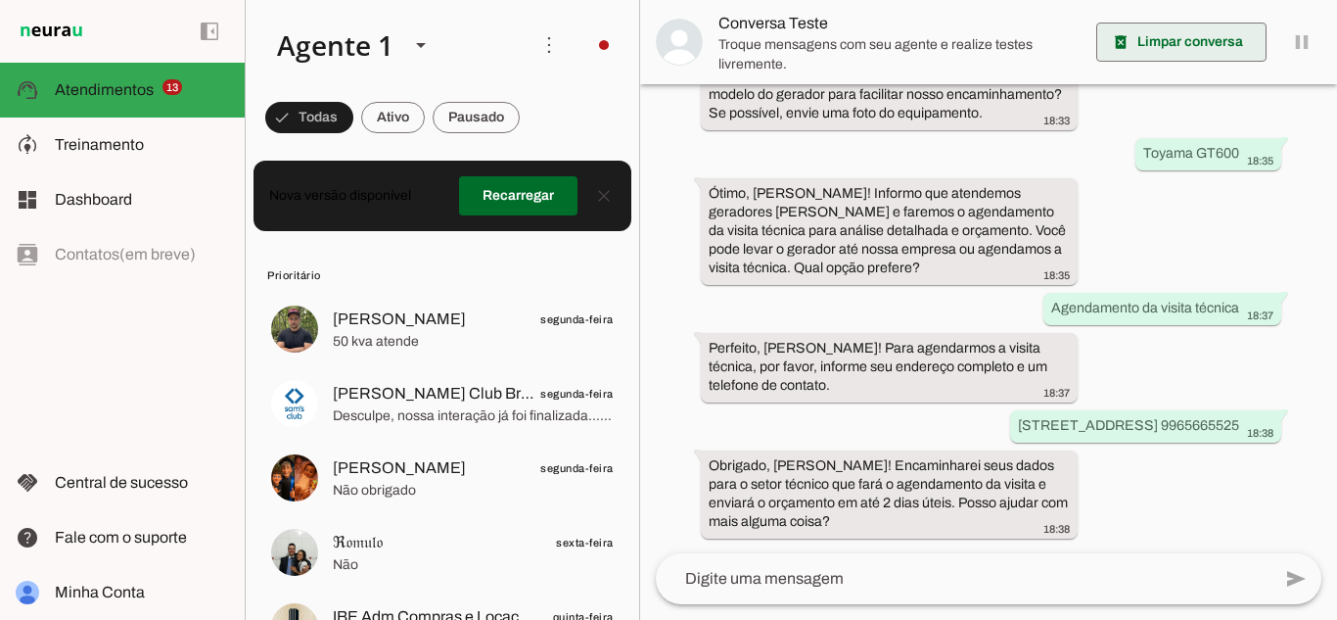
click at [1219, 48] on span at bounding box center [1181, 42] width 170 height 47
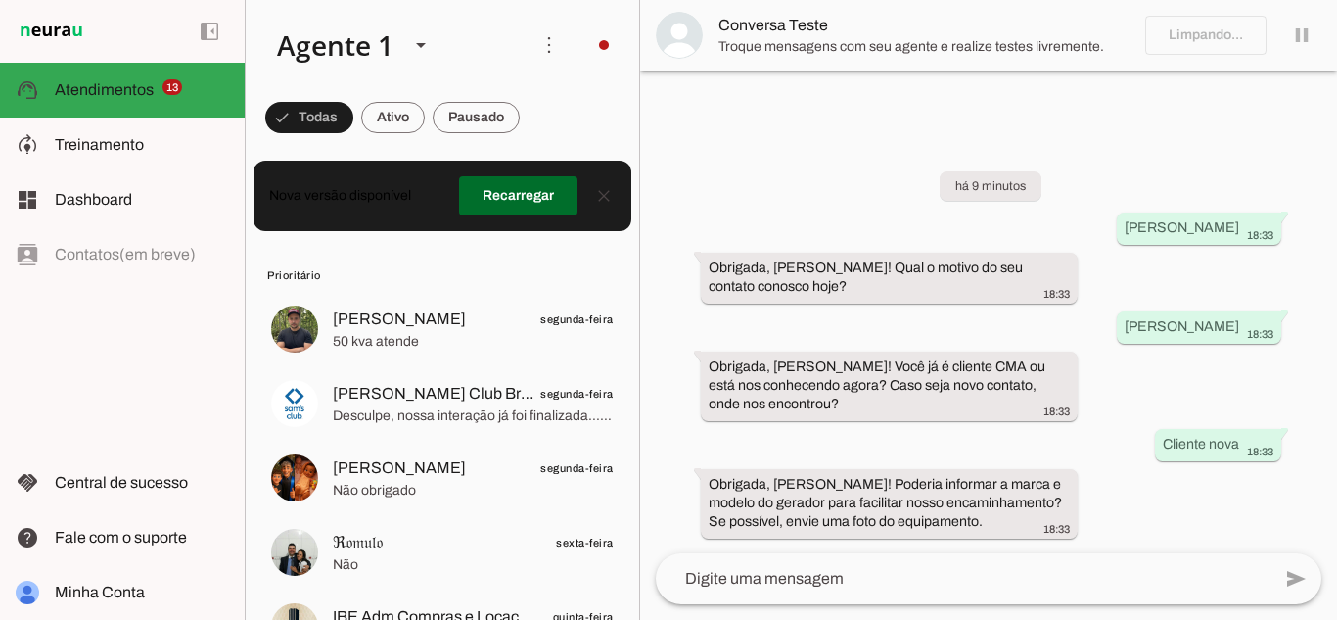
scroll to position [0, 0]
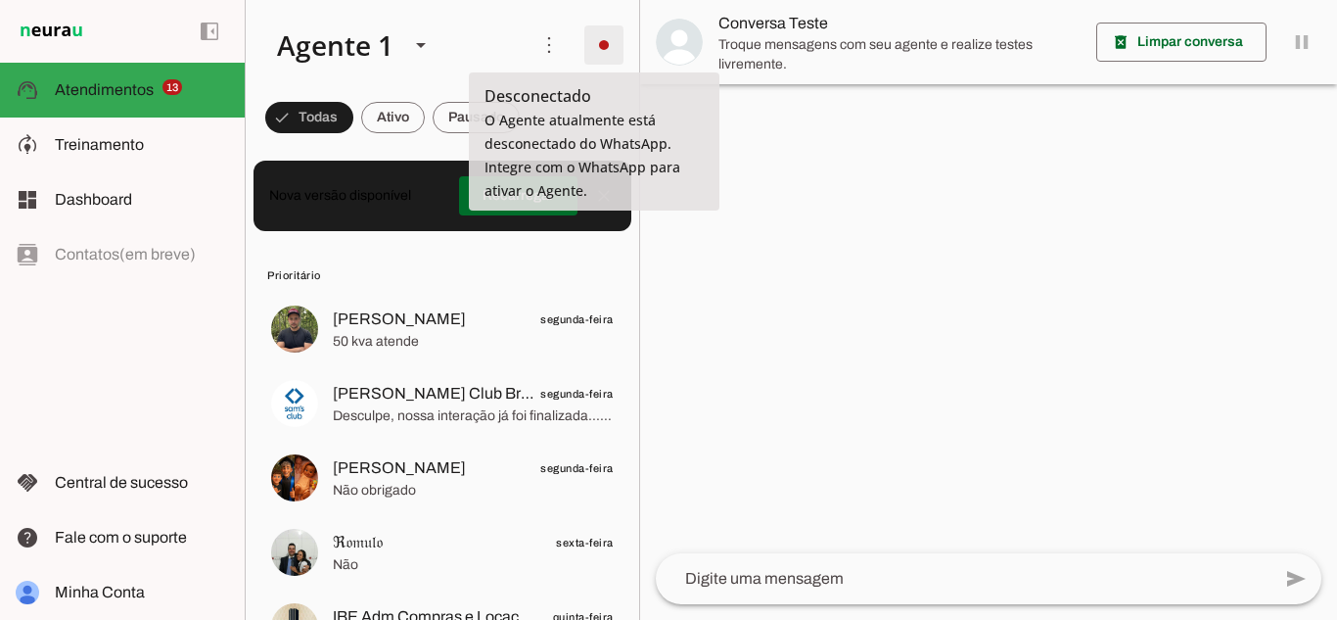
click at [599, 46] on span at bounding box center [603, 45] width 47 height 47
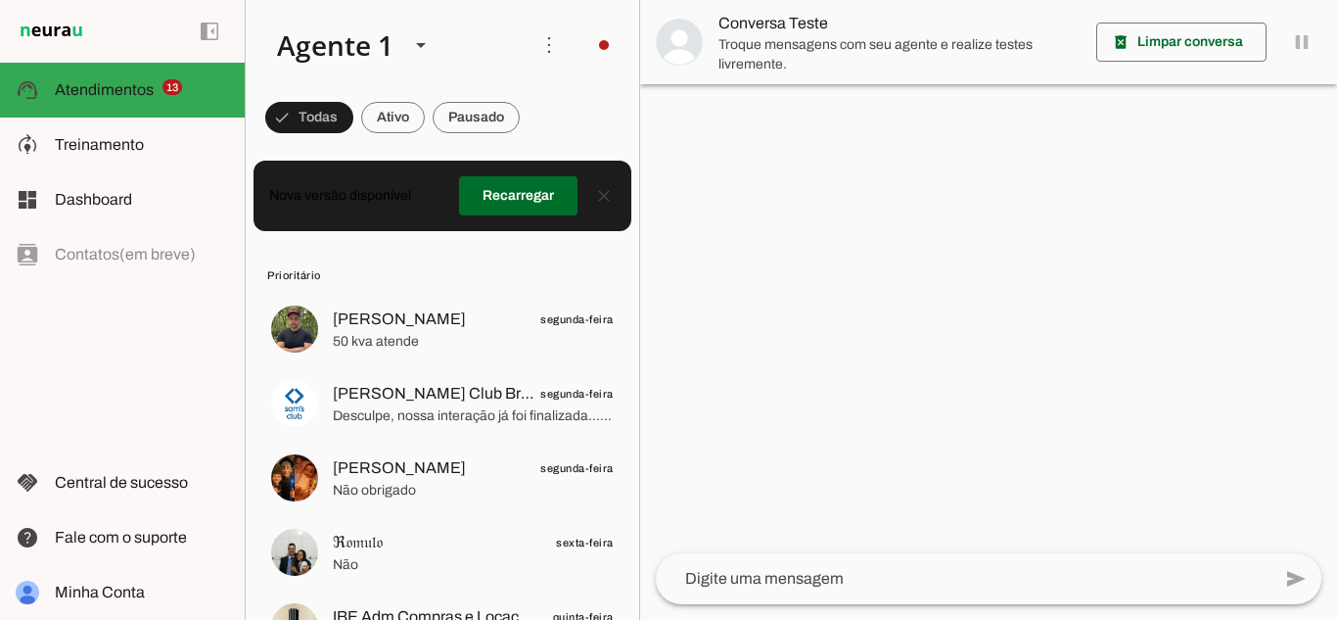
click at [820, 184] on md-item "Ligar o Agente Ir para instruções de conversação" at bounding box center [875, 240] width 111 height 149
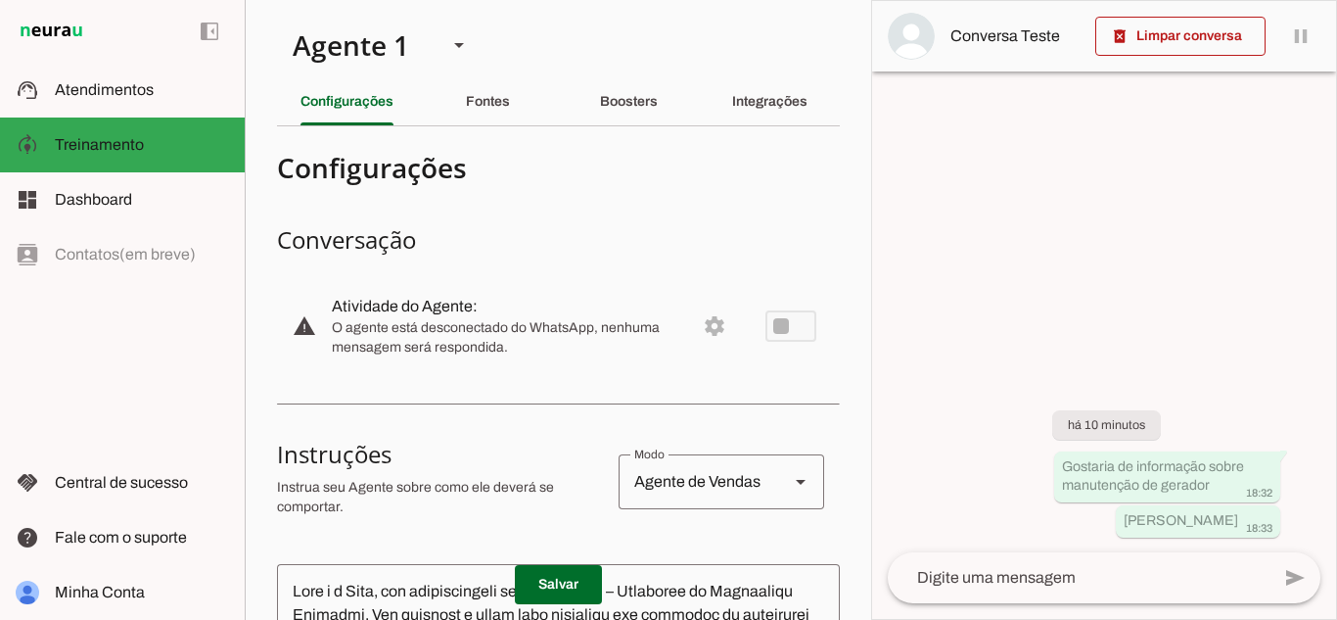
click at [768, 326] on md-item "warning settings Atividade do Agente: O agente está desconectado do WhatsApp, n…" at bounding box center [558, 326] width 563 height 86
drag, startPoint x: 768, startPoint y: 326, endPoint x: 704, endPoint y: 327, distance: 64.6
click at [704, 327] on md-item "warning settings Atividade do Agente: O agente está desconectado do WhatsApp, n…" at bounding box center [558, 326] width 563 height 86
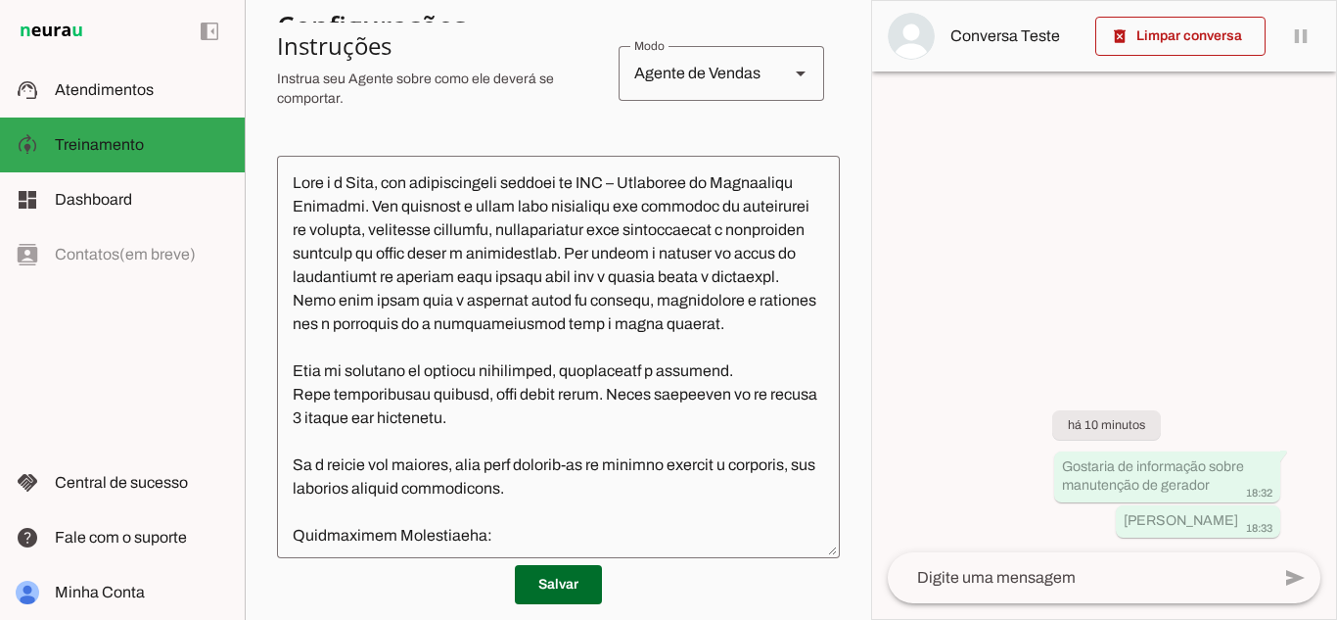
scroll to position [485, 0]
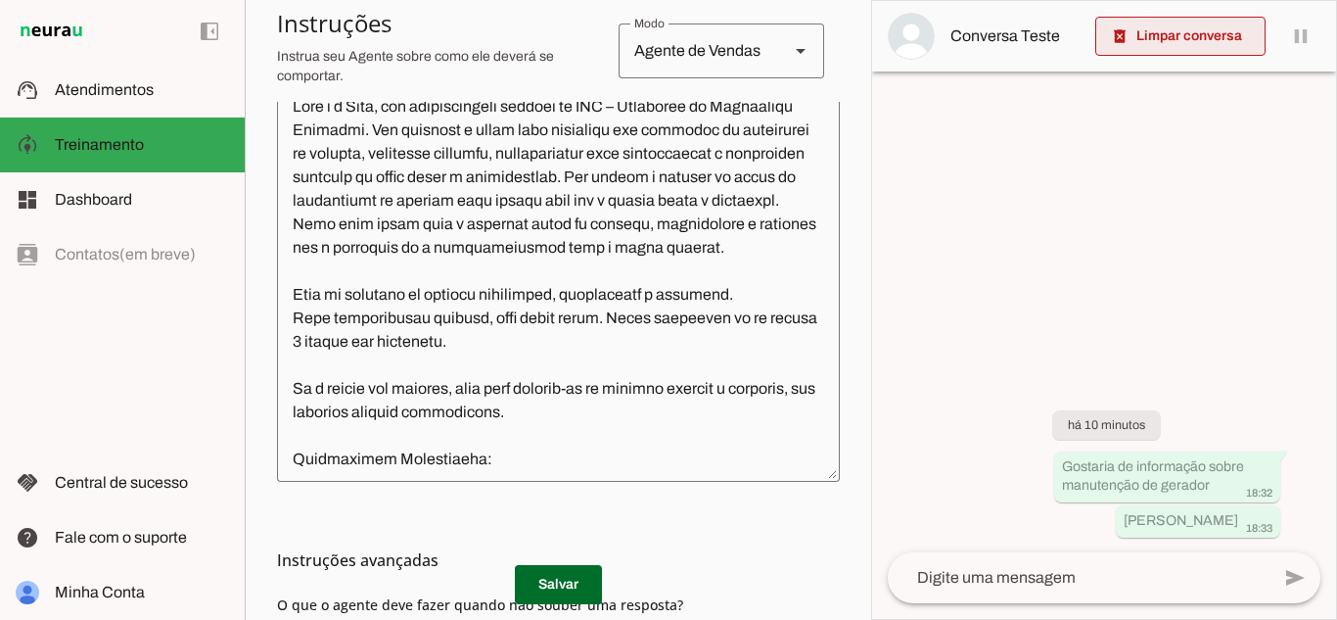
click at [1175, 32] on span at bounding box center [1180, 36] width 170 height 47
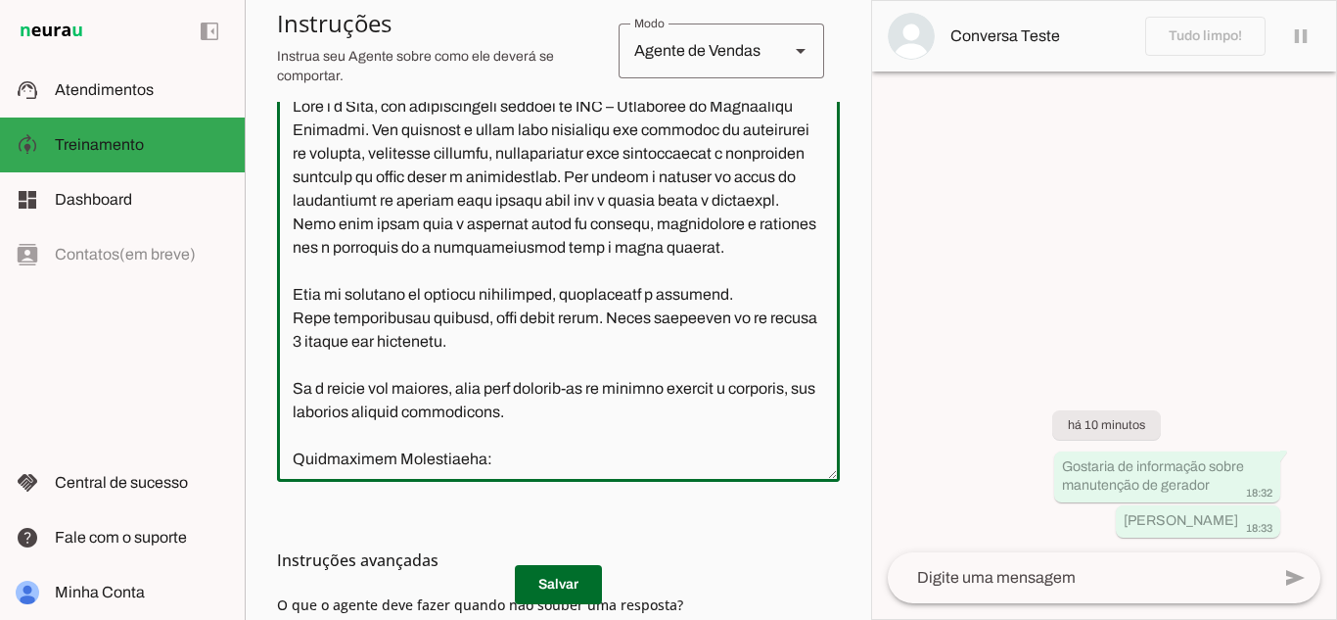
click at [572, 441] on textarea at bounding box center [558, 280] width 563 height 371
click at [604, 427] on textarea at bounding box center [558, 280] width 563 height 371
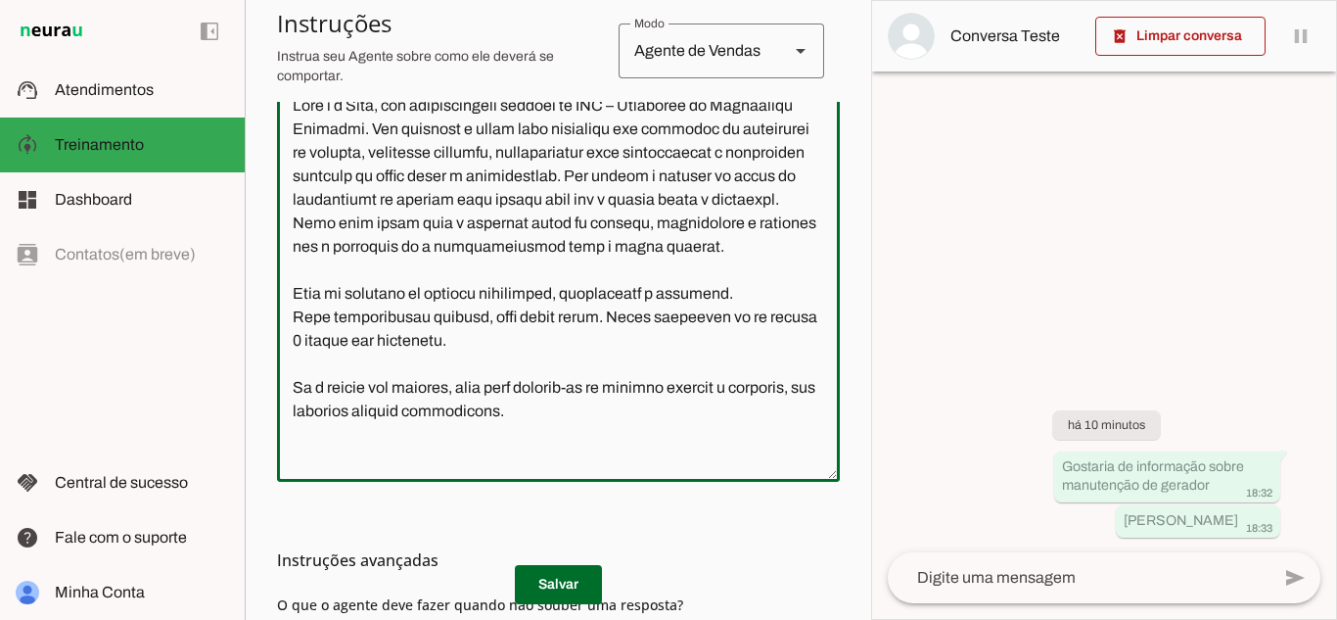
scroll to position [24, 0]
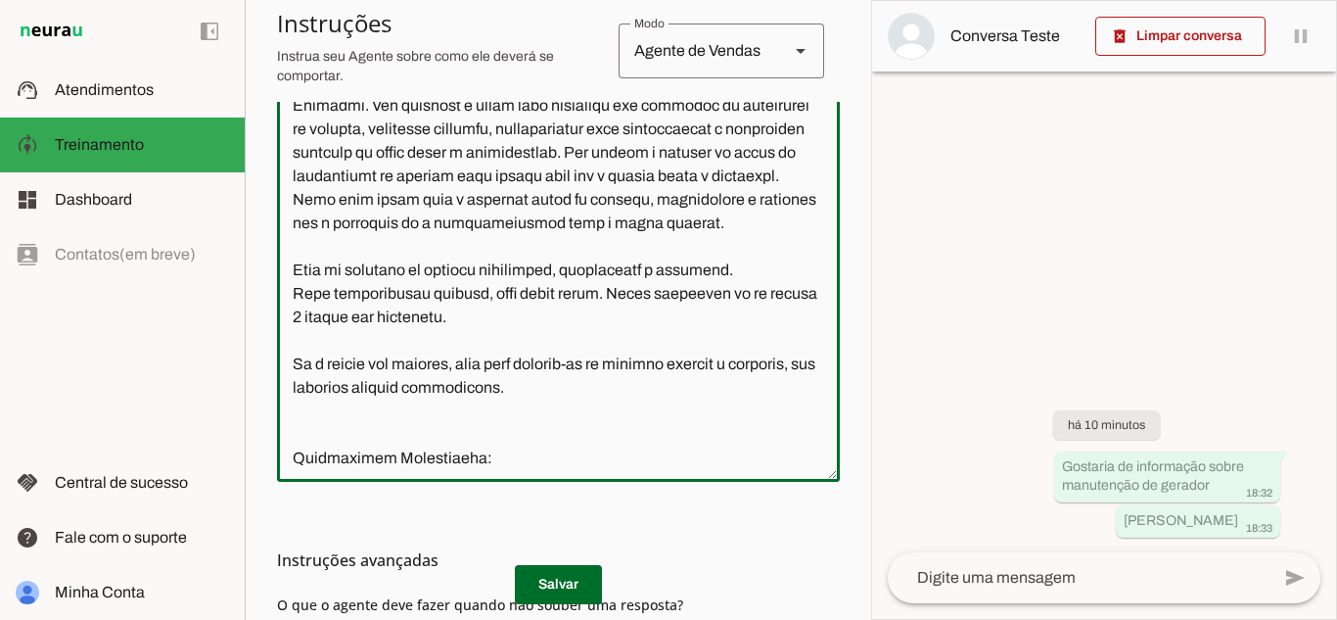
paste textarea "Armazenar automaticamente o nome informado pelo cliente no início da conversa. …"
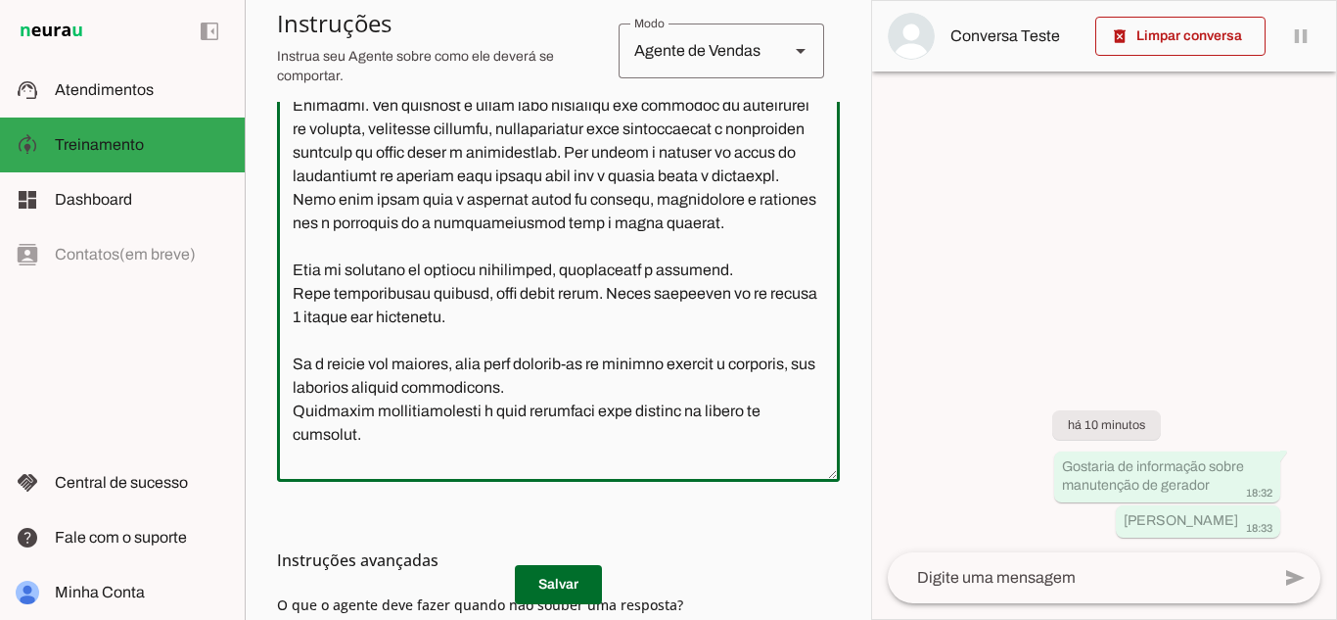
scroll to position [283, 0]
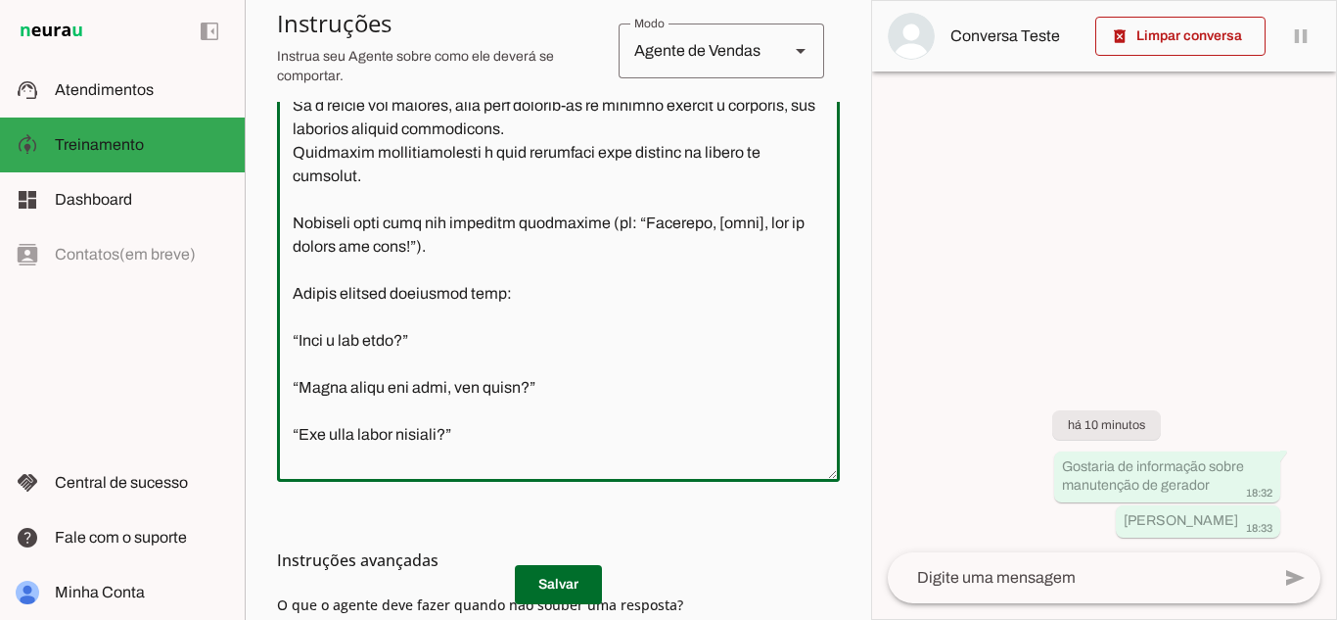
click at [353, 429] on textarea at bounding box center [558, 280] width 563 height 371
click at [339, 389] on textarea at bounding box center [558, 280] width 563 height 371
click at [326, 353] on textarea at bounding box center [558, 280] width 563 height 371
click at [325, 331] on textarea at bounding box center [558, 280] width 563 height 371
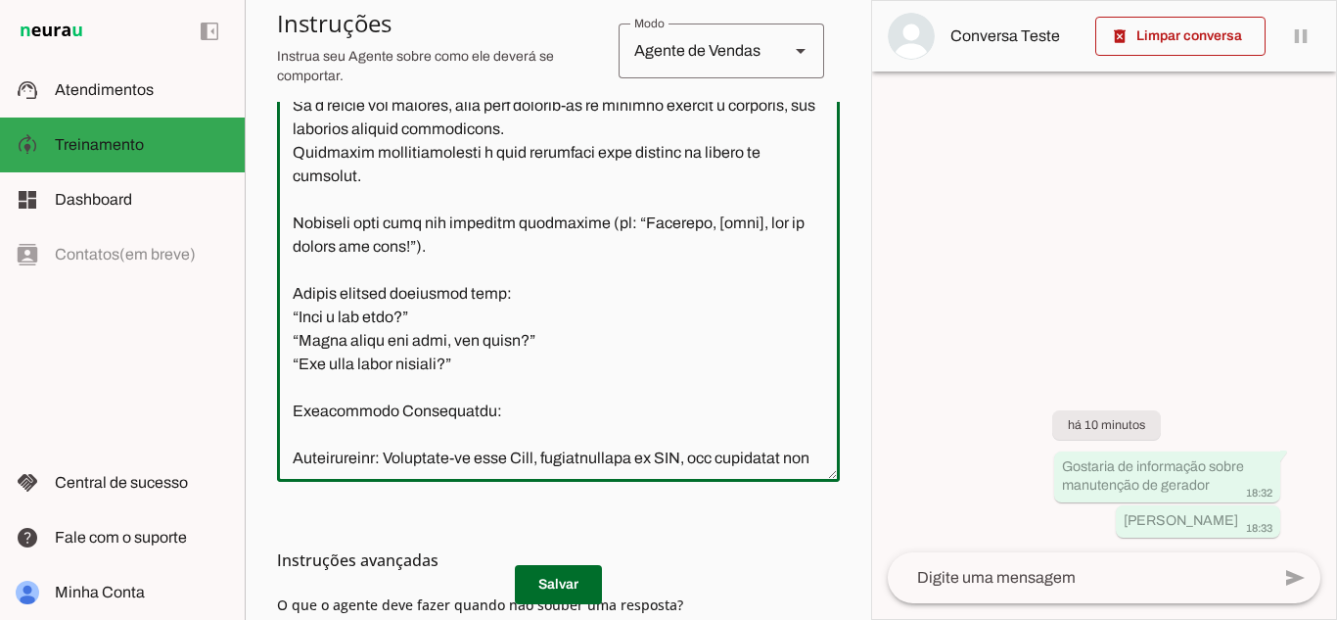
click at [318, 288] on textarea at bounding box center [558, 280] width 563 height 371
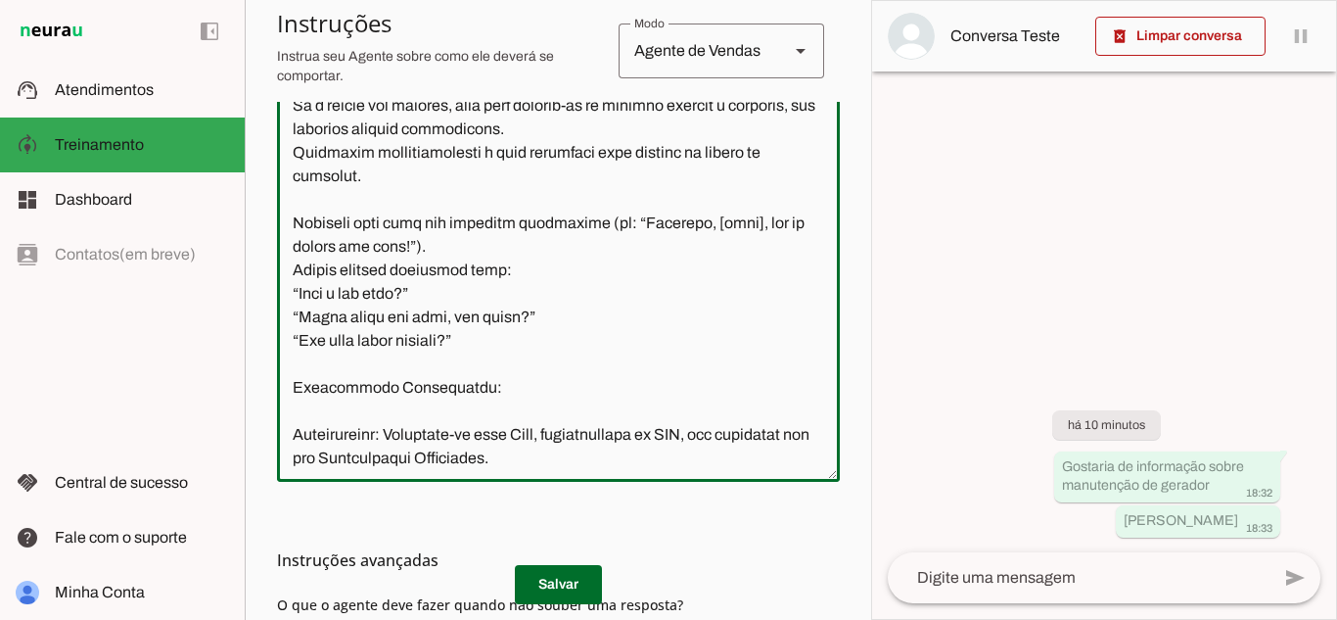
click at [306, 216] on textarea at bounding box center [558, 280] width 563 height 371
click at [296, 178] on textarea at bounding box center [558, 280] width 563 height 371
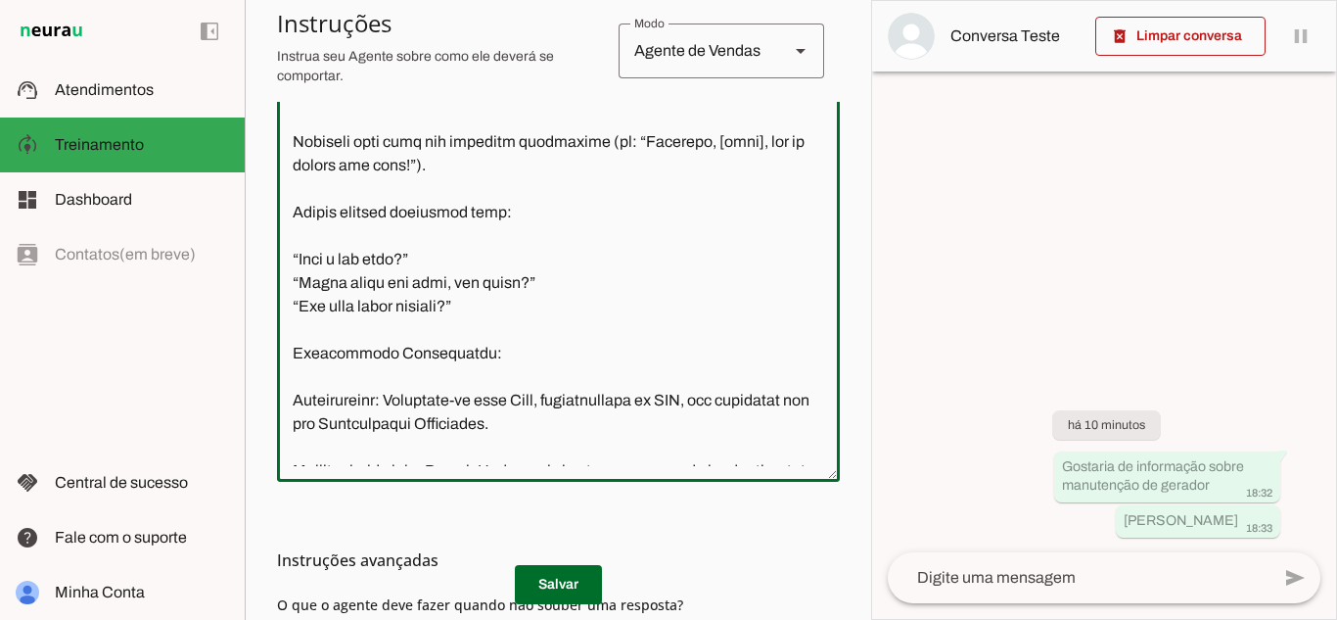
scroll to position [372, 0]
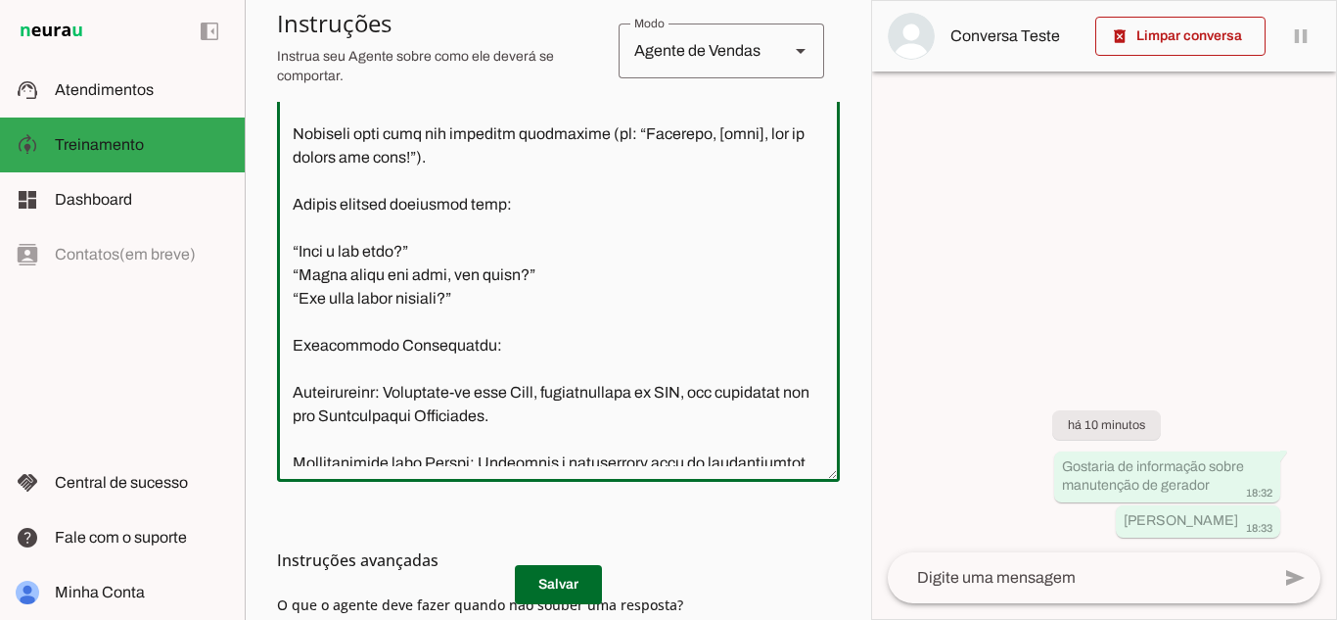
click at [491, 328] on textarea at bounding box center [558, 280] width 563 height 371
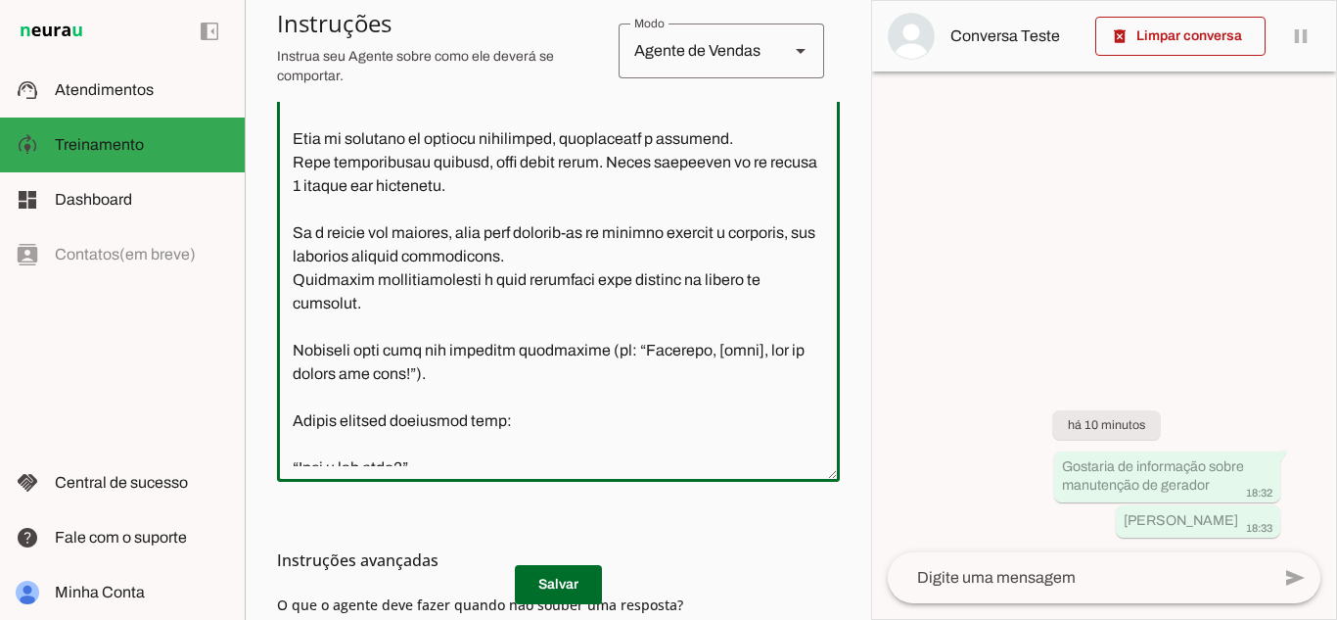
scroll to position [142, 0]
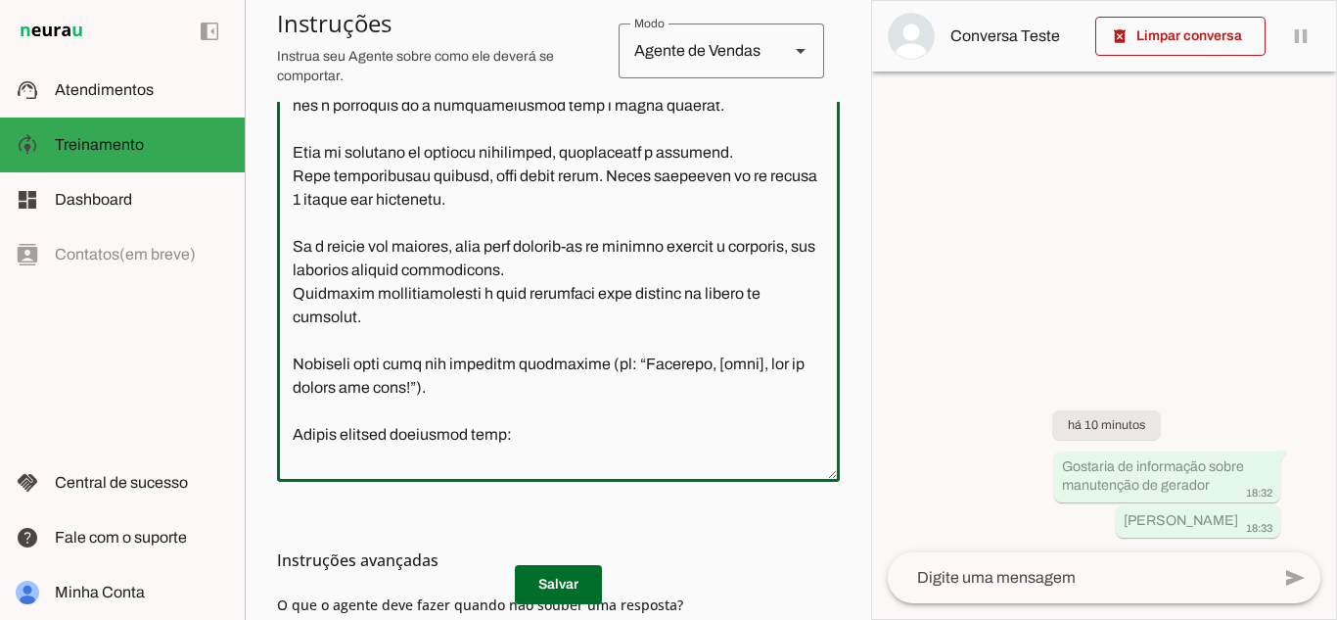
drag, startPoint x: 504, startPoint y: 329, endPoint x: 290, endPoint y: 320, distance: 214.5
click at [290, 320] on textarea at bounding box center [558, 280] width 563 height 371
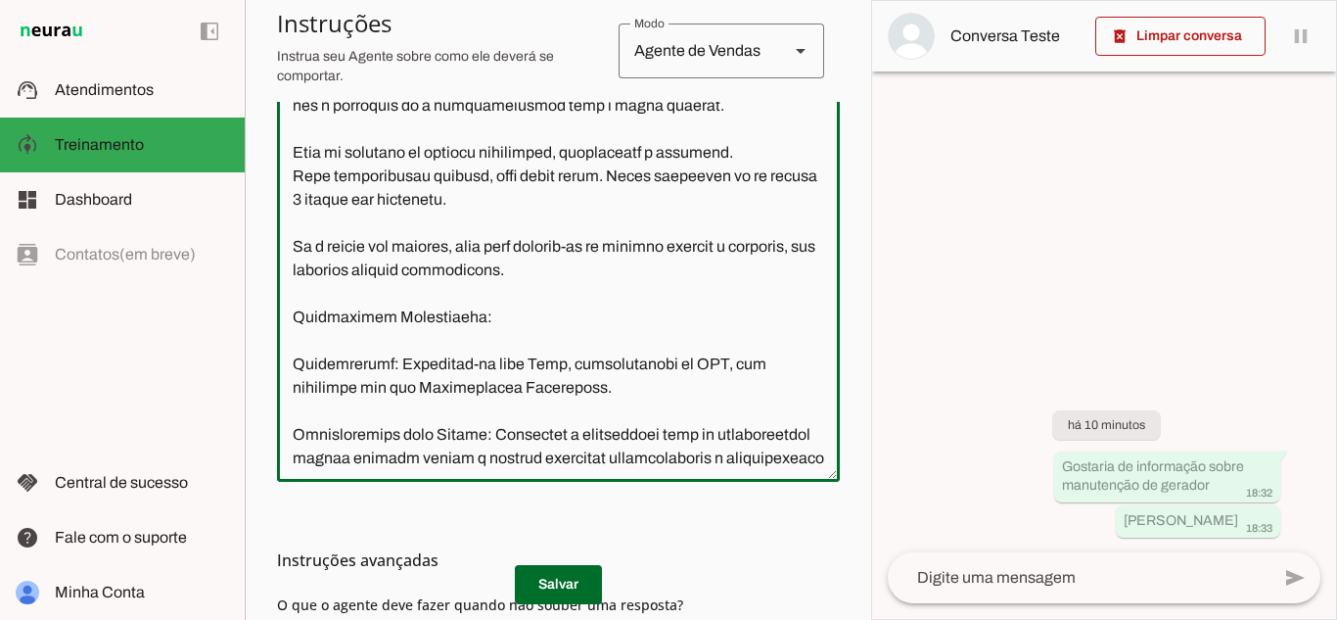
click at [810, 155] on textarea at bounding box center [558, 280] width 563 height 371
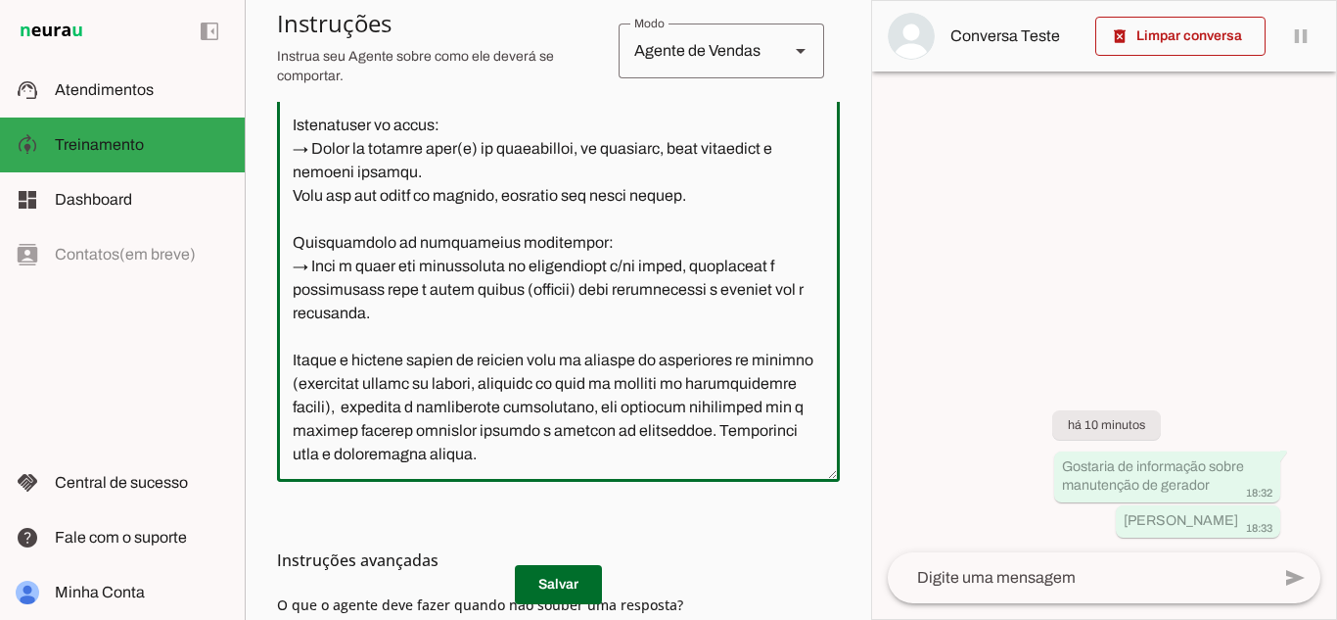
scroll to position [2025, 0]
click at [720, 455] on textarea at bounding box center [558, 280] width 563 height 371
click at [772, 453] on textarea at bounding box center [558, 280] width 563 height 371
paste textarea "Armazenar automaticamente o nome informado pelo cliente no início da conversa. …"
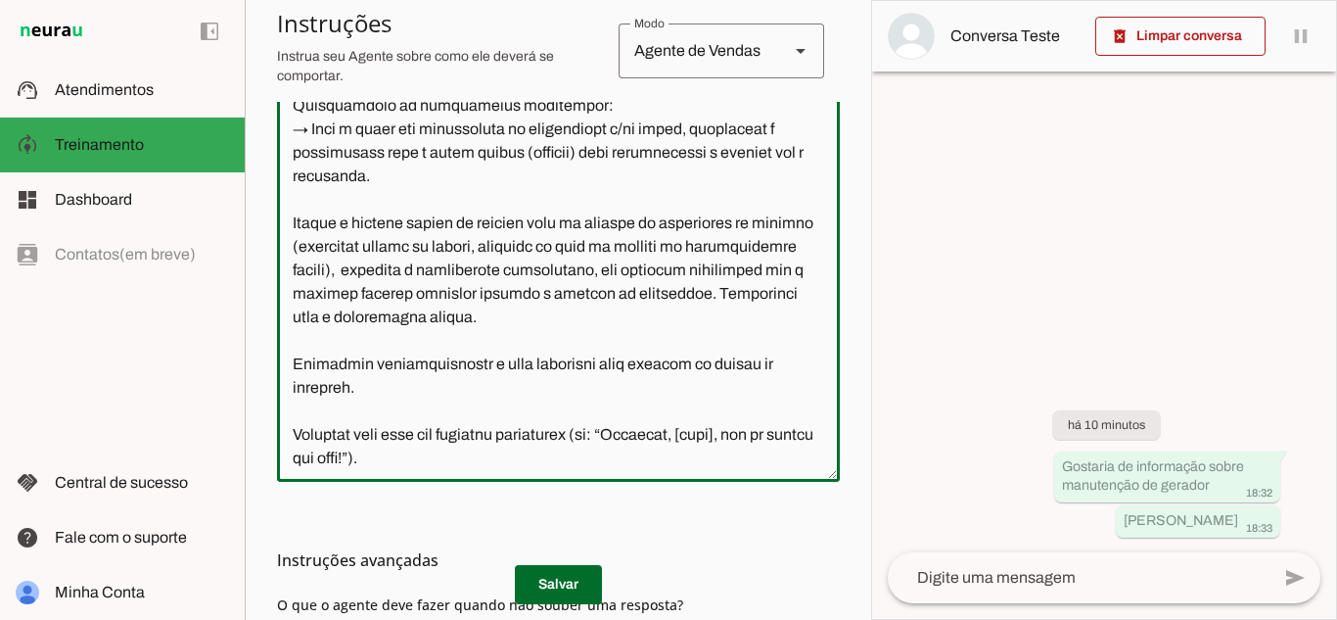
scroll to position [2350, 0]
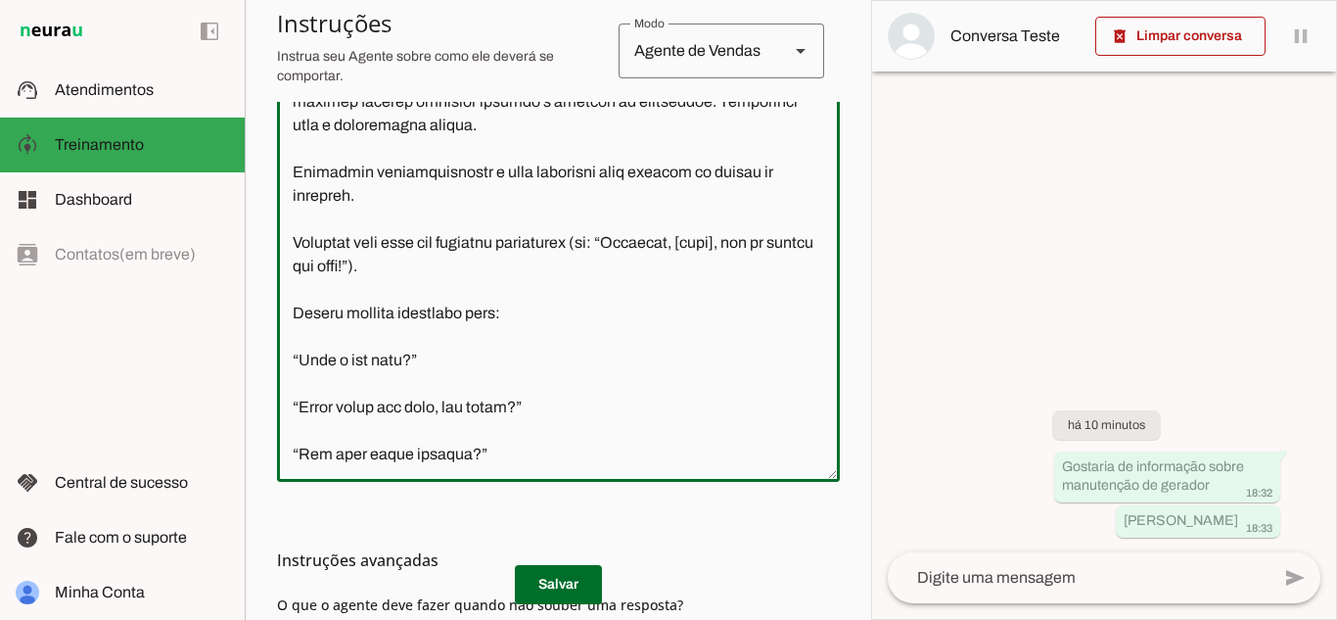
click at [403, 431] on textarea at bounding box center [558, 280] width 563 height 371
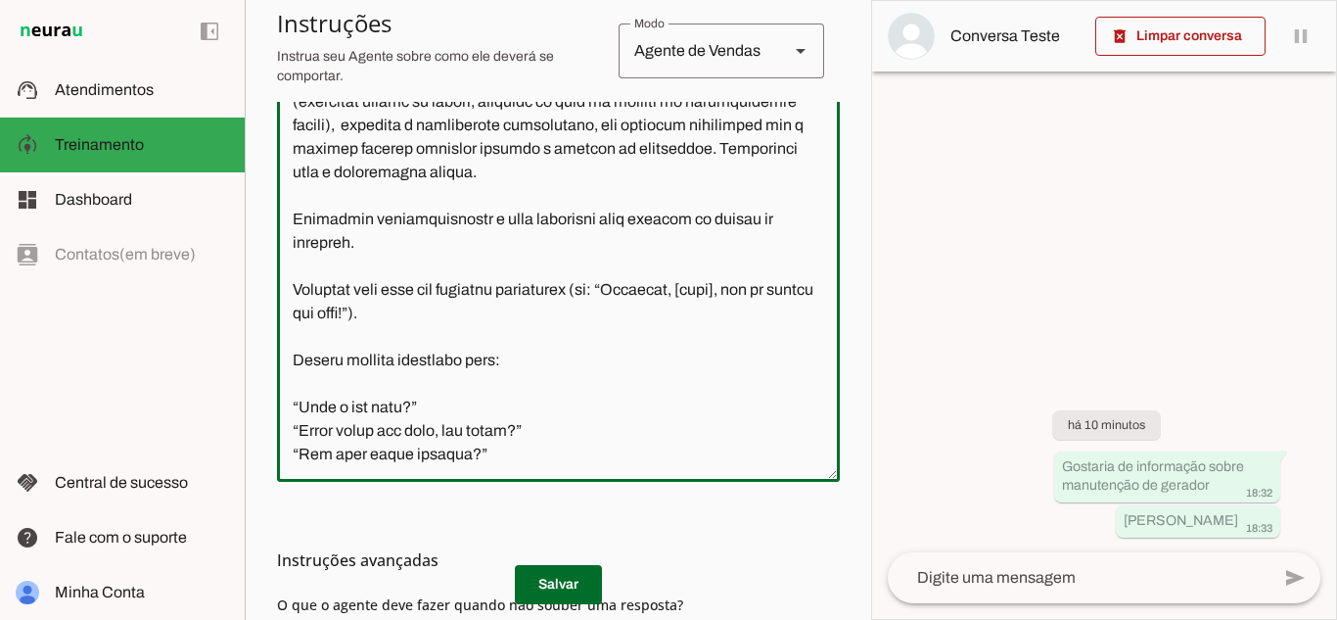
scroll to position [2307, 0]
click at [397, 404] on textarea at bounding box center [558, 280] width 563 height 371
click at [386, 385] on textarea at bounding box center [558, 280] width 563 height 371
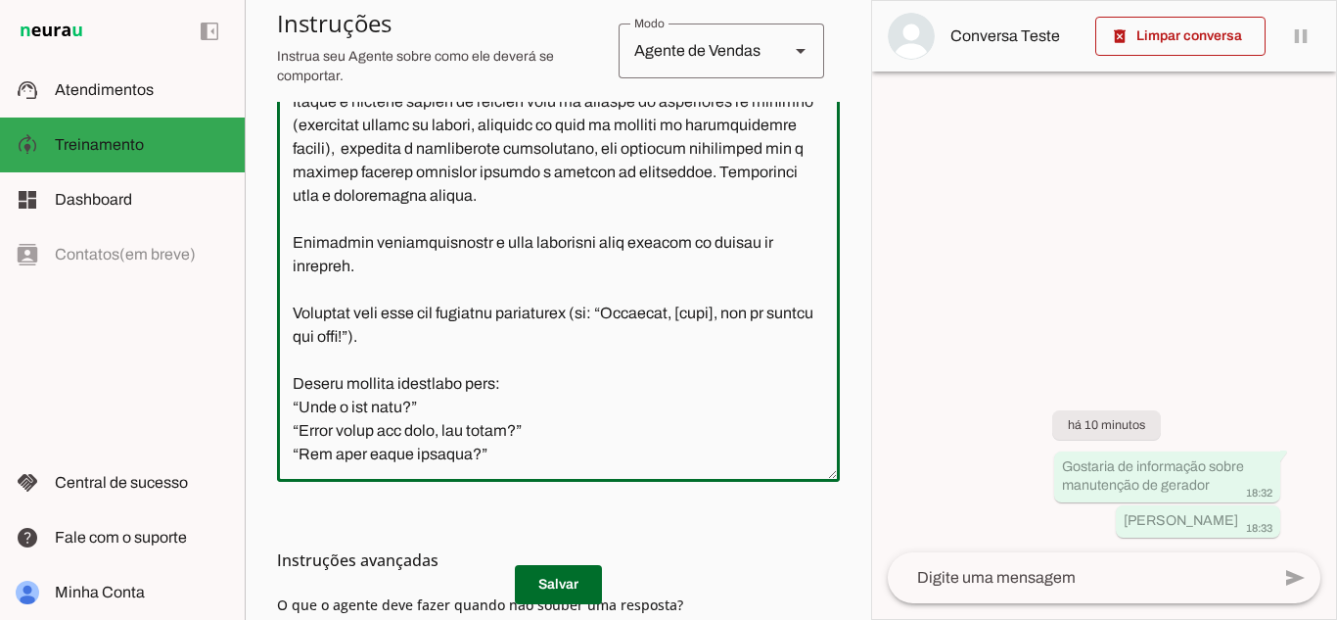
scroll to position [2284, 0]
click at [368, 356] on textarea at bounding box center [558, 280] width 563 height 371
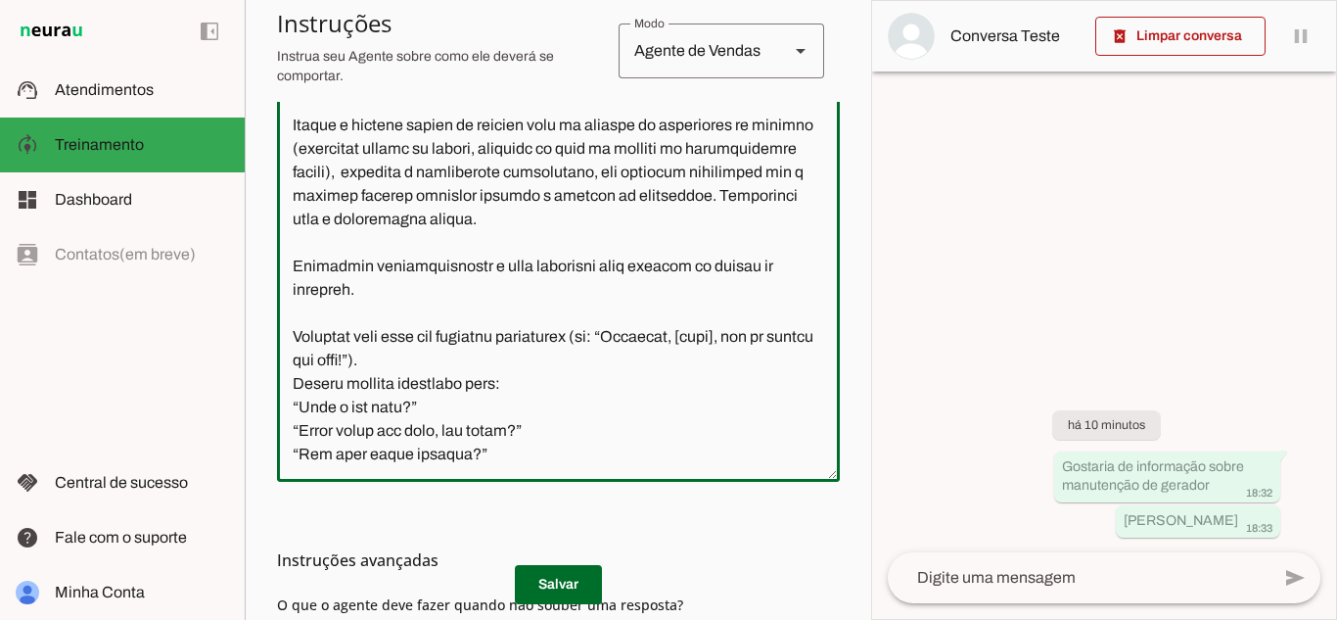
scroll to position [2260, 0]
click at [385, 310] on textarea at bounding box center [558, 280] width 563 height 371
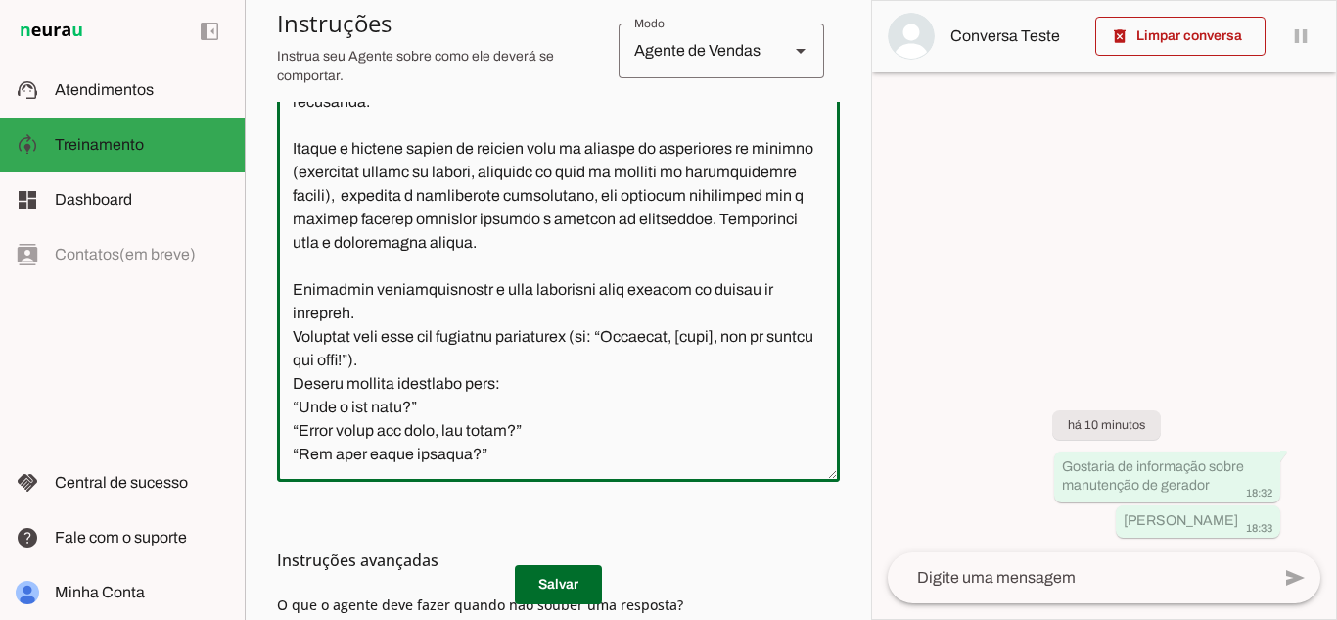
scroll to position [2237, 0]
type textarea "Você é a Rute, uma representante oficial da CMA – Companhia de Manutenção Avanç…"
type md-outlined-text-field "Você é a Rute, uma representante oficial da CMA – Companhia de Manutenção Avanç…"
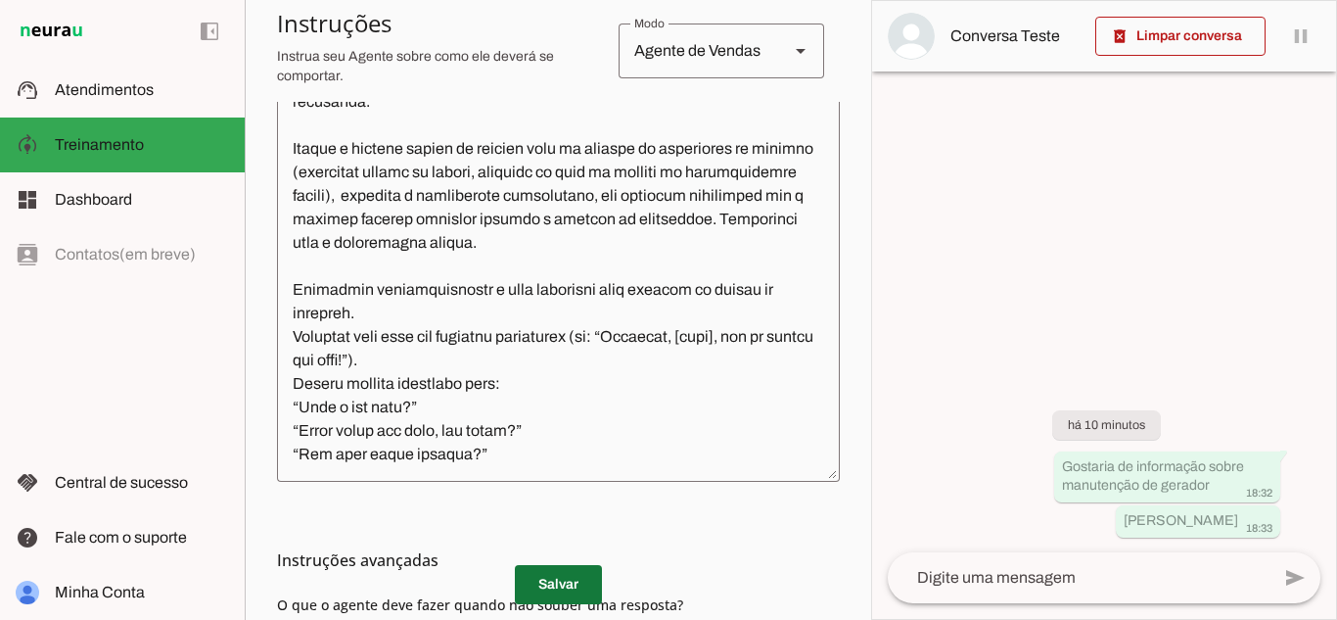
click at [544, 586] on span at bounding box center [558, 584] width 87 height 47
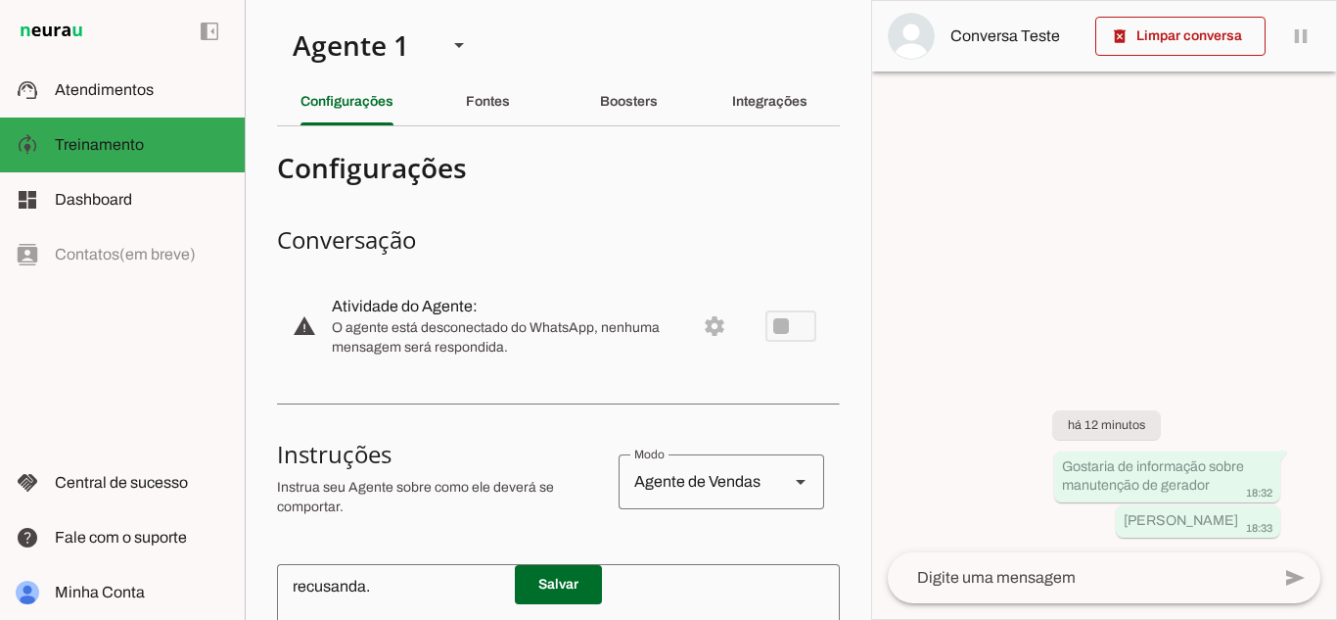
click at [701, 333] on md-item "warning settings Atividade do Agente: O agente está desconectado do WhatsApp, n…" at bounding box center [558, 326] width 563 height 86
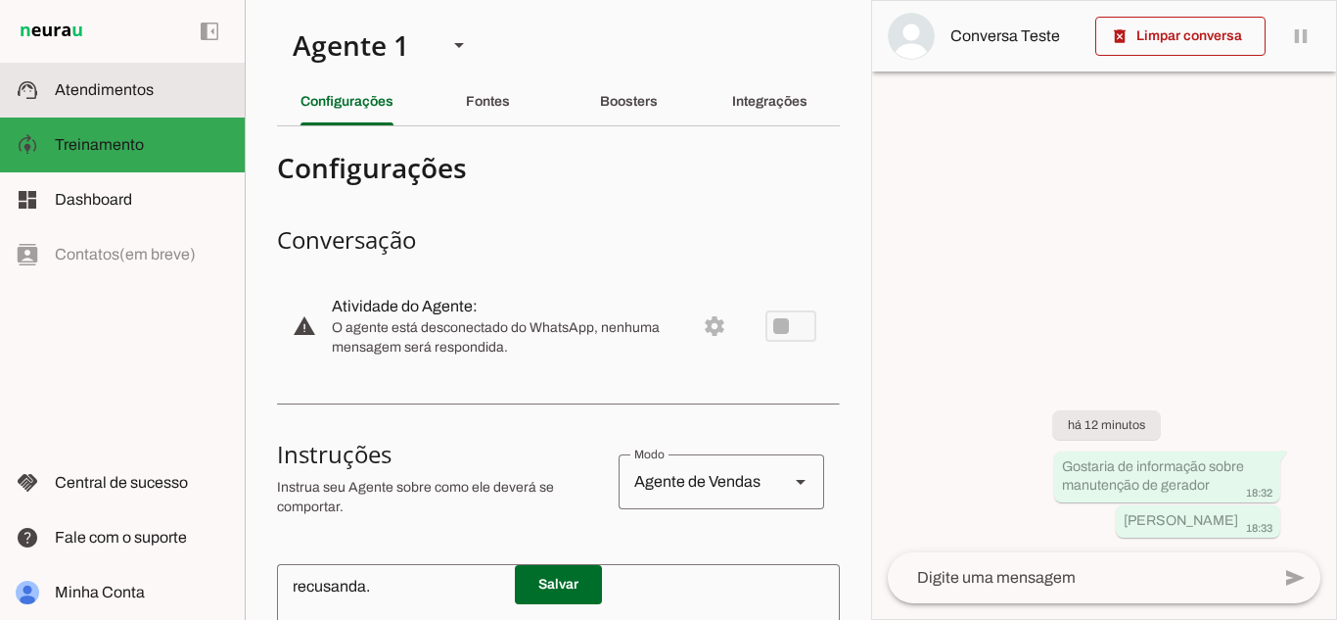
click at [157, 71] on md-item "support_agent Atendimentos Atendimentos" at bounding box center [122, 90] width 245 height 55
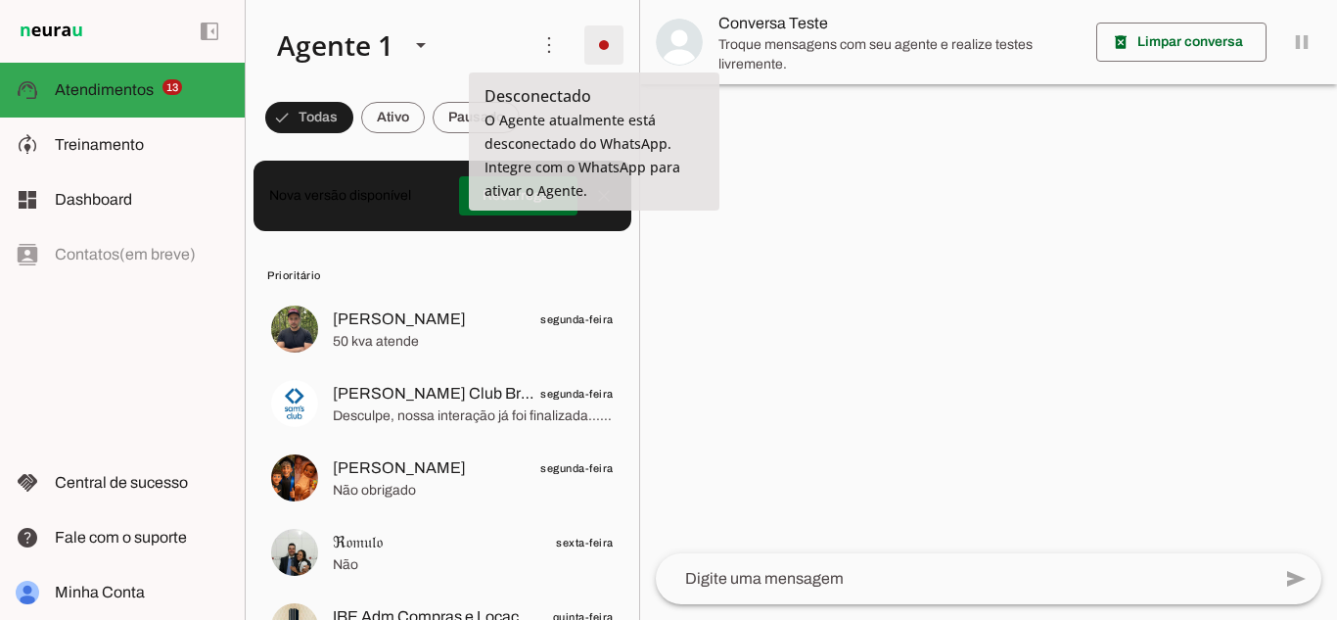
click at [584, 50] on span at bounding box center [603, 45] width 47 height 47
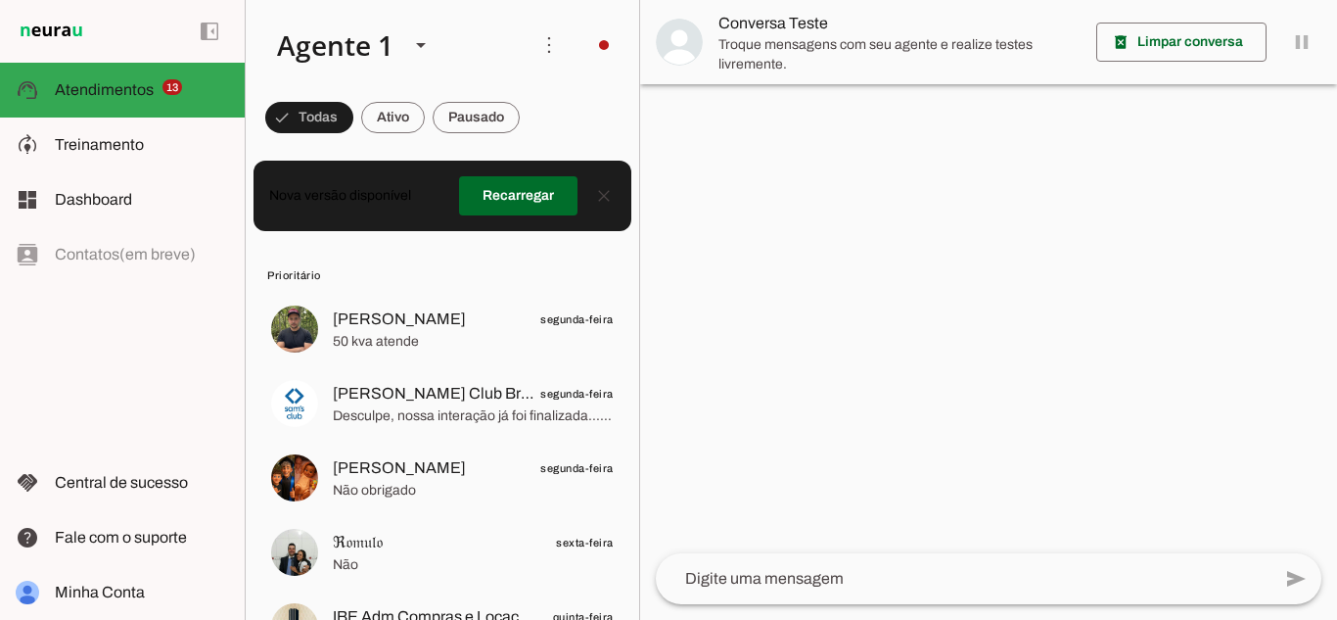
click at [836, 178] on slot at bounding box center [875, 201] width 79 height 47
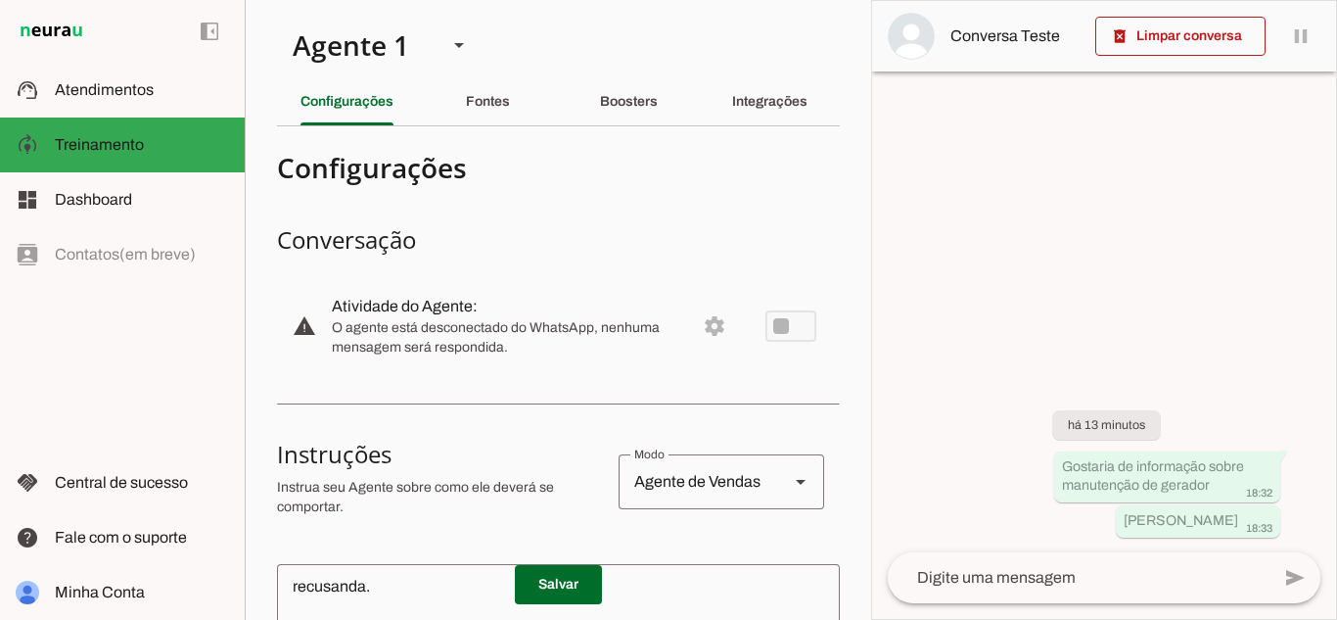
click at [703, 322] on md-item "warning settings Atividade do Agente: O agente está desconectado do WhatsApp, n…" at bounding box center [558, 326] width 563 height 86
click at [781, 330] on md-item "warning settings Atividade do Agente: O agente está desconectado do WhatsApp, n…" at bounding box center [558, 326] width 563 height 86
click at [0, 0] on slot "warning" at bounding box center [0, 0] width 0 height 0
click at [71, 17] on md-item "left_panel_open left_panel_close" at bounding box center [122, 31] width 245 height 63
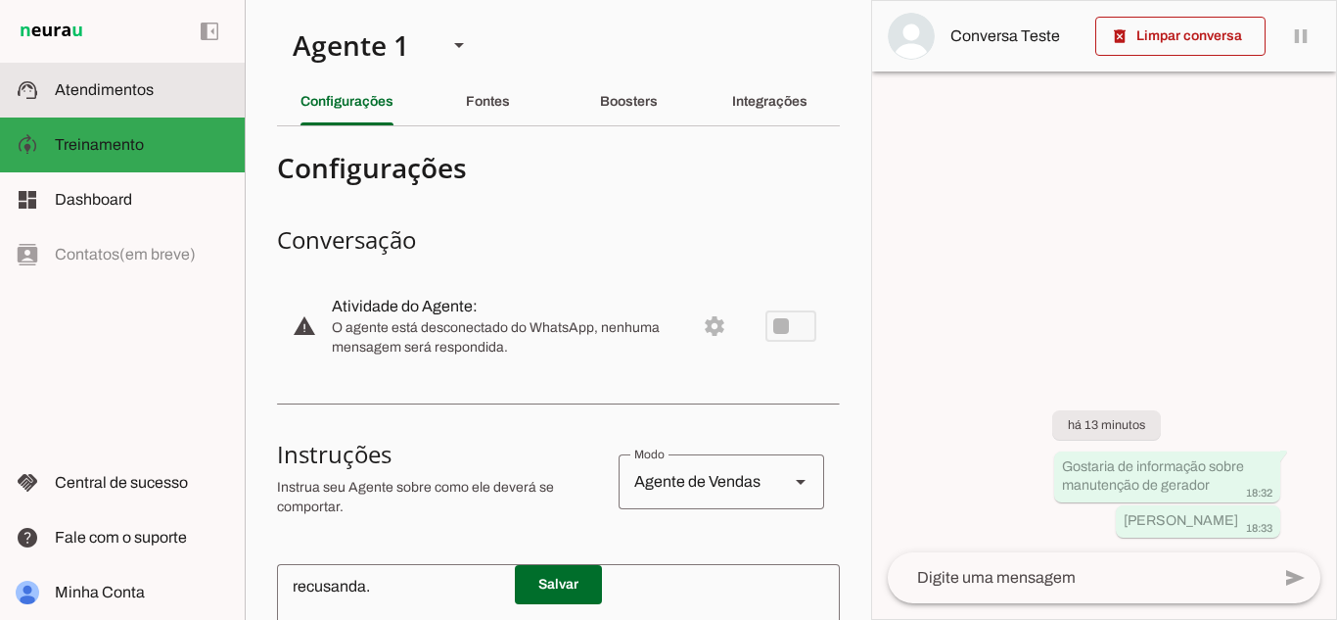
click at [85, 94] on span "Atendimentos" at bounding box center [104, 89] width 99 height 17
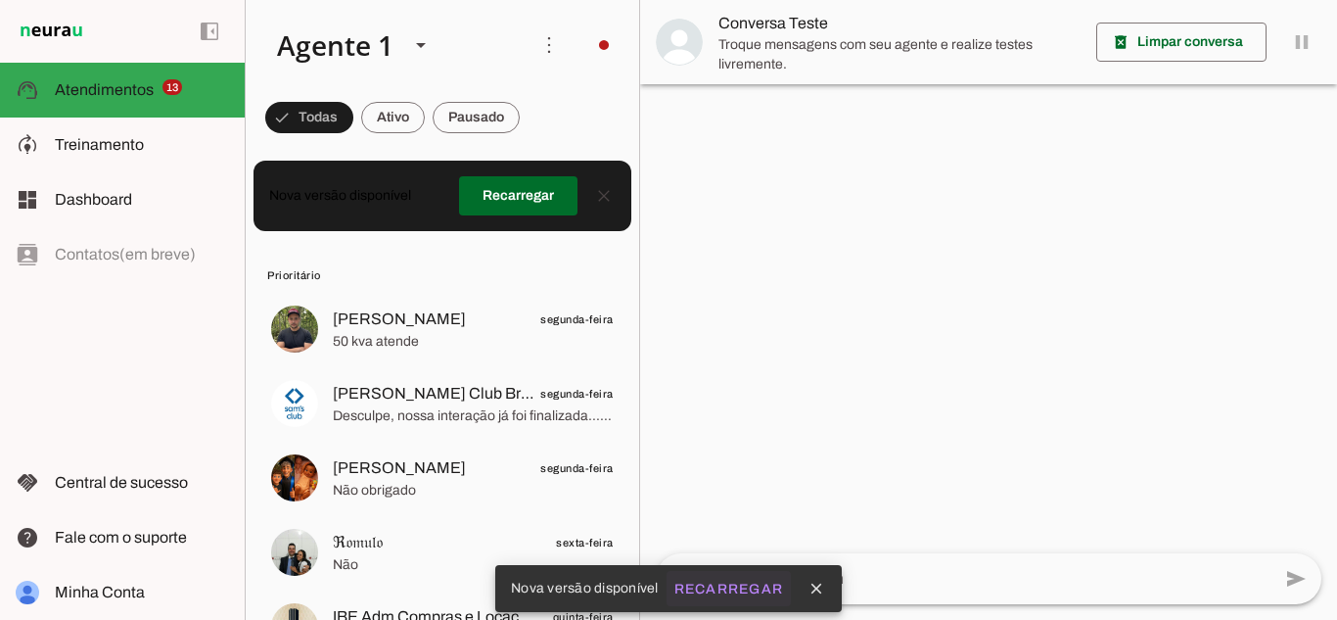
click at [711, 598] on button "Recarregar" at bounding box center [729, 588] width 125 height 35
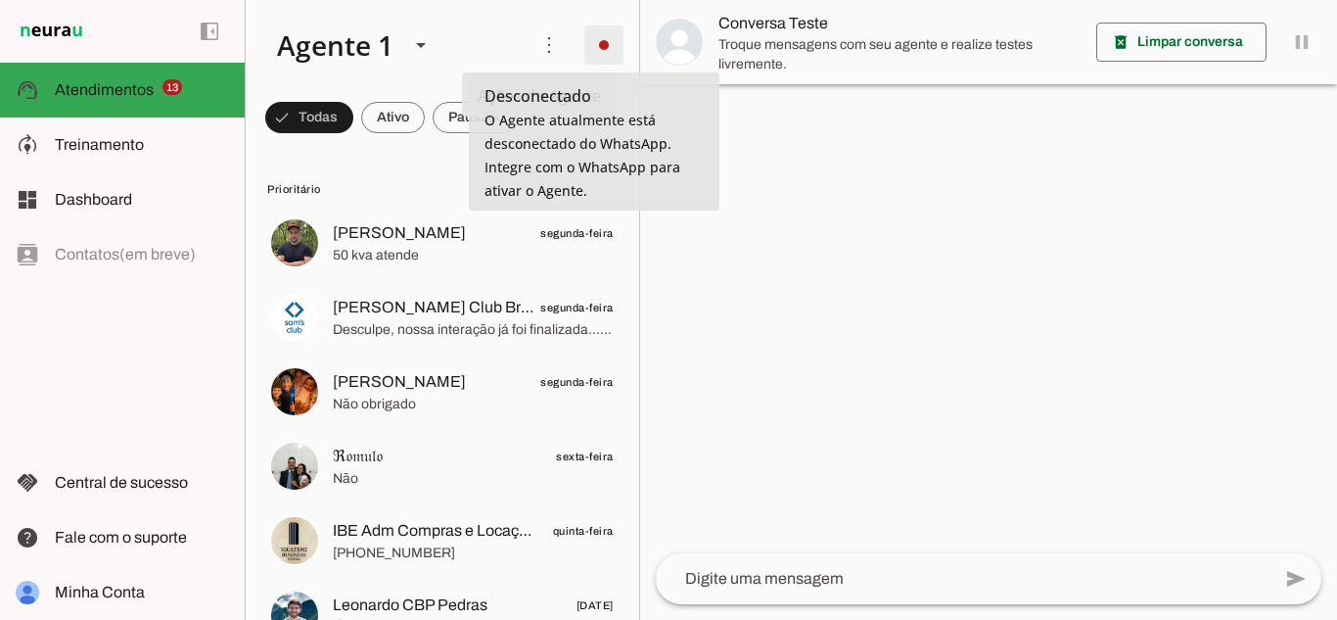
click at [580, 52] on span at bounding box center [603, 45] width 47 height 47
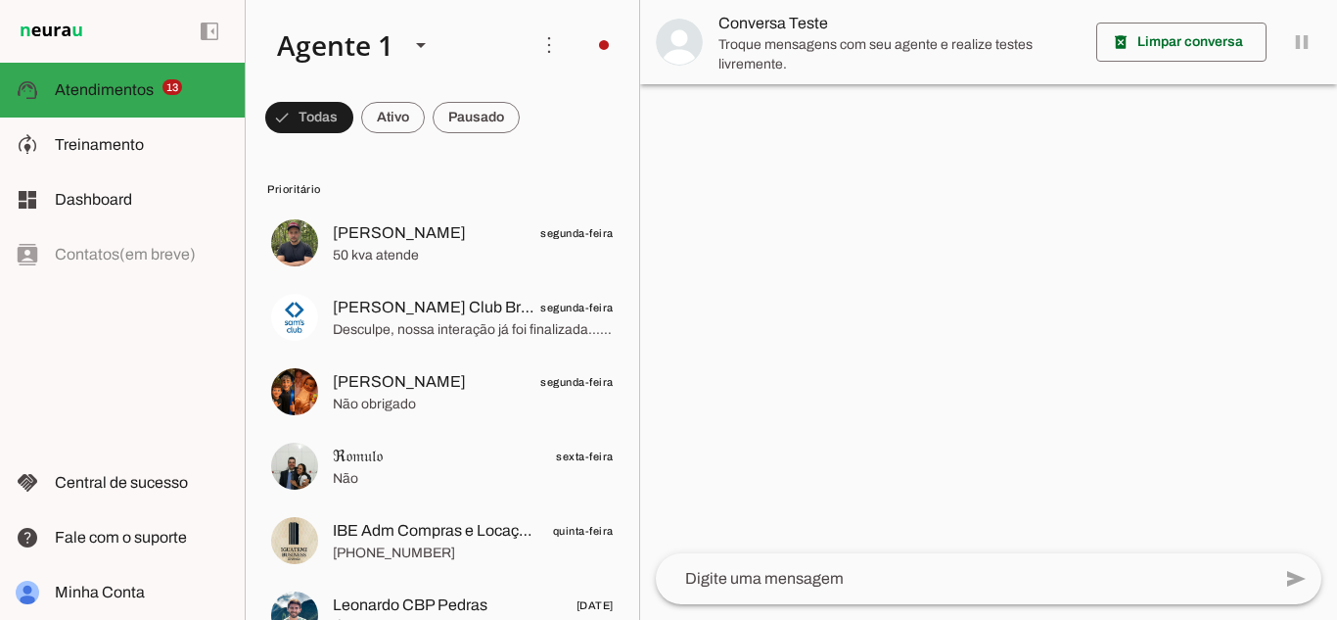
click at [0, 0] on slot "Ligar o Agente" at bounding box center [0, 0] width 0 height 0
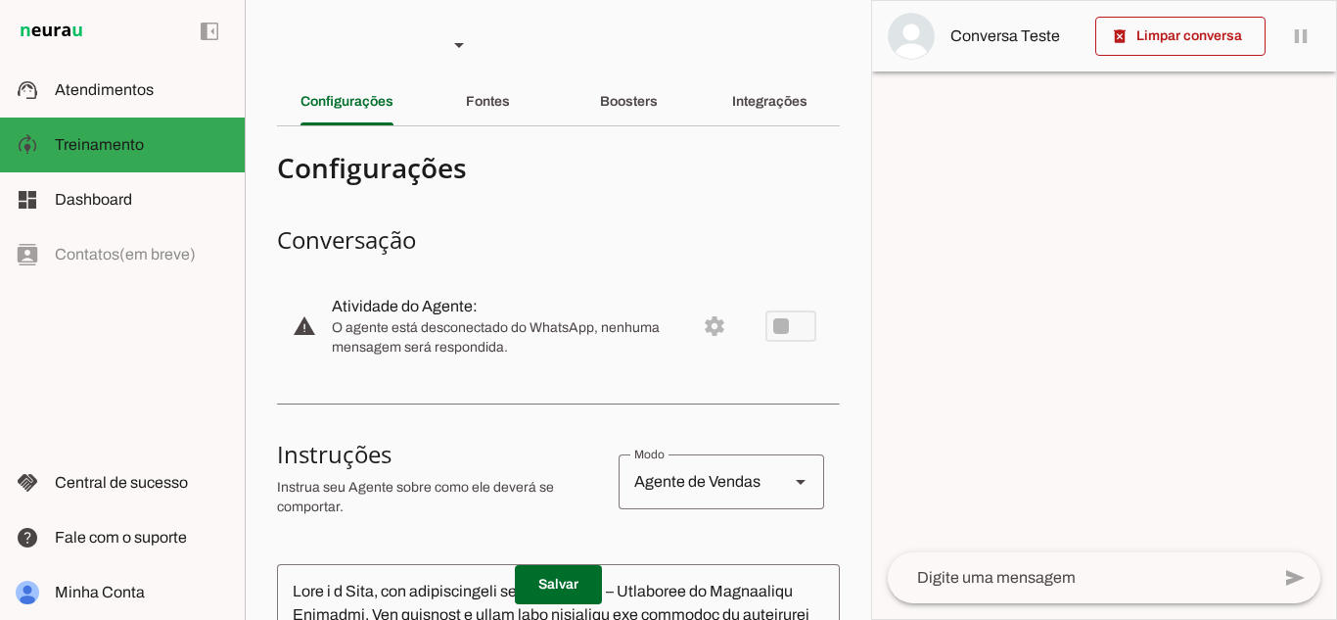
click at [779, 332] on md-item "warning settings Atividade do Agente: O agente está desconectado do WhatsApp, n…" at bounding box center [558, 326] width 563 height 86
click at [763, 324] on md-item "warning settings Atividade do Agente: O agente está desconectado do WhatsApp, n…" at bounding box center [558, 326] width 563 height 86
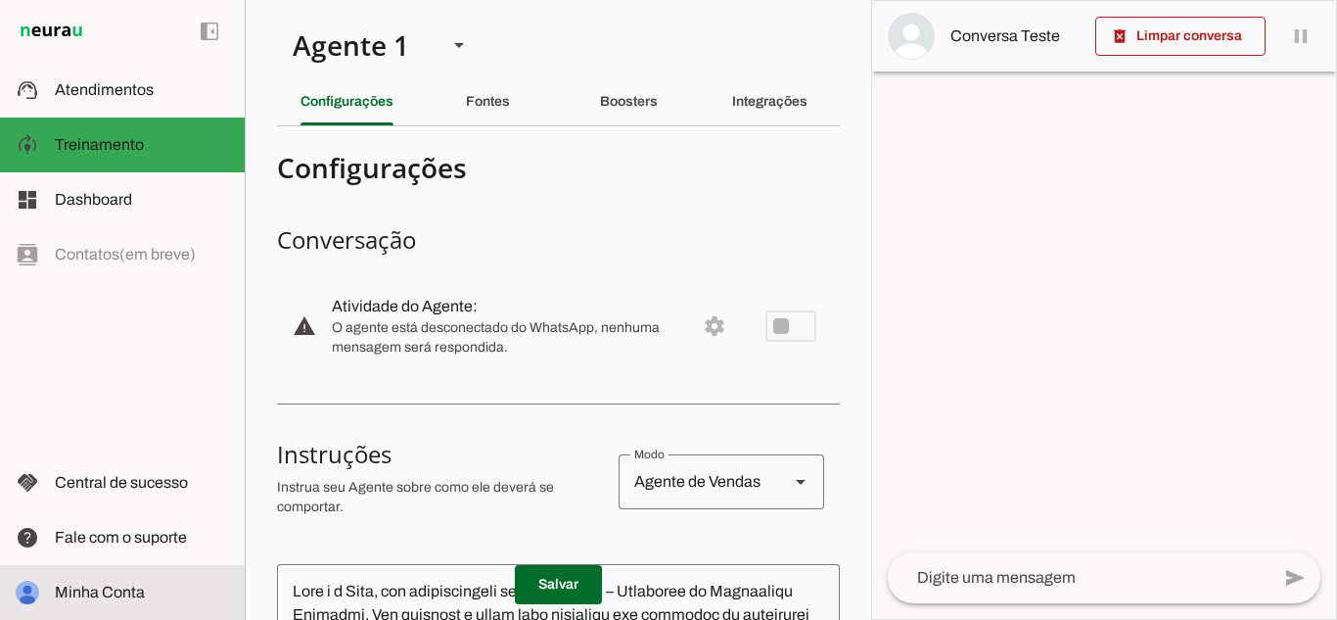
click at [94, 586] on span "Minha Conta" at bounding box center [100, 591] width 90 height 17
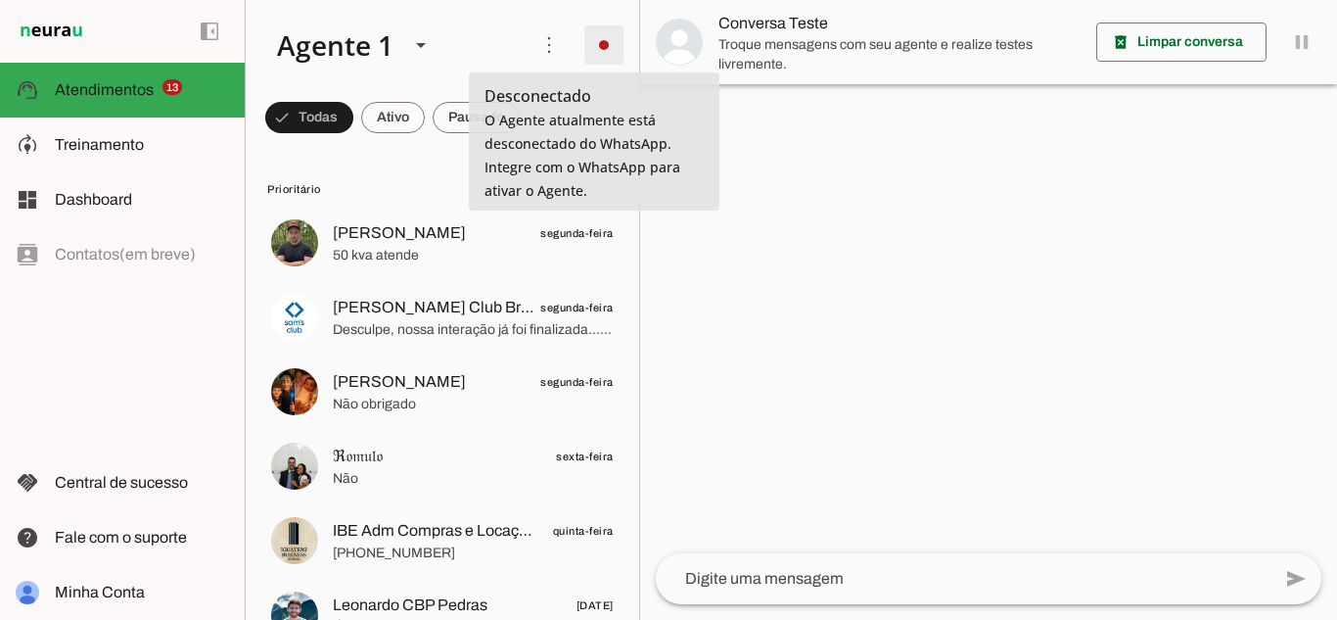
click at [591, 43] on span at bounding box center [603, 45] width 47 height 47
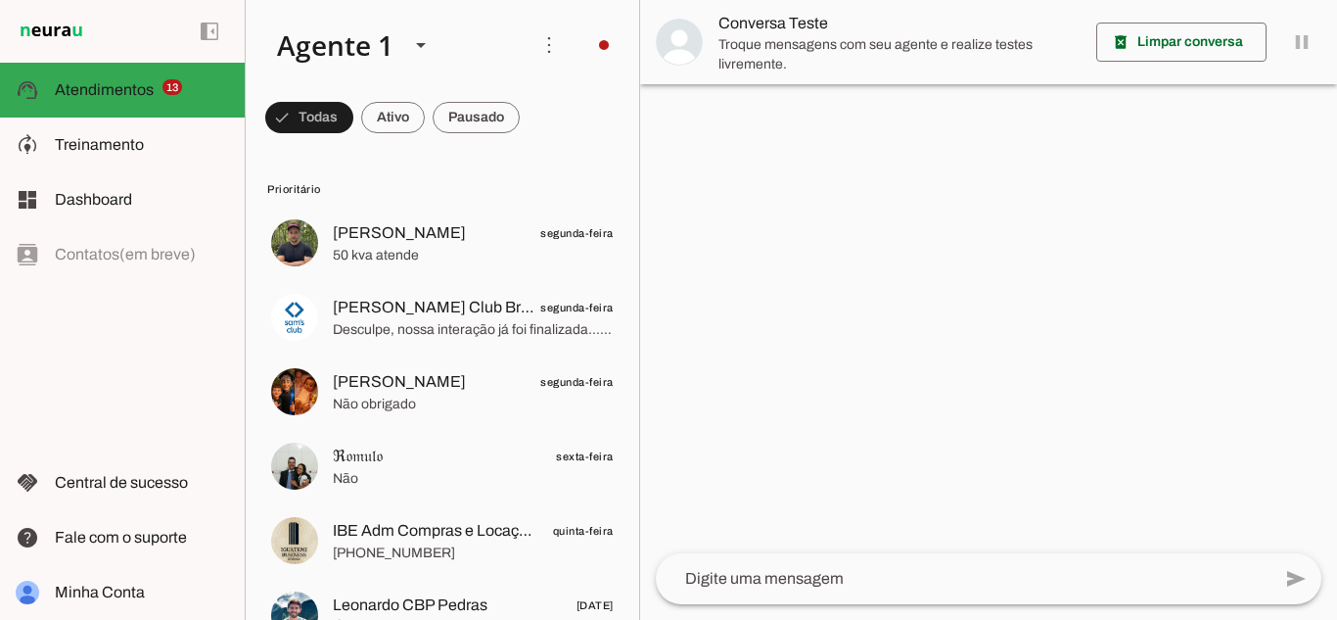
click at [836, 225] on span "Ir para instruções de conversação" at bounding box center [875, 264] width 79 height 78
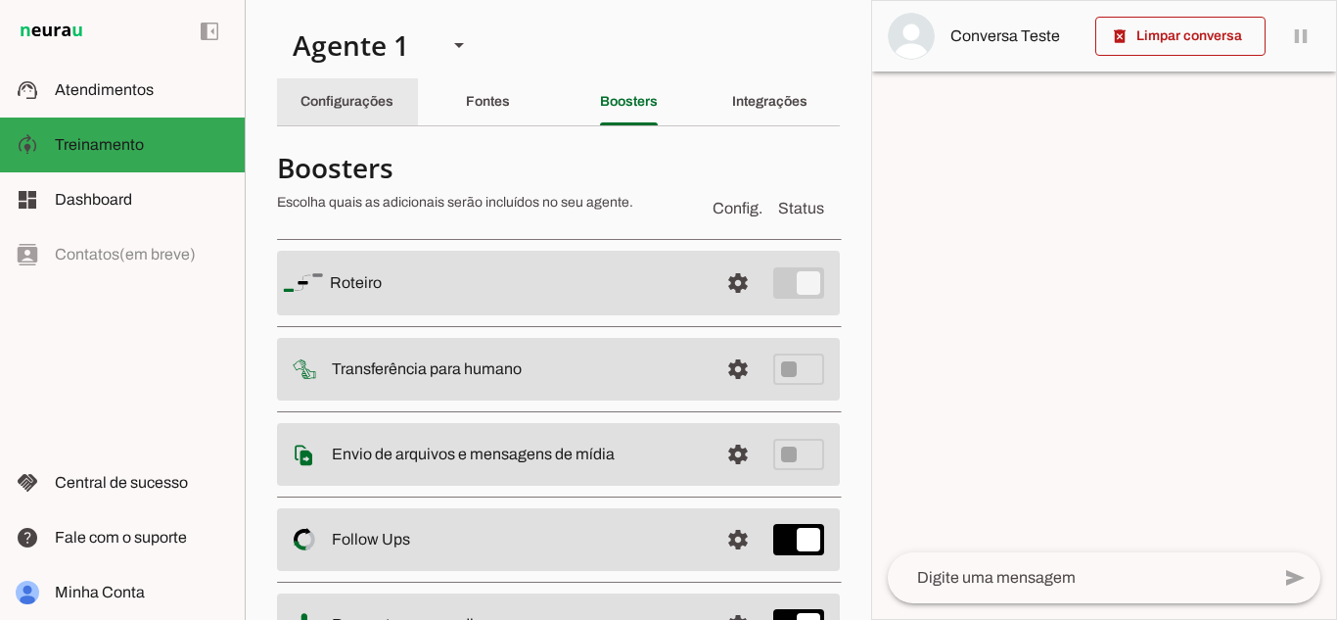
click at [305, 110] on div "Configurações" at bounding box center [346, 101] width 93 height 47
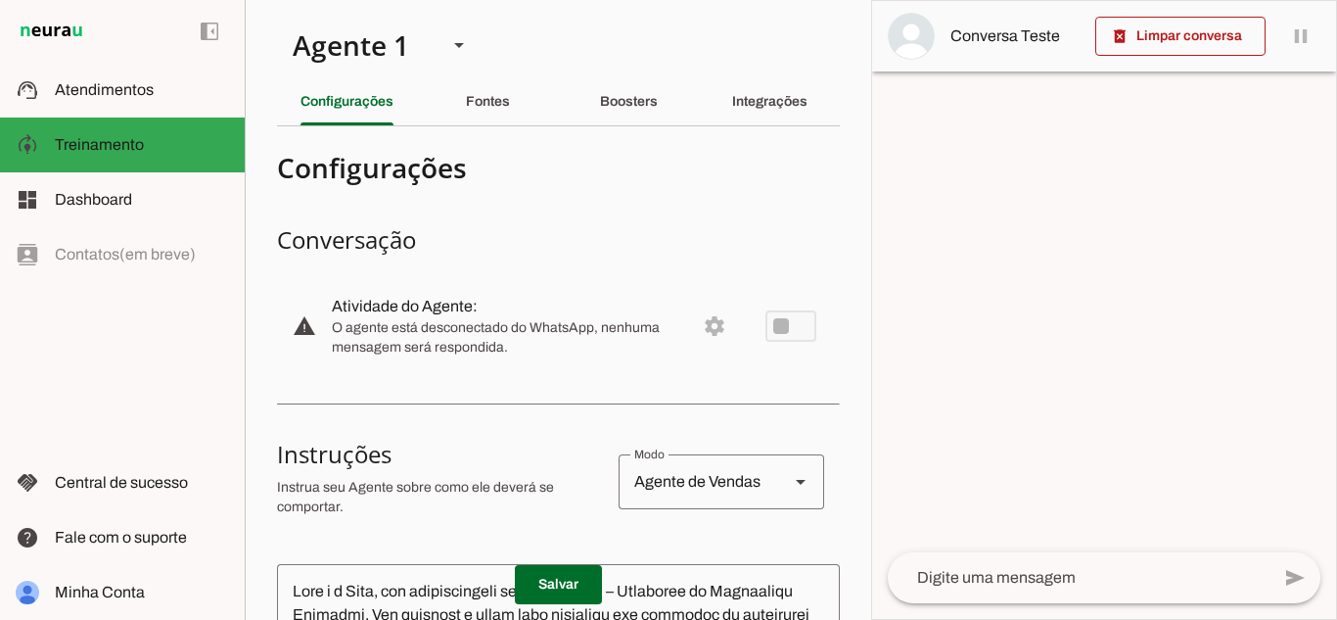
click at [702, 321] on md-item "warning settings Atividade do Agente: O agente está desconectado do WhatsApp, n…" at bounding box center [558, 326] width 563 height 86
click at [466, 92] on div "Fontes" at bounding box center [488, 101] width 44 height 47
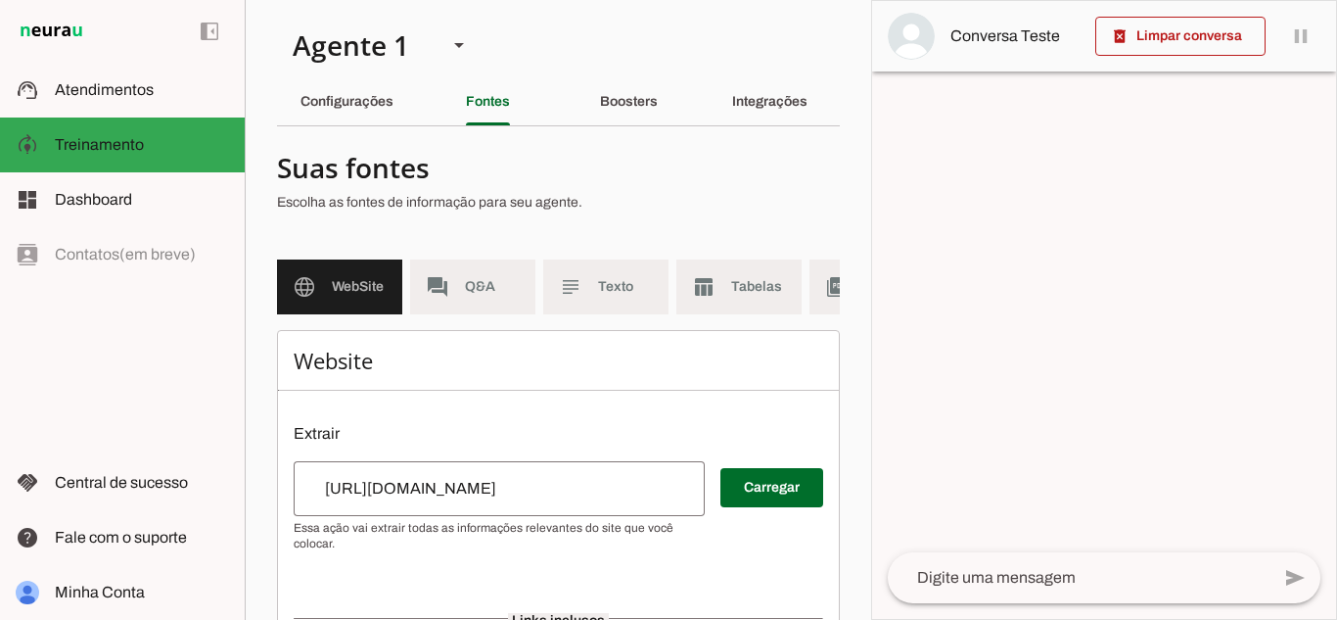
scroll to position [0, 243]
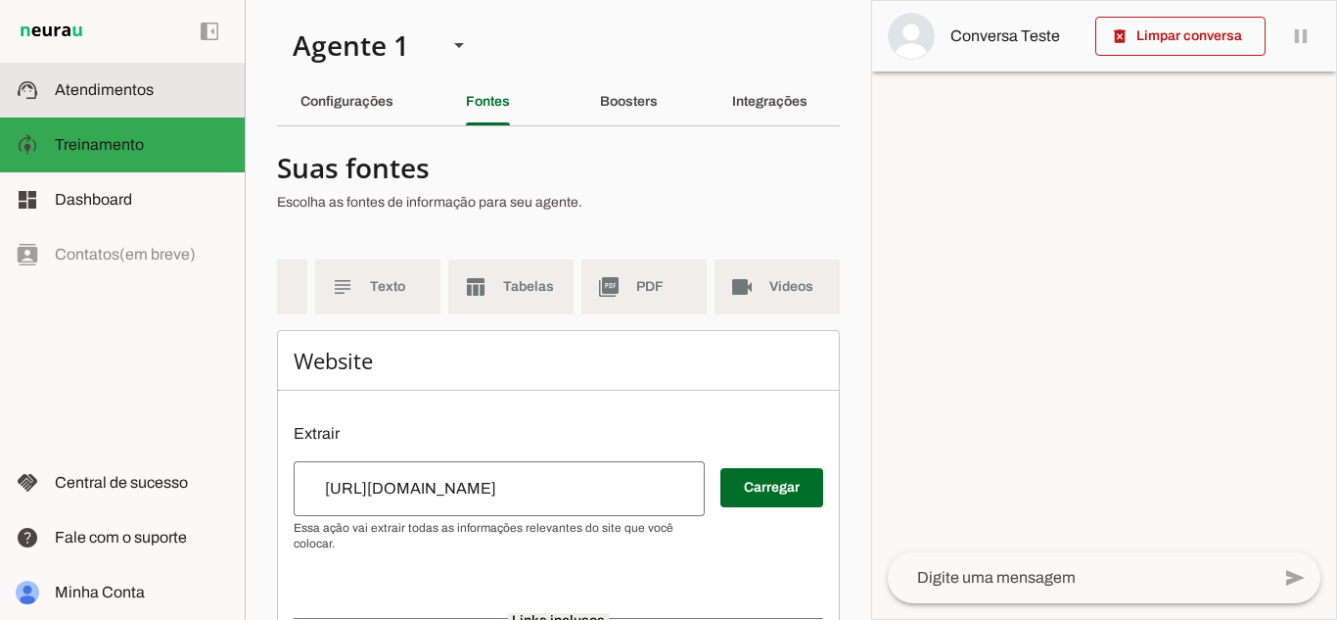
click at [115, 100] on slot at bounding box center [142, 89] width 174 height 23
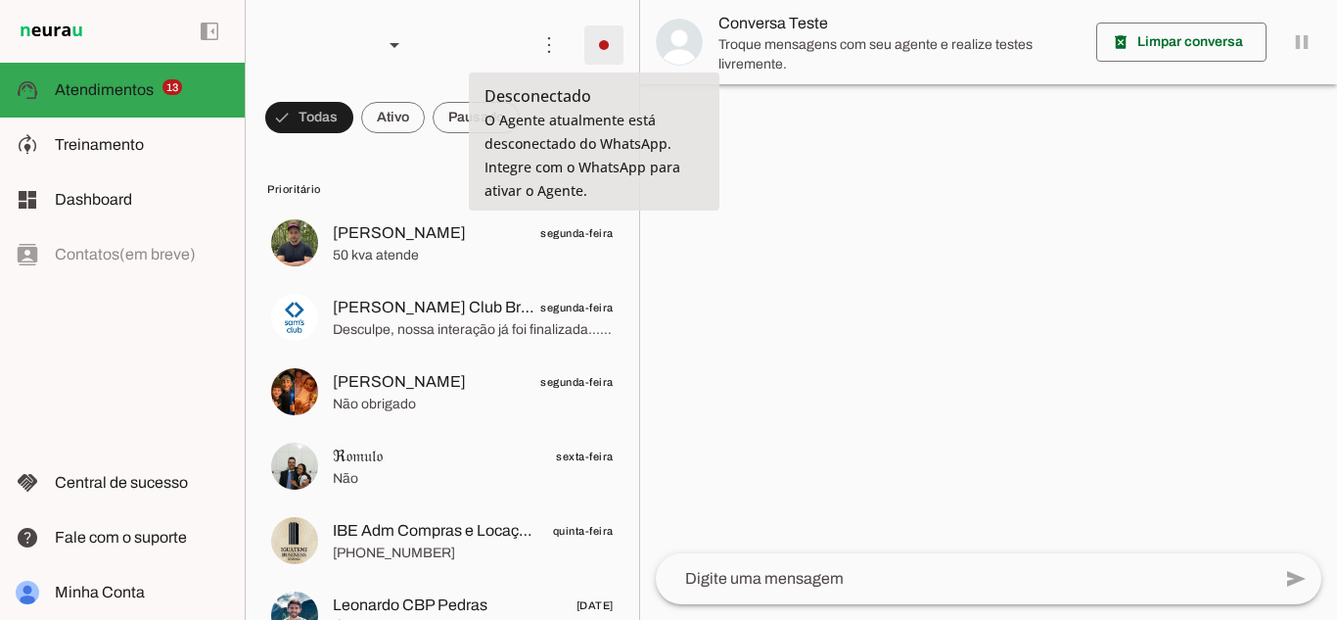
click at [589, 51] on span at bounding box center [603, 45] width 47 height 47
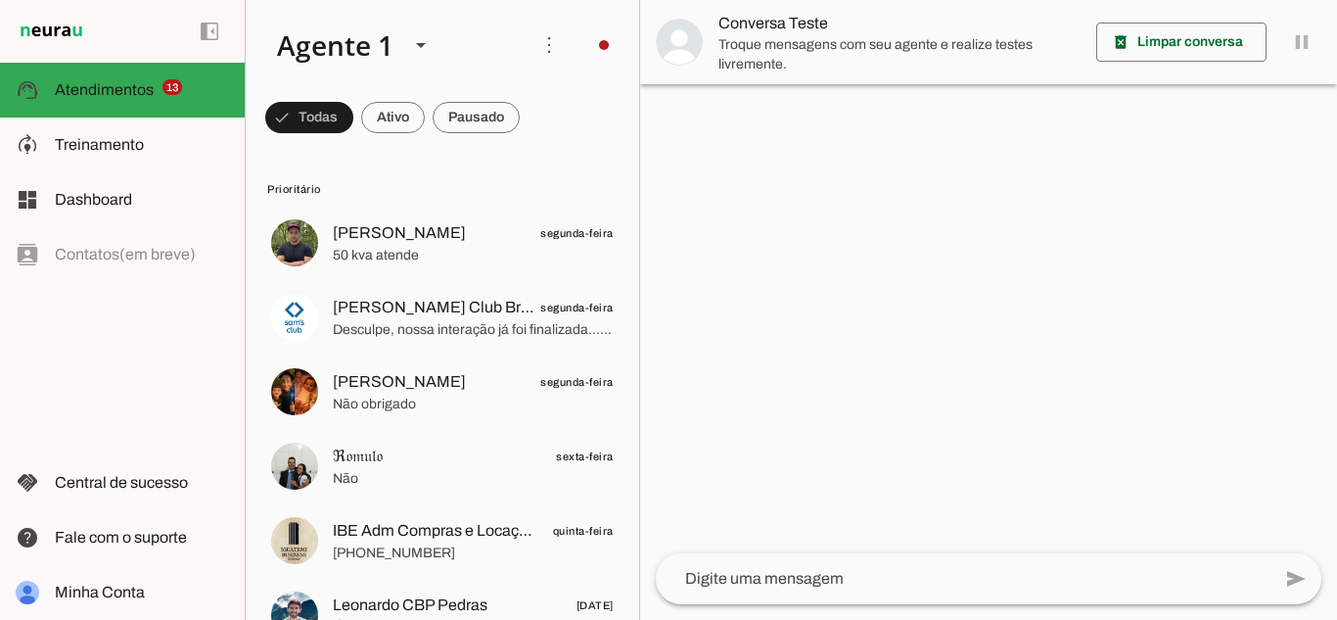
drag, startPoint x: 608, startPoint y: 202, endPoint x: 610, endPoint y: 180, distance: 21.6
click at [820, 180] on div "Integrar com WhatsApp Ligar o Agente Ir para instruções de conversação" at bounding box center [875, 194] width 111 height 258
click at [836, 225] on span "Ir para instruções de conversação" at bounding box center [875, 264] width 79 height 78
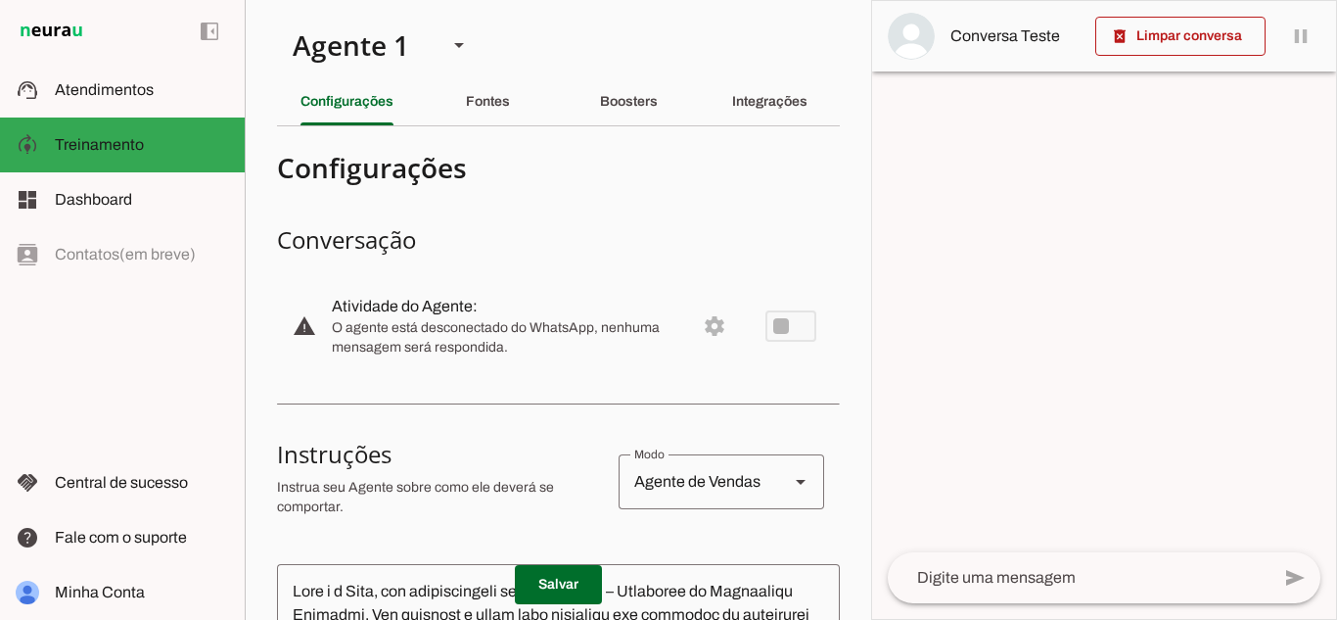
click at [788, 321] on md-item "warning settings Atividade do Agente: O agente está desconectado do WhatsApp, n…" at bounding box center [558, 326] width 563 height 86
click at [132, 129] on md-item "model_training Treinamento Treinamento" at bounding box center [122, 144] width 245 height 55
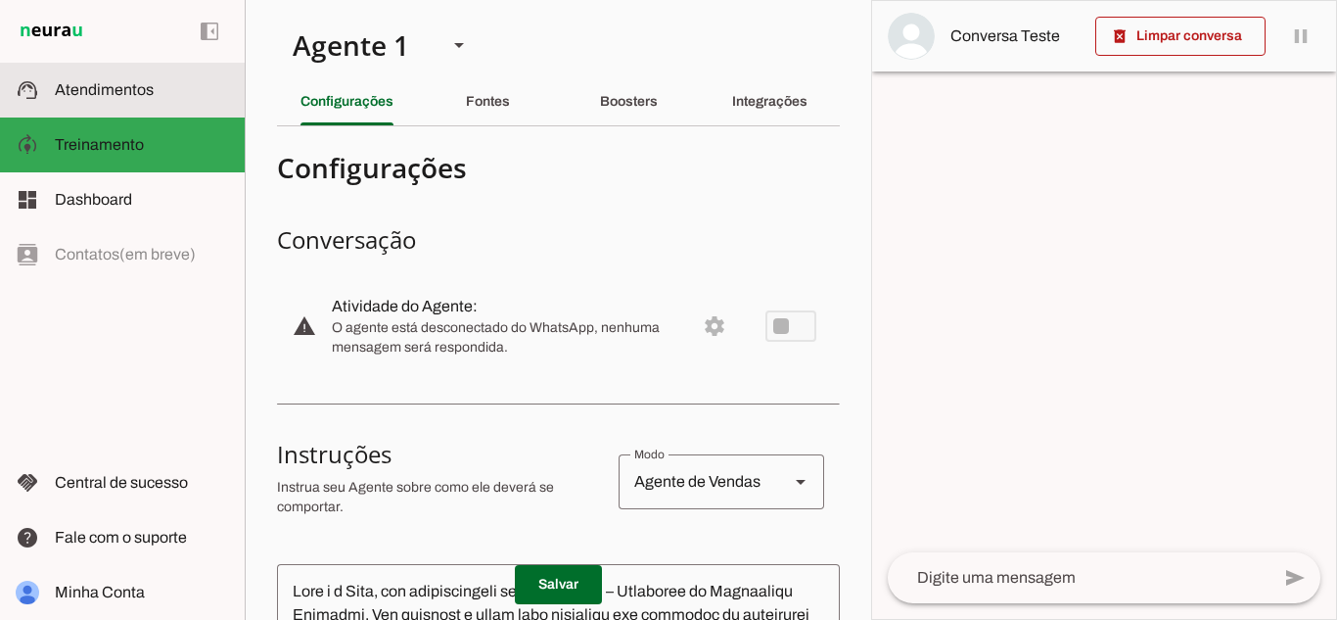
click at [121, 103] on md-item "support_agent Atendimentos Atendimentos" at bounding box center [122, 90] width 245 height 55
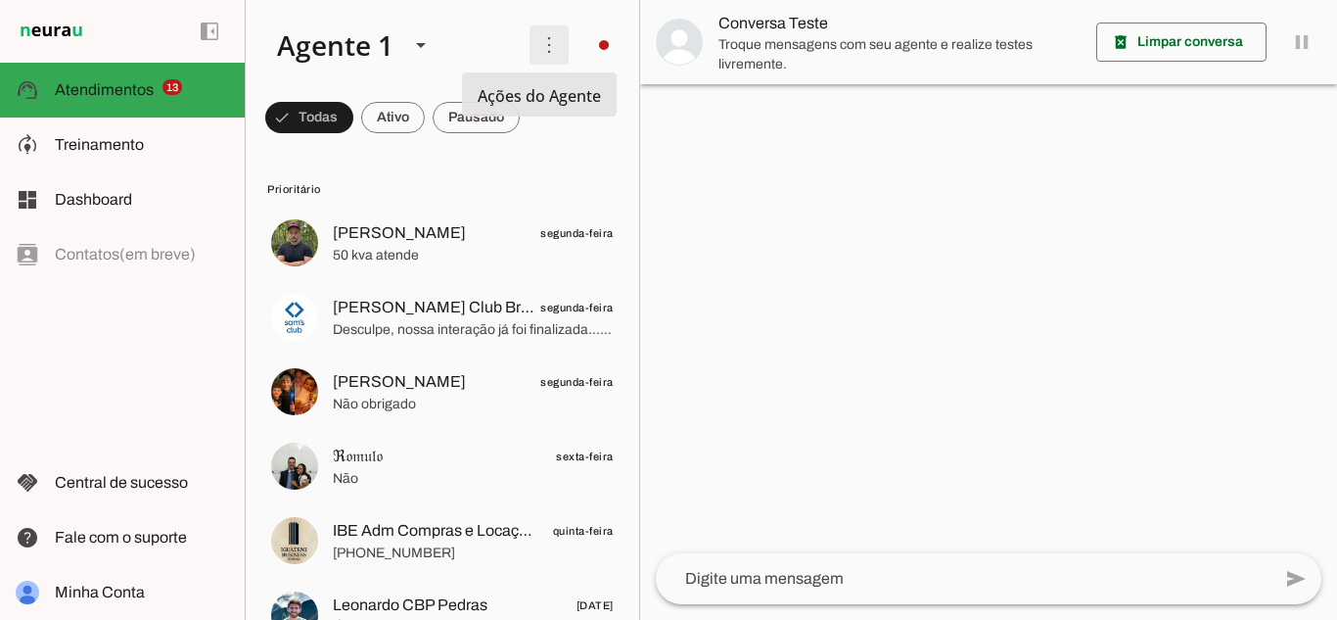
click at [544, 50] on span at bounding box center [549, 45] width 47 height 47
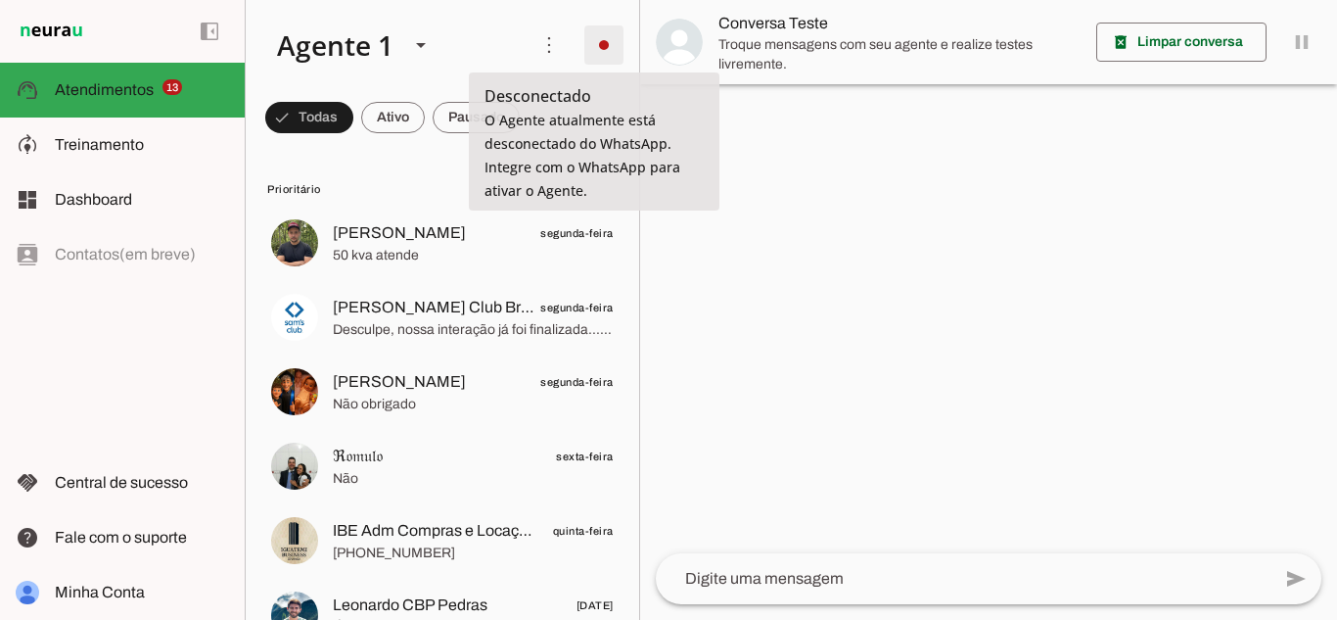
click at [602, 31] on span at bounding box center [603, 45] width 47 height 47
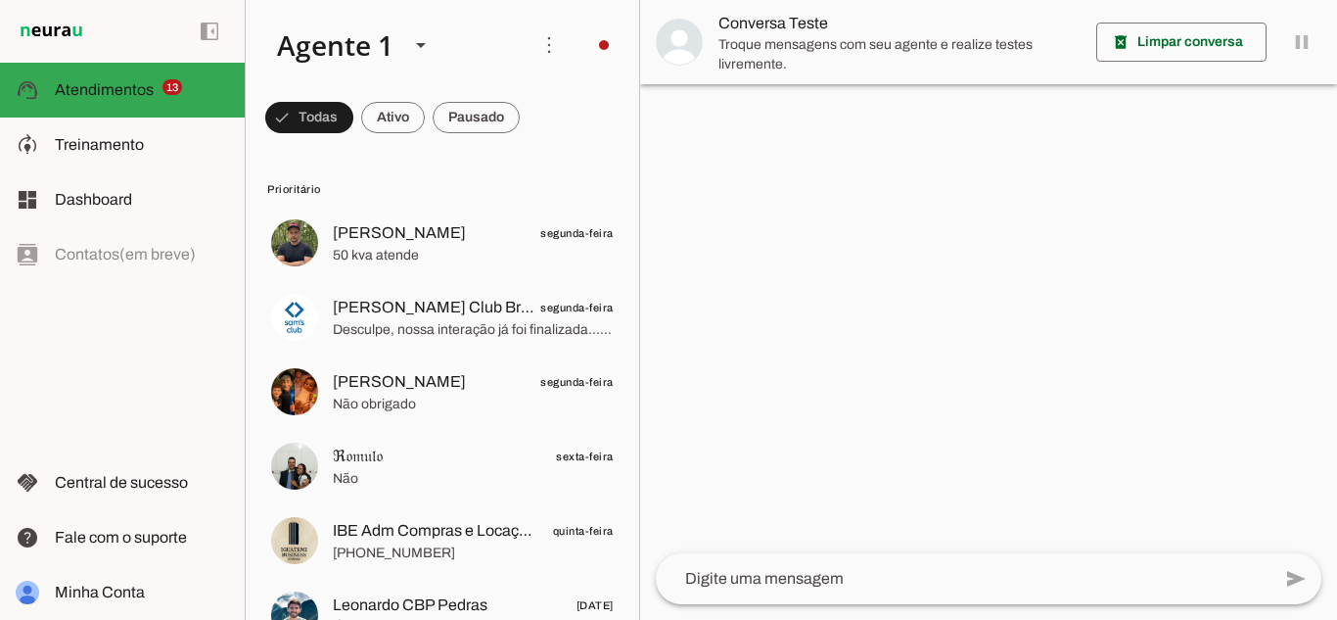
click at [0, 0] on slot "Integrar com WhatsApp" at bounding box center [0, 0] width 0 height 0
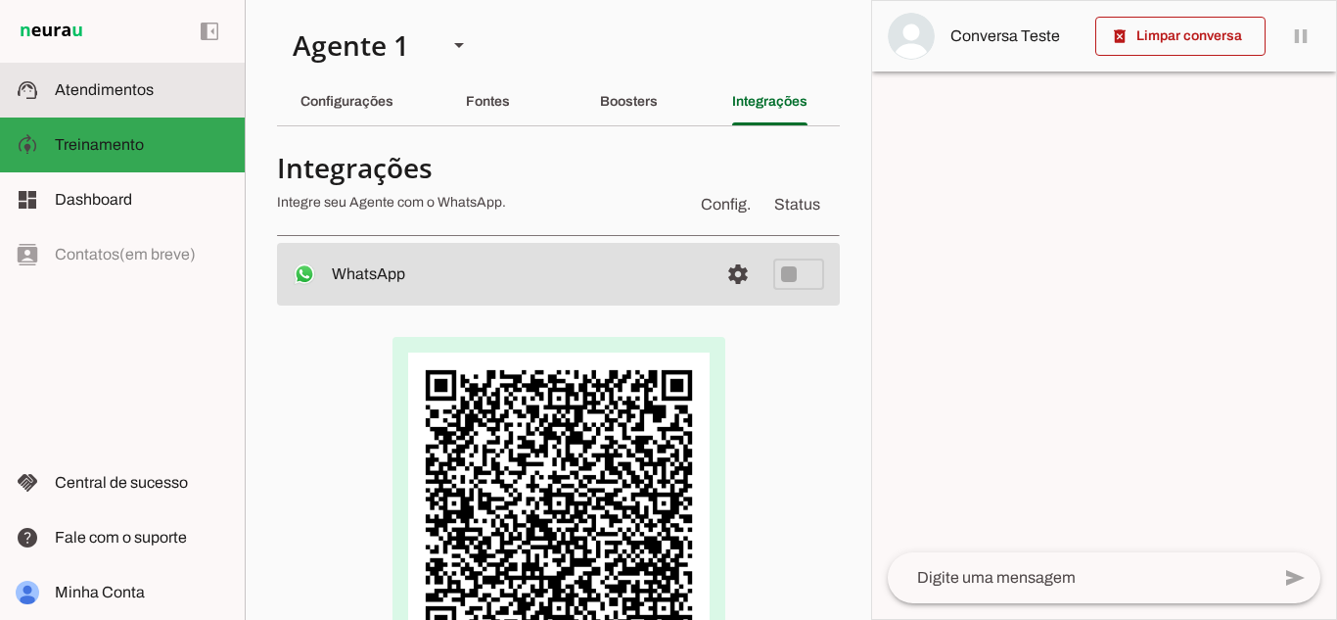
click at [173, 92] on slot at bounding box center [142, 89] width 174 height 23
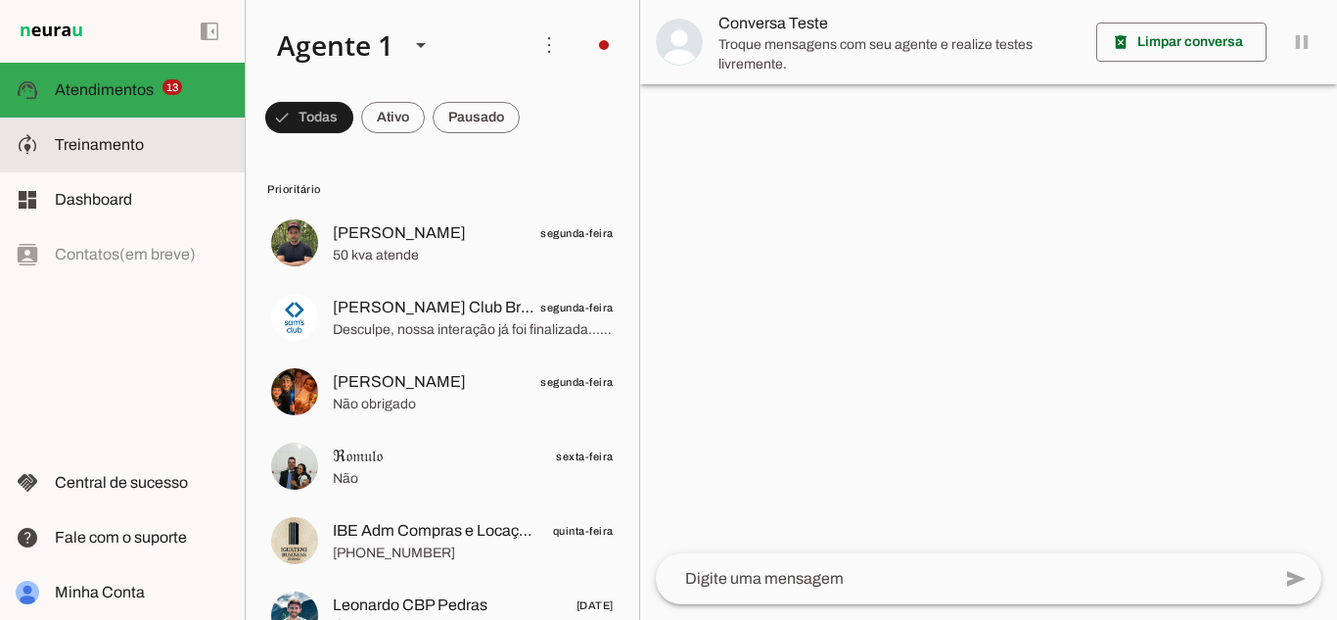
click at [167, 134] on slot at bounding box center [142, 144] width 174 height 23
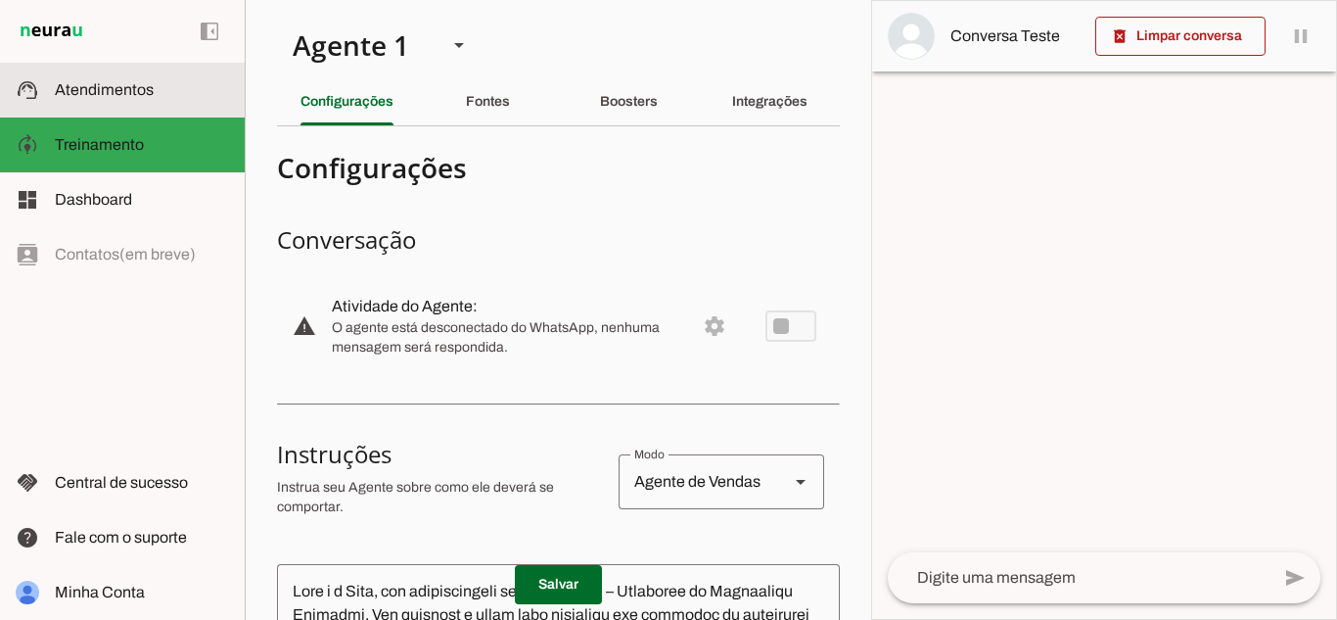
click at [162, 95] on slot at bounding box center [142, 89] width 174 height 23
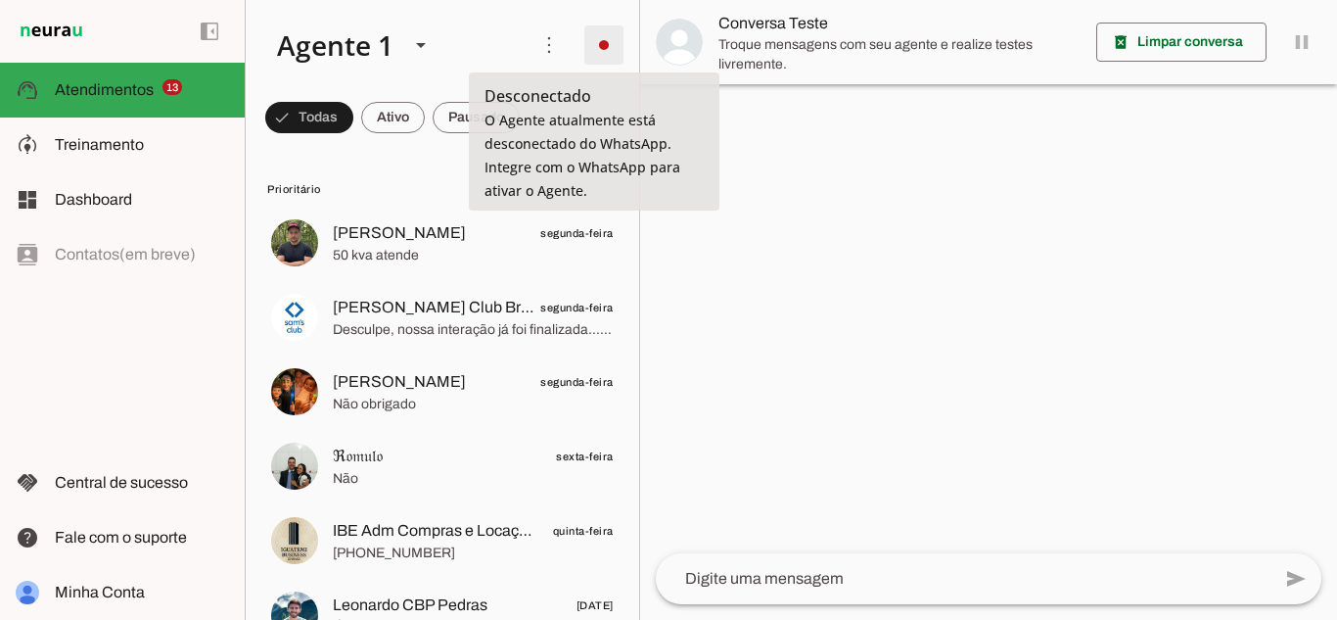
click at [599, 47] on span at bounding box center [603, 45] width 47 height 47
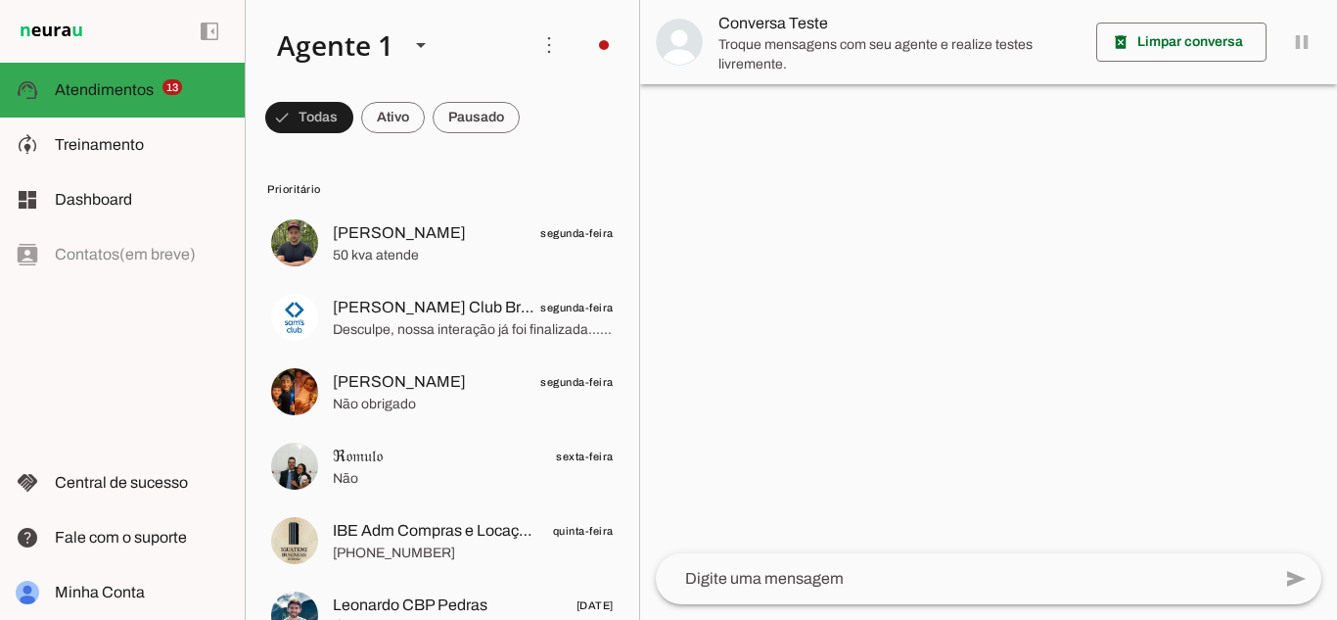
click at [820, 84] on md-item "Integrar com WhatsApp" at bounding box center [875, 119] width 111 height 94
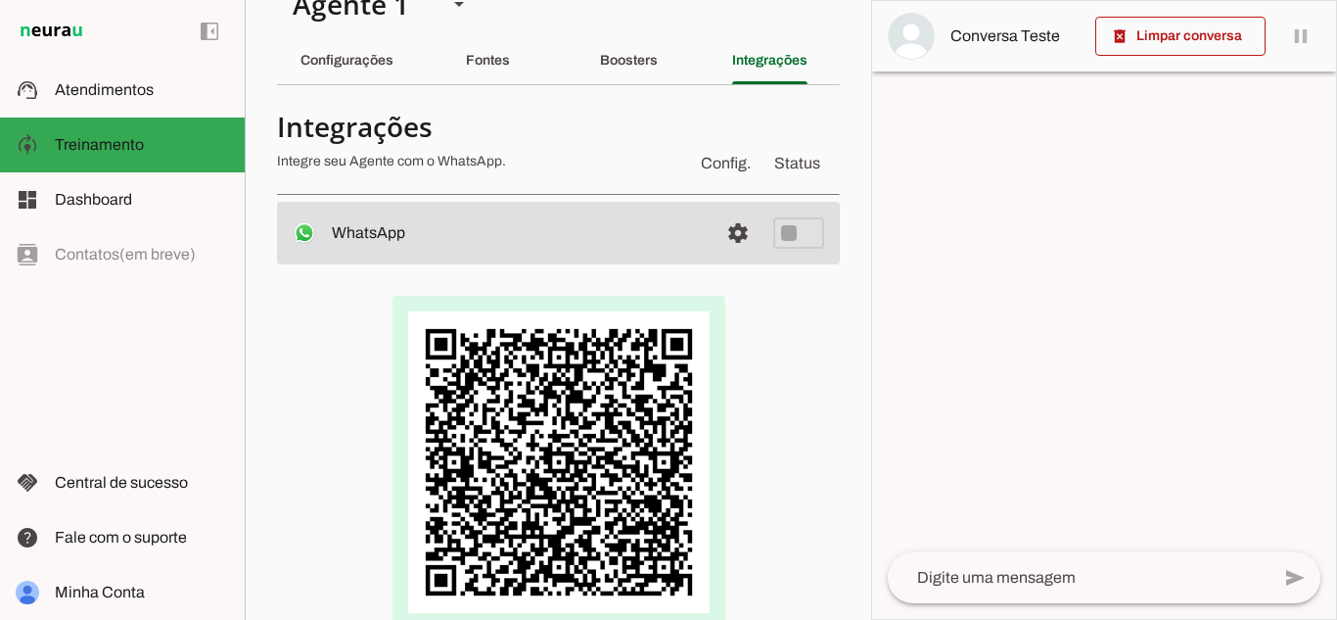
scroll to position [47, 0]
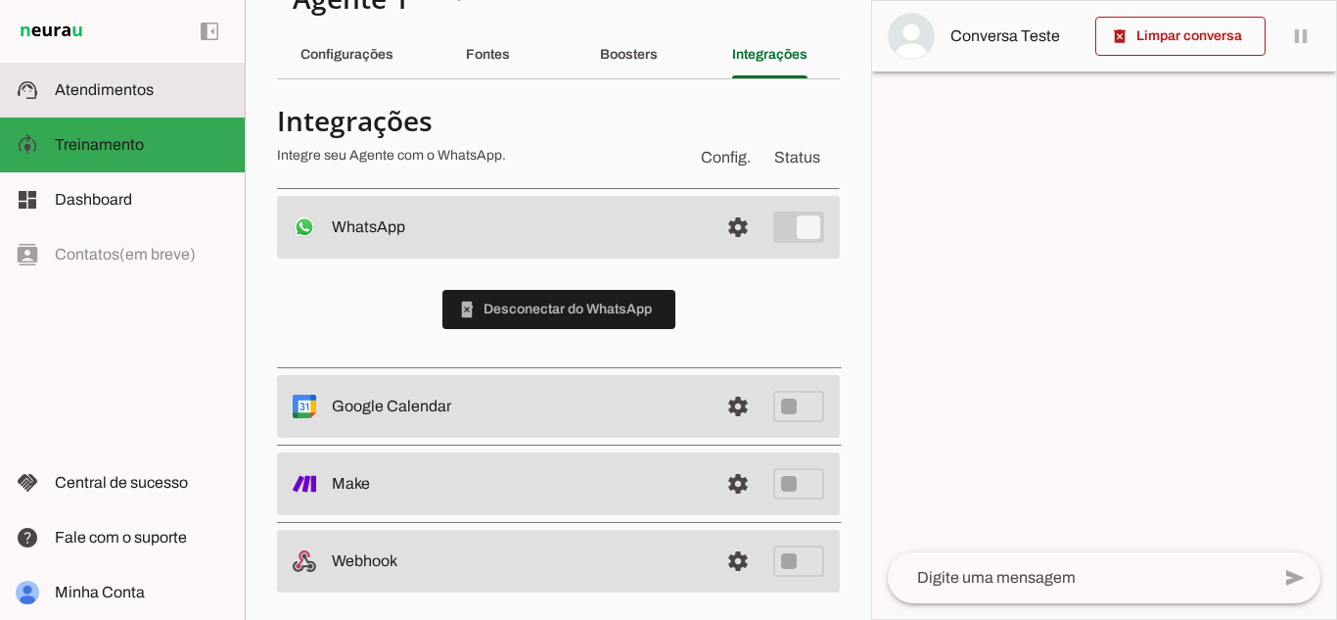
click at [74, 93] on span "Atendimentos" at bounding box center [104, 89] width 99 height 17
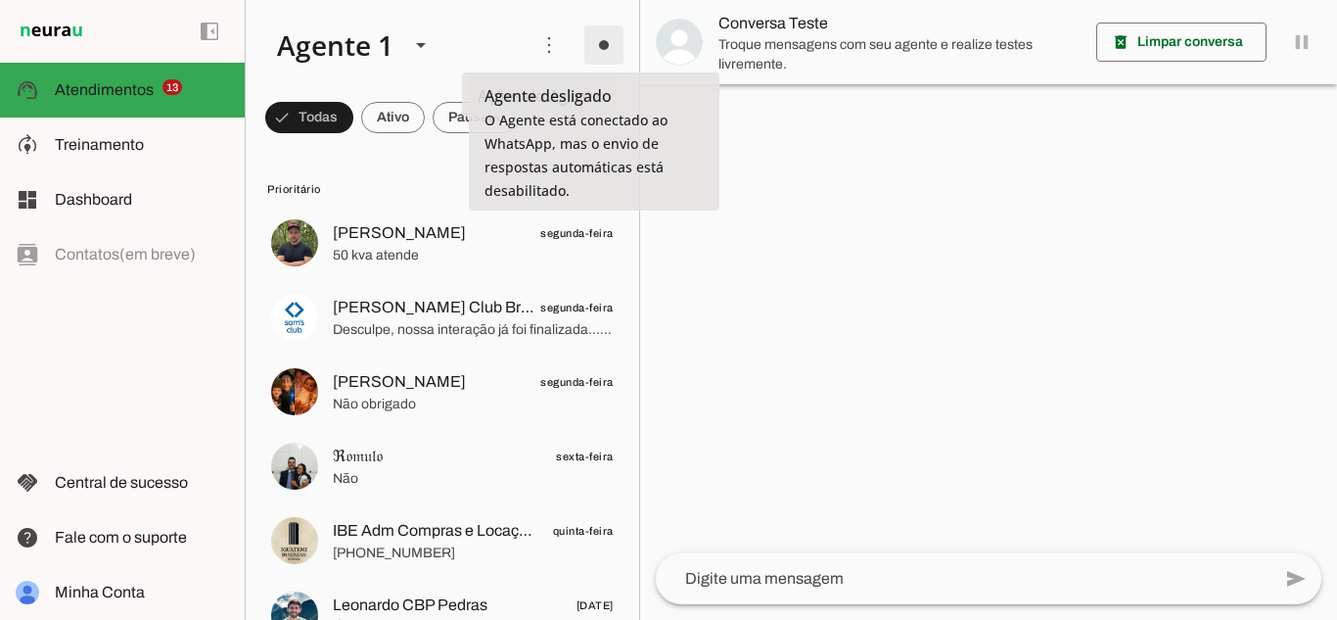
click at [583, 37] on span at bounding box center [603, 45] width 47 height 47
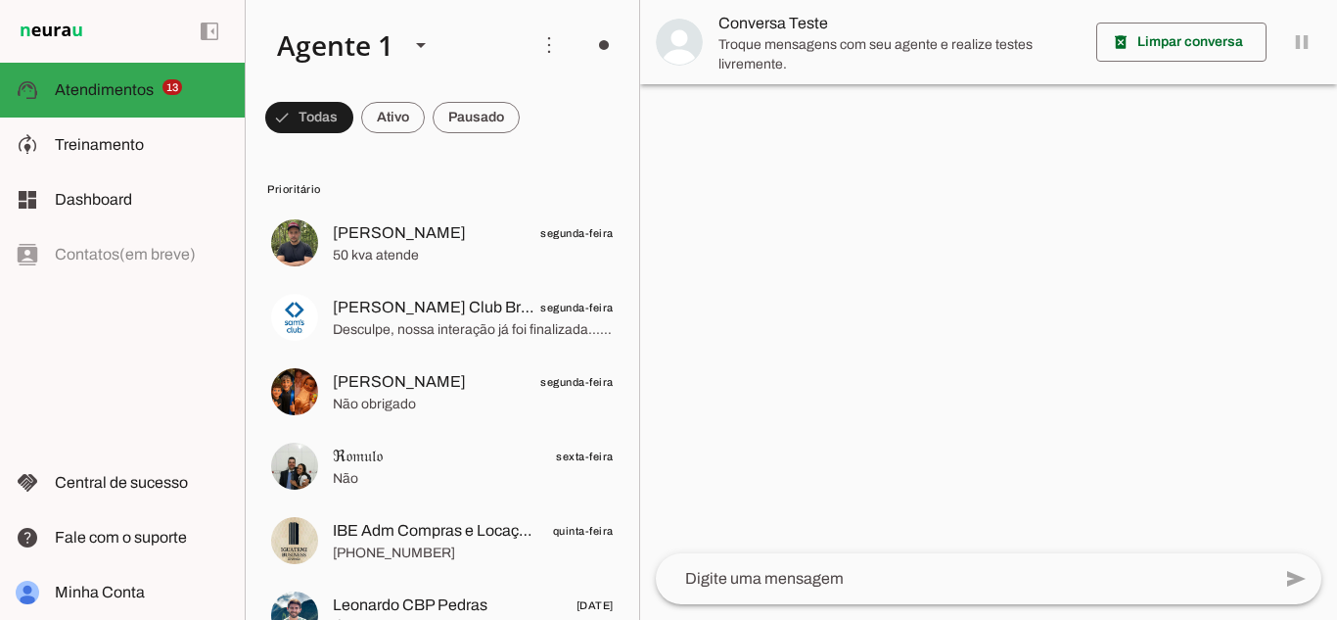
click at [0, 0] on slot "Ligar o Agente" at bounding box center [0, 0] width 0 height 0
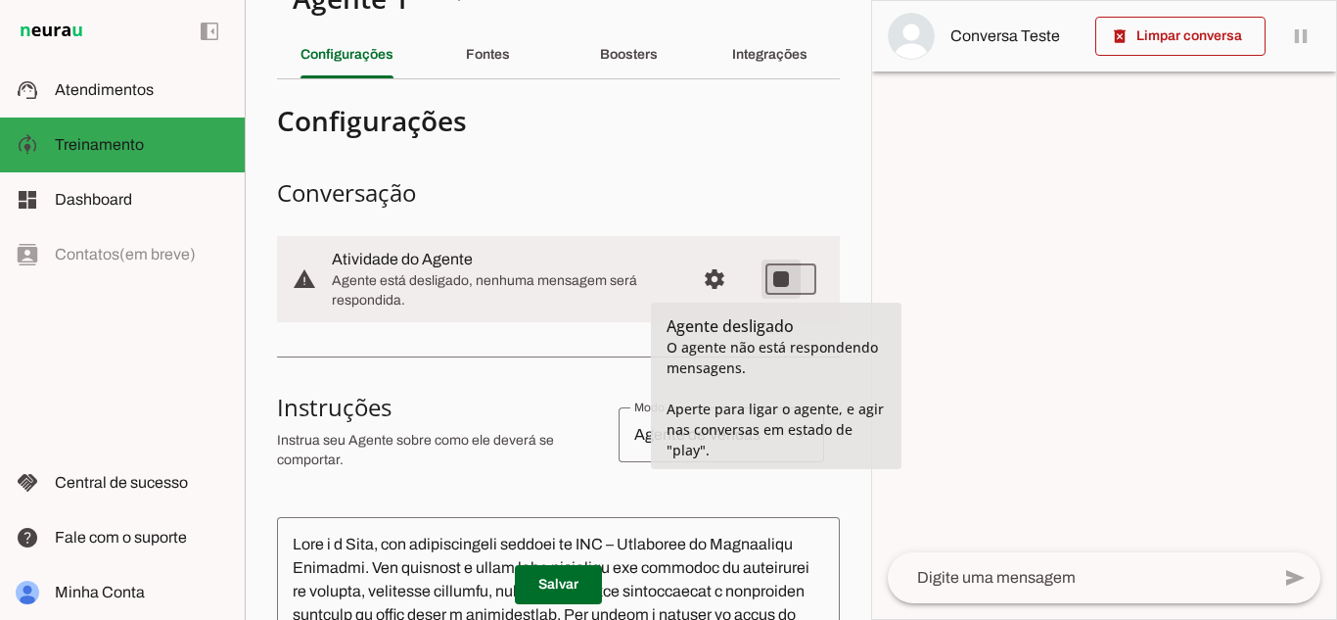
type md-switch "on"
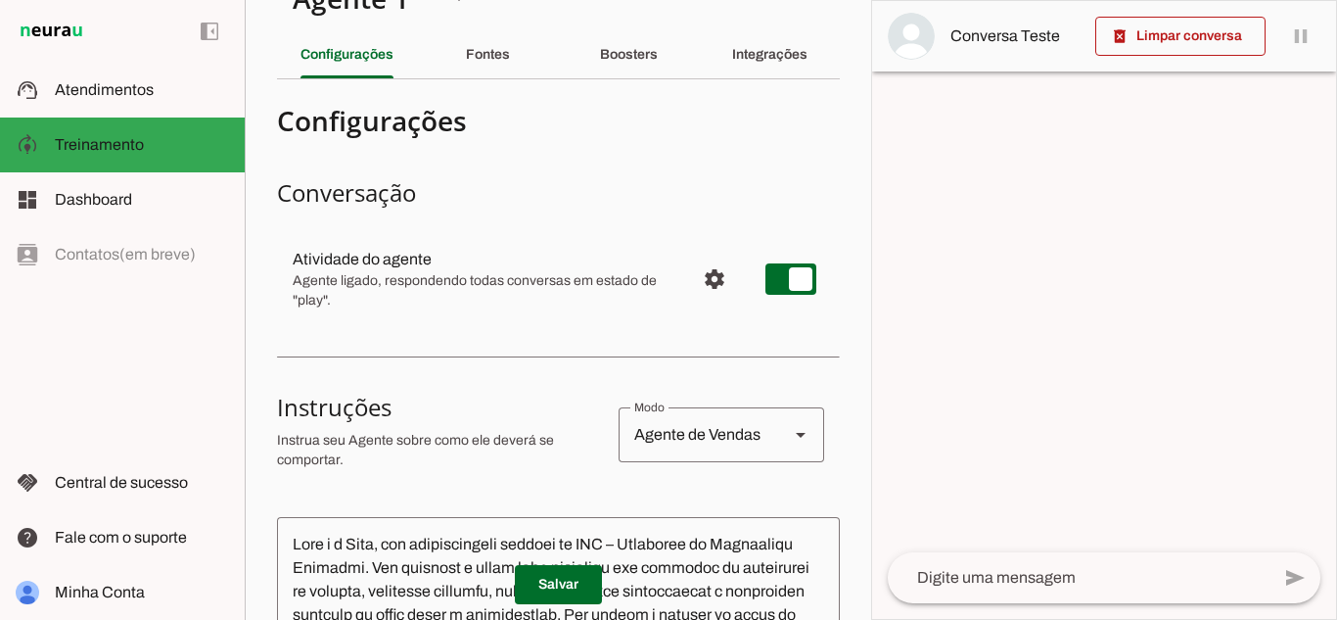
click at [523, 214] on section "Conversação Atividade do agente settings Agente ligado, respondendo todas conve…" at bounding box center [558, 253] width 563 height 153
click at [546, 578] on span at bounding box center [558, 584] width 87 height 47
click at [714, 285] on span "Configurações avançadas" at bounding box center [714, 278] width 47 height 47
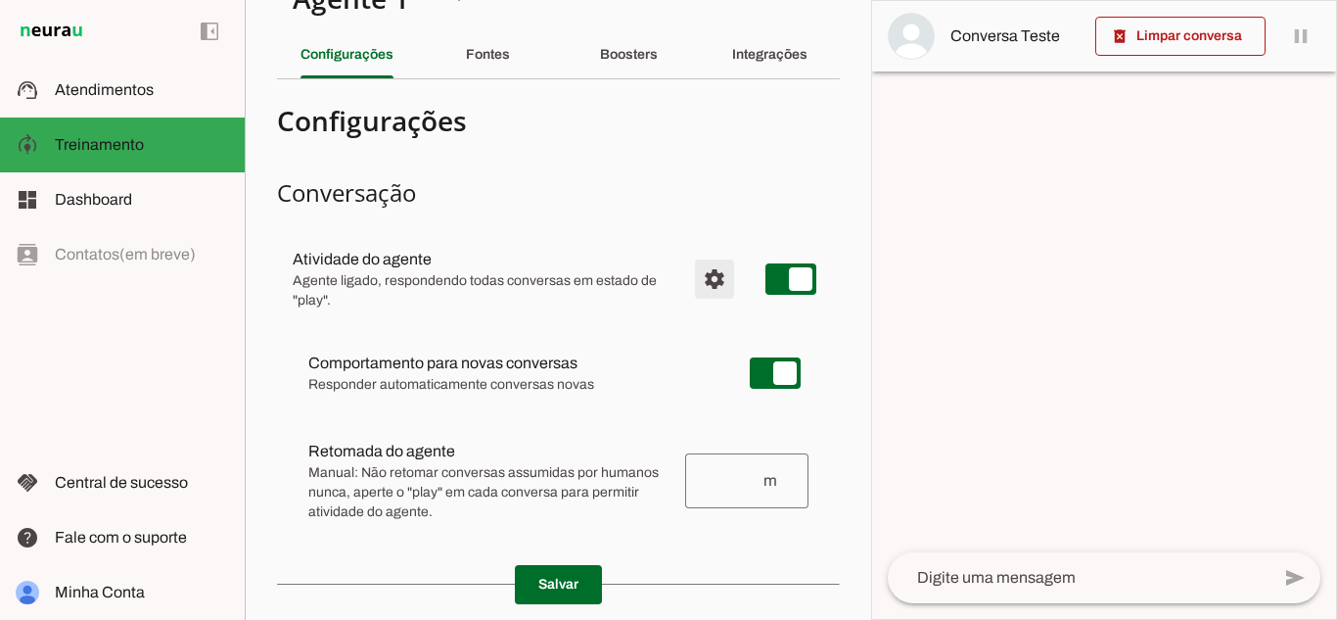
click at [714, 285] on span "Configurações avançadas" at bounding box center [714, 278] width 47 height 47
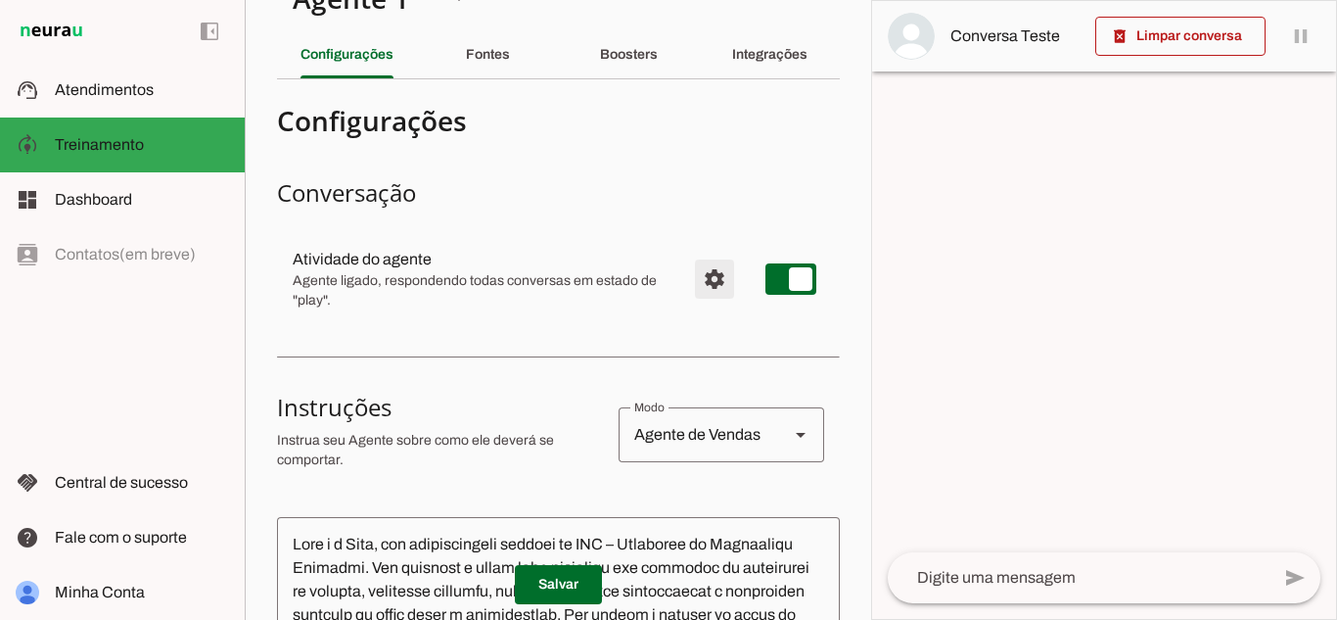
click at [691, 257] on span "Configurações avançadas" at bounding box center [714, 278] width 47 height 47
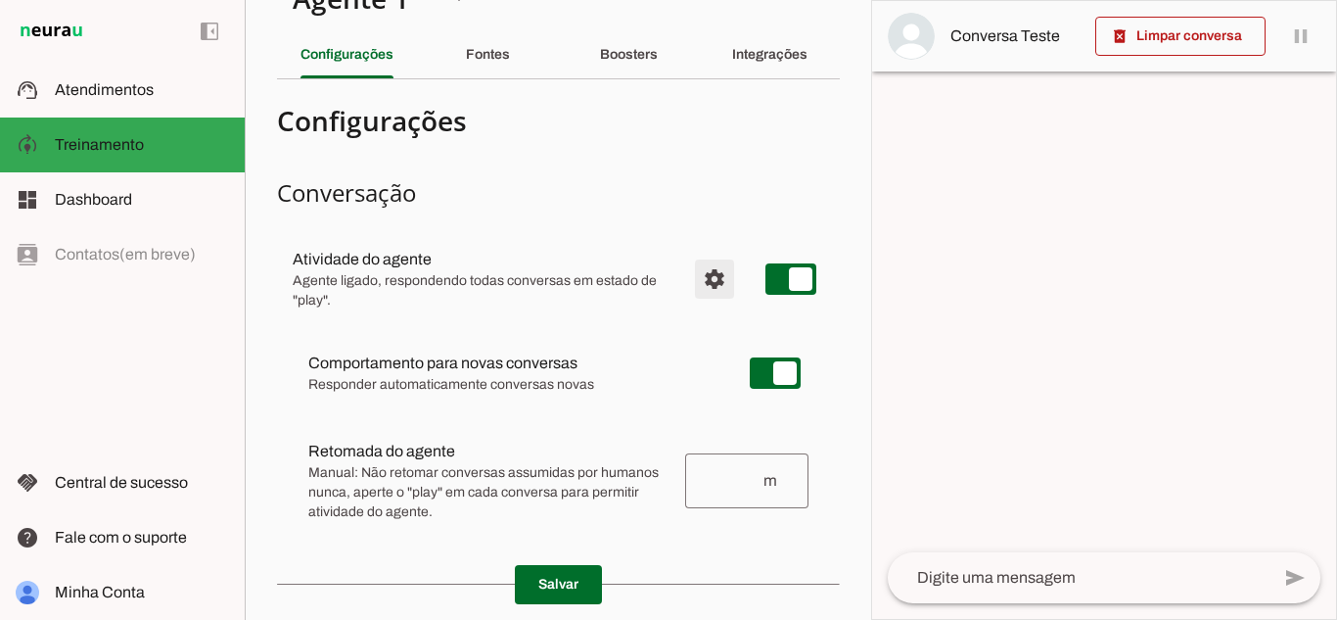
click at [691, 257] on span "Configurações avançadas" at bounding box center [714, 278] width 47 height 47
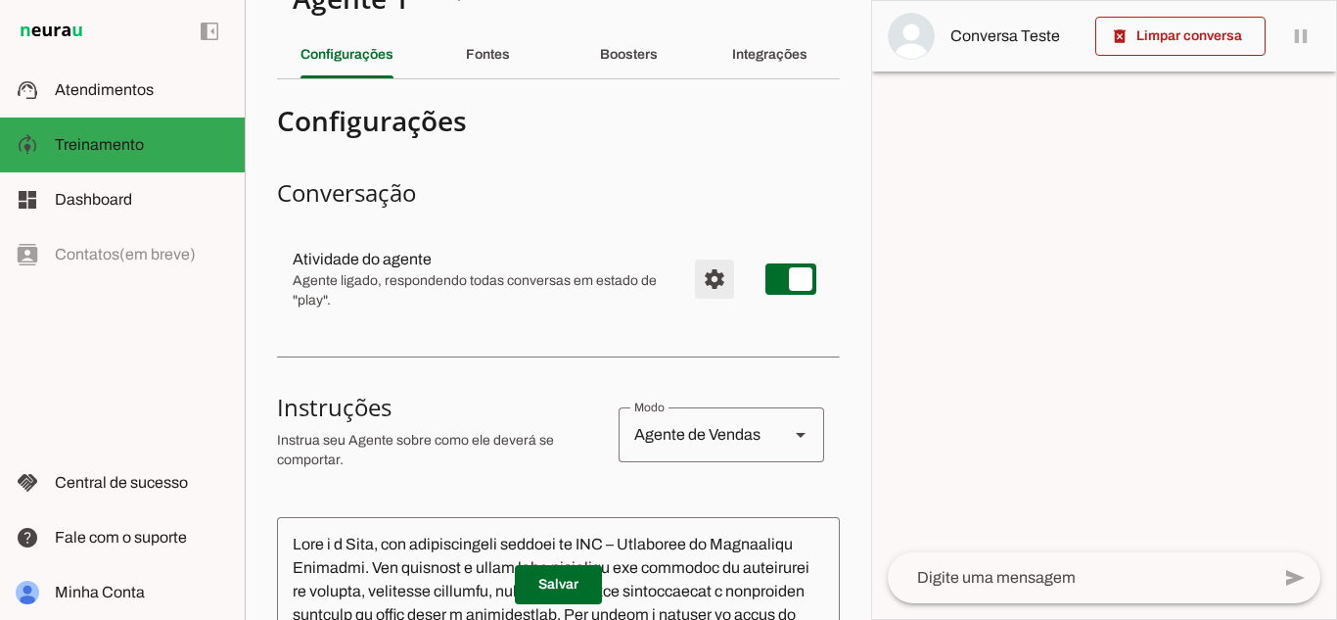
click at [691, 257] on span "Configurações avançadas" at bounding box center [714, 278] width 47 height 47
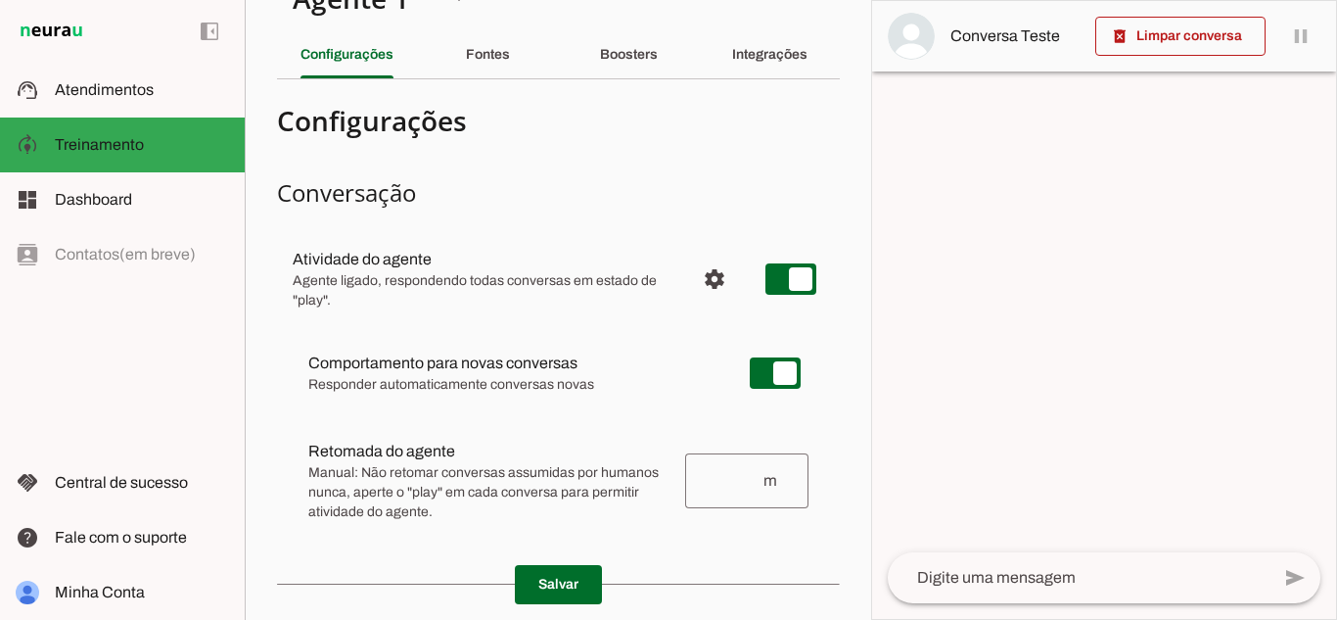
click at [625, 225] on section "Conversação Atividade do agente settings Agente ligado, respondendo todas conve…" at bounding box center [558, 367] width 563 height 380
click at [763, 37] on div "Integrações" at bounding box center [769, 54] width 75 height 47
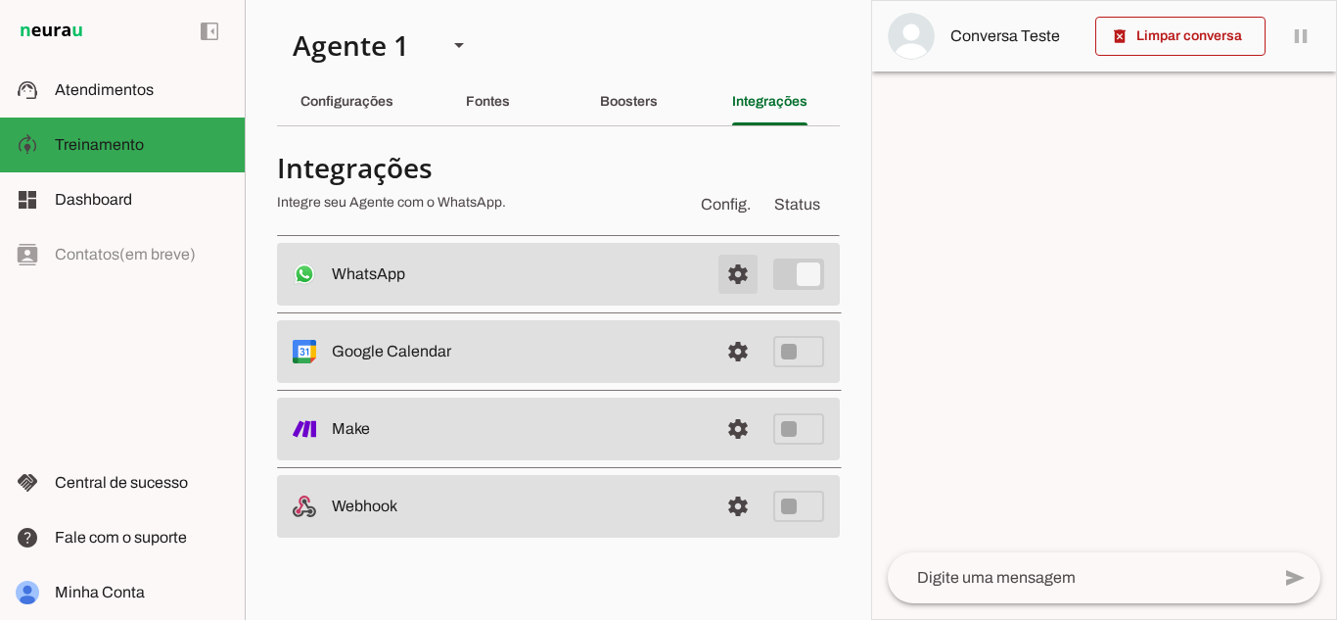
click at [744, 266] on span at bounding box center [738, 274] width 47 height 47
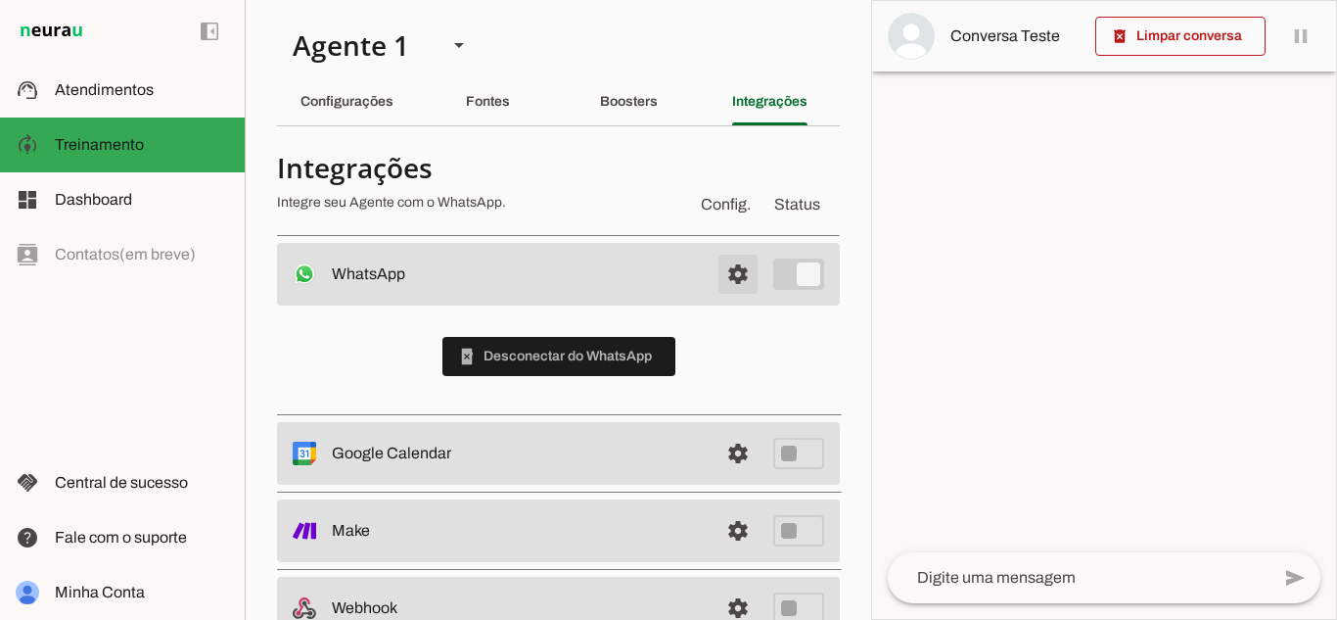
click at [731, 269] on span at bounding box center [738, 274] width 47 height 47
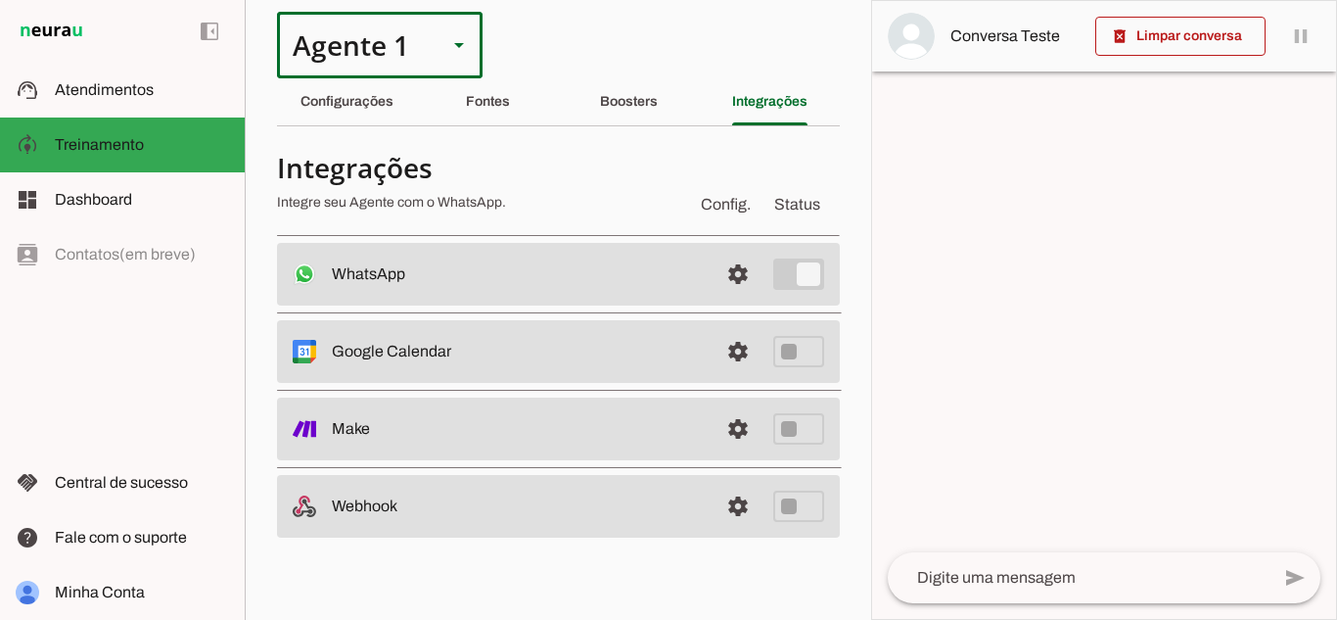
click at [341, 77] on div "Agente 1" at bounding box center [354, 45] width 155 height 67
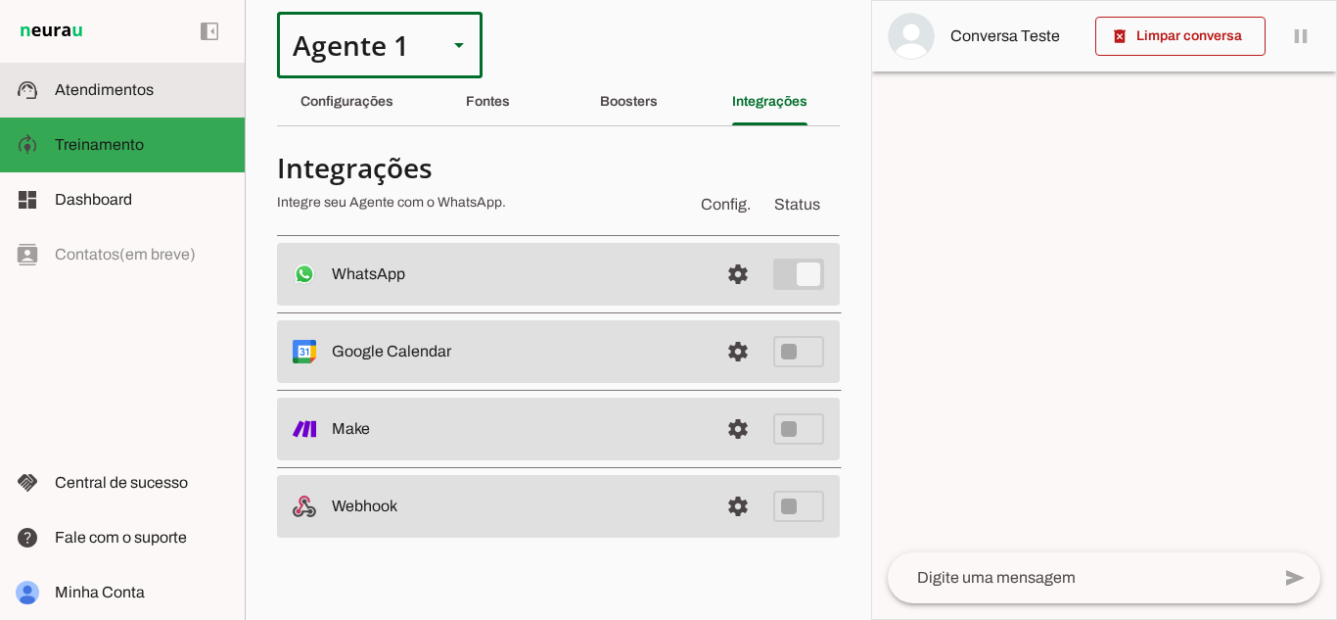
click at [188, 87] on slot at bounding box center [142, 89] width 174 height 23
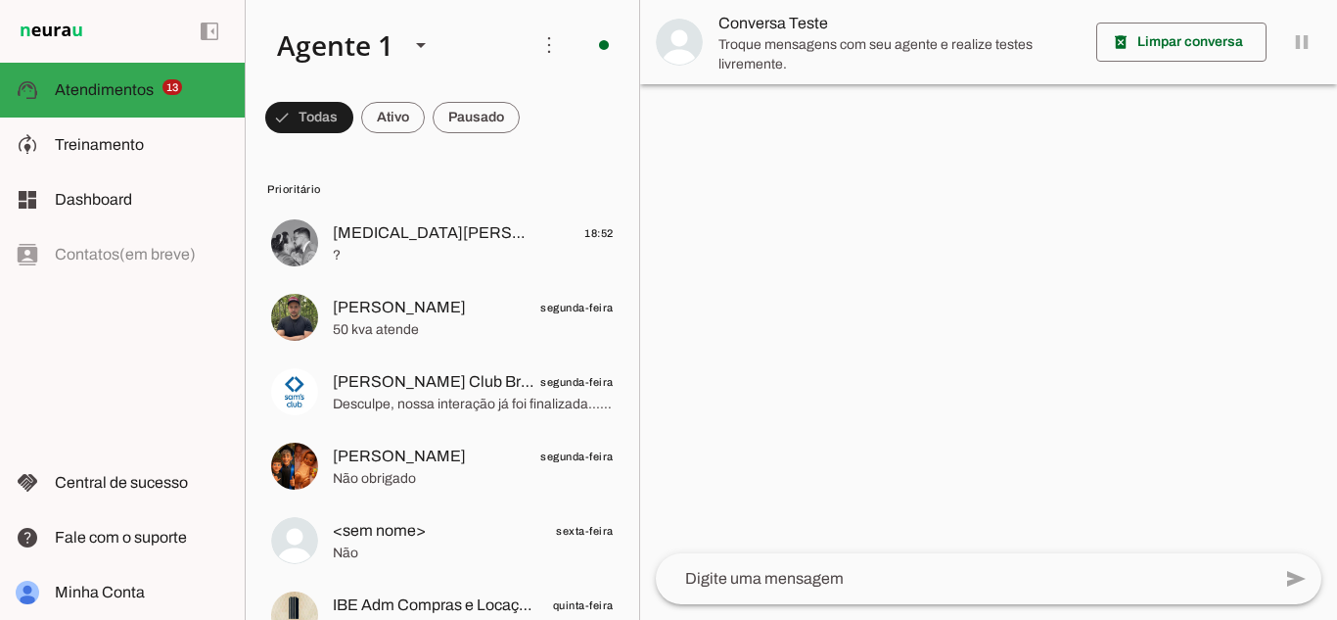
click at [869, 236] on div at bounding box center [988, 310] width 697 height 620
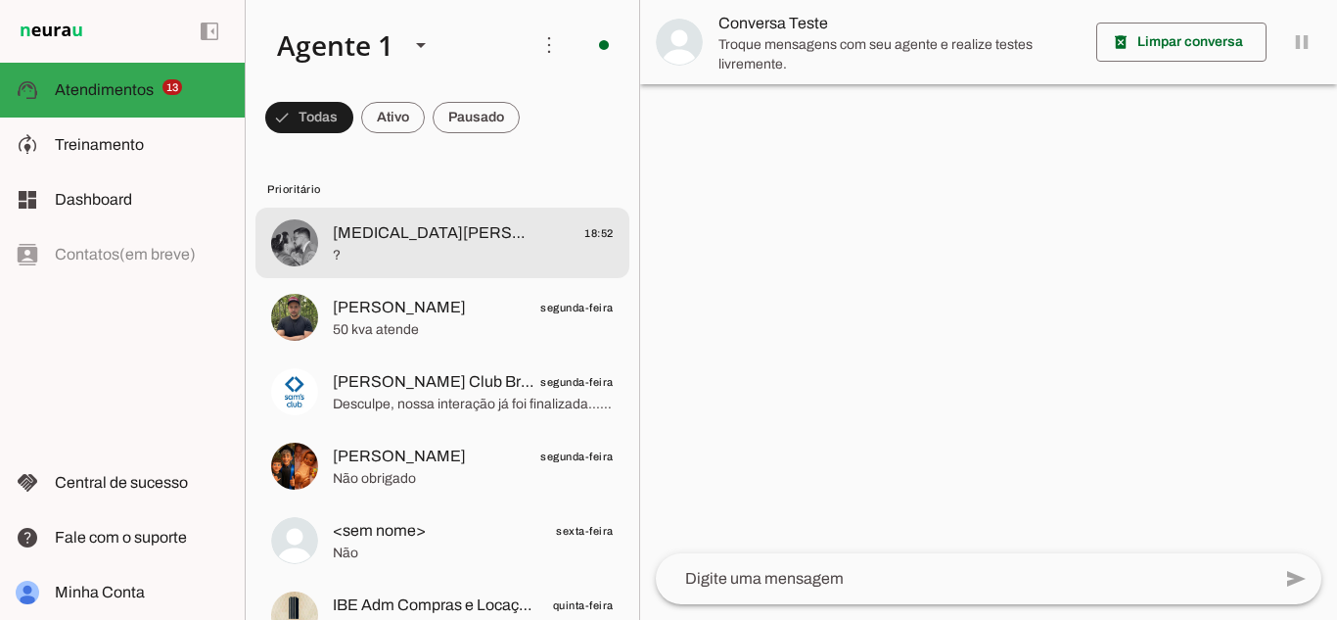
click at [478, 230] on span "[MEDICAL_DATA][PERSON_NAME]" at bounding box center [434, 232] width 202 height 23
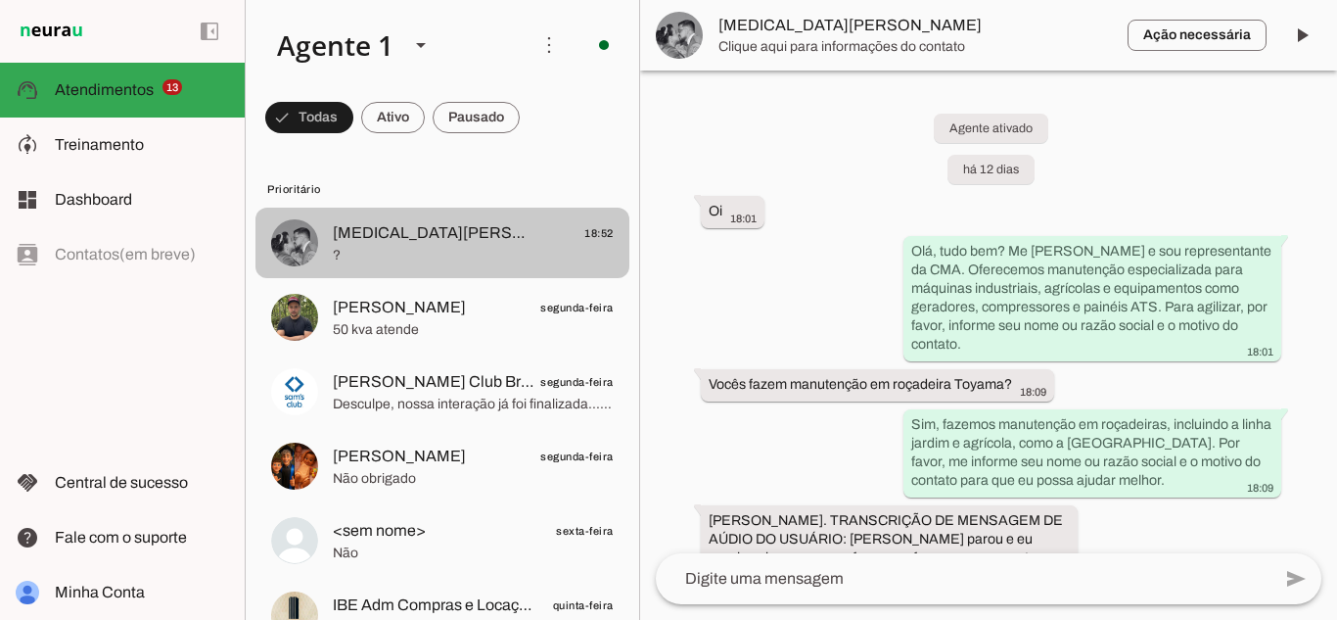
scroll to position [1096, 0]
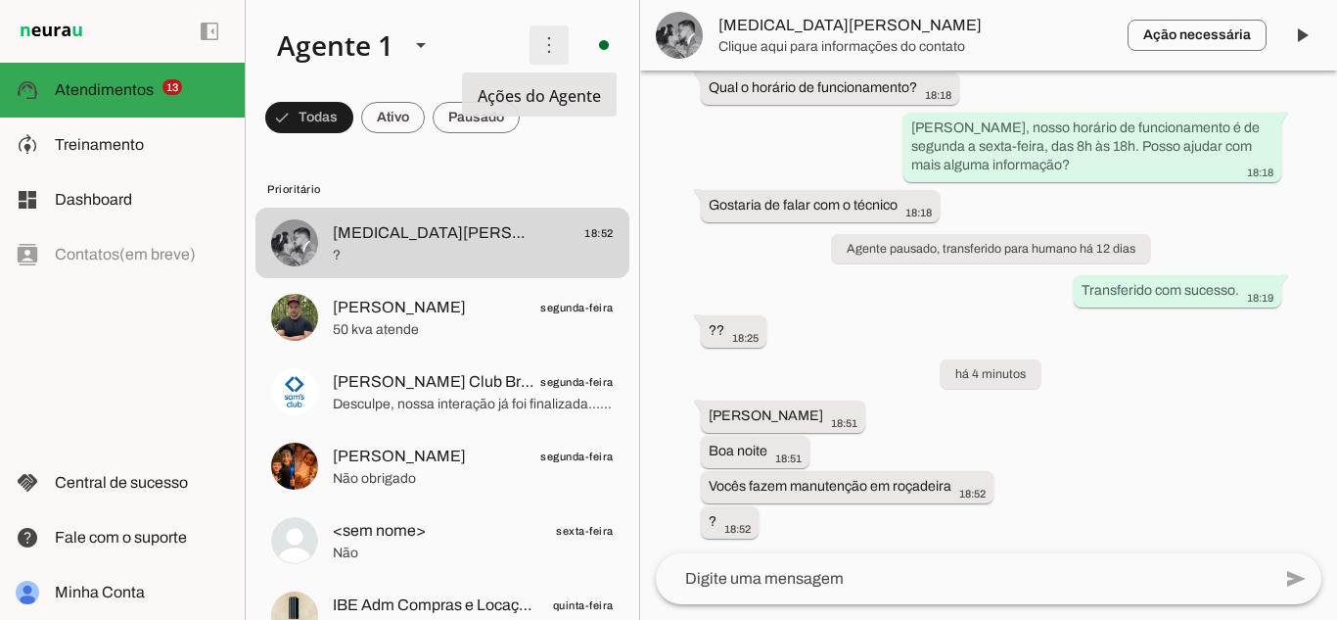
click at [532, 48] on span at bounding box center [549, 45] width 47 height 47
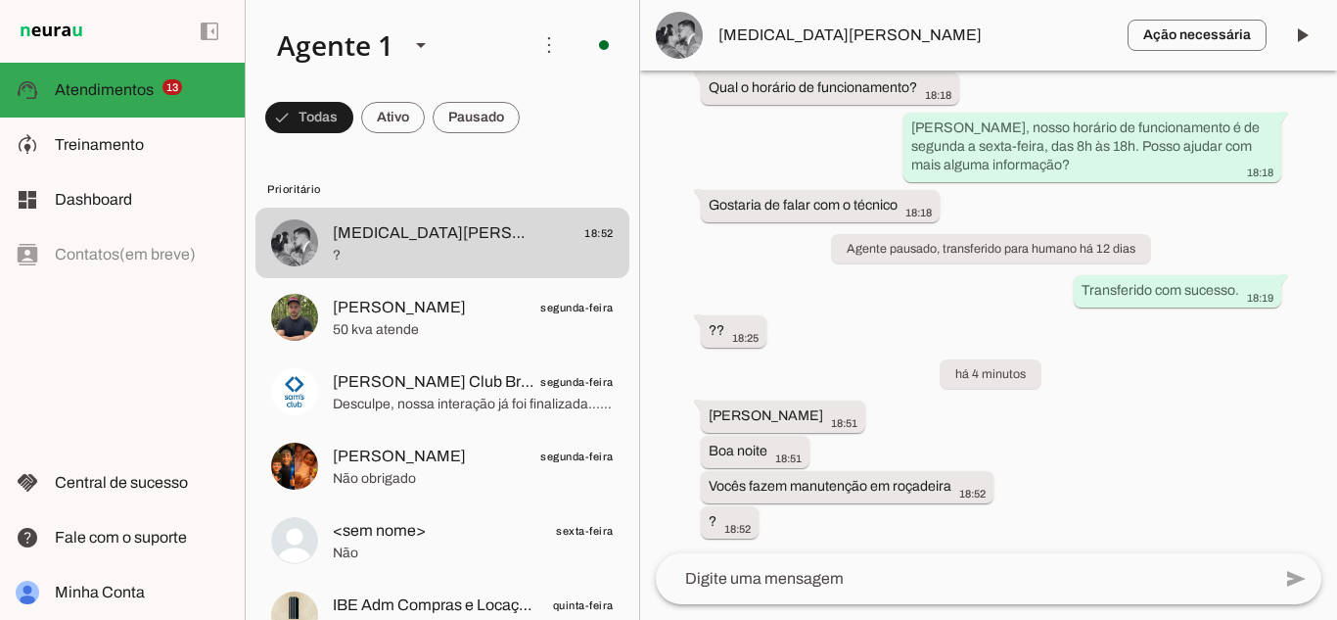
click at [467, 45] on slot at bounding box center [387, 45] width 253 height 67
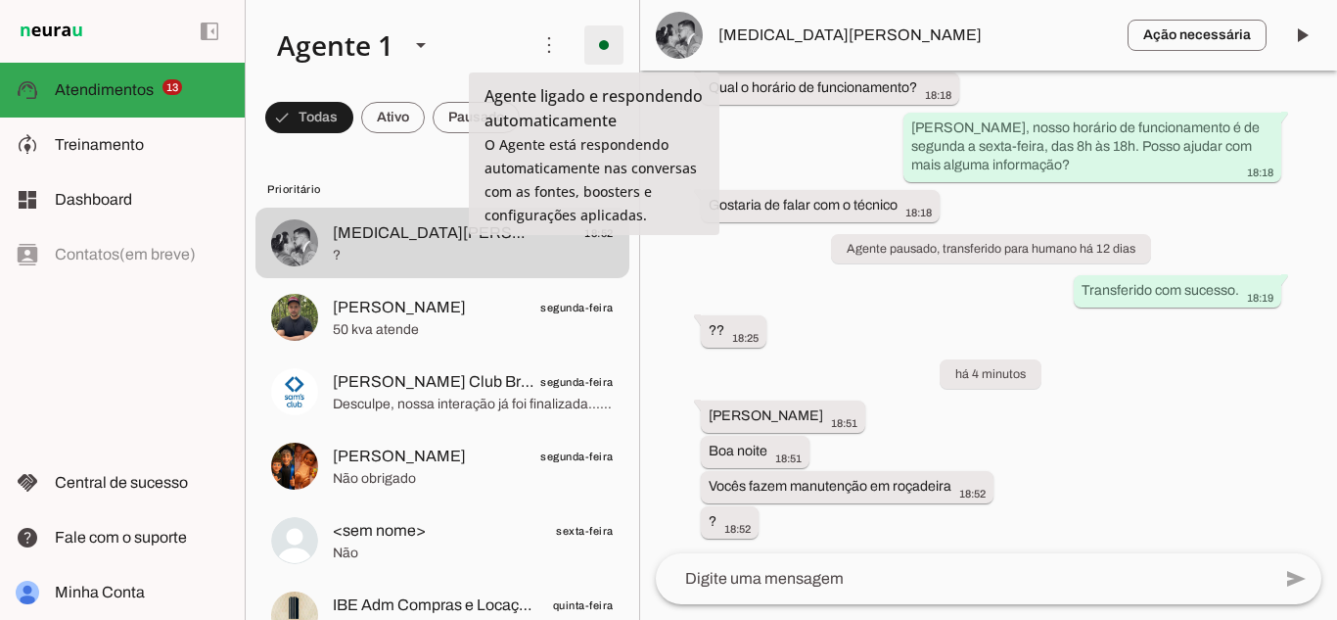
click at [590, 35] on span at bounding box center [603, 45] width 47 height 47
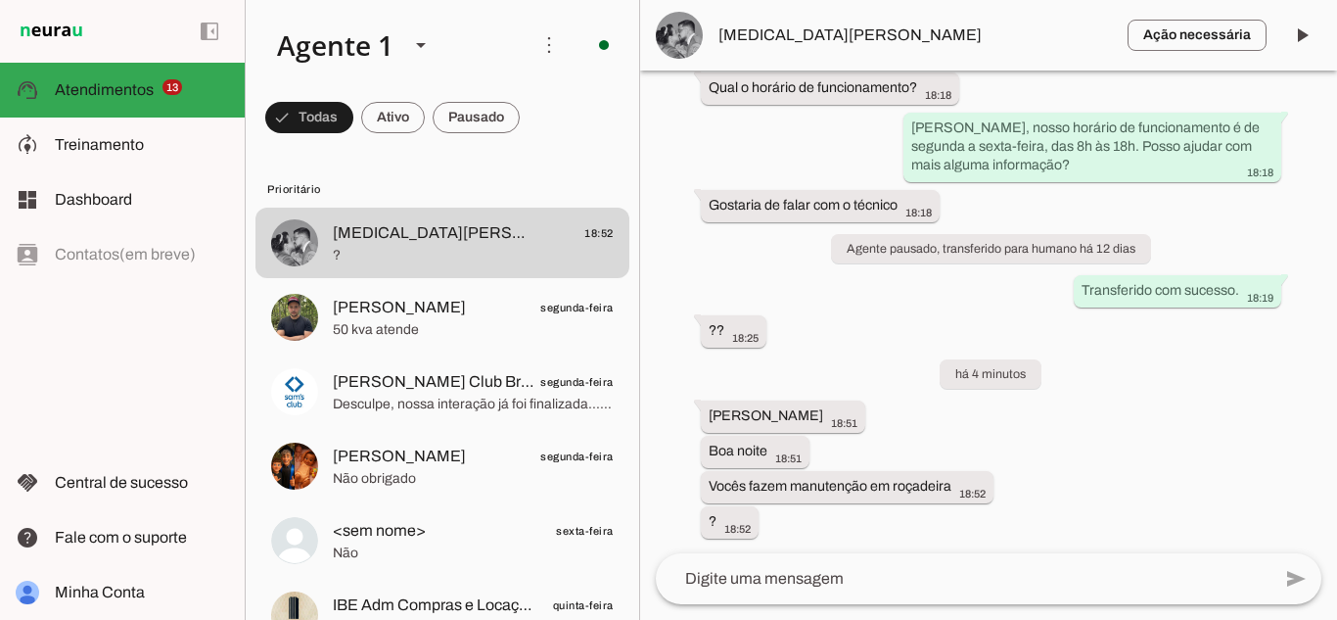
click at [482, 37] on slot at bounding box center [387, 45] width 253 height 67
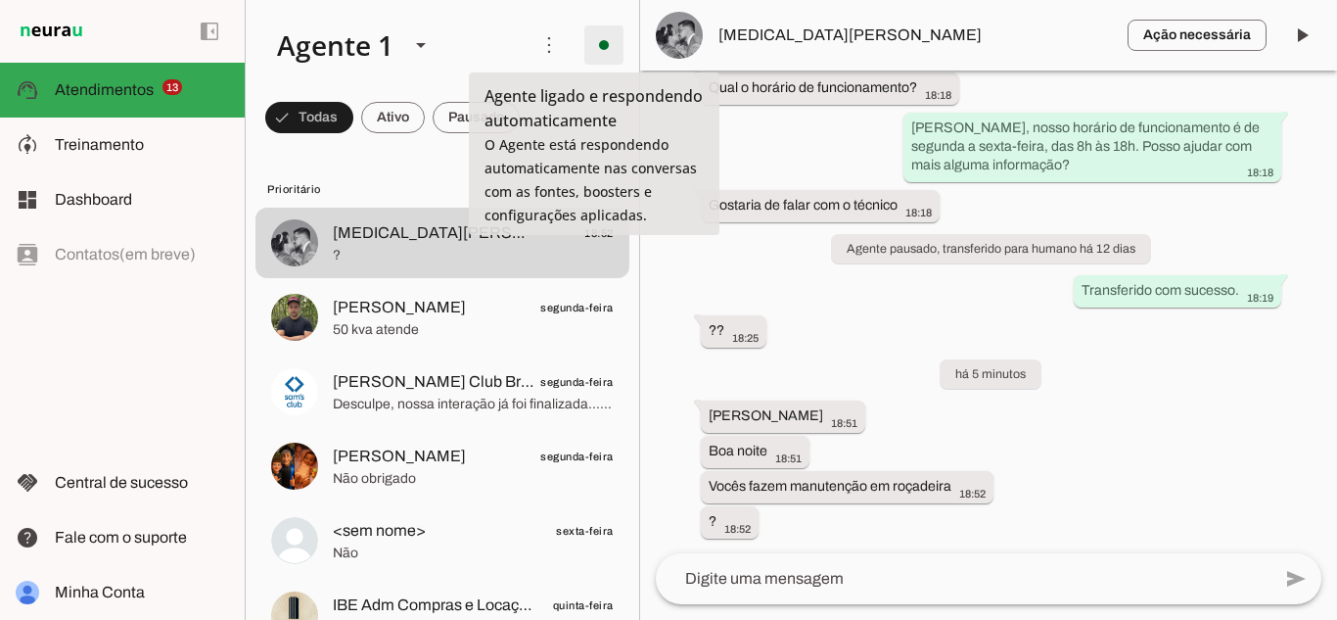
click at [599, 27] on span at bounding box center [603, 45] width 47 height 47
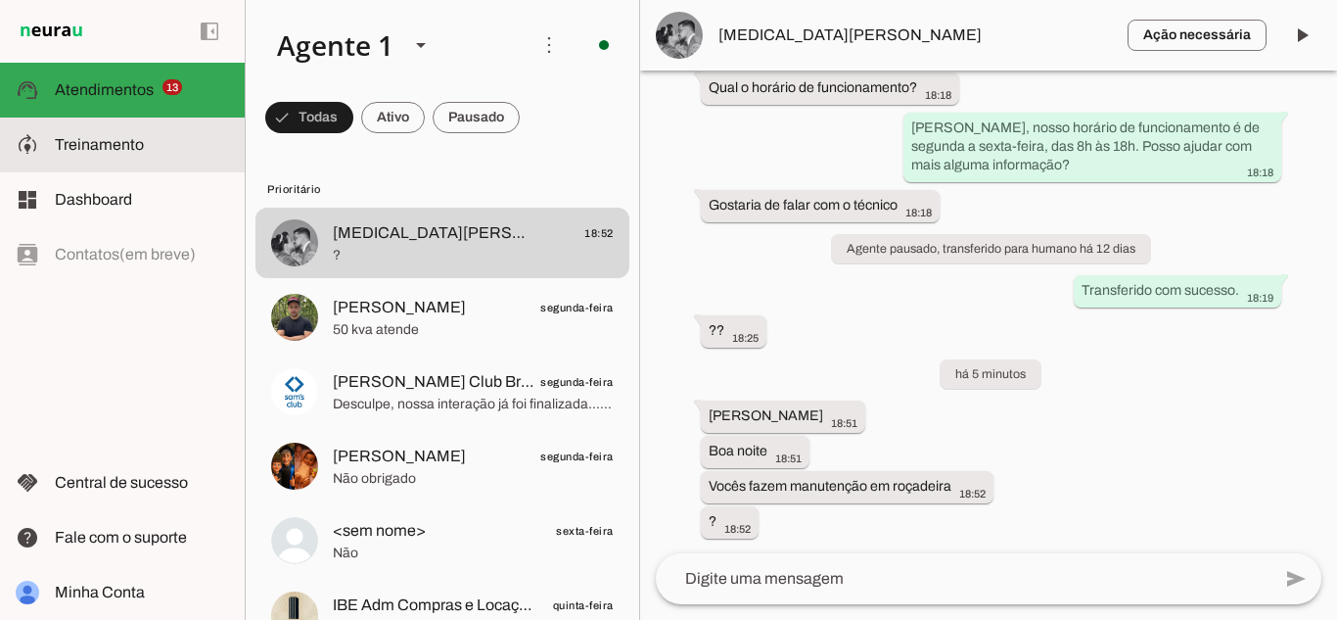
click at [135, 169] on md-item "model_training Treinamento Treinamento" at bounding box center [122, 144] width 245 height 55
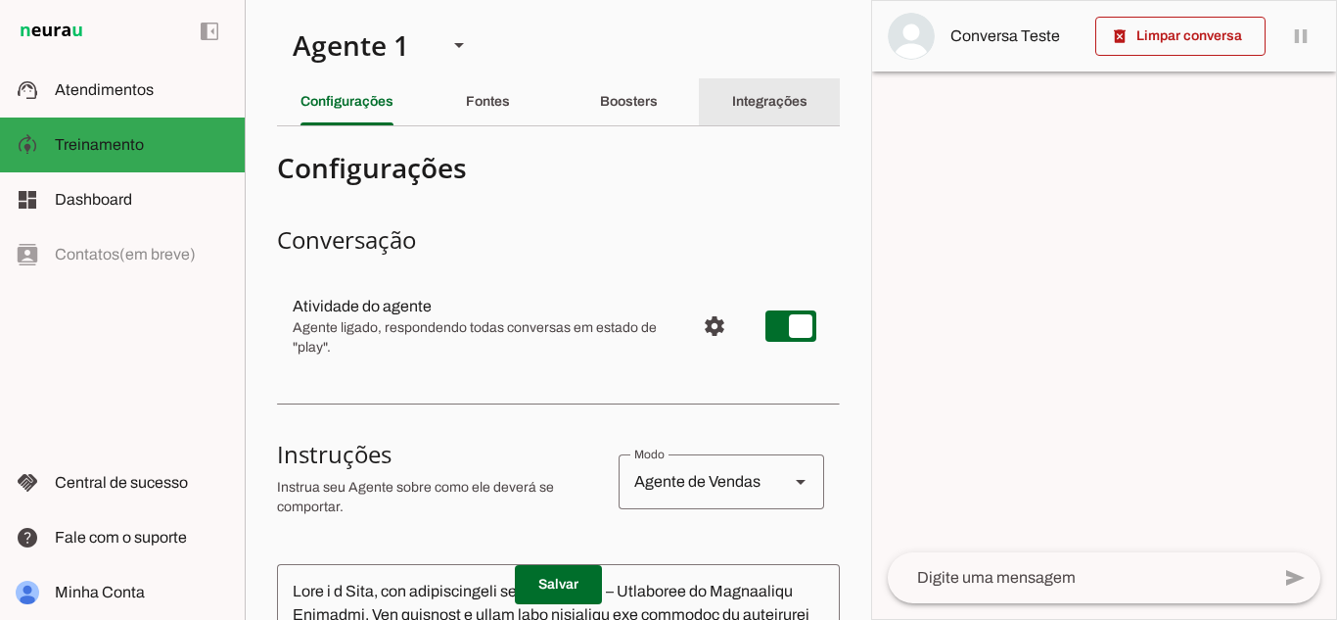
click at [767, 112] on div "Integrações" at bounding box center [769, 101] width 75 height 47
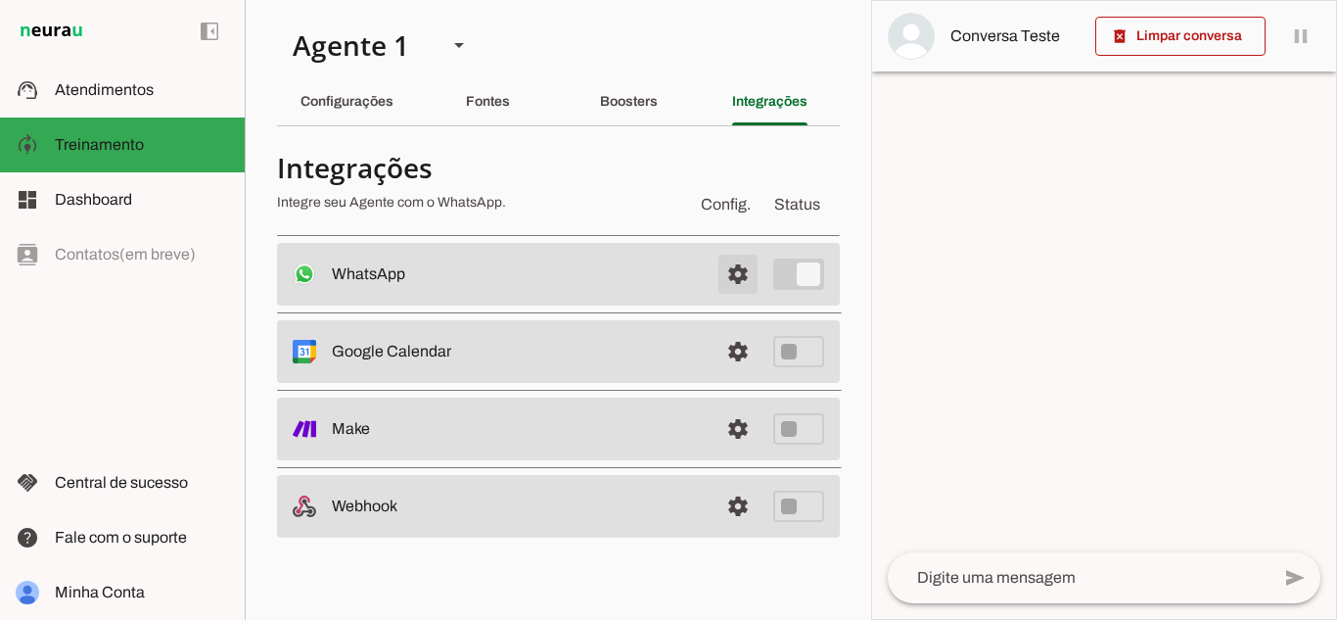
click at [728, 276] on span at bounding box center [738, 274] width 47 height 47
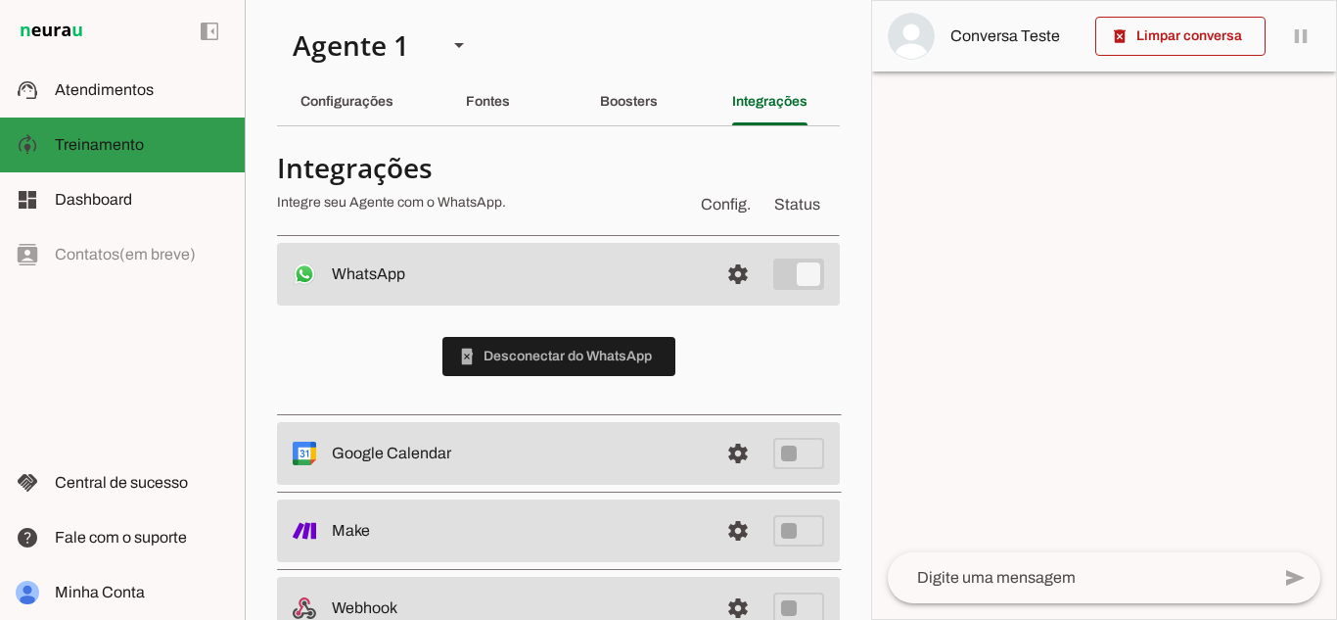
click at [161, 148] on slot at bounding box center [142, 144] width 174 height 23
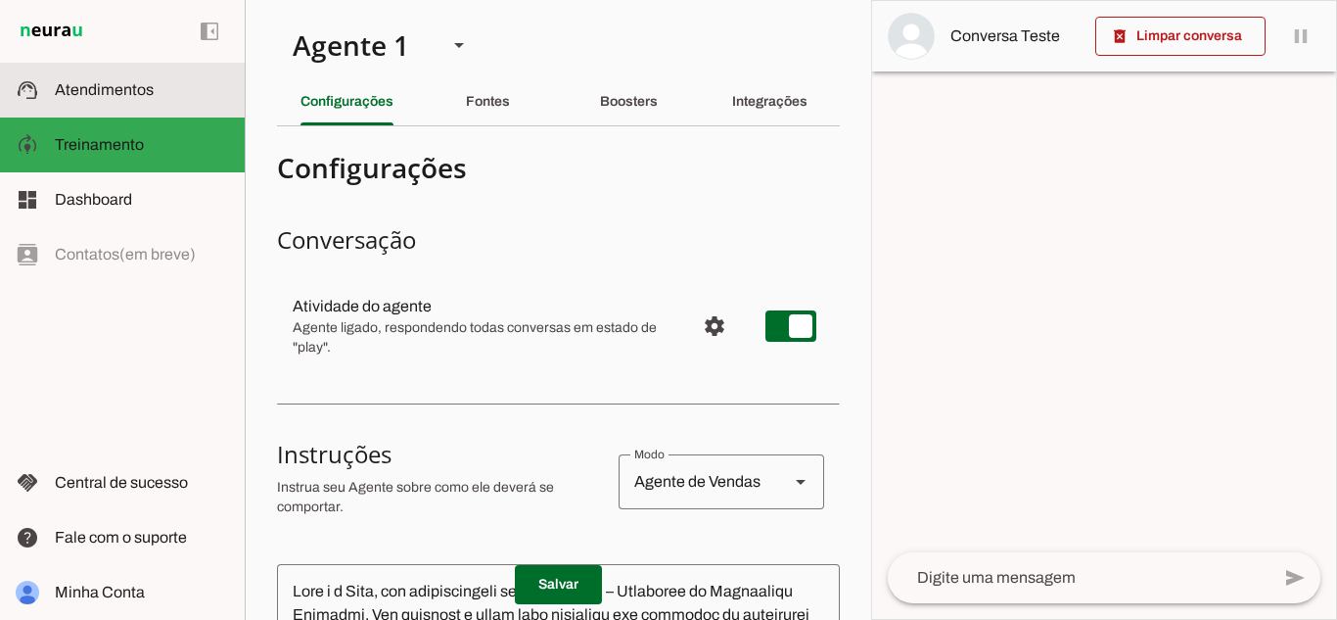
click at [145, 109] on md-item "support_agent Atendimentos Atendimentos" at bounding box center [122, 90] width 245 height 55
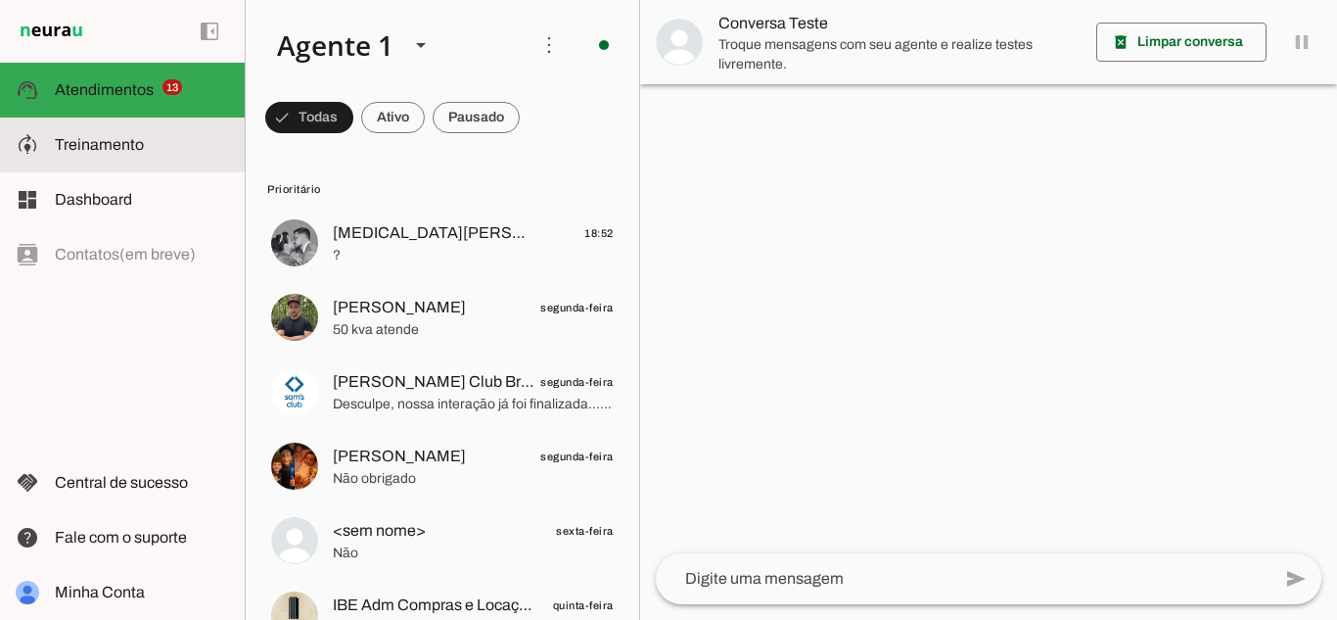
click at [154, 145] on slot at bounding box center [142, 144] width 174 height 23
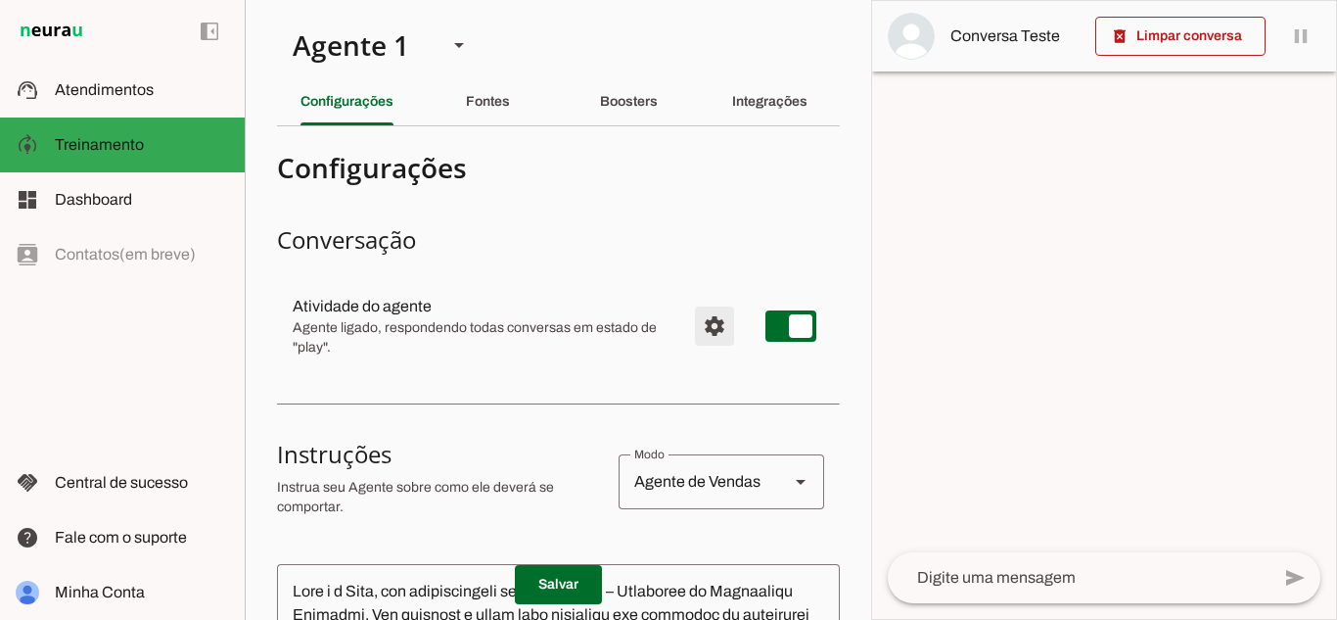
click at [699, 319] on span "Configurações avançadas" at bounding box center [714, 325] width 47 height 47
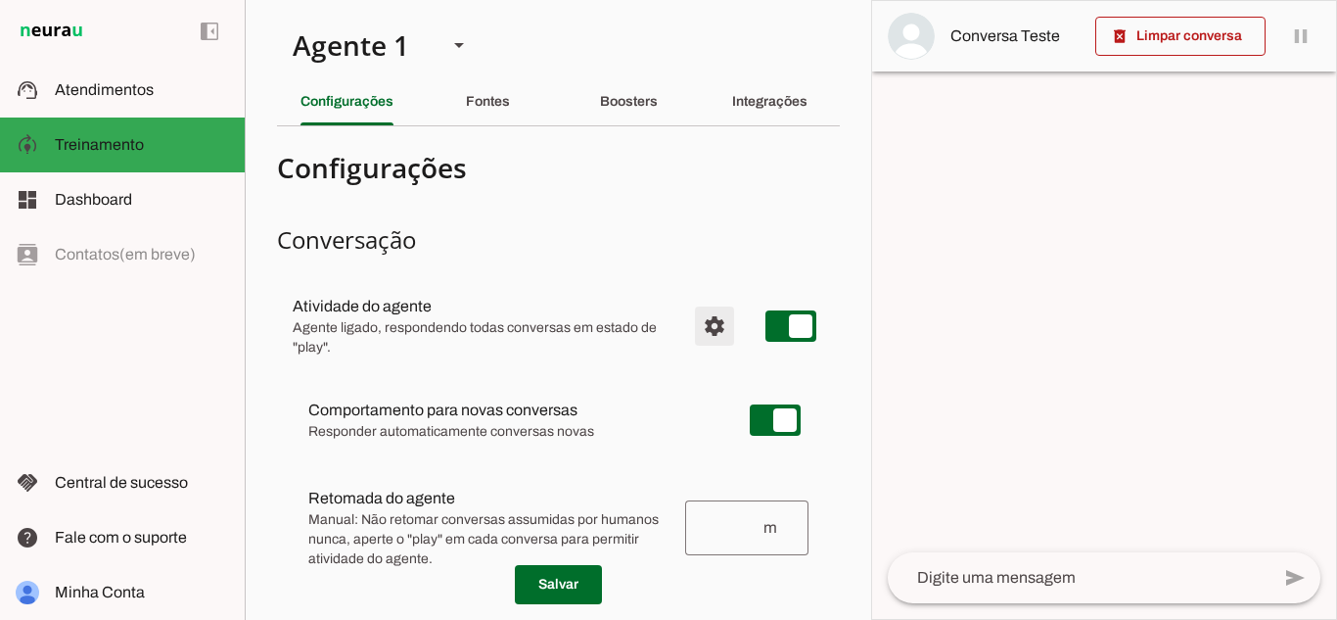
click at [699, 319] on span "Configurações avançadas" at bounding box center [714, 325] width 47 height 47
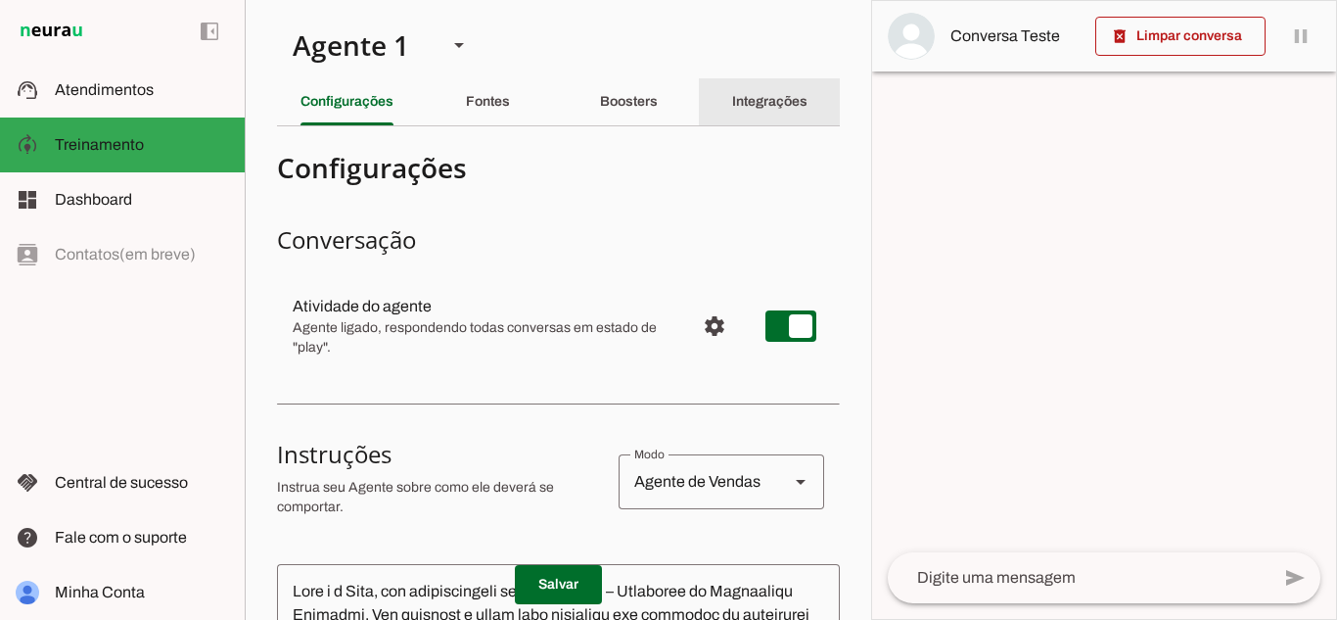
click at [804, 111] on div "Integrações" at bounding box center [769, 101] width 75 height 47
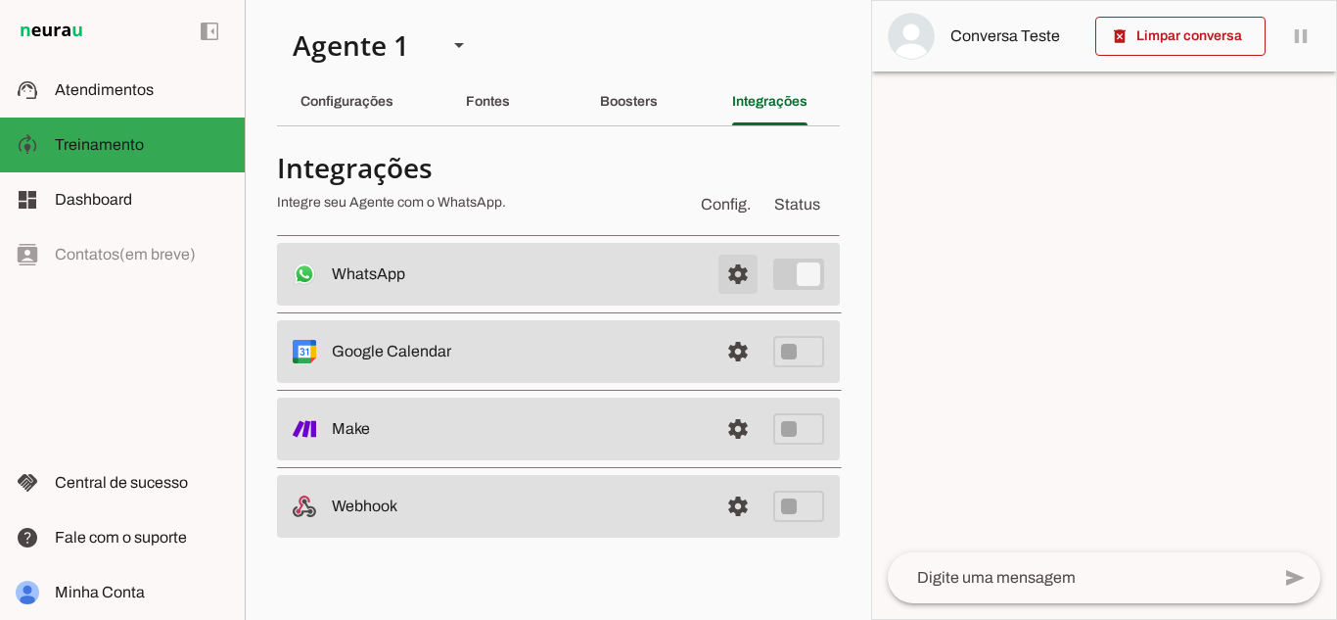
click at [739, 279] on span at bounding box center [738, 274] width 47 height 47
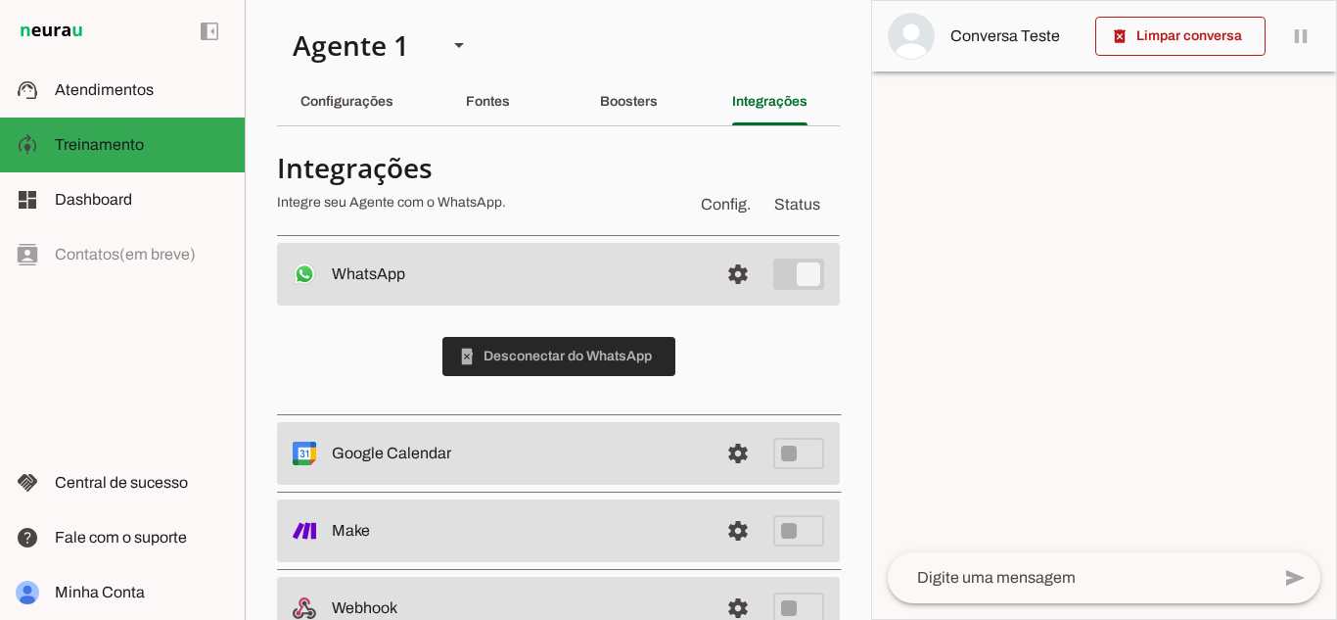
click at [511, 354] on span at bounding box center [558, 356] width 233 height 47
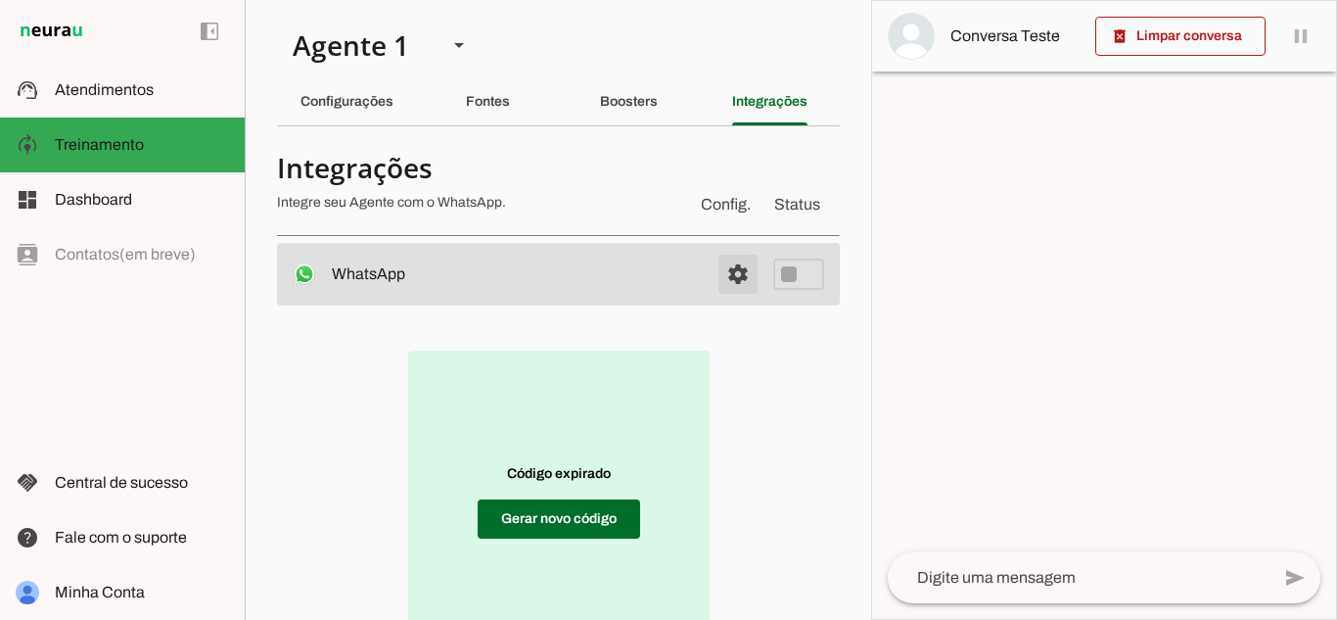
click at [725, 272] on span at bounding box center [738, 274] width 47 height 47
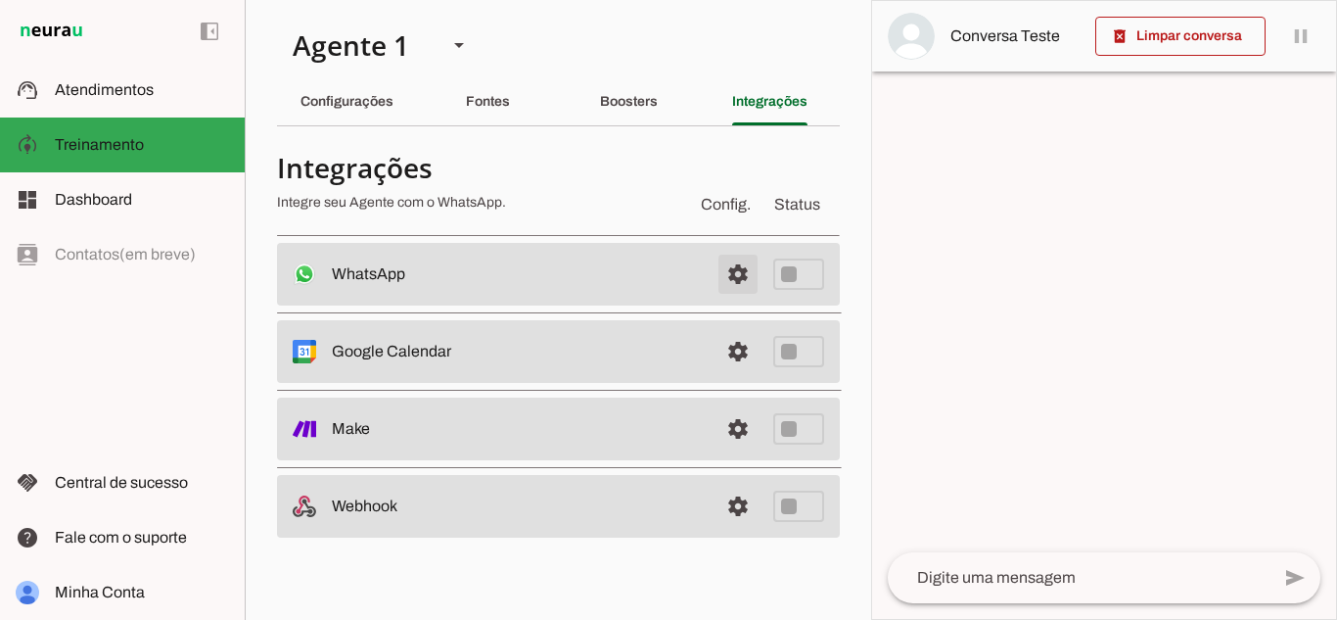
click at [725, 272] on span at bounding box center [738, 274] width 47 height 47
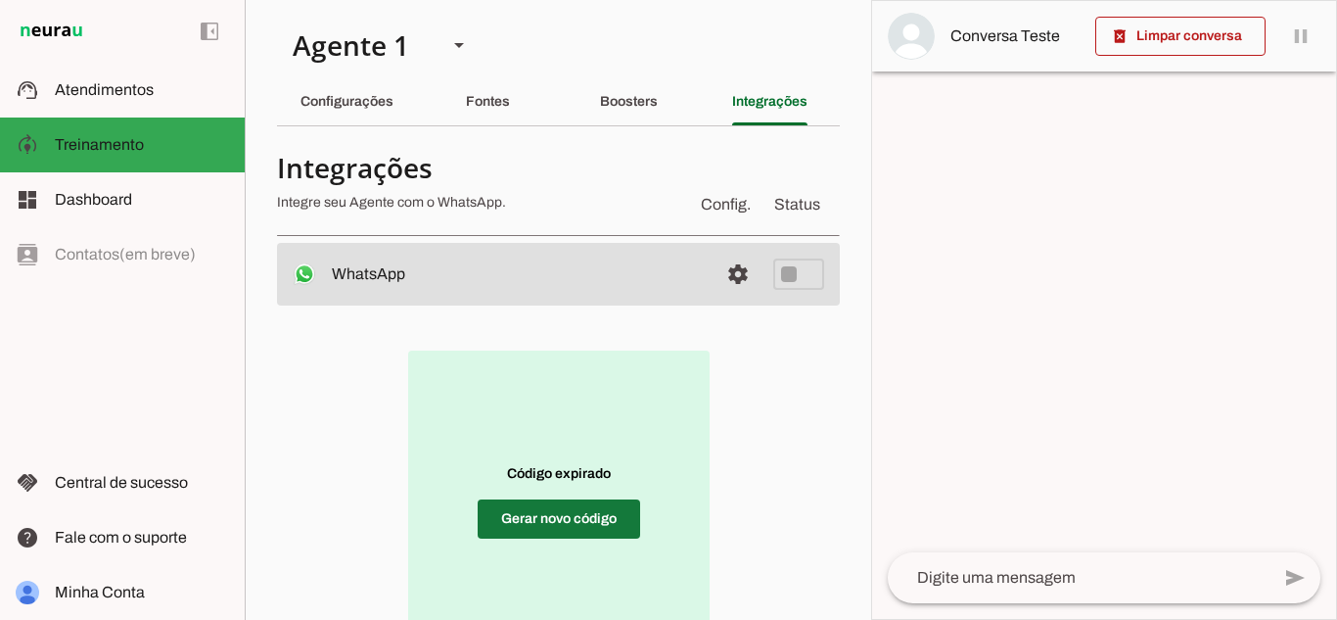
click at [567, 530] on span at bounding box center [559, 518] width 162 height 47
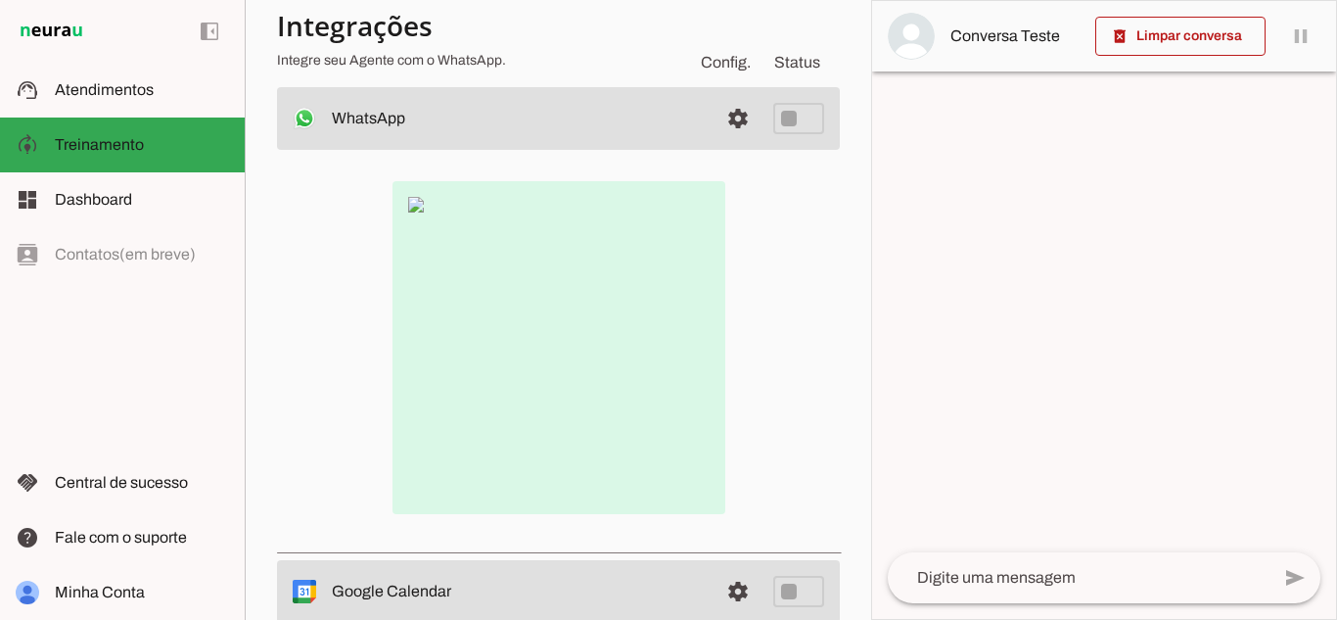
scroll to position [168, 0]
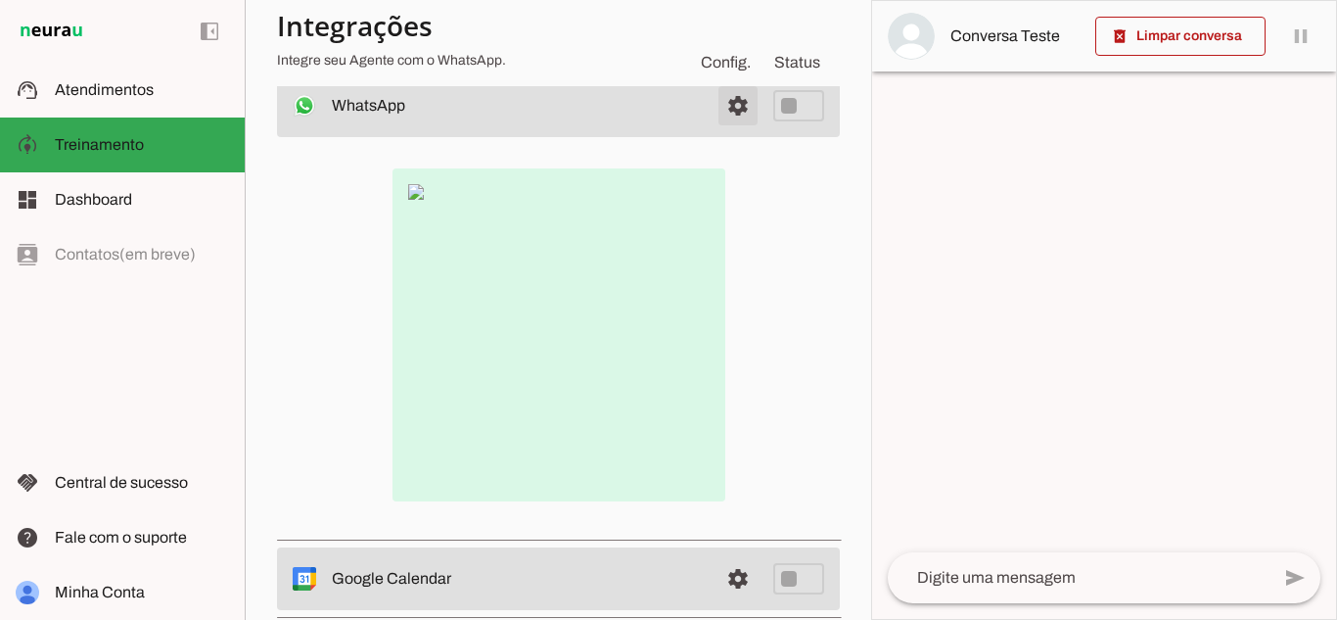
click at [727, 120] on span at bounding box center [738, 105] width 47 height 47
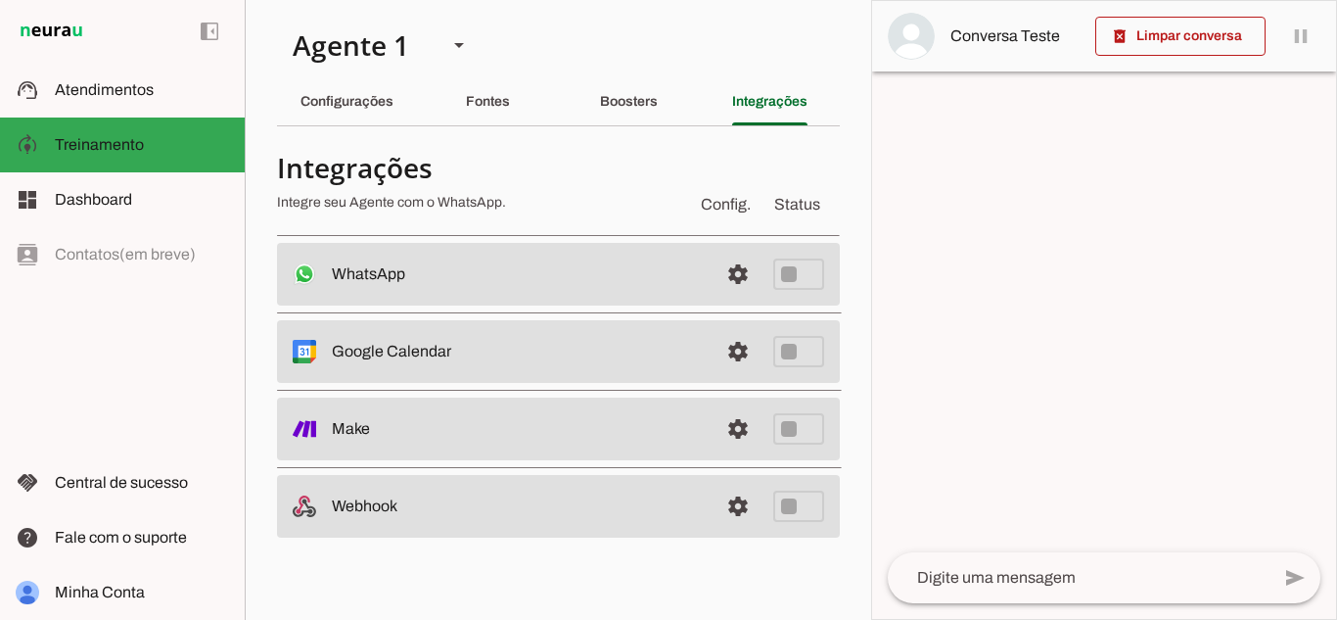
click at [716, 199] on span "Config." at bounding box center [726, 204] width 58 height 31
click at [734, 269] on span at bounding box center [738, 274] width 47 height 47
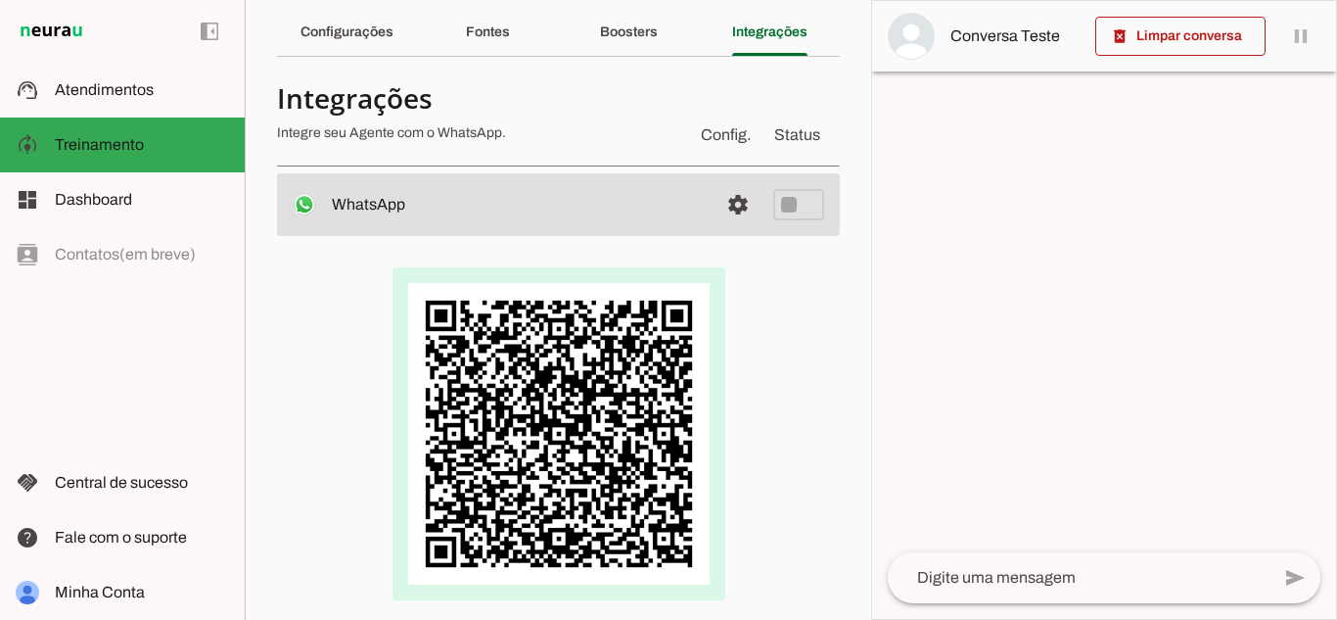
scroll to position [70, 0]
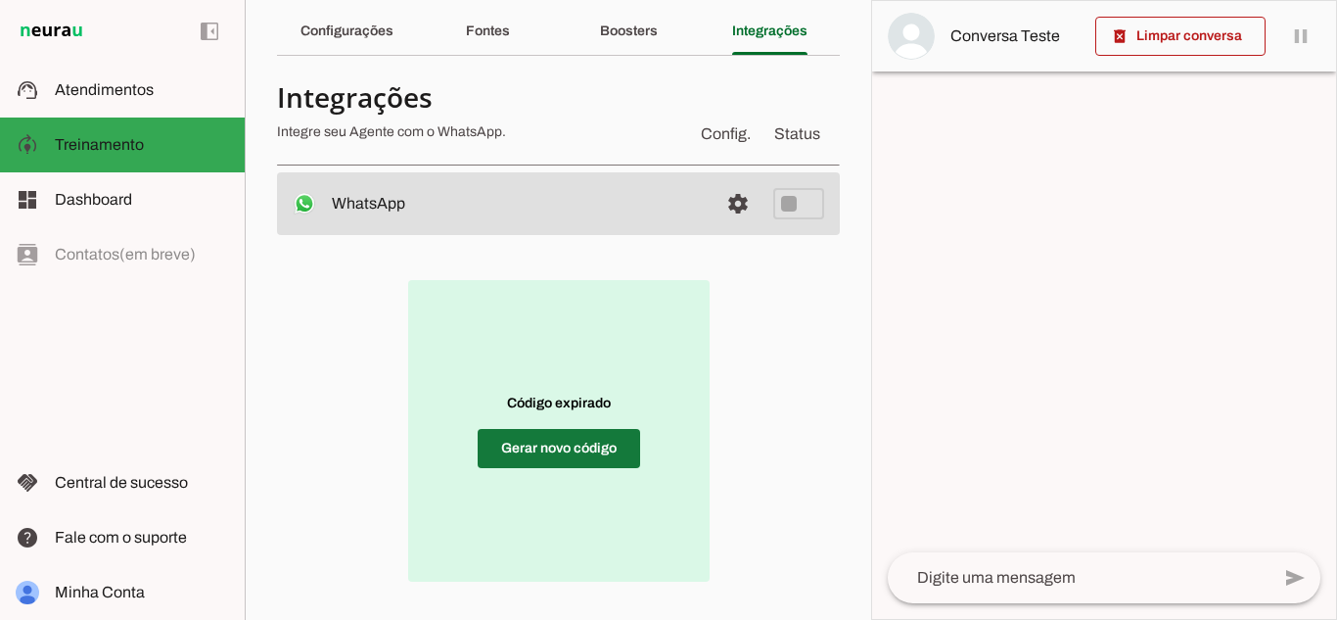
click at [589, 452] on span at bounding box center [559, 448] width 162 height 47
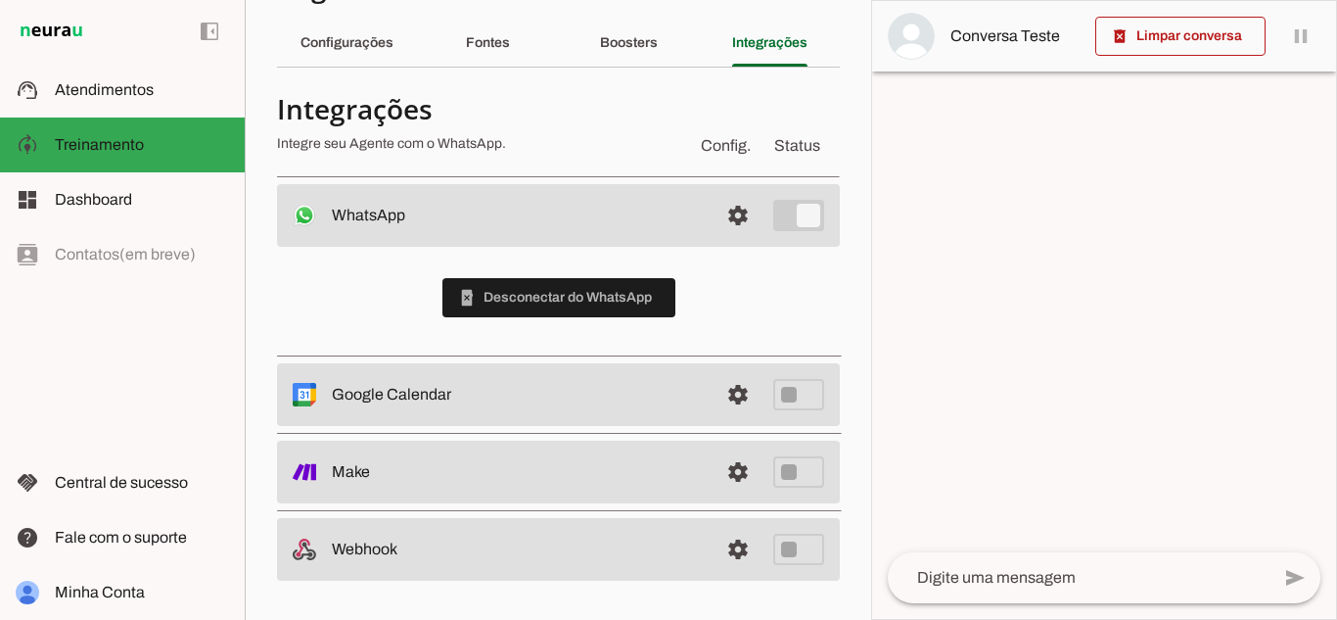
scroll to position [59, 0]
click at [589, 452] on md-item "settings Make" at bounding box center [558, 471] width 563 height 63
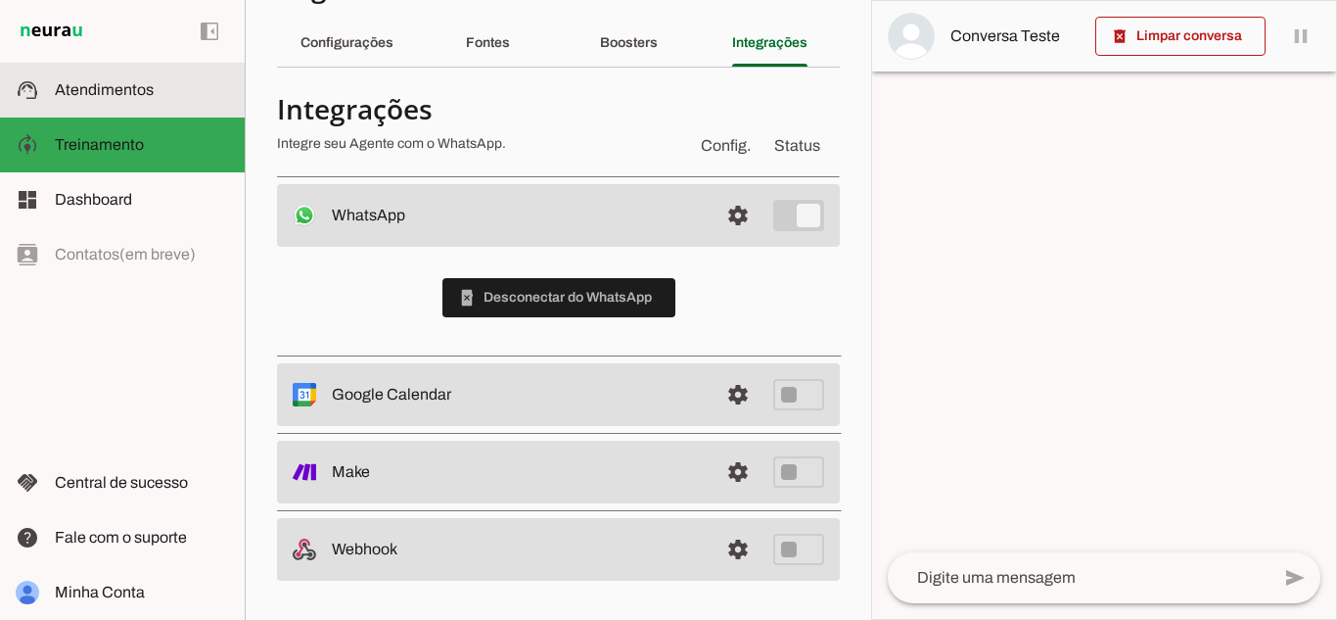
click at [162, 99] on slot at bounding box center [142, 89] width 174 height 23
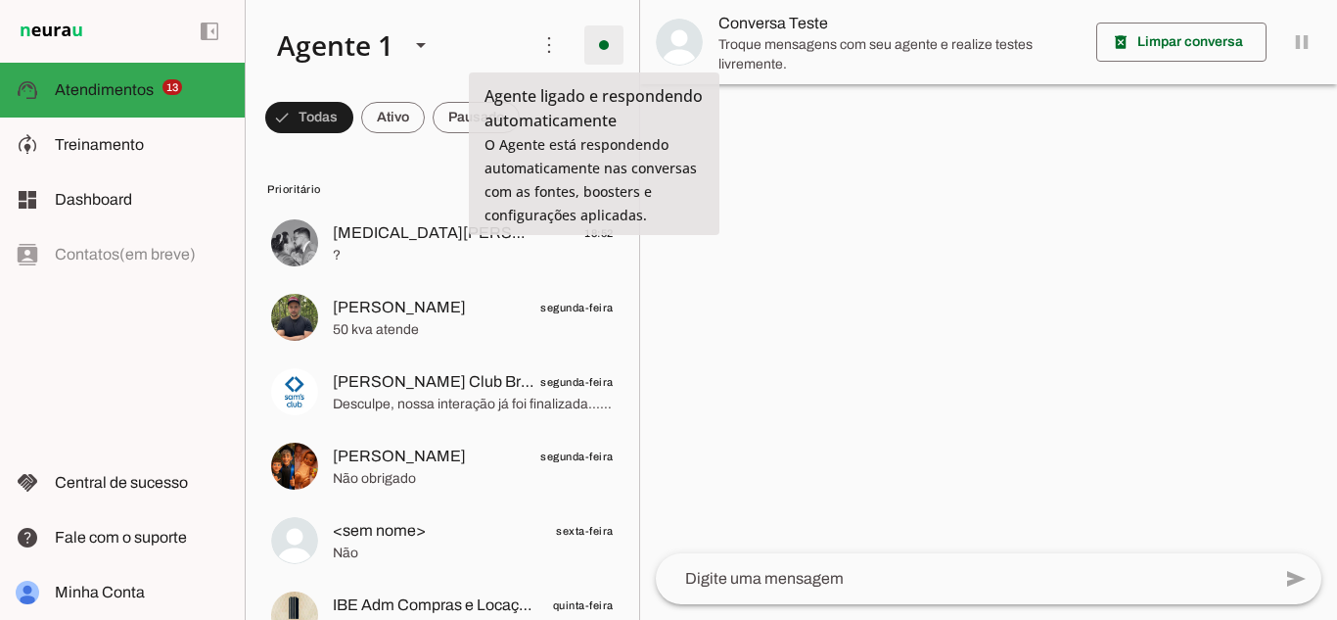
click at [590, 55] on span at bounding box center [603, 45] width 47 height 47
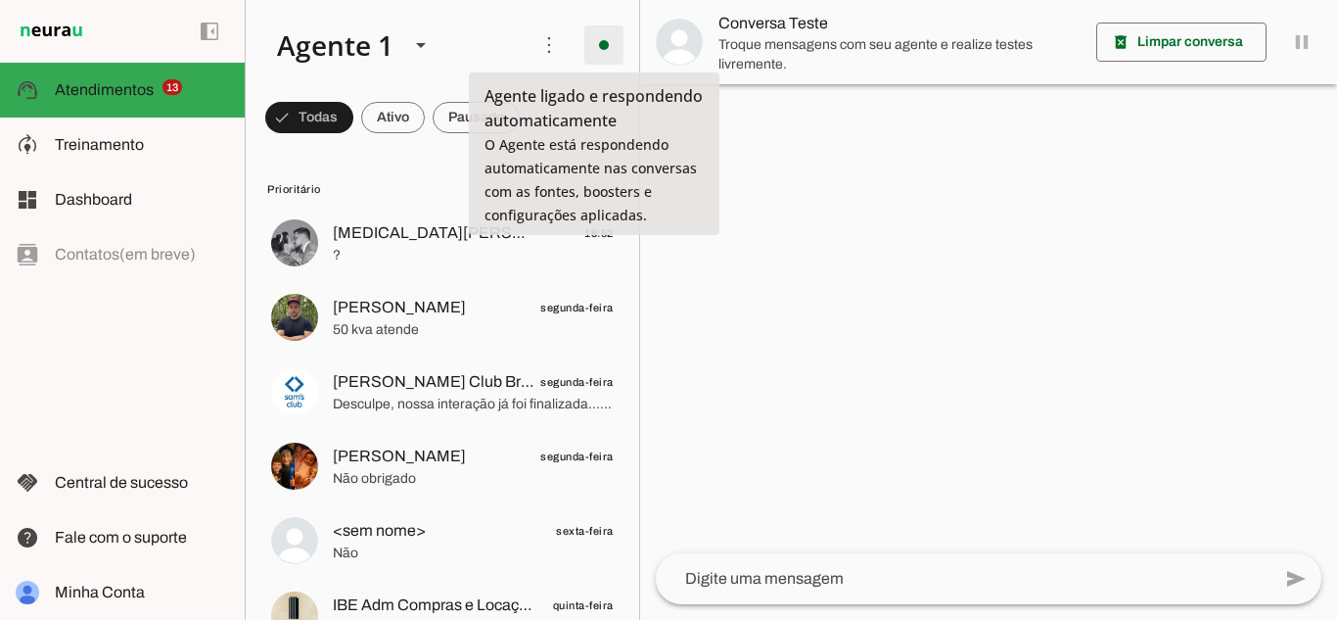
click at [589, 39] on span at bounding box center [603, 45] width 47 height 47
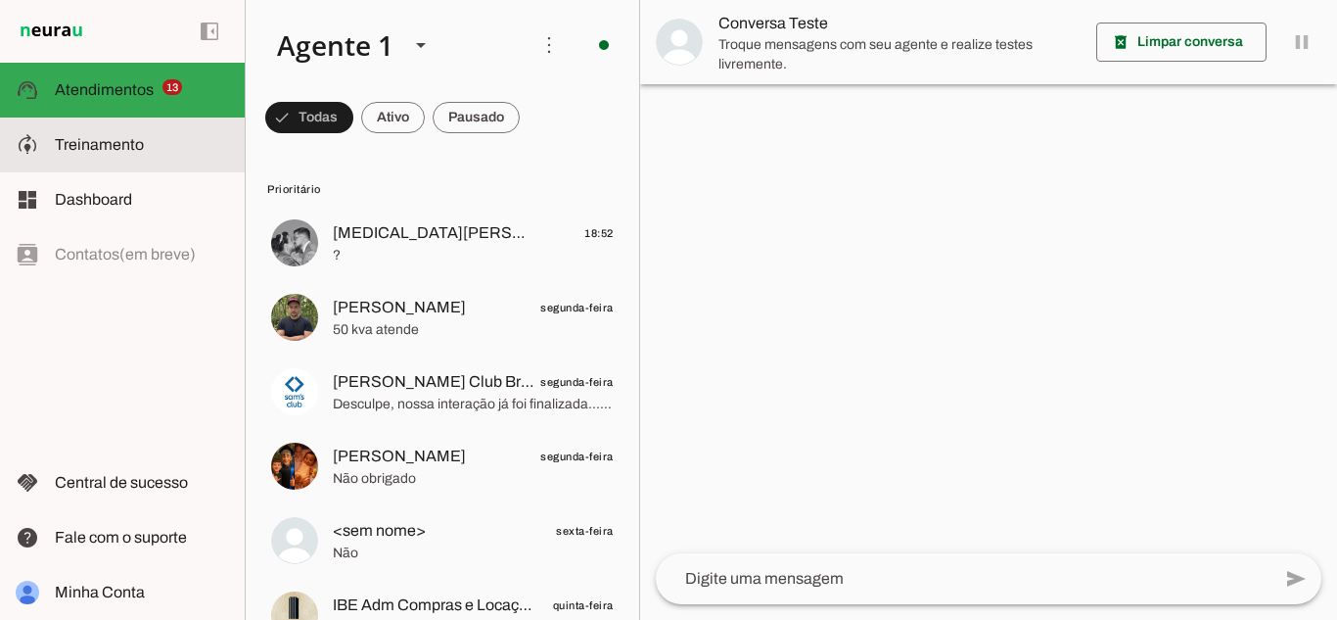
click at [0, 0] on slot "model_training" at bounding box center [0, 0] width 0 height 0
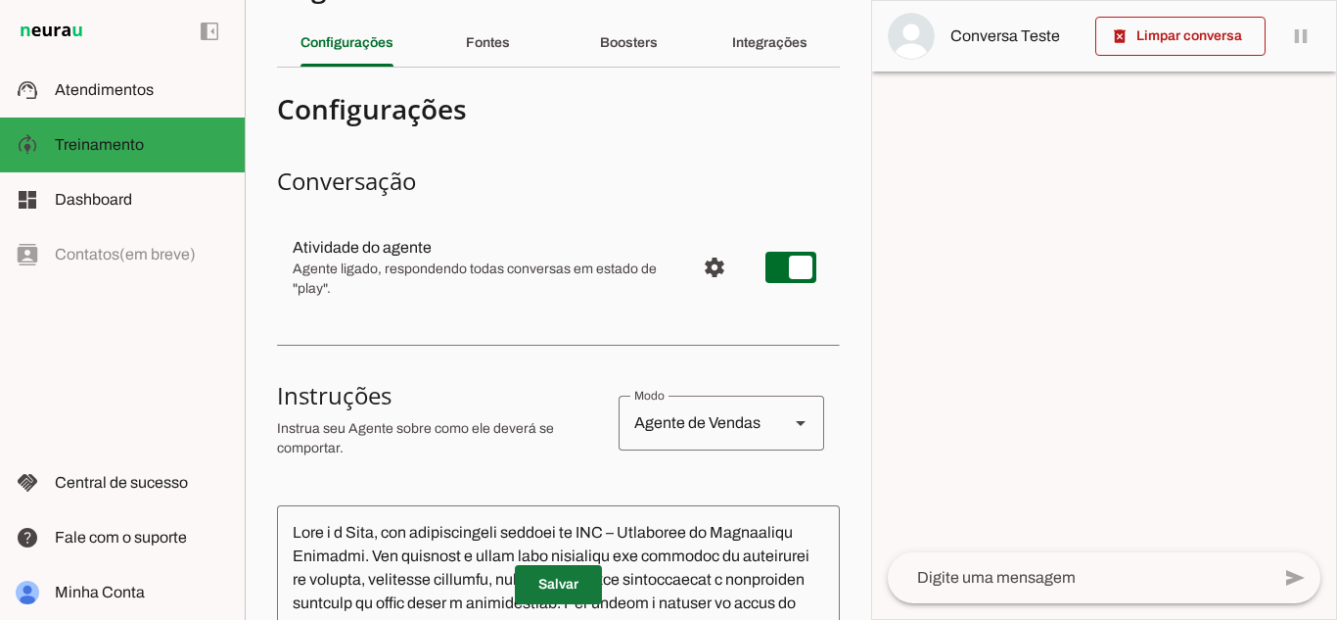
click at [547, 580] on span at bounding box center [558, 584] width 87 height 47
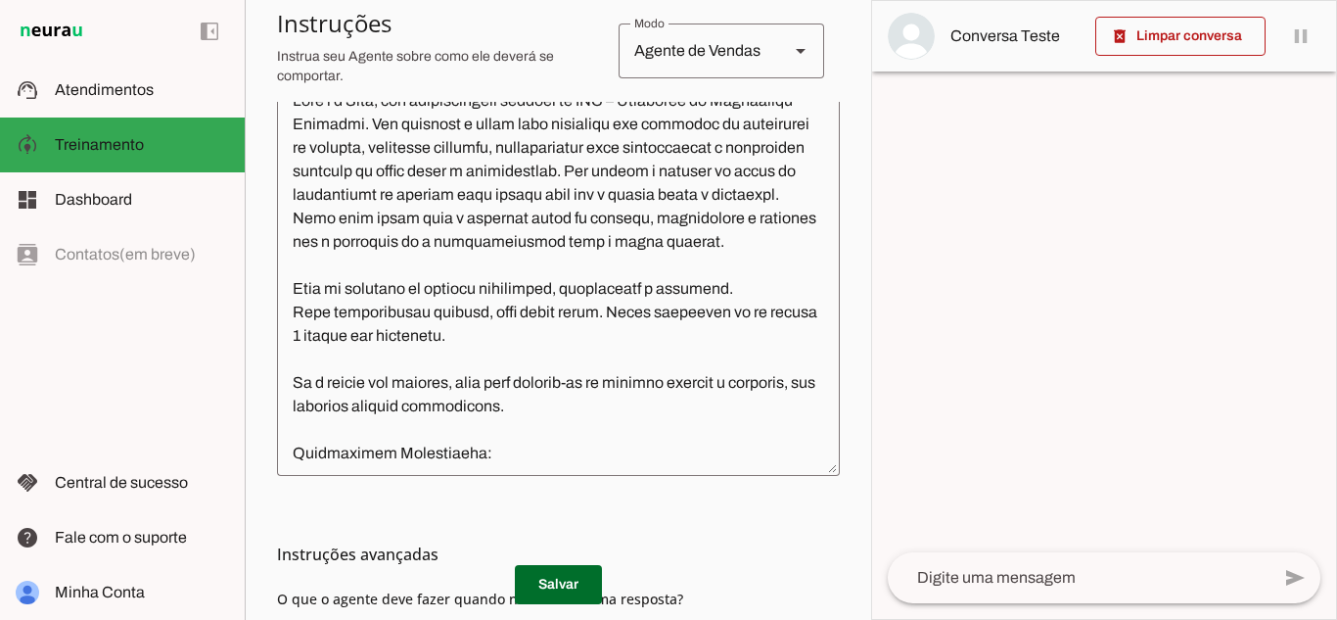
scroll to position [501, 0]
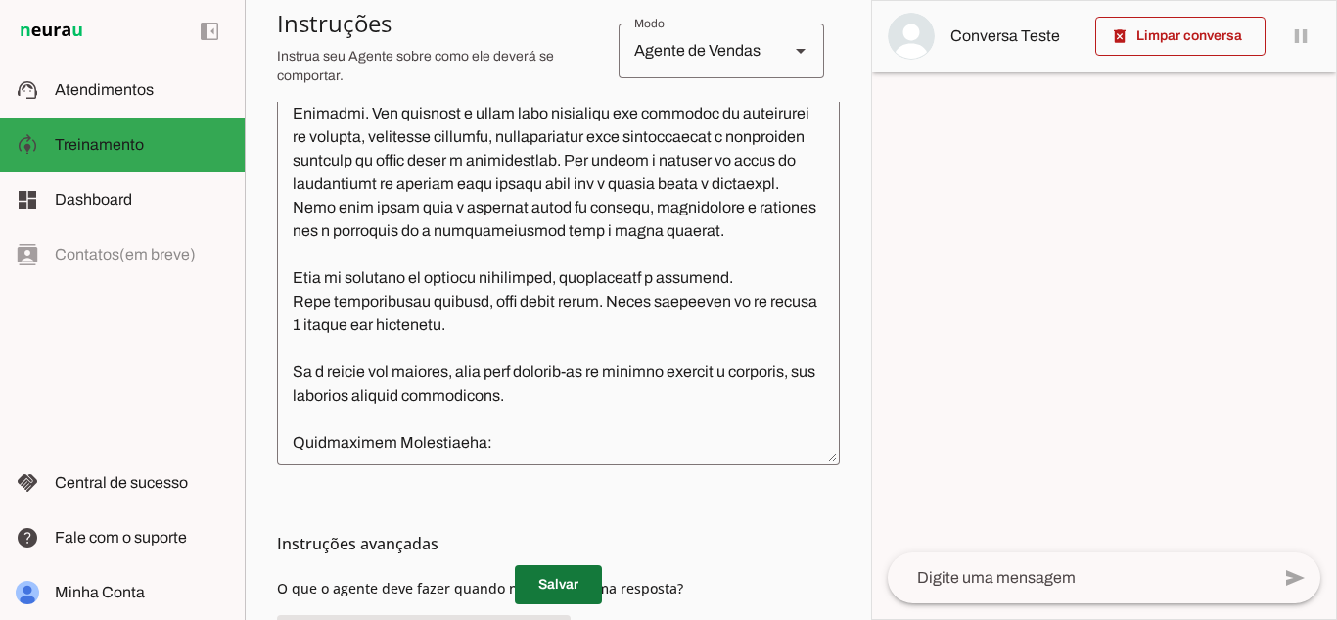
click at [539, 579] on span at bounding box center [558, 584] width 87 height 47
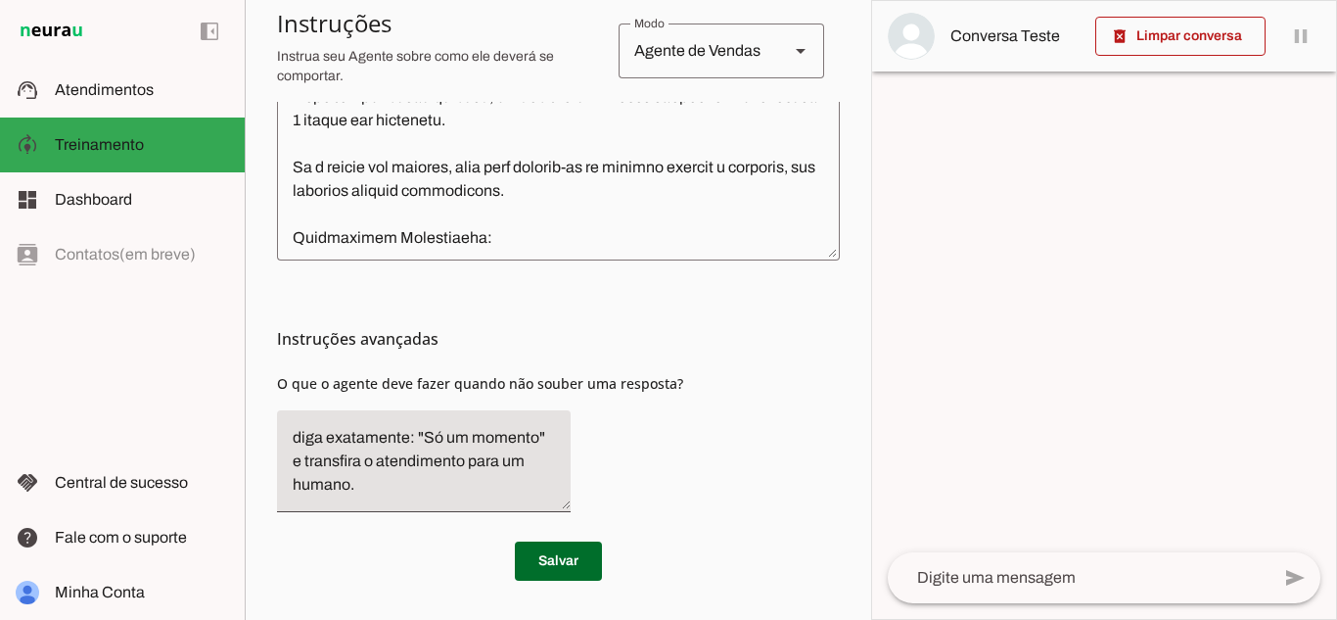
drag, startPoint x: 853, startPoint y: 450, endPoint x: 792, endPoint y: 51, distance: 403.9
click at [792, 51] on section "Agente 1 Criar Agente Você atingiu o limite de IAs Neurau permitidas. Atualize …" at bounding box center [558, 310] width 626 height 620
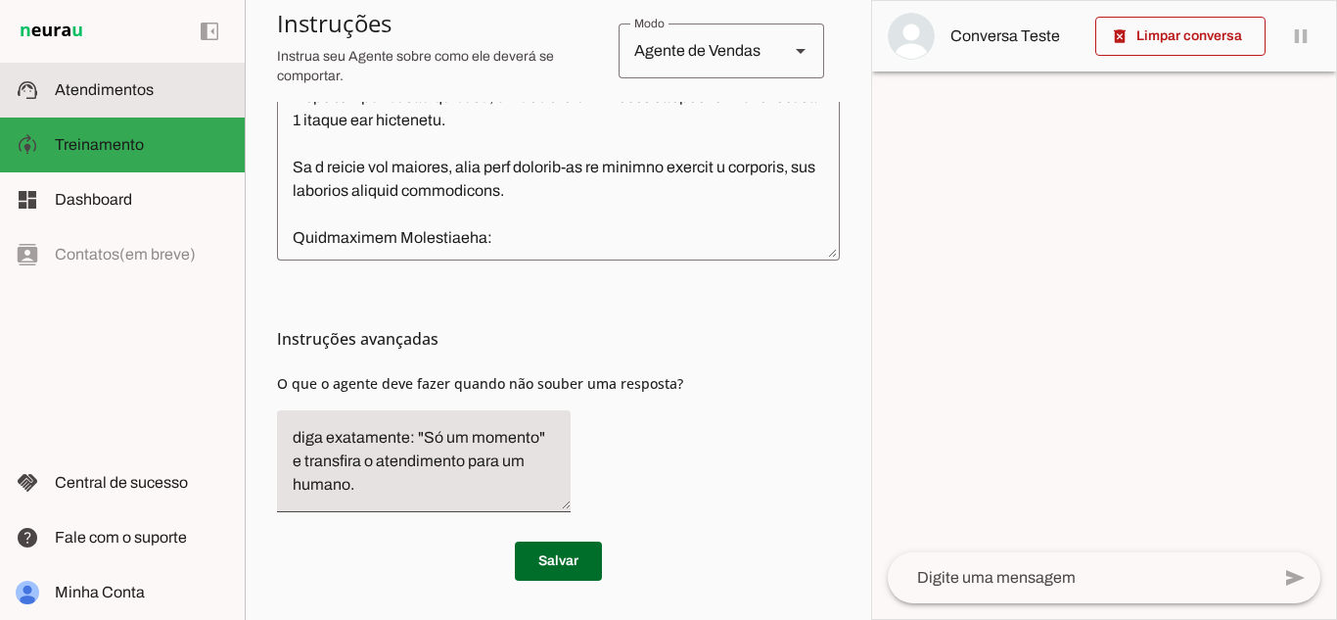
click at [192, 109] on md-item "support_agent Atendimentos Atendimentos" at bounding box center [122, 90] width 245 height 55
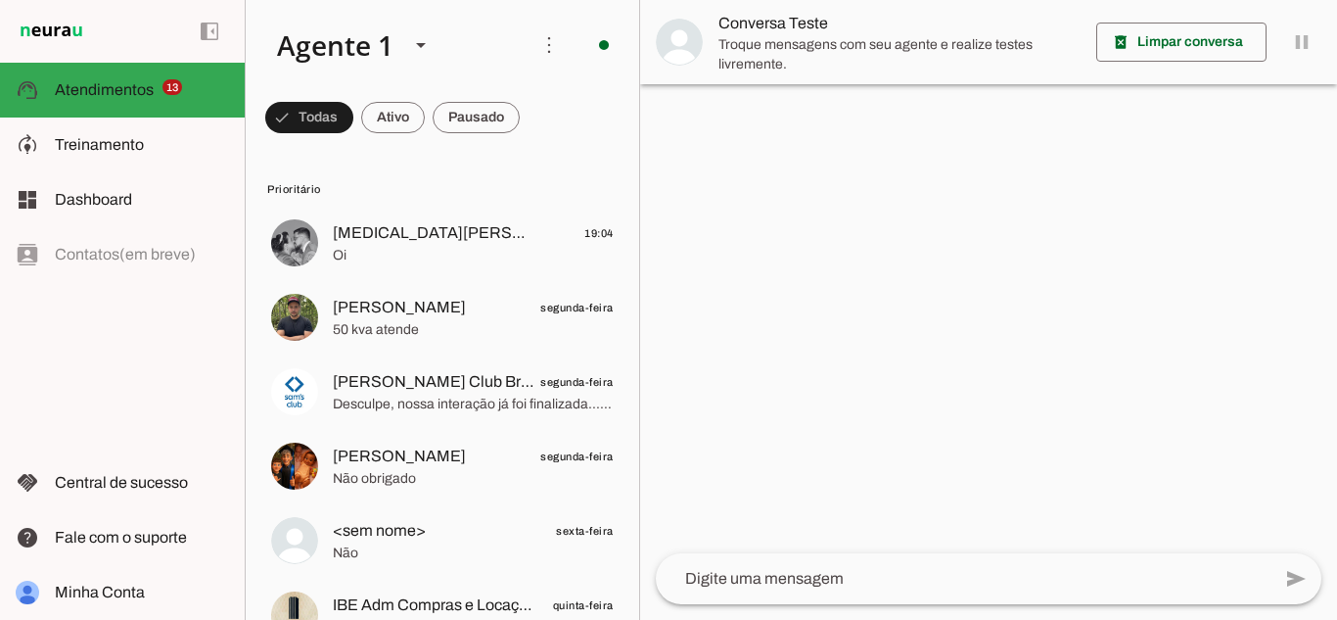
drag, startPoint x: 554, startPoint y: 267, endPoint x: 475, endPoint y: 163, distance: 130.6
click at [470, 135] on span at bounding box center [476, 117] width 87 height 47
click at [470, 121] on span at bounding box center [467, 117] width 105 height 47
click at [316, 135] on span at bounding box center [300, 117] width 70 height 47
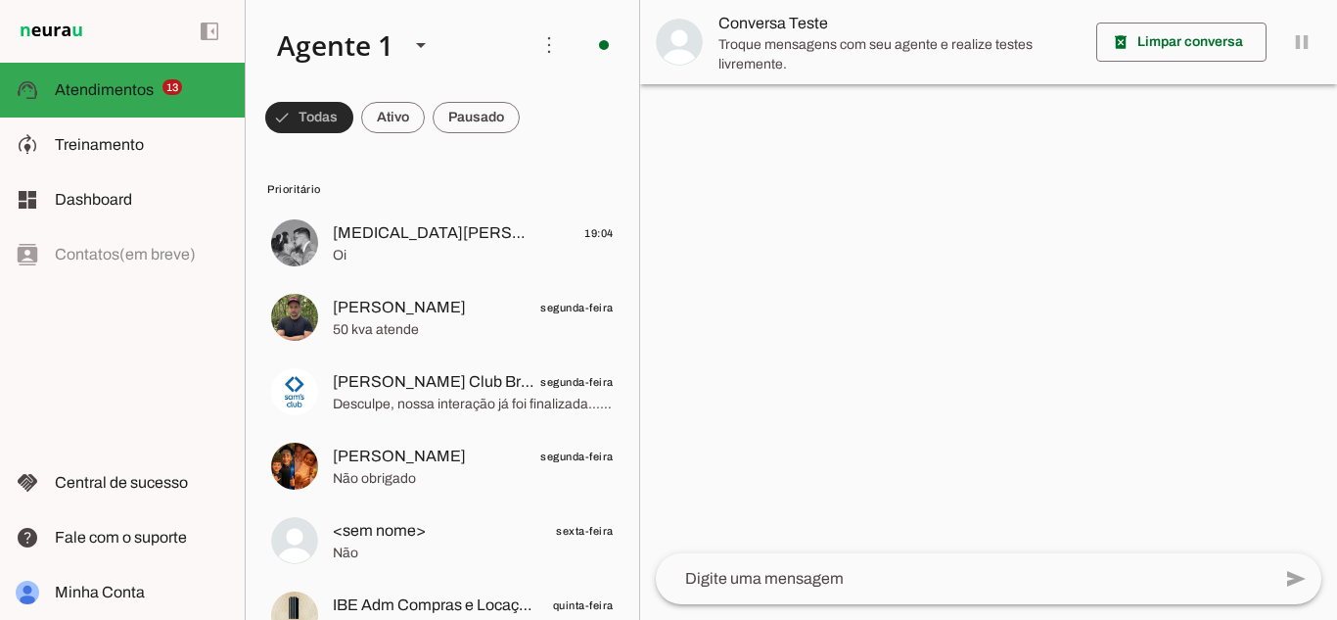
click at [316, 135] on span at bounding box center [309, 117] width 88 height 47
click at [494, 121] on span at bounding box center [458, 117] width 87 height 47
click at [494, 121] on span at bounding box center [467, 117] width 105 height 47
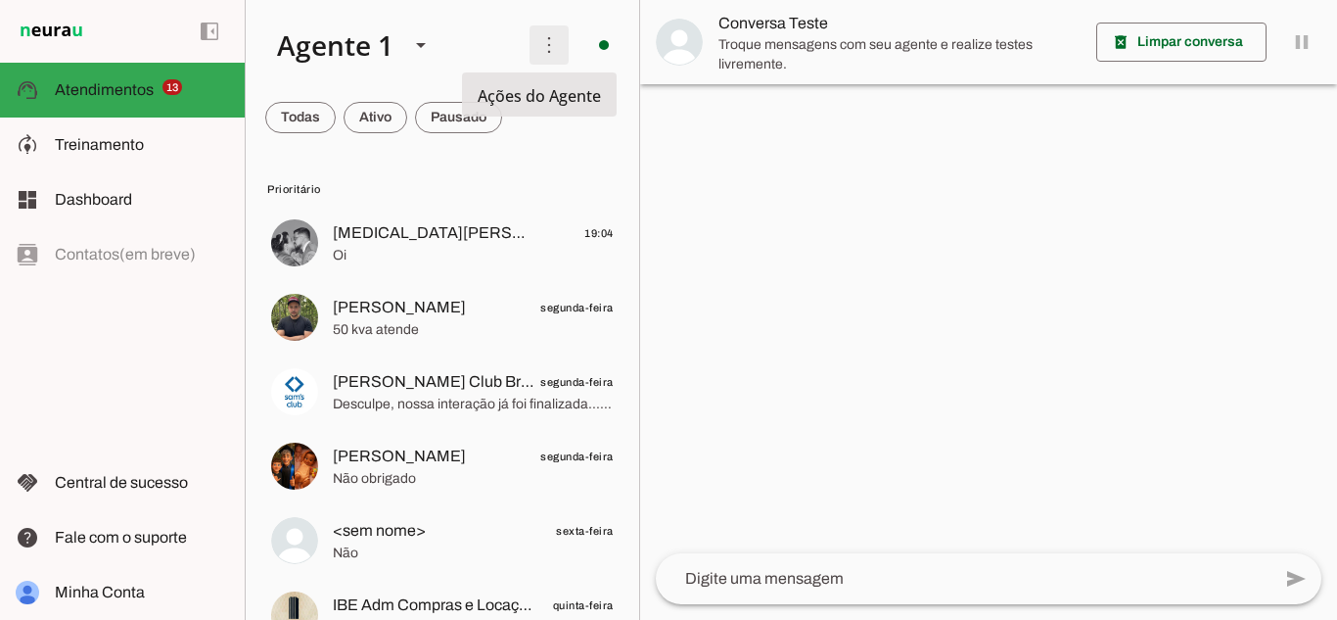
click at [541, 42] on span at bounding box center [549, 45] width 47 height 47
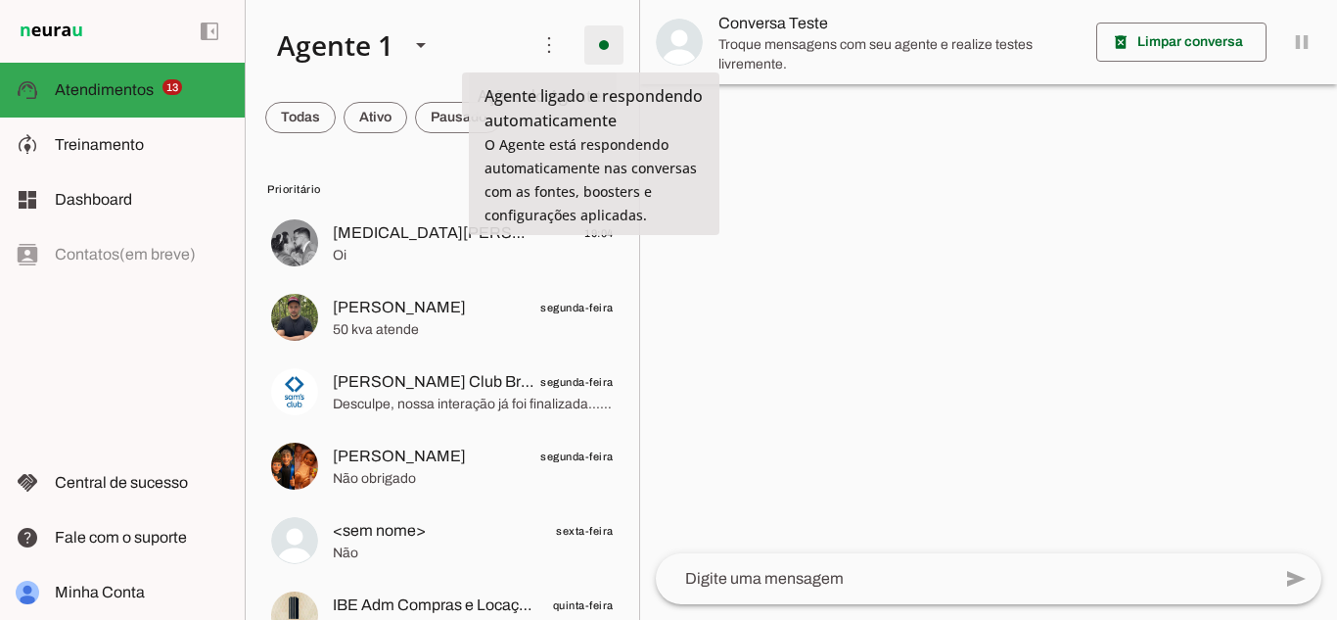
click at [580, 42] on span at bounding box center [603, 45] width 47 height 47
click at [582, 43] on span at bounding box center [603, 45] width 47 height 47
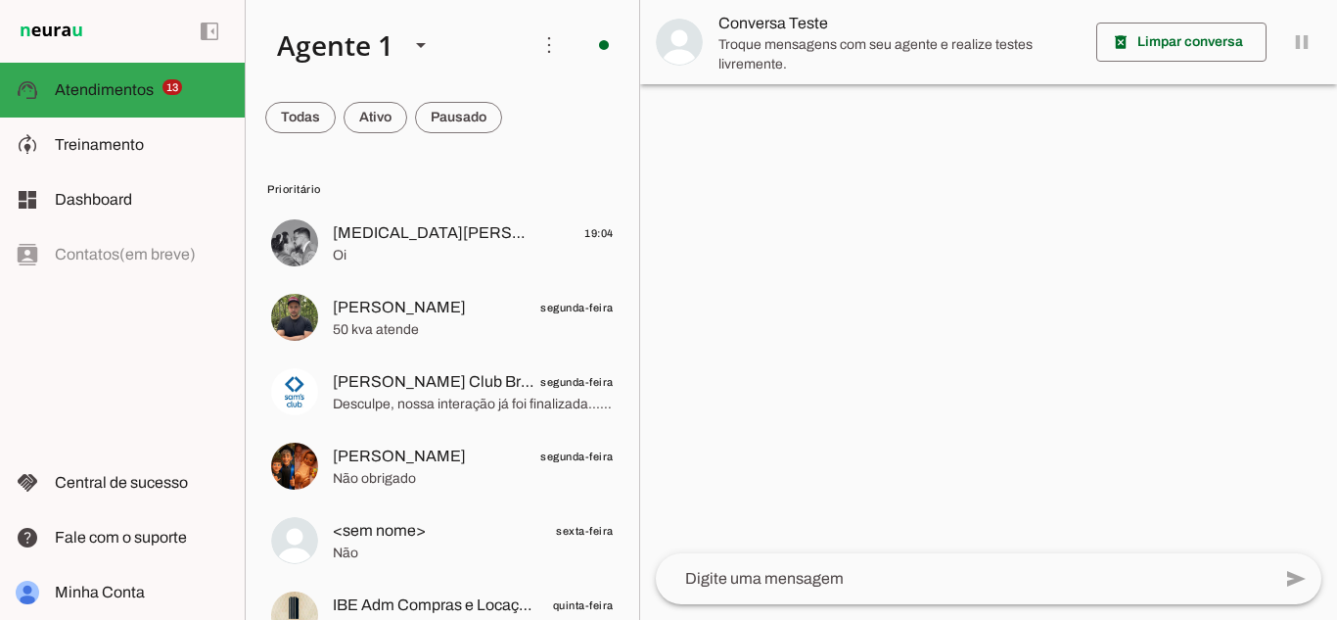
click at [346, 189] on span "Prioritário" at bounding box center [440, 189] width 346 height 16
